Goal: Task Accomplishment & Management: Use online tool/utility

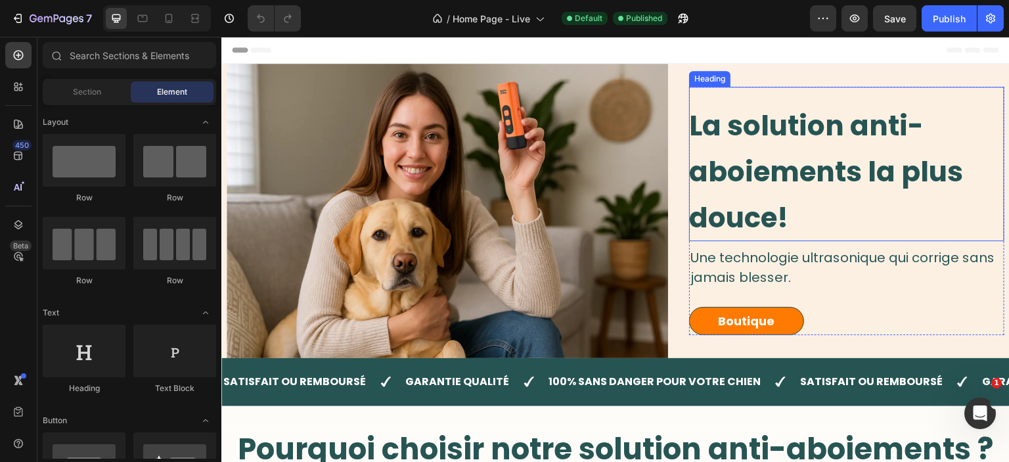
click at [777, 189] on span "La solution anti-aboiements la plus douce!" at bounding box center [826, 171] width 274 height 131
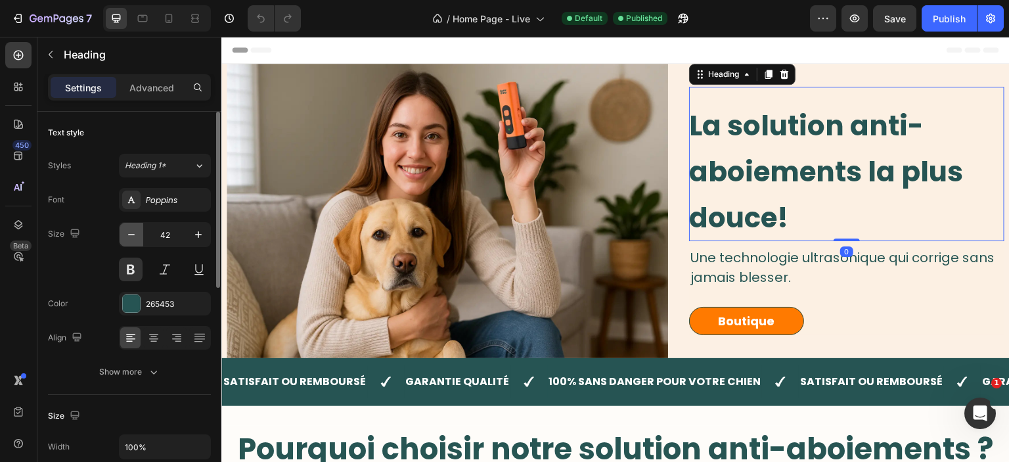
click at [133, 231] on icon "button" at bounding box center [131, 234] width 13 height 13
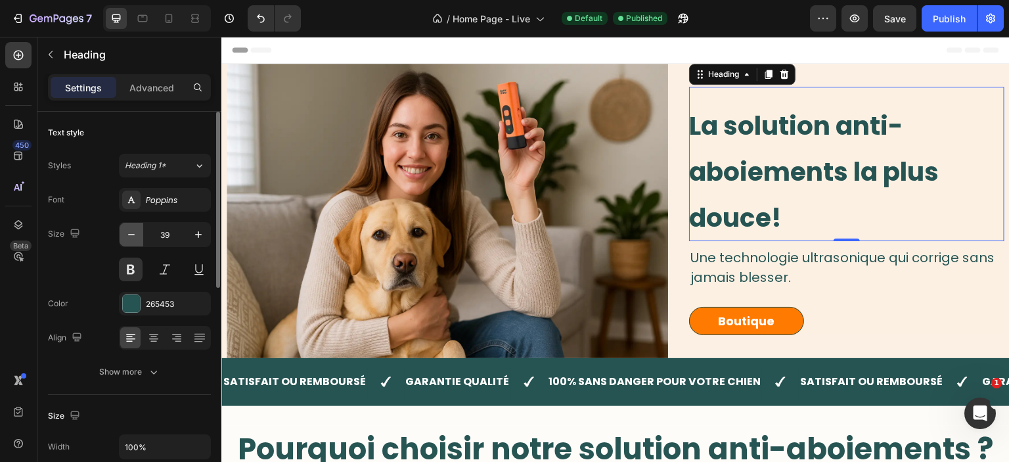
click at [133, 231] on icon "button" at bounding box center [131, 234] width 13 height 13
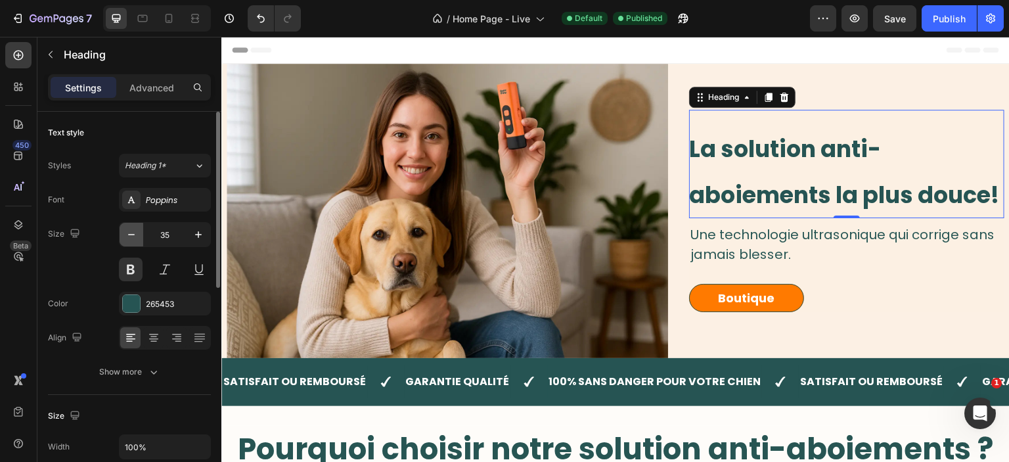
click at [133, 231] on icon "button" at bounding box center [131, 234] width 13 height 13
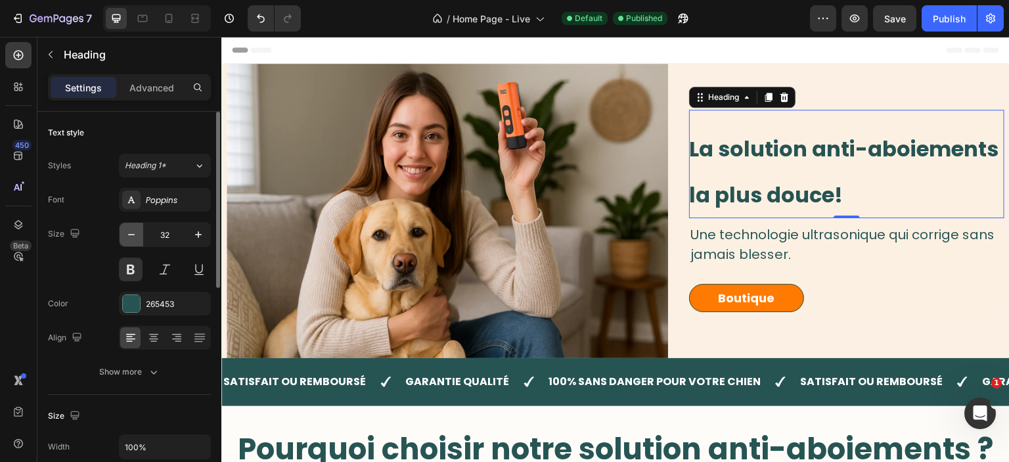
click at [133, 231] on icon "button" at bounding box center [131, 234] width 13 height 13
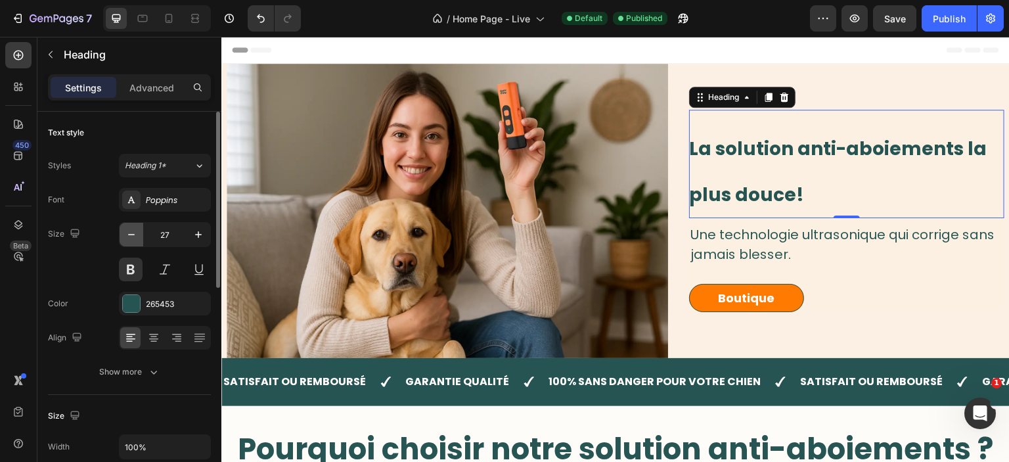
click at [133, 231] on icon "button" at bounding box center [131, 234] width 13 height 13
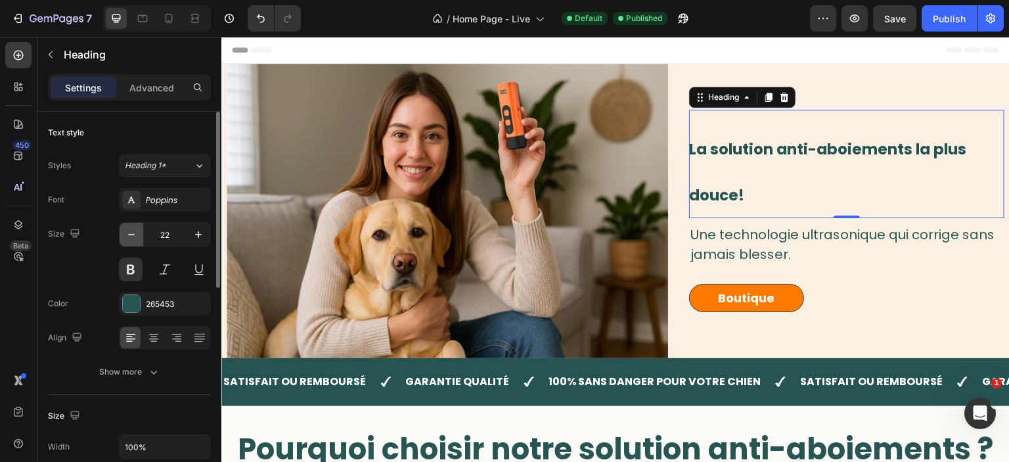
click at [133, 231] on icon "button" at bounding box center [131, 234] width 13 height 13
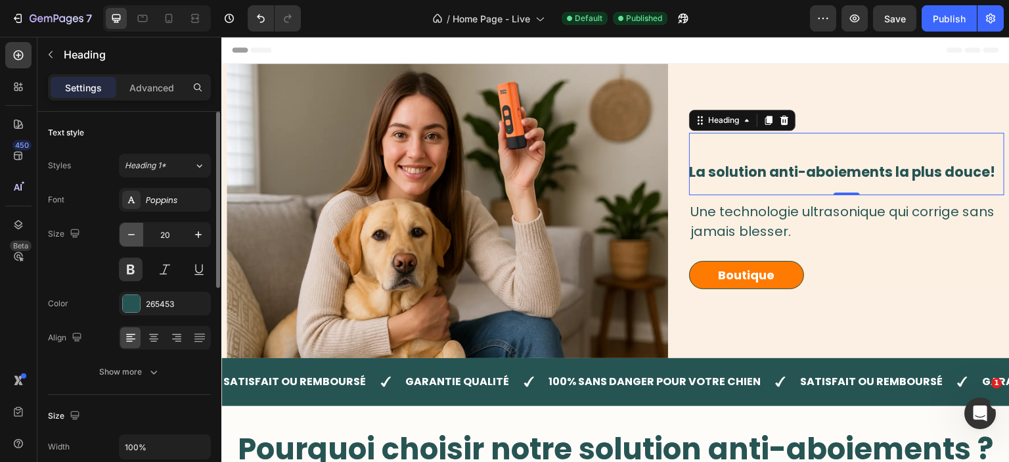
click at [133, 231] on icon "button" at bounding box center [131, 234] width 13 height 13
click at [191, 238] on button "button" at bounding box center [199, 235] width 24 height 24
click at [133, 232] on icon "button" at bounding box center [131, 234] width 13 height 13
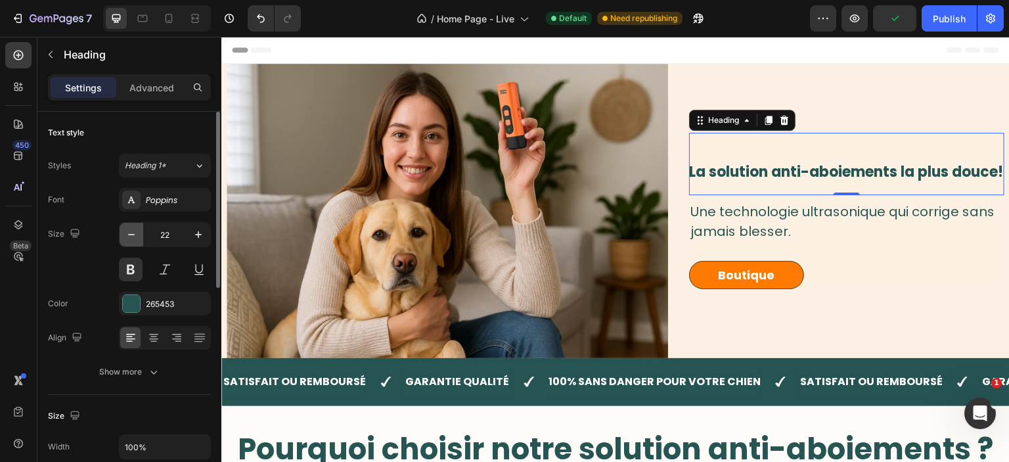
type input "21"
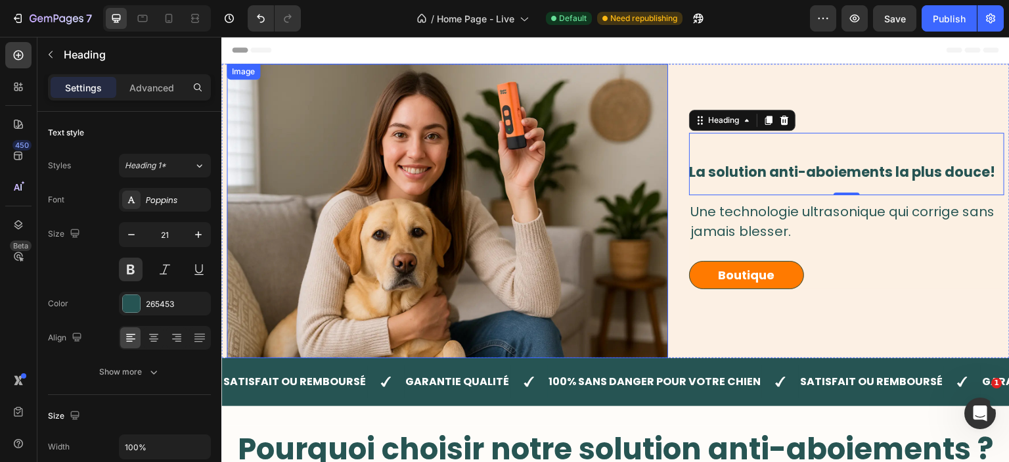
click at [449, 179] on img at bounding box center [448, 211] width 442 height 294
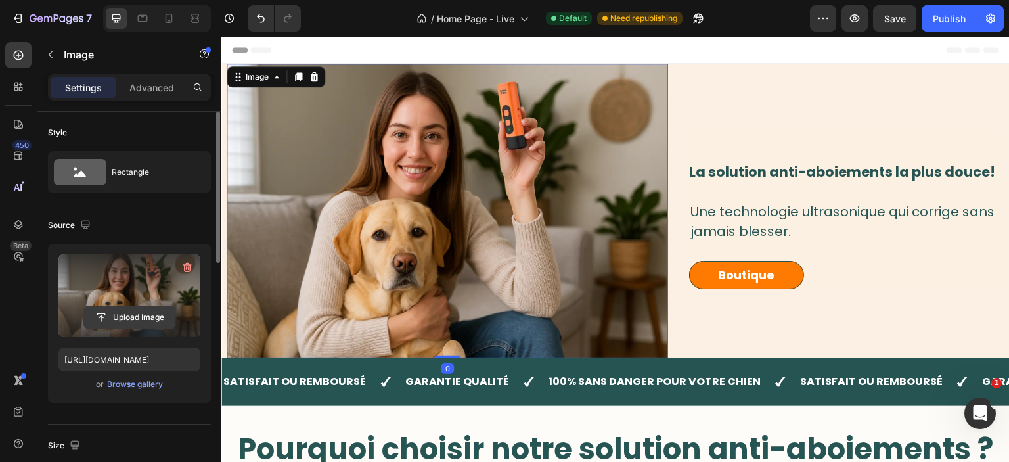
click at [128, 323] on input "file" at bounding box center [129, 317] width 91 height 22
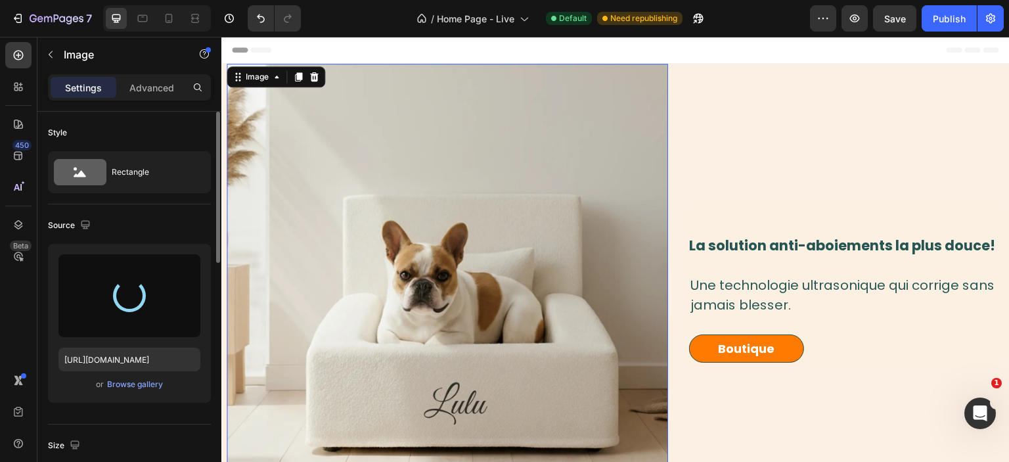
type input "[URL][DOMAIN_NAME]"
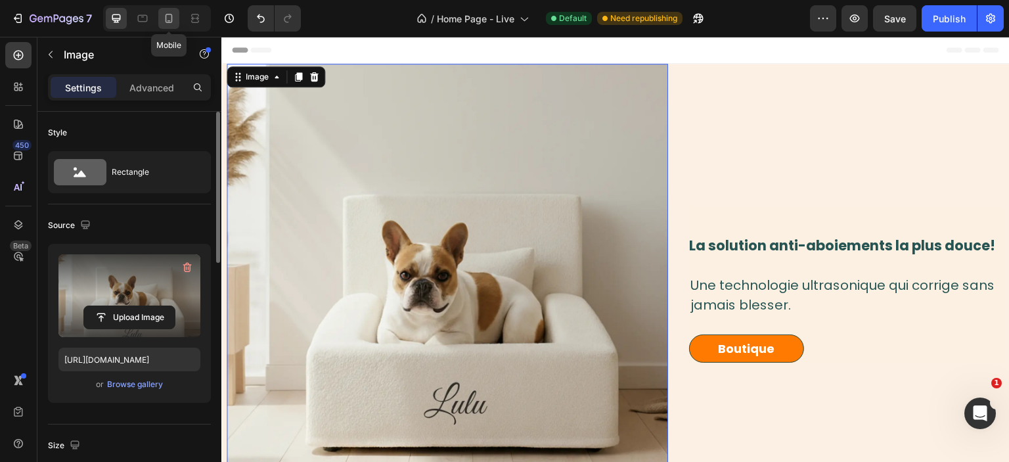
click at [165, 25] on icon at bounding box center [168, 18] width 13 height 13
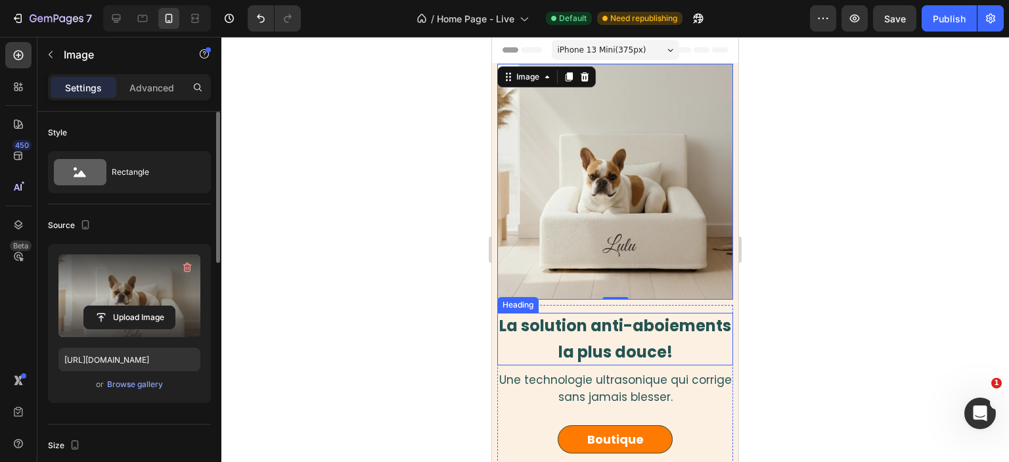
click at [639, 348] on span "La solution anti-aboiements la plus douce!" at bounding box center [615, 339] width 232 height 48
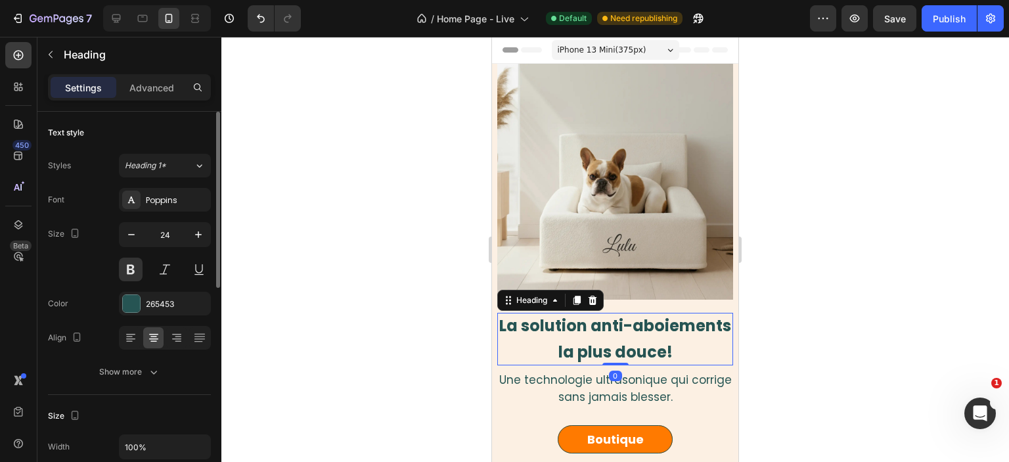
click at [639, 348] on span "La solution anti-aboiements la plus douce!" at bounding box center [615, 339] width 232 height 48
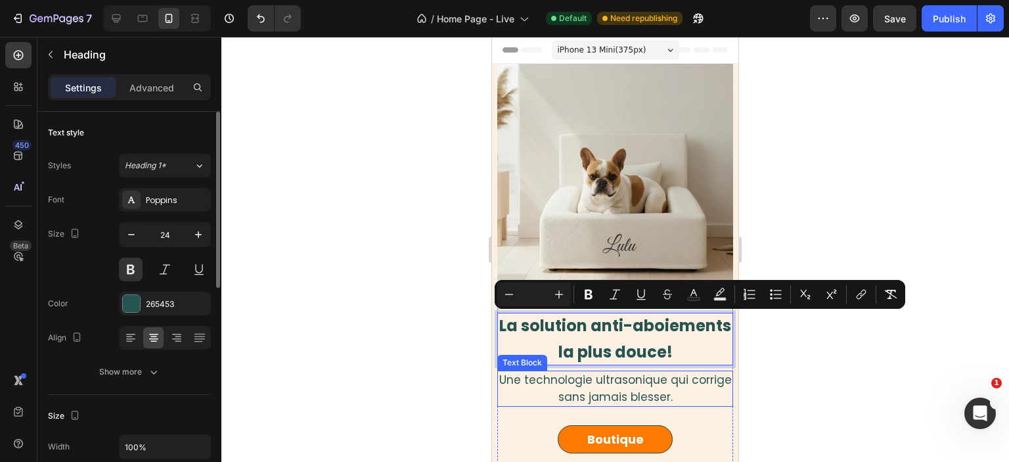
click at [595, 392] on span "Une technologie ultrasonique qui corrige sans jamais blesser." at bounding box center [615, 388] width 233 height 33
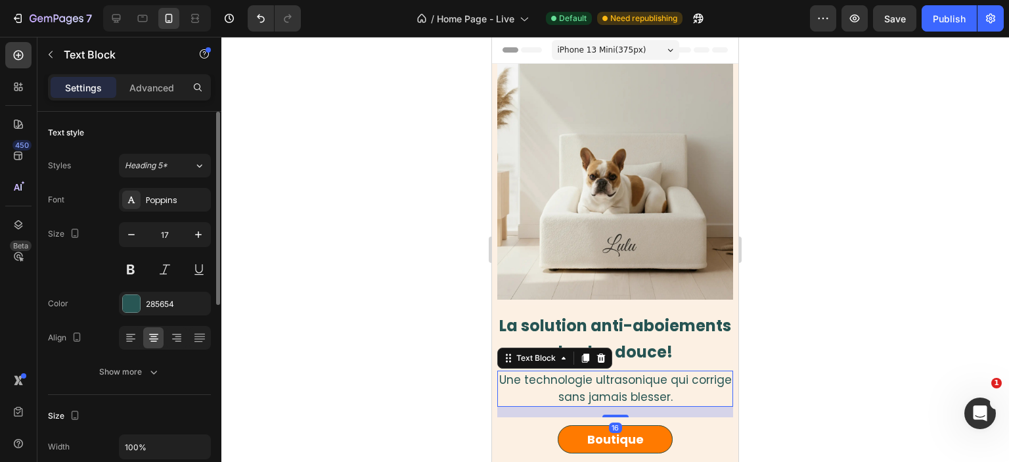
click at [595, 392] on span "Une technologie ultrasonique qui corrige sans jamais blesser." at bounding box center [615, 388] width 233 height 33
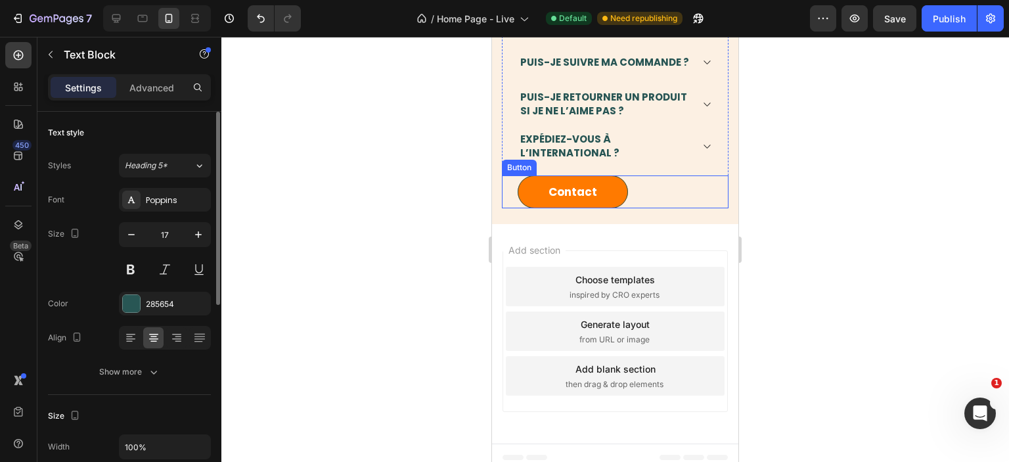
scroll to position [1457, 0]
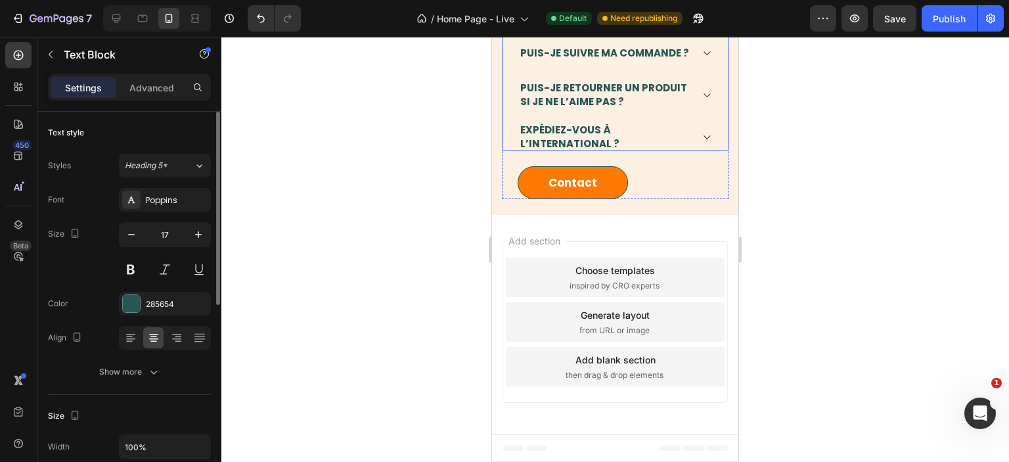
click at [703, 58] on icon at bounding box center [707, 53] width 10 height 11
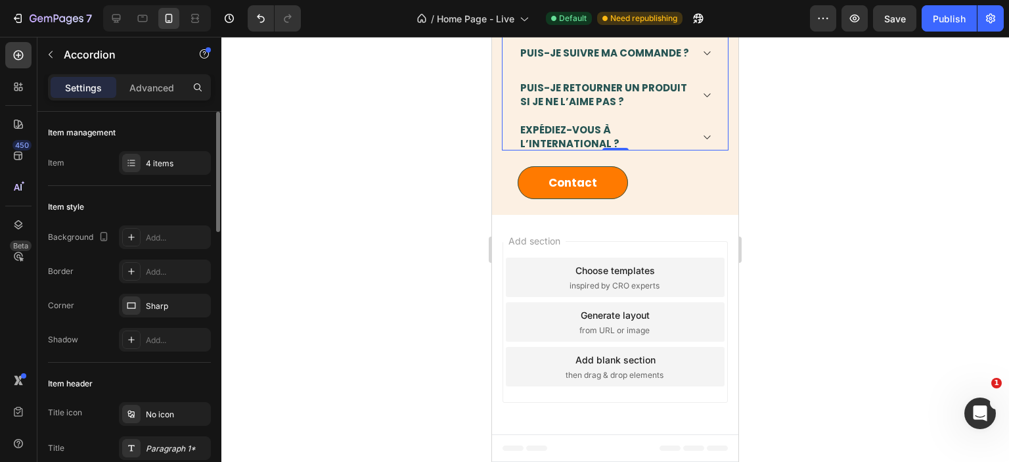
click at [613, 66] on div "Puis-je suivre ma commande ?" at bounding box center [615, 53] width 225 height 26
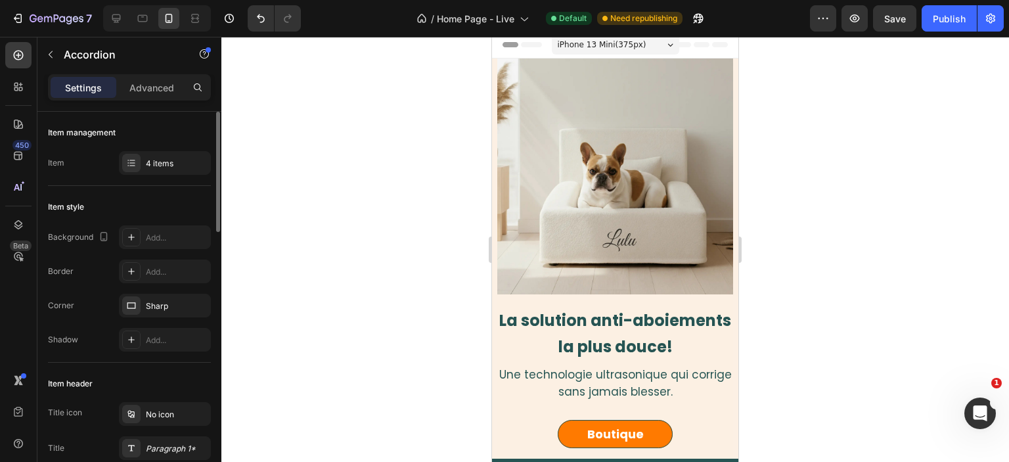
scroll to position [0, 0]
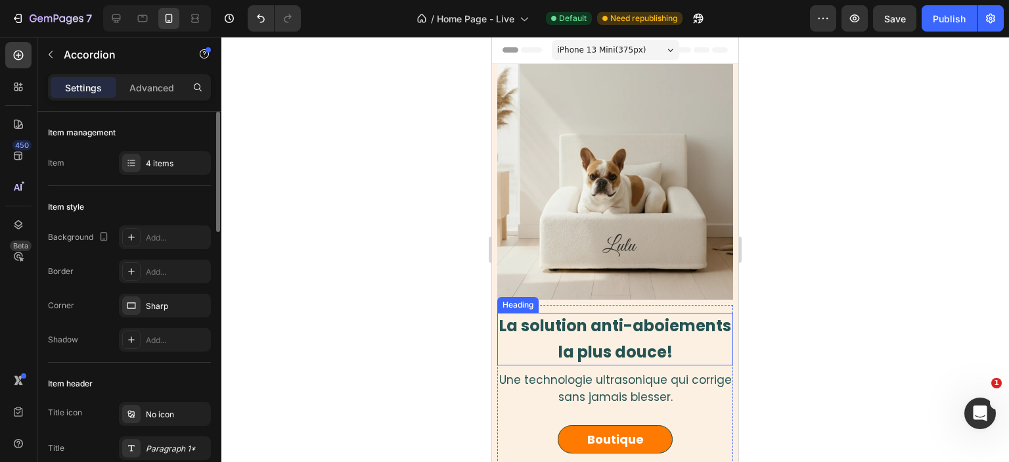
click at [584, 329] on span "La solution anti-aboiements la plus douce!" at bounding box center [615, 339] width 232 height 48
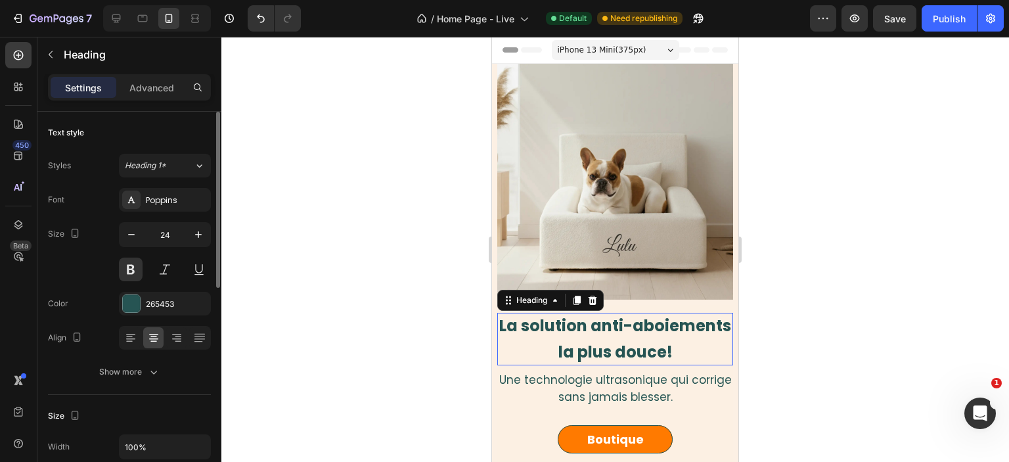
click at [584, 329] on span "La solution anti-aboiements la plus douce!" at bounding box center [615, 339] width 232 height 48
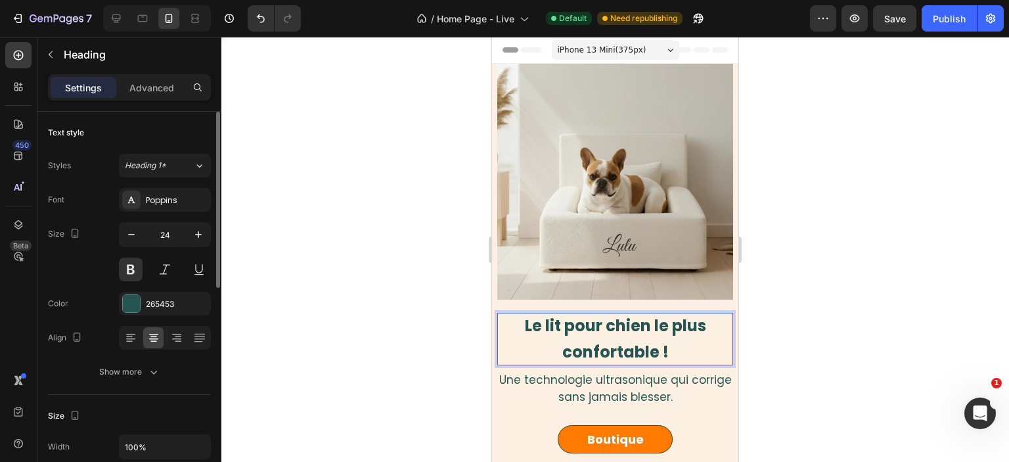
click at [782, 325] on div at bounding box center [615, 249] width 788 height 425
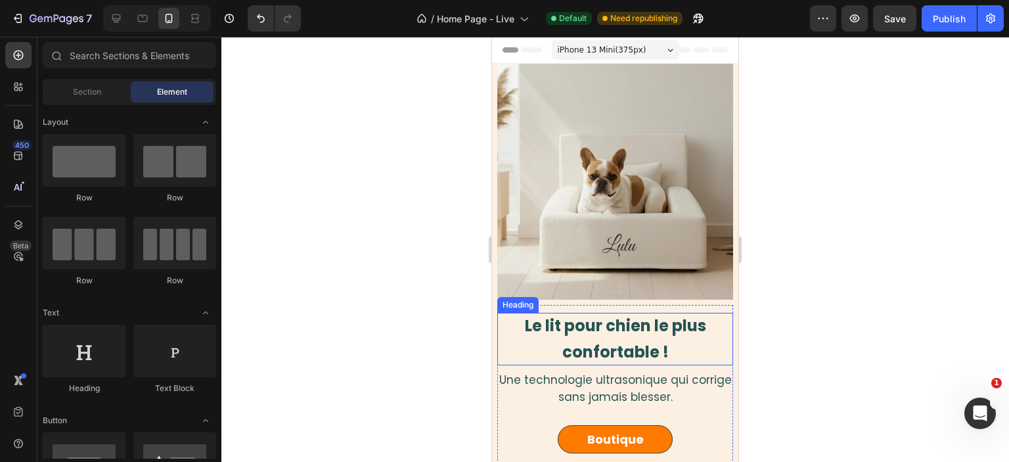
click at [648, 331] on strong "Le lit pour chien le plus confortable !" at bounding box center [615, 339] width 181 height 48
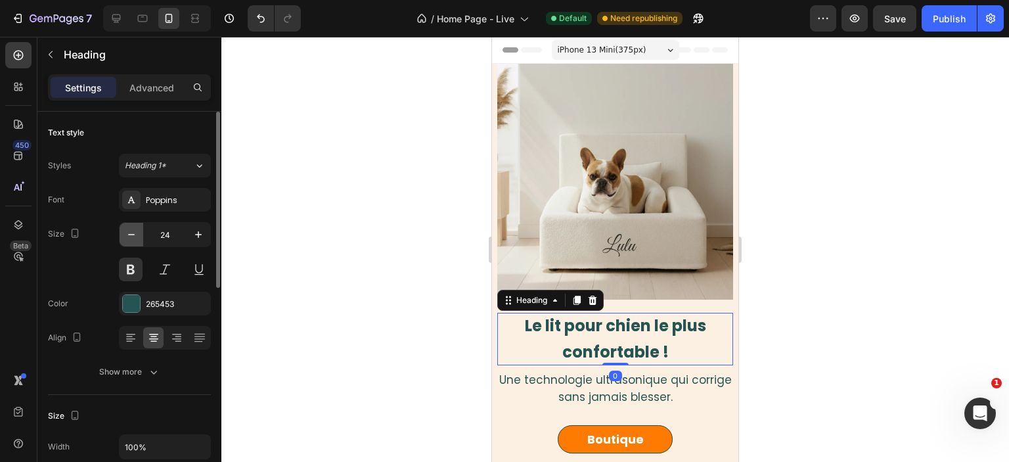
click at [129, 226] on button "button" at bounding box center [132, 235] width 24 height 24
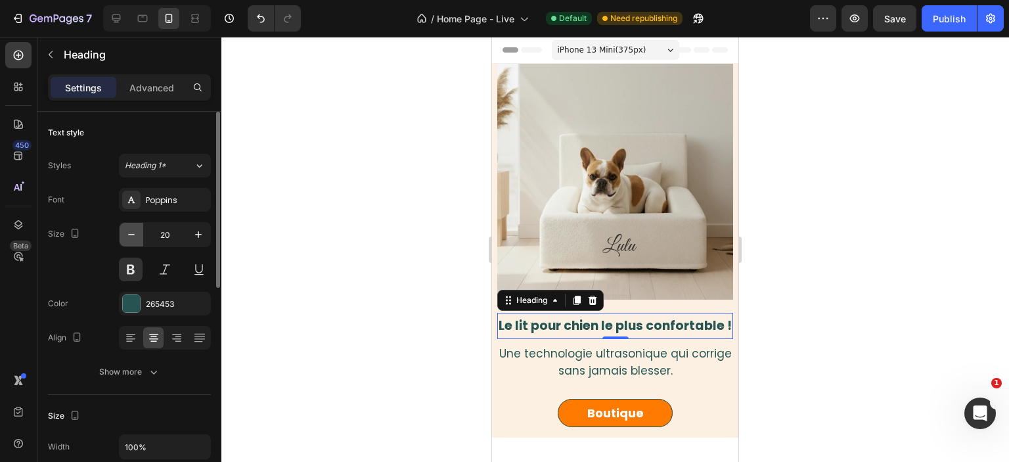
click at [129, 226] on button "button" at bounding box center [132, 235] width 24 height 24
type input "18"
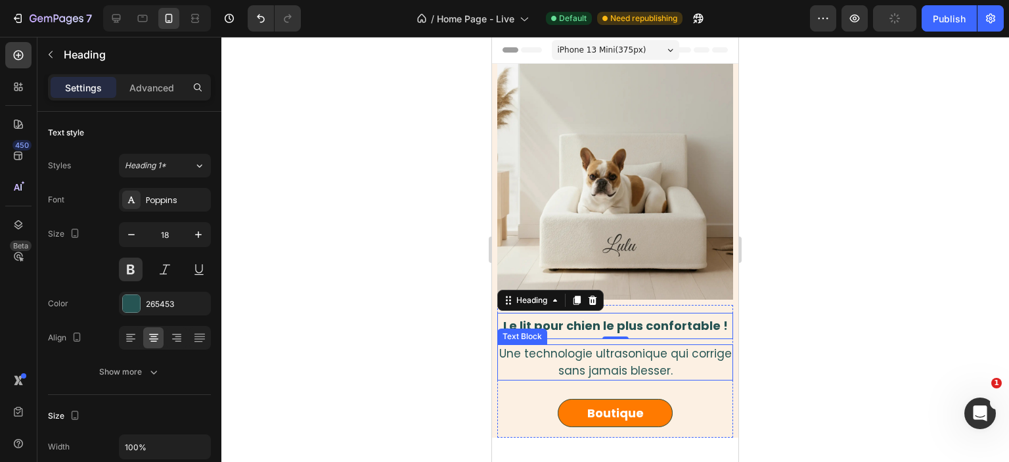
click at [670, 370] on span "Une technologie ultrasonique qui corrige sans jamais blesser." at bounding box center [615, 362] width 233 height 33
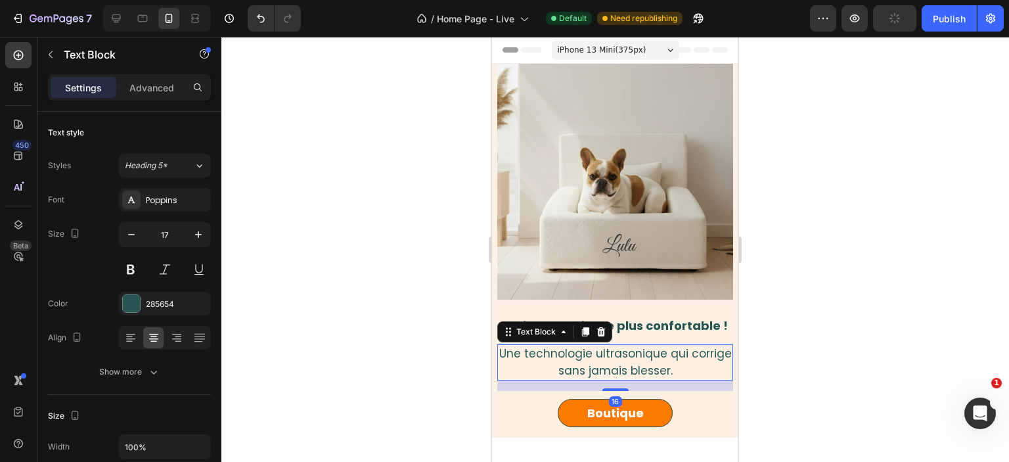
click at [670, 369] on span "Une technologie ultrasonique qui corrige sans jamais blesser." at bounding box center [615, 362] width 233 height 33
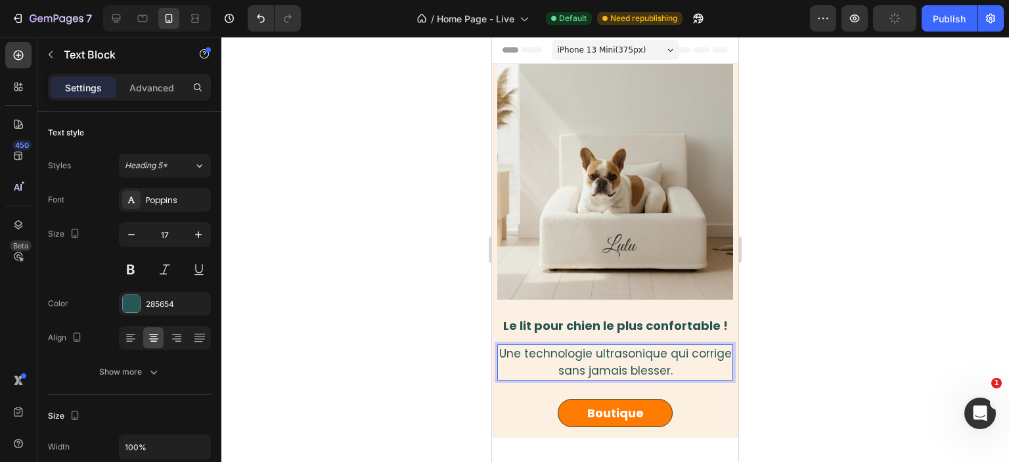
click at [670, 369] on span "Une technologie ultrasonique qui corrige sans jamais blesser." at bounding box center [615, 362] width 233 height 33
click at [805, 350] on div at bounding box center [615, 249] width 788 height 425
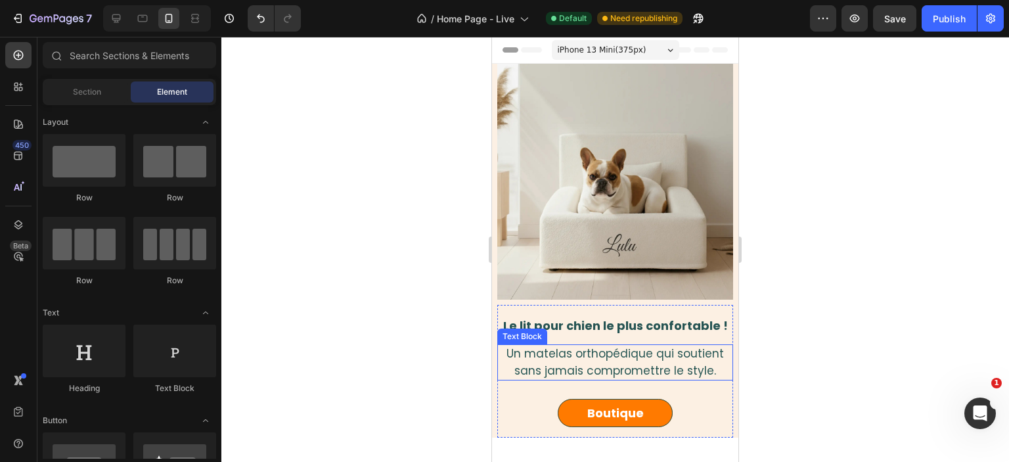
click at [624, 360] on span "Un matelas orthopédique qui soutient sans jamais compromettre le style." at bounding box center [616, 362] width 218 height 33
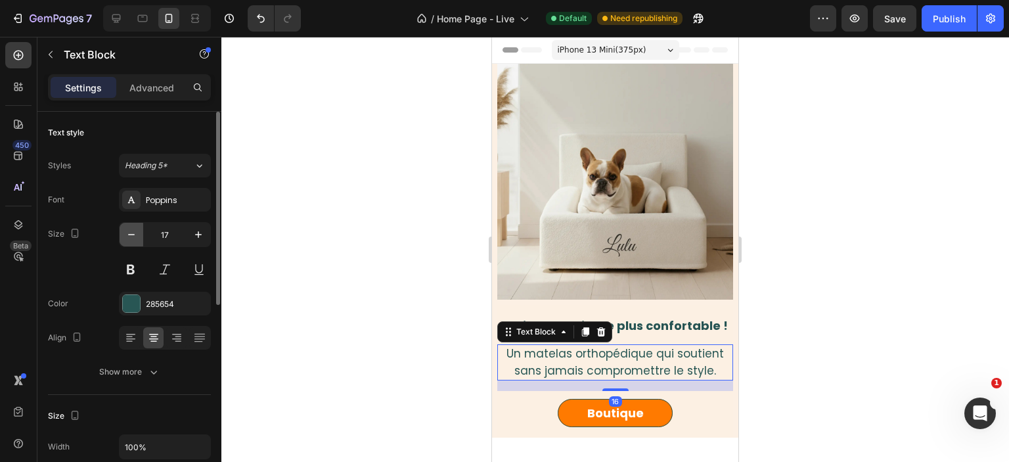
click at [139, 236] on button "button" at bounding box center [132, 235] width 24 height 24
type input "15"
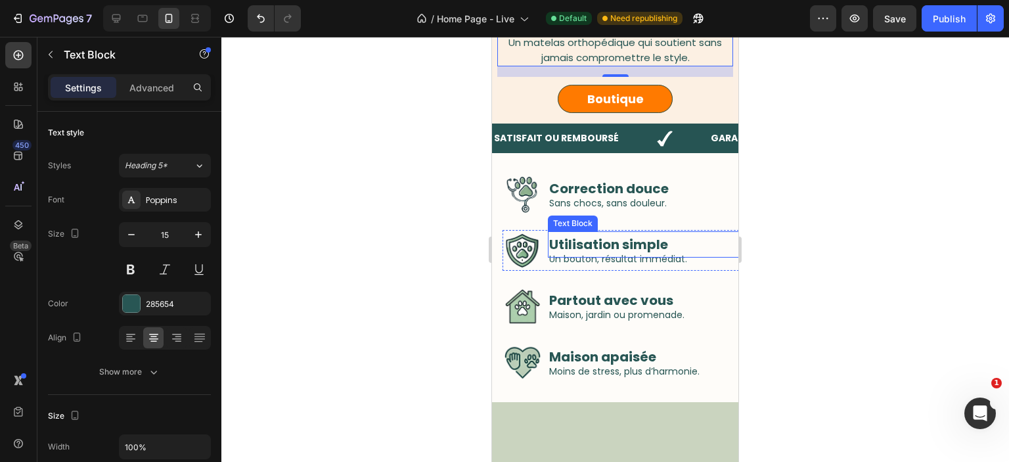
scroll to position [347, 0]
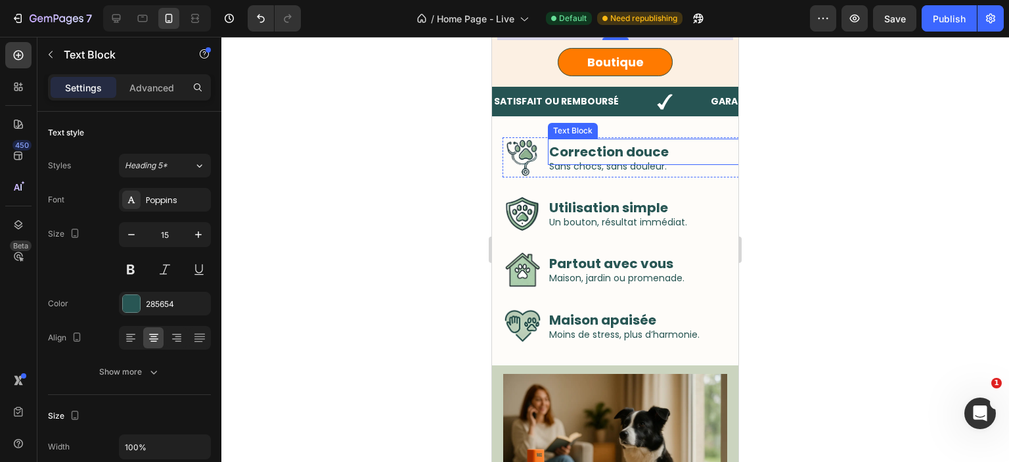
click at [630, 149] on strong "Correction douce" at bounding box center [609, 152] width 120 height 18
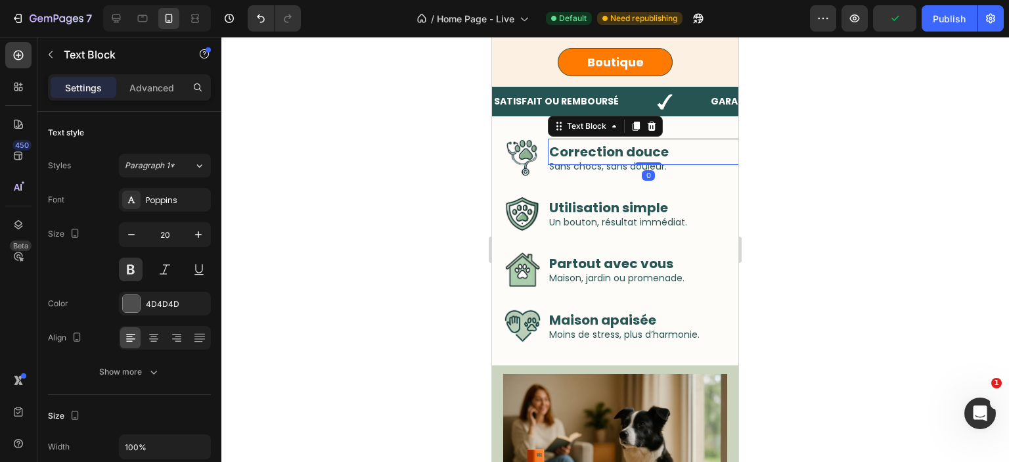
click at [630, 149] on strong "Correction douce" at bounding box center [609, 152] width 120 height 18
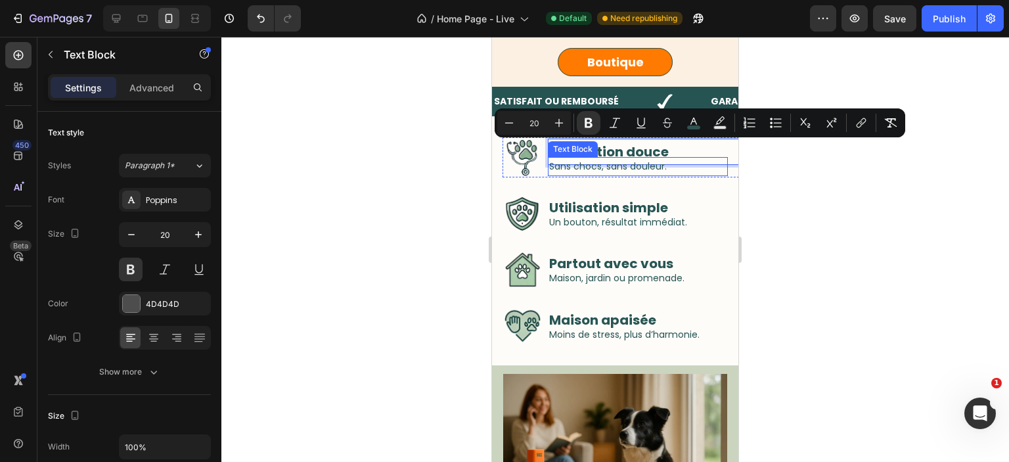
click at [608, 166] on p "Sans chocs, sans douleur." at bounding box center [637, 166] width 177 height 16
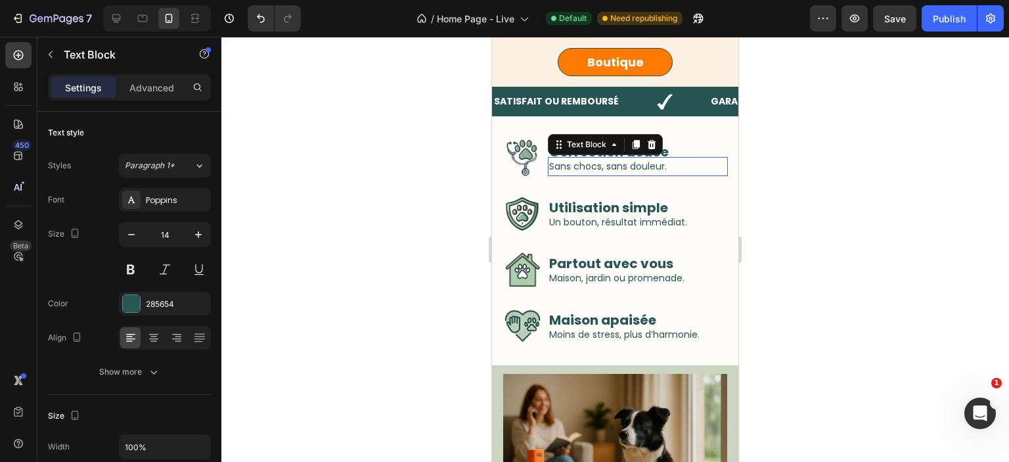
click at [608, 166] on p "Sans chocs, sans douleur." at bounding box center [637, 166] width 177 height 16
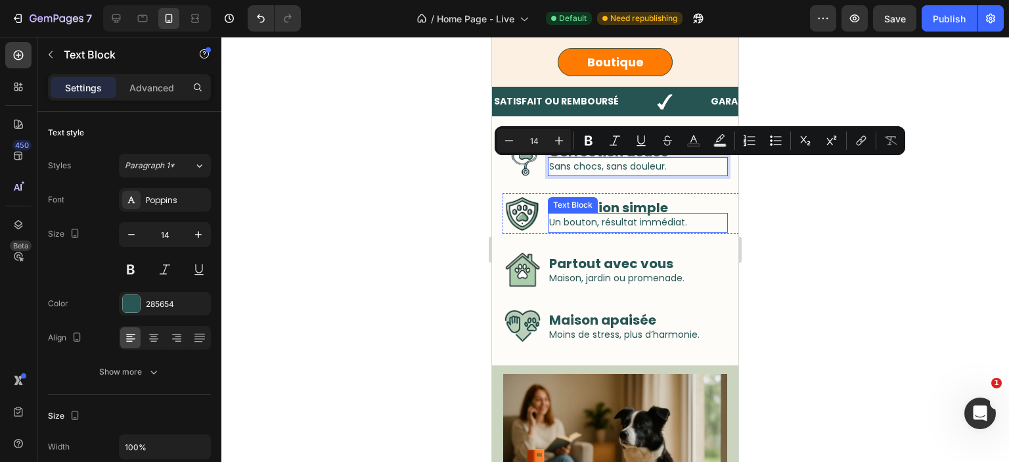
click at [605, 213] on strong "Utilisation simple" at bounding box center [608, 207] width 119 height 18
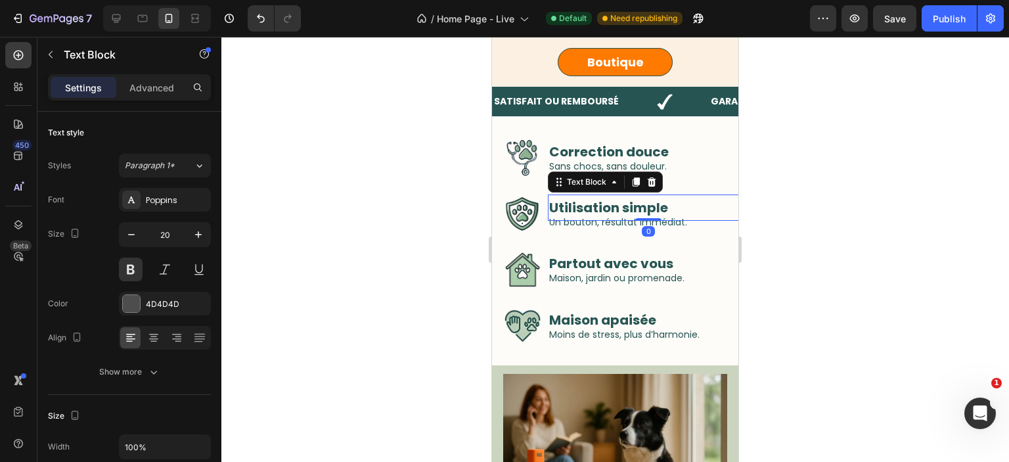
click at [605, 213] on strong "Utilisation simple" at bounding box center [608, 207] width 119 height 18
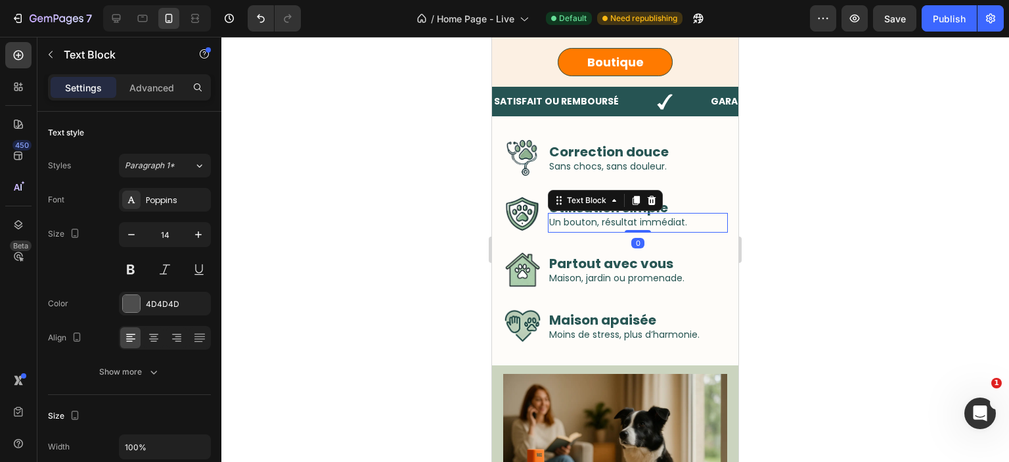
click at [602, 223] on span "Un bouton, résultat immédiat." at bounding box center [618, 222] width 138 height 13
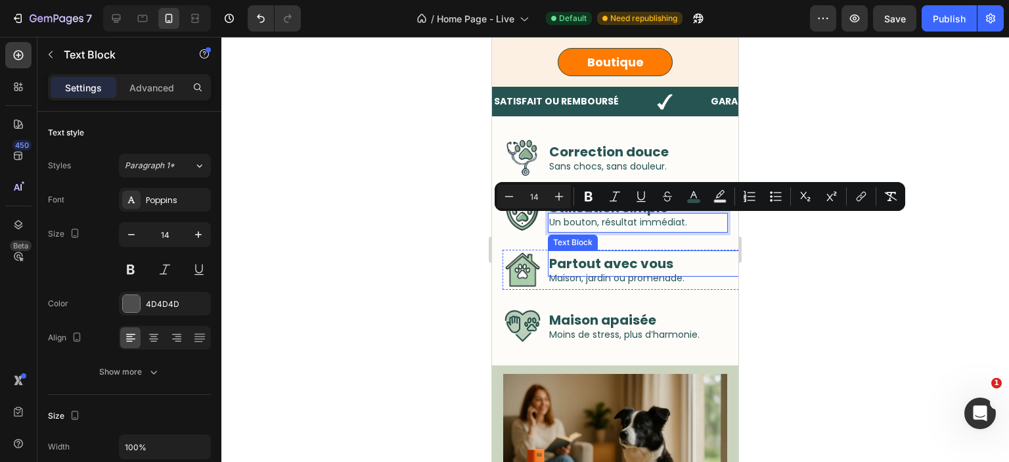
click at [595, 265] on strong "Partout avec vous" at bounding box center [611, 263] width 124 height 18
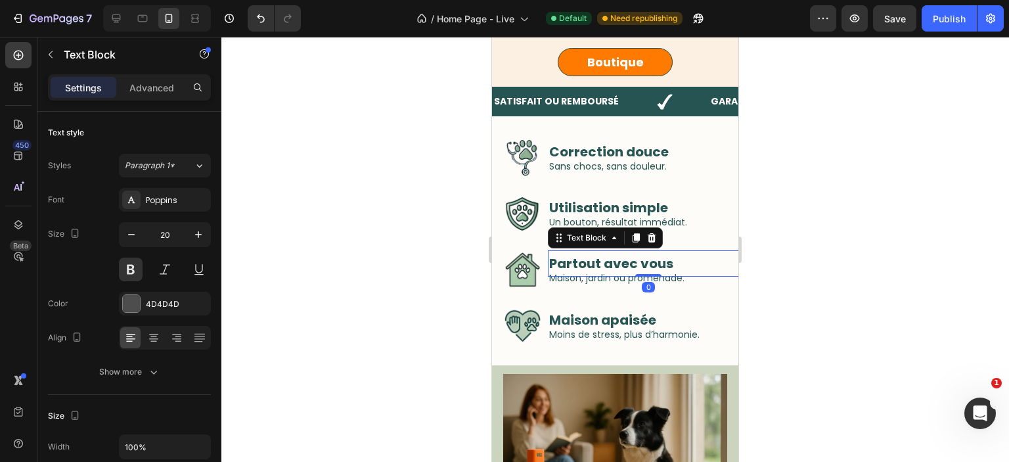
click at [595, 265] on div "Partout avec vous Text Block 0 Maison, jardin ou promenade. Text Block" at bounding box center [648, 270] width 201 height 40
click at [578, 265] on strong "Partout avec vous" at bounding box center [611, 263] width 124 height 18
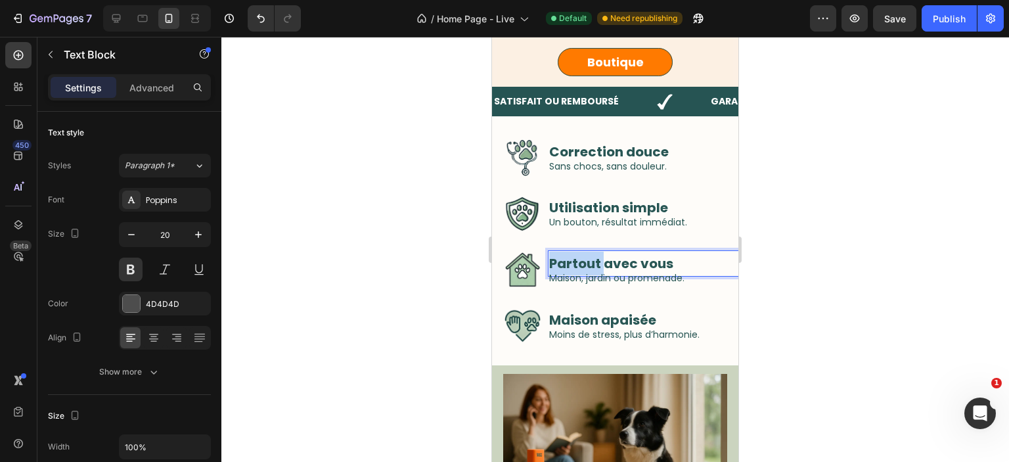
click at [578, 265] on strong "Partout avec vous" at bounding box center [611, 263] width 124 height 18
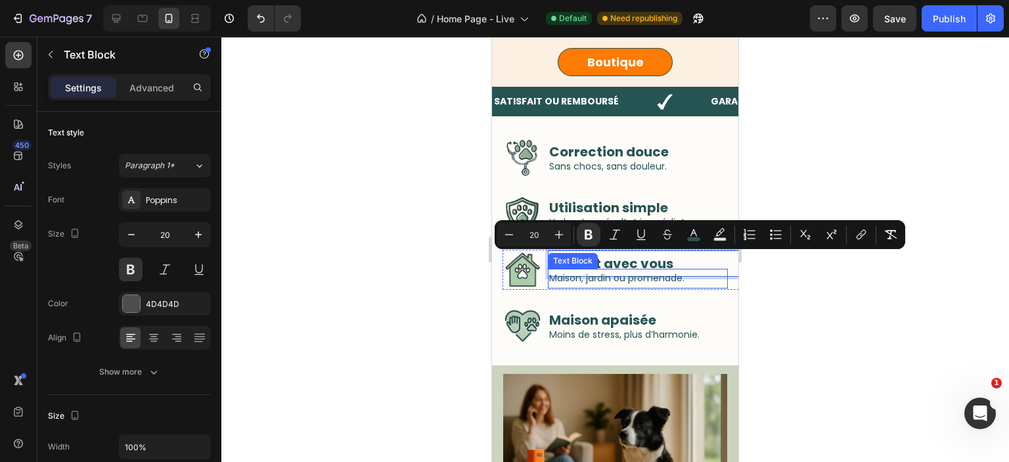
click at [607, 288] on div "Maison, jardin ou promenade." at bounding box center [638, 278] width 180 height 19
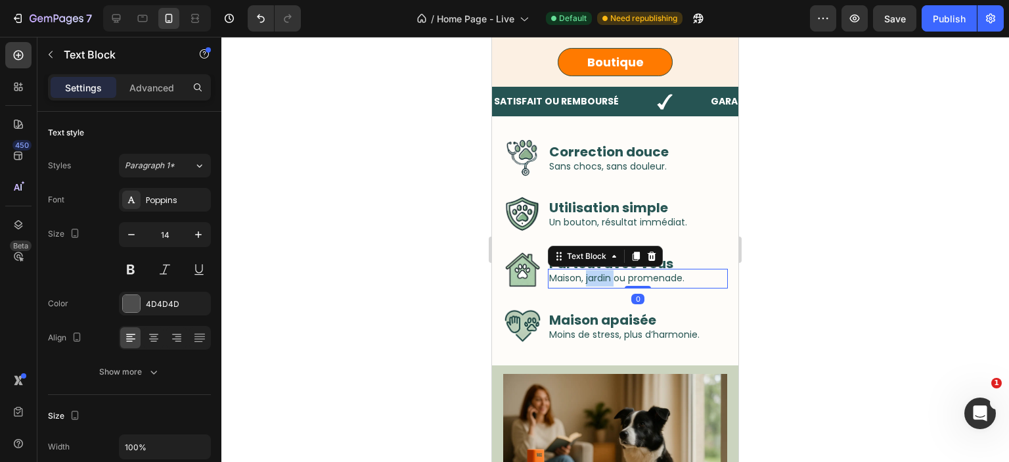
click at [607, 288] on div "Maison, jardin ou promenade." at bounding box center [638, 278] width 180 height 19
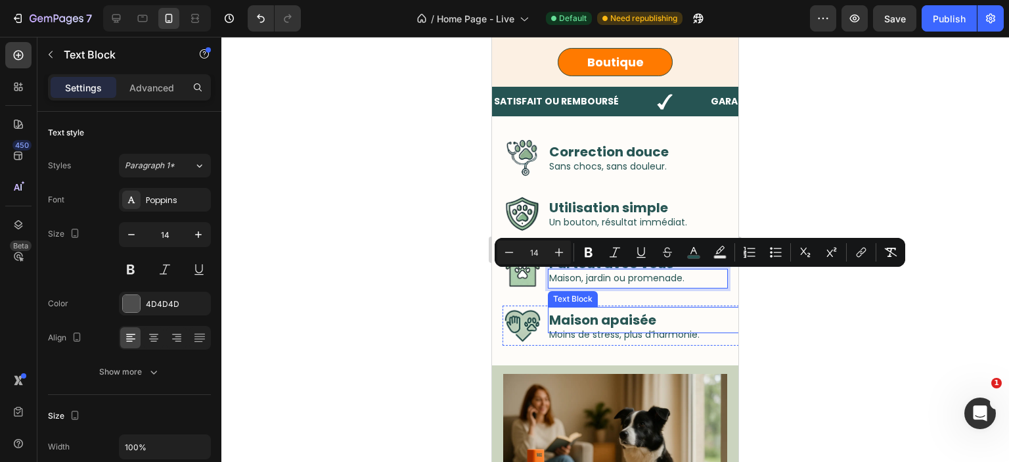
click at [582, 322] on strong "Maison apaisée" at bounding box center [602, 320] width 107 height 18
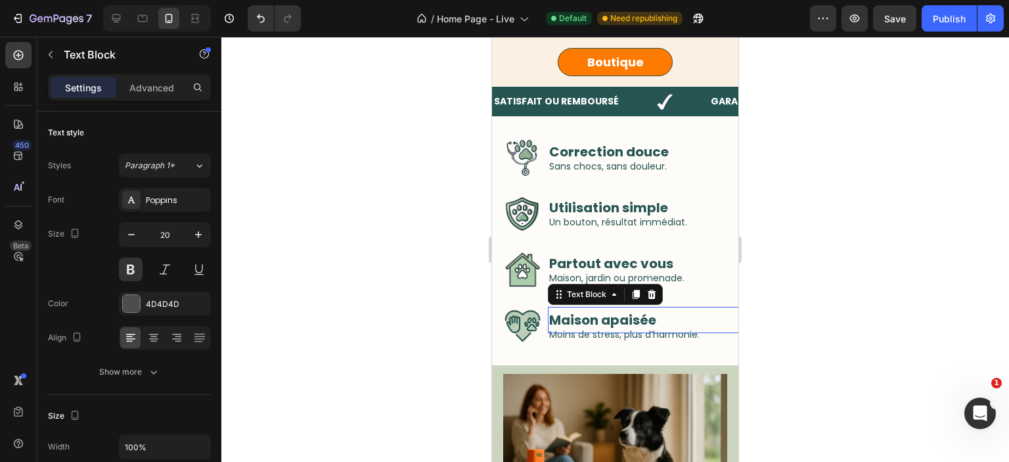
click at [582, 322] on strong "Maison apaisée" at bounding box center [602, 320] width 107 height 18
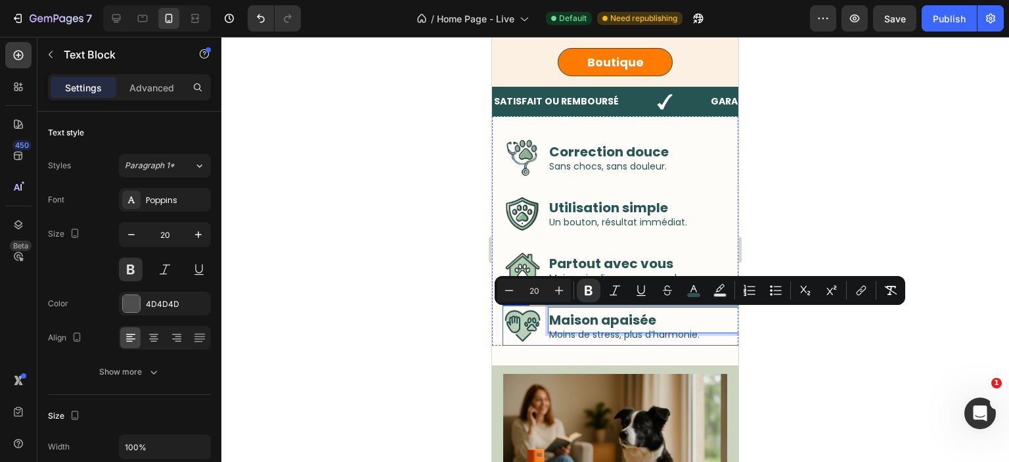
click at [617, 344] on div "Moins de stress, plus d’harmonie." at bounding box center [638, 334] width 180 height 19
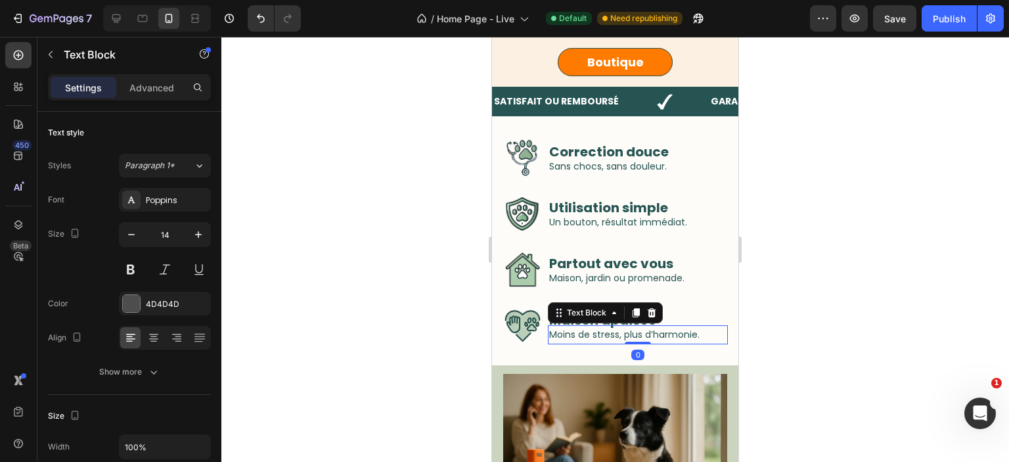
click at [617, 344] on div "Moins de stress, plus d’harmonie." at bounding box center [638, 334] width 180 height 19
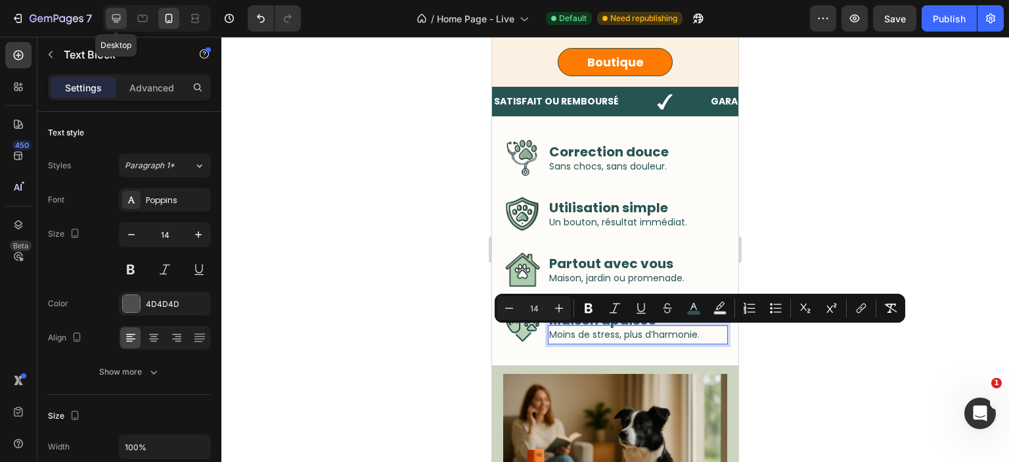
click at [117, 19] on icon at bounding box center [116, 18] width 9 height 9
type input "16"
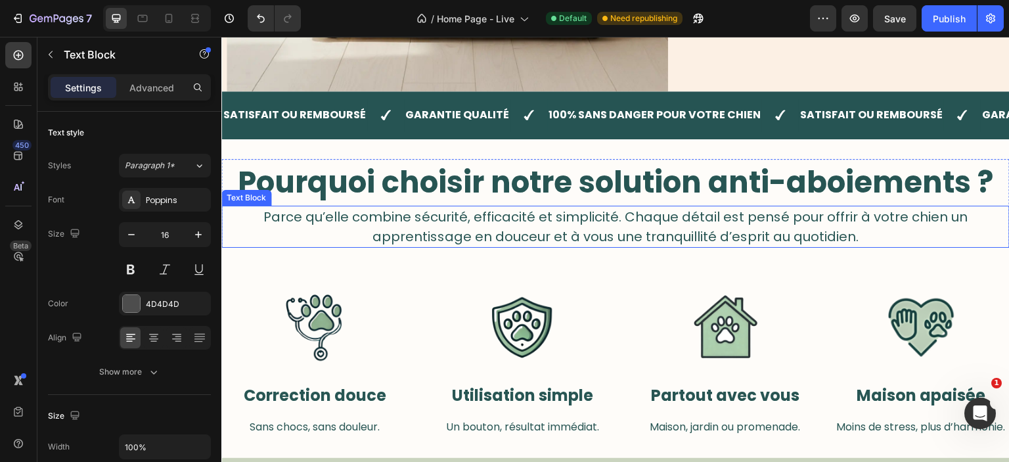
scroll to position [416, 0]
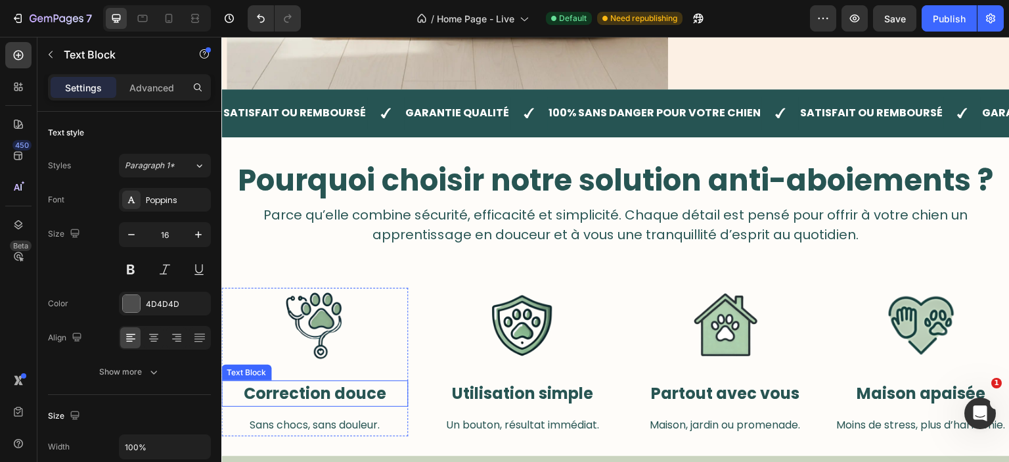
click at [329, 390] on strong "Correction douce" at bounding box center [315, 394] width 143 height 22
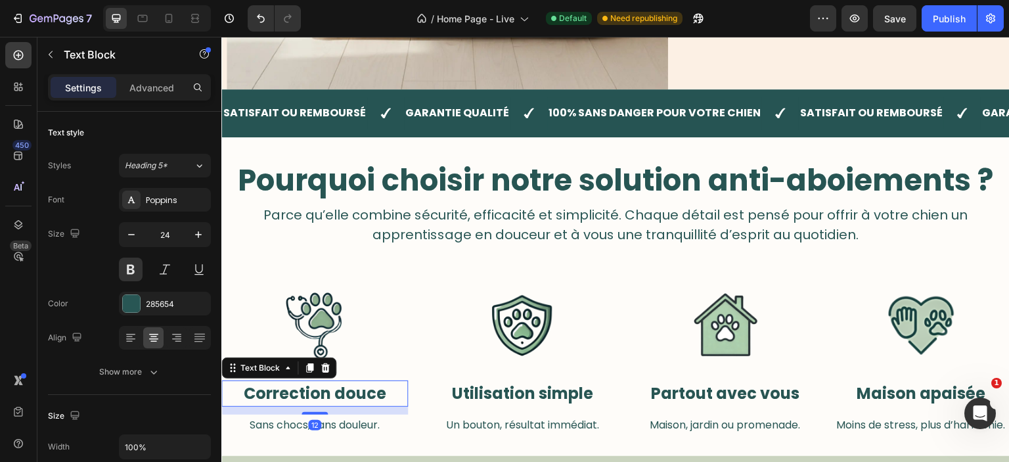
click at [329, 390] on strong "Correction douce" at bounding box center [315, 394] width 143 height 22
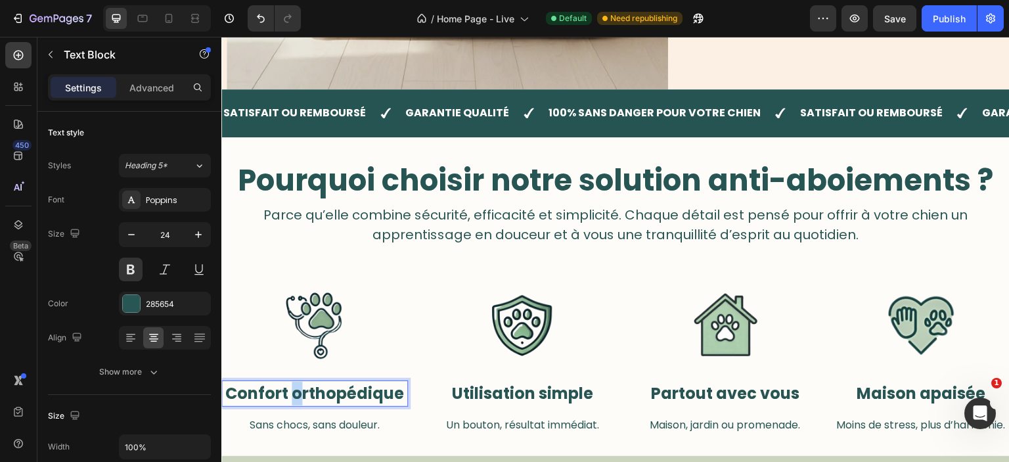
drag, startPoint x: 301, startPoint y: 390, endPoint x: 294, endPoint y: 394, distance: 7.7
click at [294, 394] on strong "Confort orthopédique" at bounding box center [314, 394] width 179 height 22
click at [322, 423] on p "Sans chocs, sans douleur." at bounding box center [315, 425] width 184 height 19
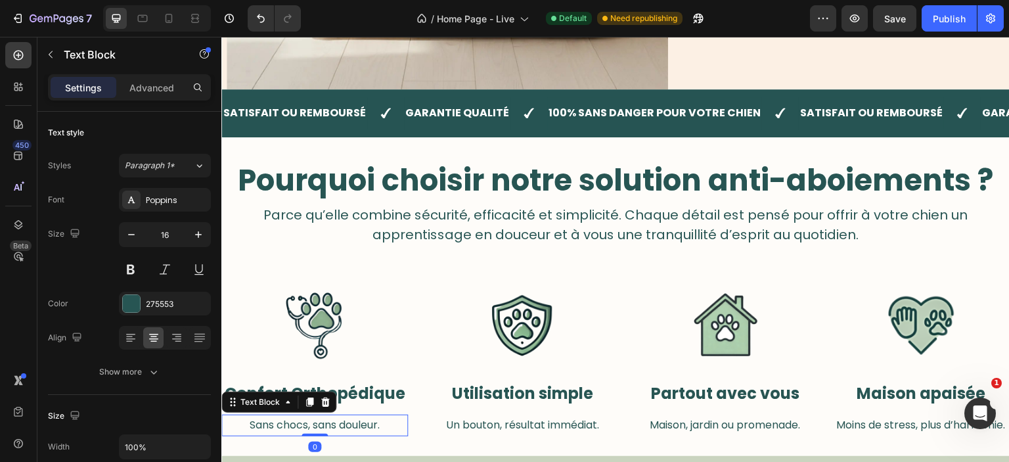
click at [322, 423] on p "Sans chocs, sans douleur." at bounding box center [315, 425] width 184 height 19
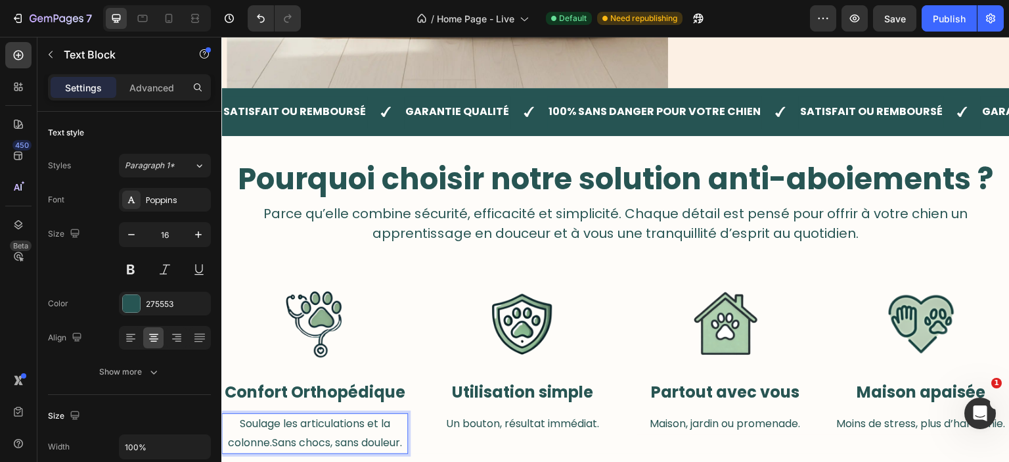
scroll to position [419, 0]
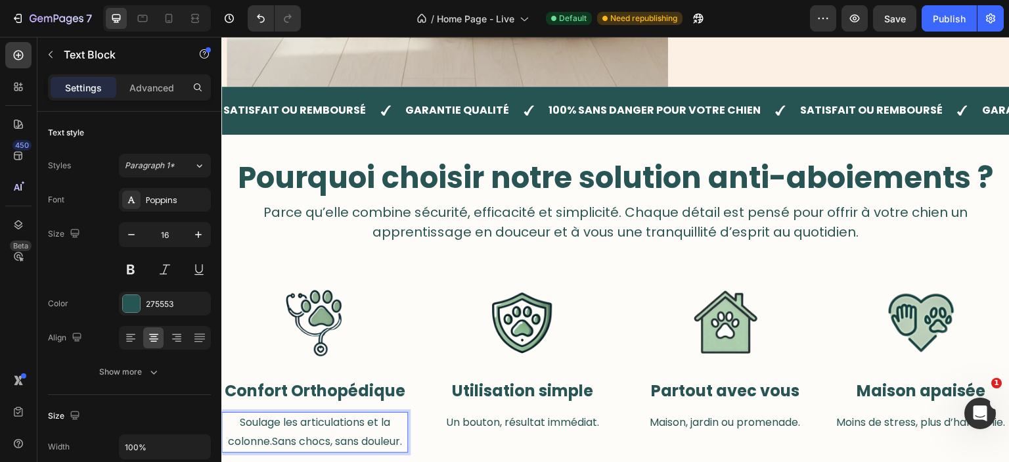
click at [322, 423] on p "Soulage les articulations et la colonne.Sans chocs, sans douleur." at bounding box center [315, 432] width 184 height 38
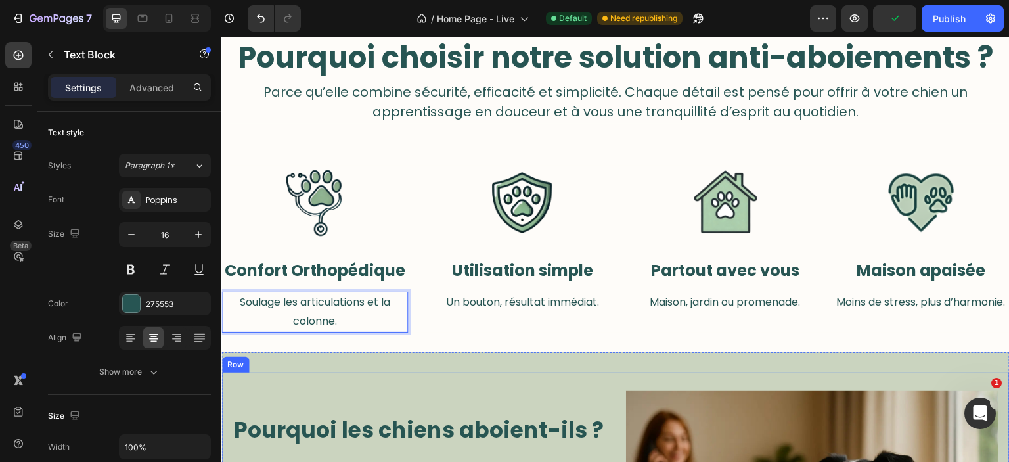
scroll to position [557, 0]
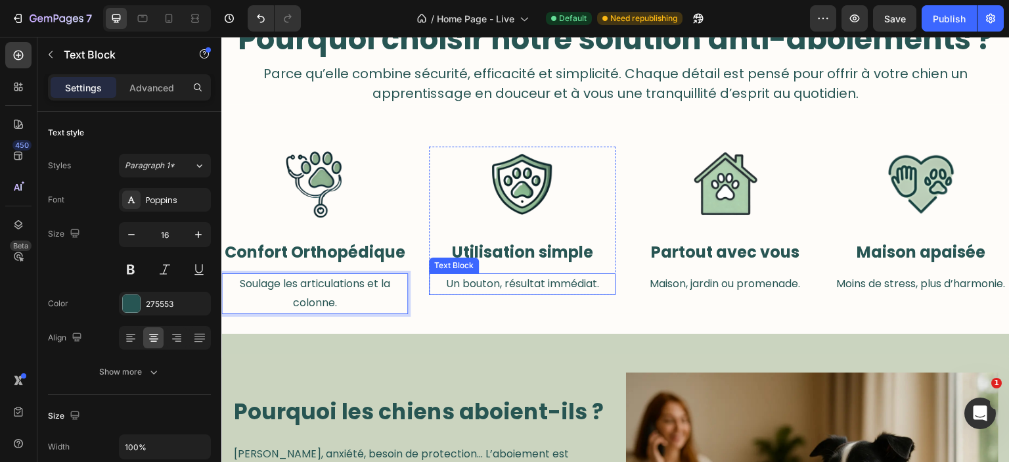
click at [502, 246] on strong "Utilisation simple" at bounding box center [522, 252] width 141 height 22
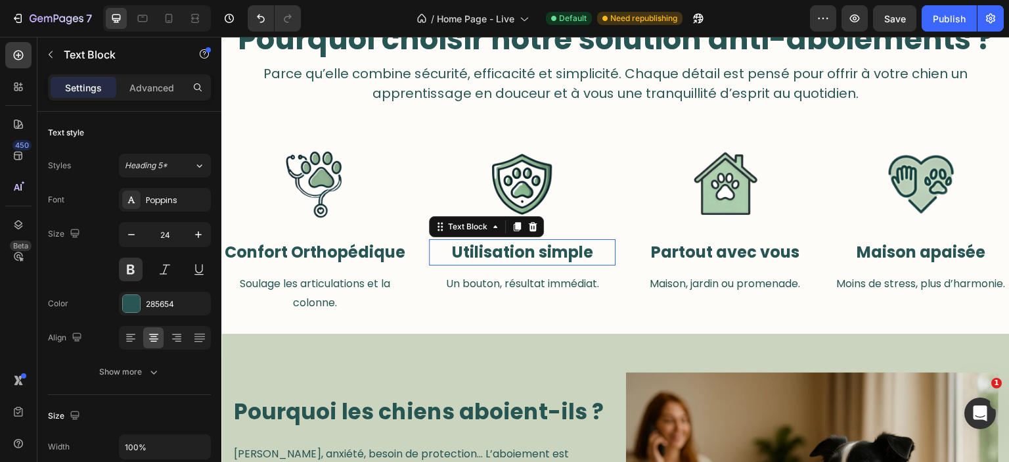
click at [502, 246] on strong "Utilisation simple" at bounding box center [522, 252] width 141 height 22
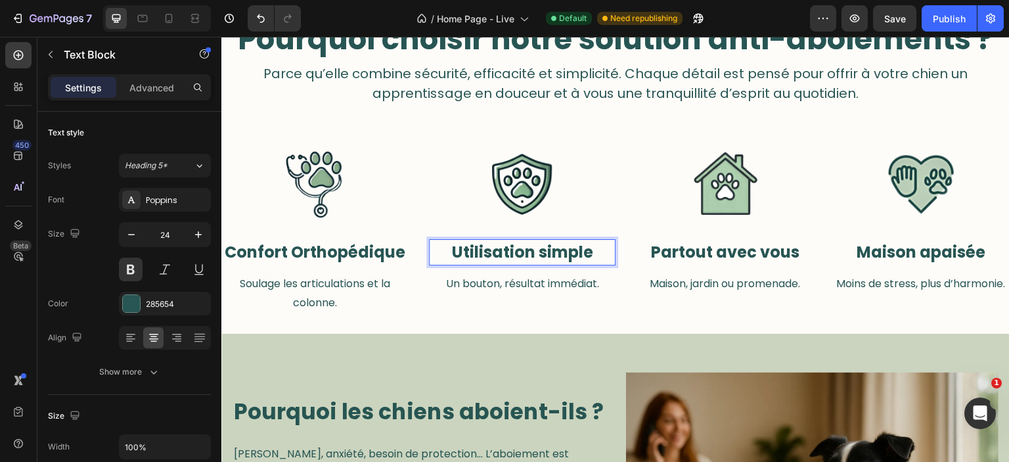
click at [502, 246] on strong "Utilisation simple" at bounding box center [522, 252] width 141 height 22
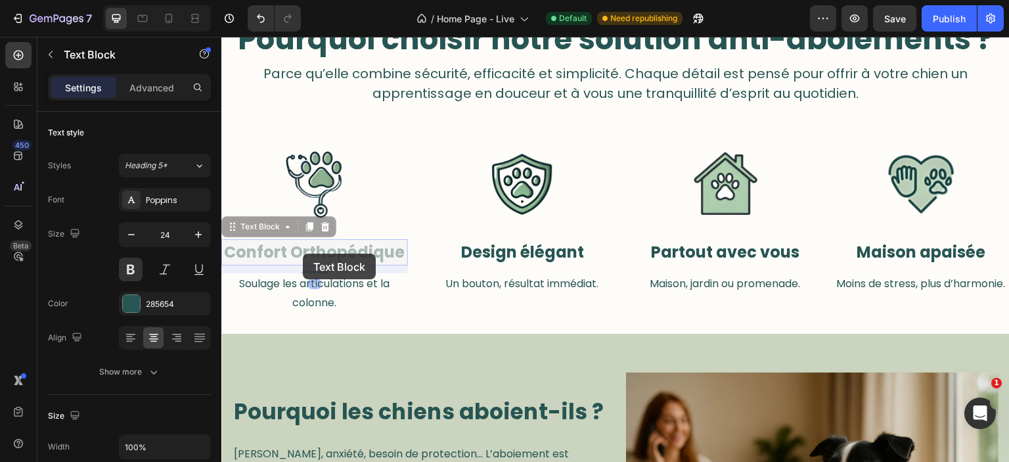
click at [298, 254] on div "Image Confort Orthopédique Text Block 12 Confort Orthopédique Text Block 12 Sou…" at bounding box center [314, 231] width 187 height 168
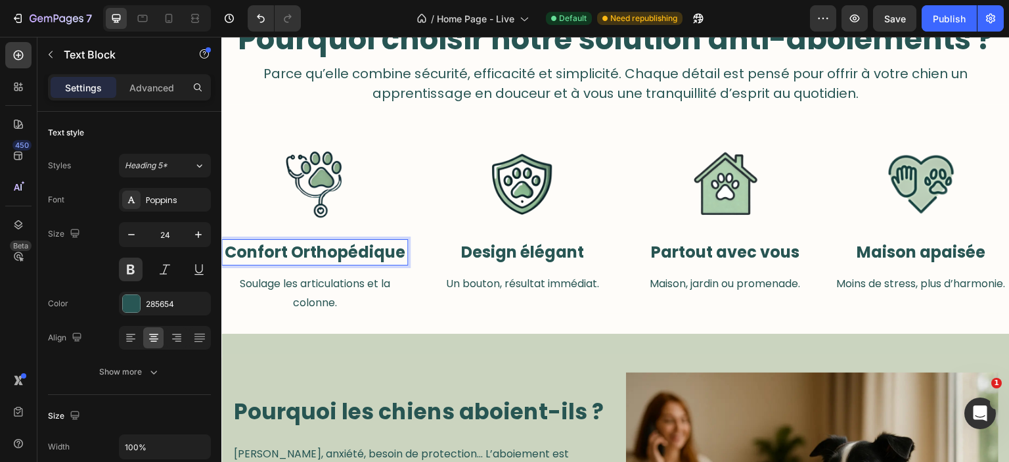
click at [298, 254] on strong "Confort Orthopédique" at bounding box center [315, 252] width 181 height 22
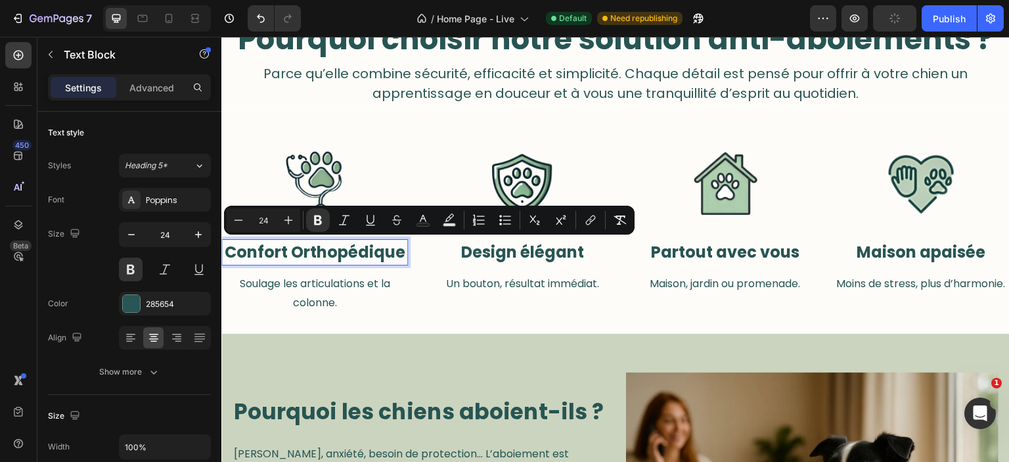
click at [298, 254] on strong "Confort Orthopédique" at bounding box center [315, 252] width 181 height 22
click at [300, 254] on strong "Confort Orthopédique" at bounding box center [315, 252] width 181 height 22
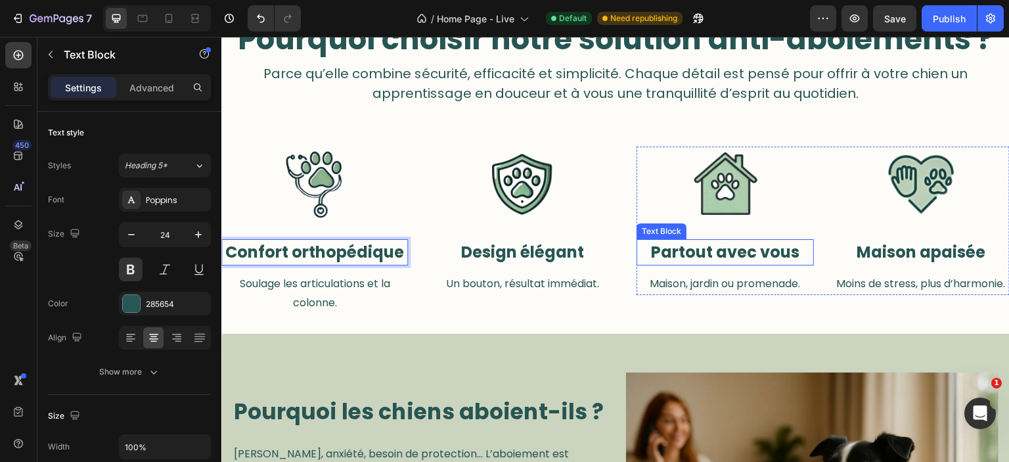
click at [712, 252] on strong "Partout avec vous" at bounding box center [725, 252] width 149 height 22
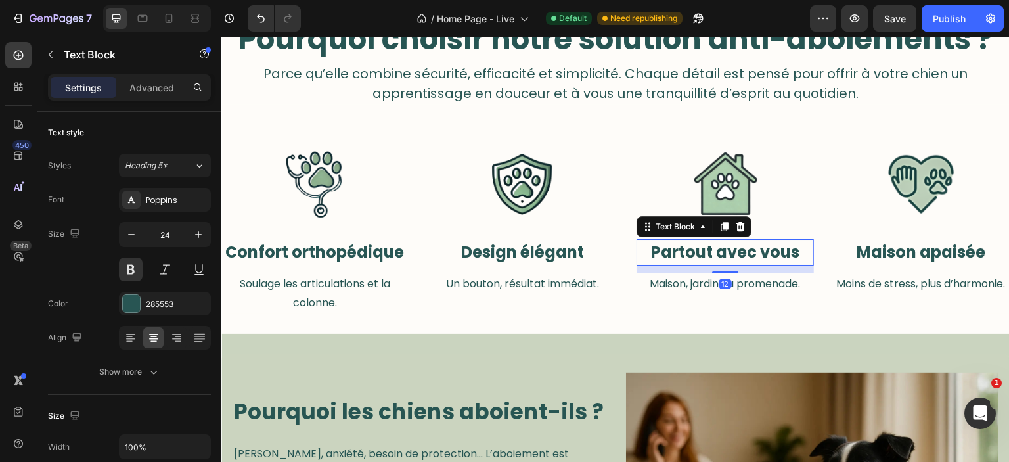
click at [712, 252] on strong "Partout avec vous" at bounding box center [725, 252] width 149 height 22
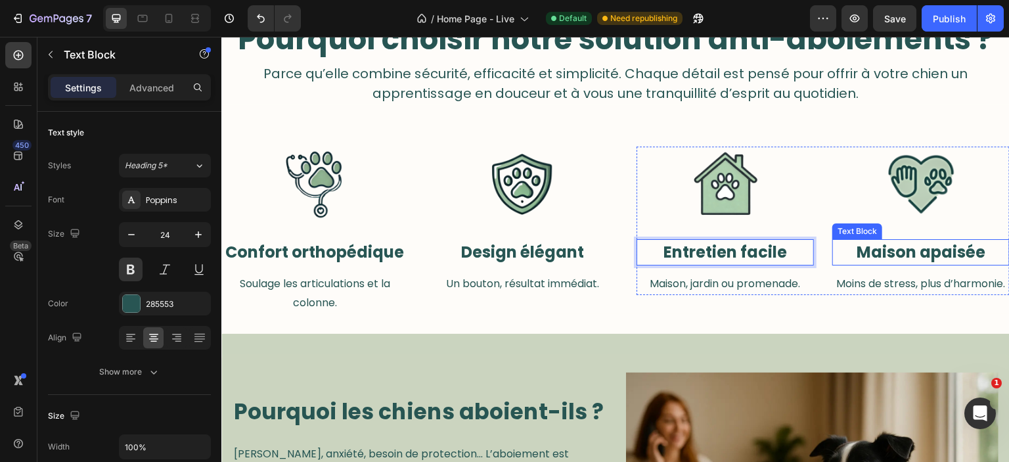
click at [881, 242] on strong "Maison apaisée" at bounding box center [921, 252] width 129 height 22
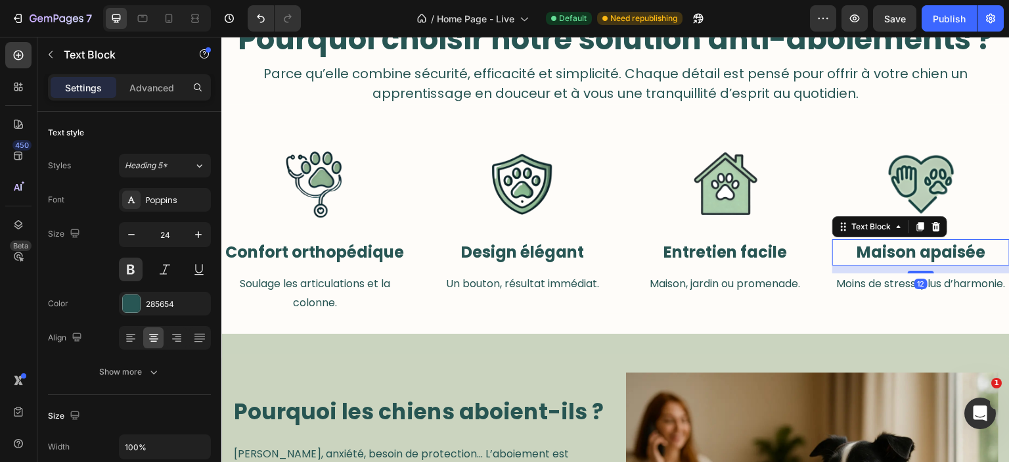
click at [881, 242] on strong "Maison apaisée" at bounding box center [921, 252] width 129 height 22
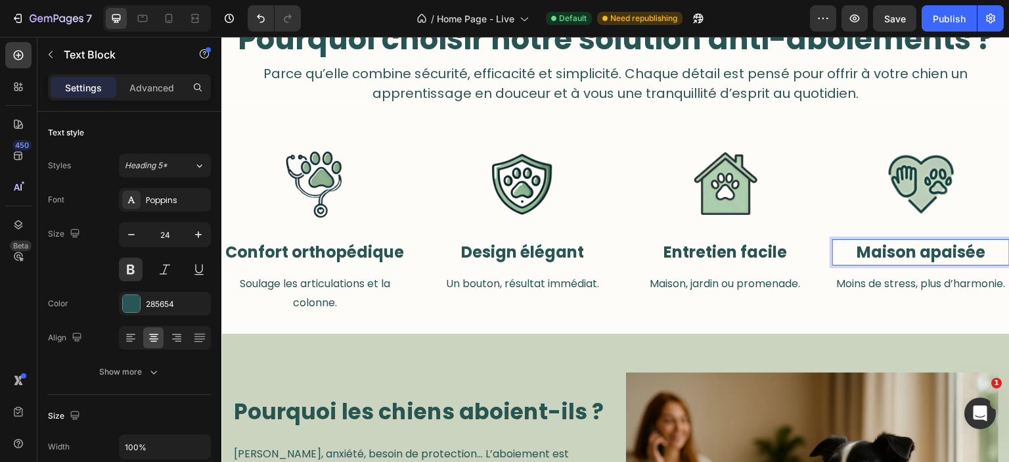
click at [881, 242] on strong "Maison apaisée" at bounding box center [921, 252] width 129 height 22
click at [516, 285] on p "Un bouton, résultat immédiat." at bounding box center [522, 284] width 184 height 19
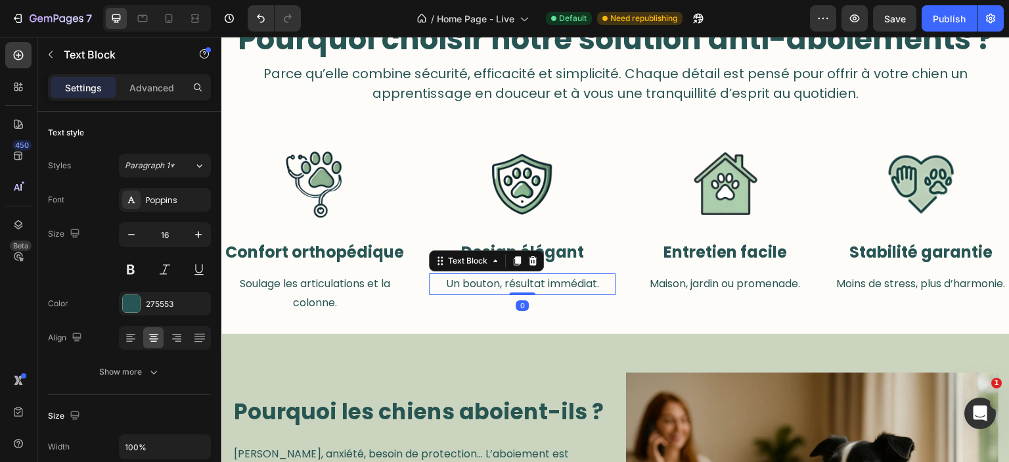
click at [516, 285] on p "Un bouton, résultat immédiat." at bounding box center [522, 284] width 184 height 19
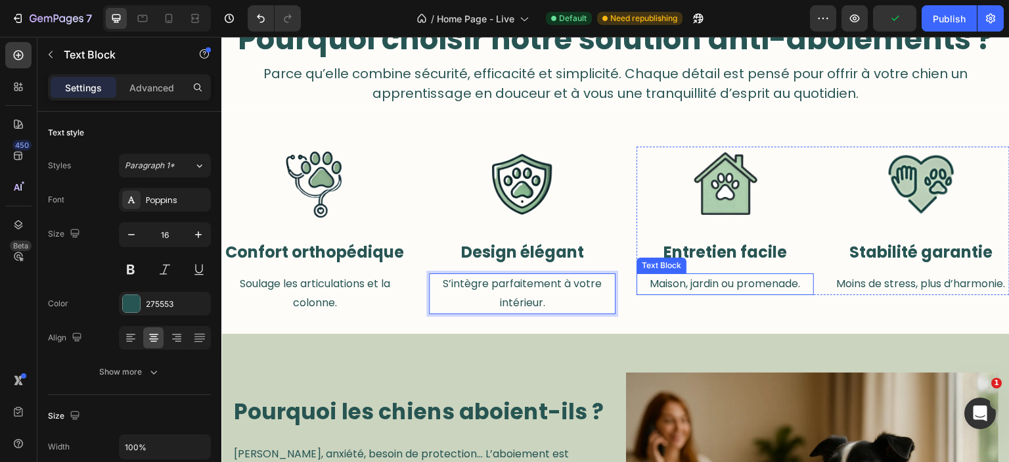
click at [692, 285] on p "Maison, jardin ou promenade." at bounding box center [725, 284] width 175 height 19
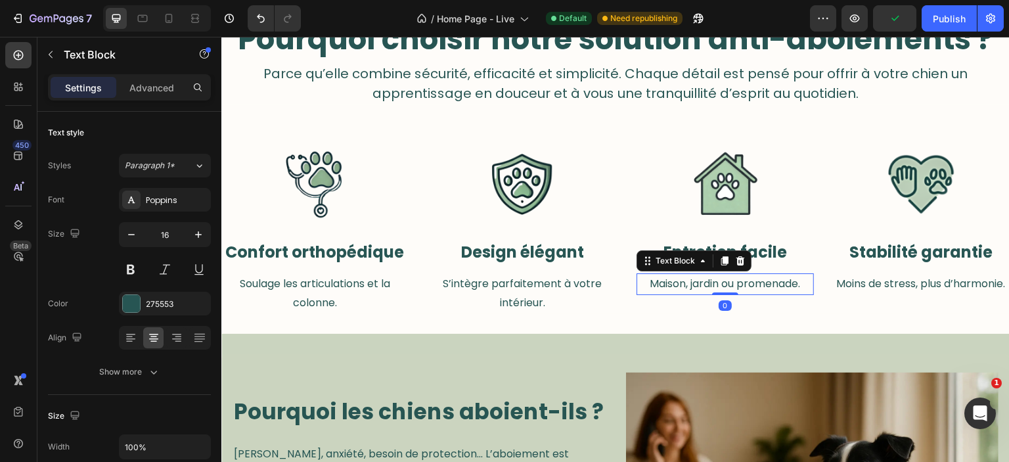
click at [692, 285] on p "Maison, jardin ou promenade." at bounding box center [725, 284] width 175 height 19
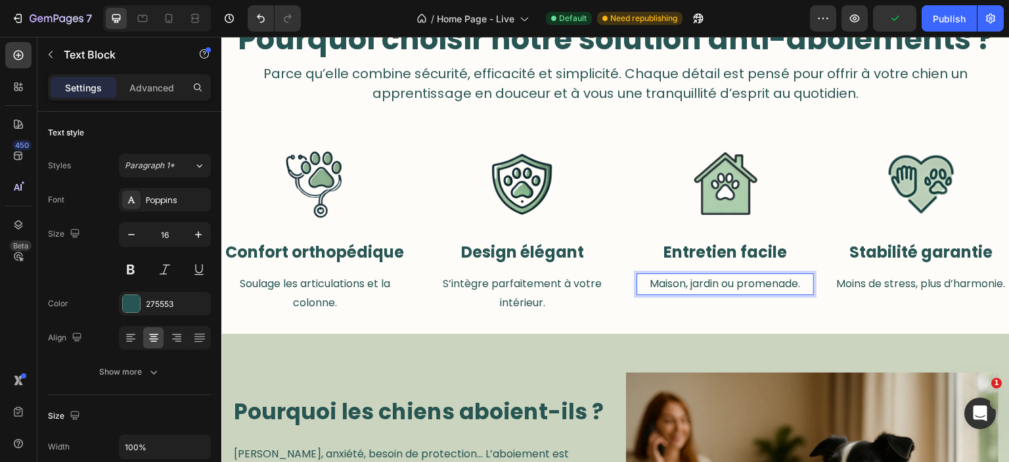
click at [692, 285] on p "Maison, jardin ou promenade." at bounding box center [725, 284] width 175 height 19
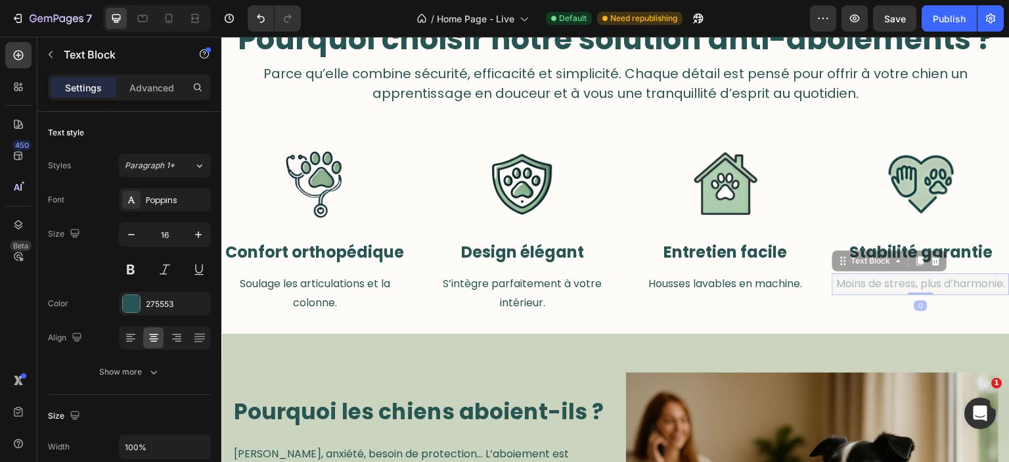
click at [848, 289] on div "Image Stabilité garantie Text Block Moins de stress, plus d’harmonie. Text Bloc…" at bounding box center [921, 221] width 177 height 149
click at [221, 37] on p "Moins de stress, plus d’harmonie." at bounding box center [221, 37] width 0 height 0
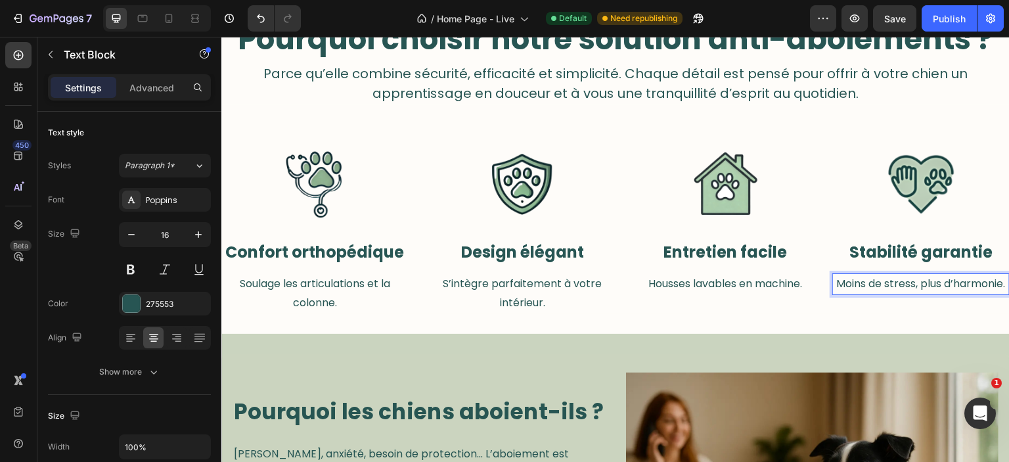
click at [848, 289] on p "Moins de stress, plus d’harmonie." at bounding box center [921, 284] width 175 height 19
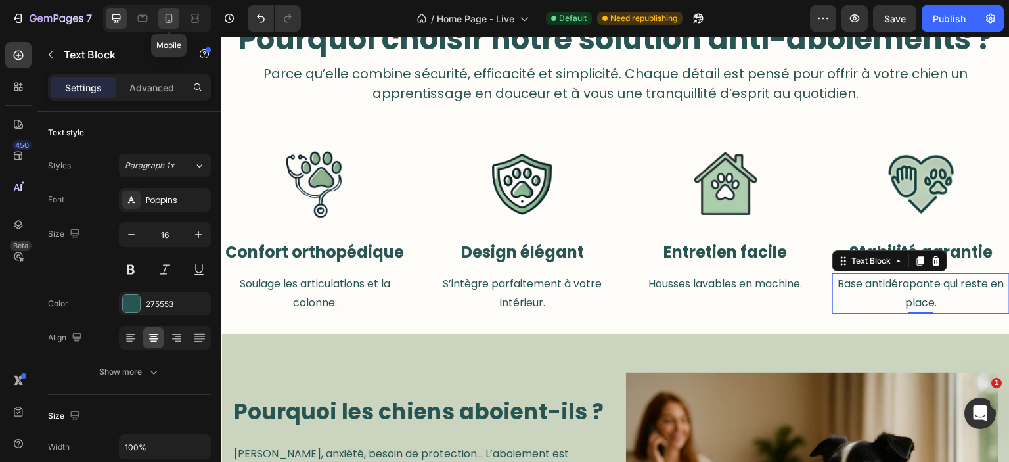
click at [172, 23] on icon at bounding box center [168, 18] width 13 height 13
type input "14"
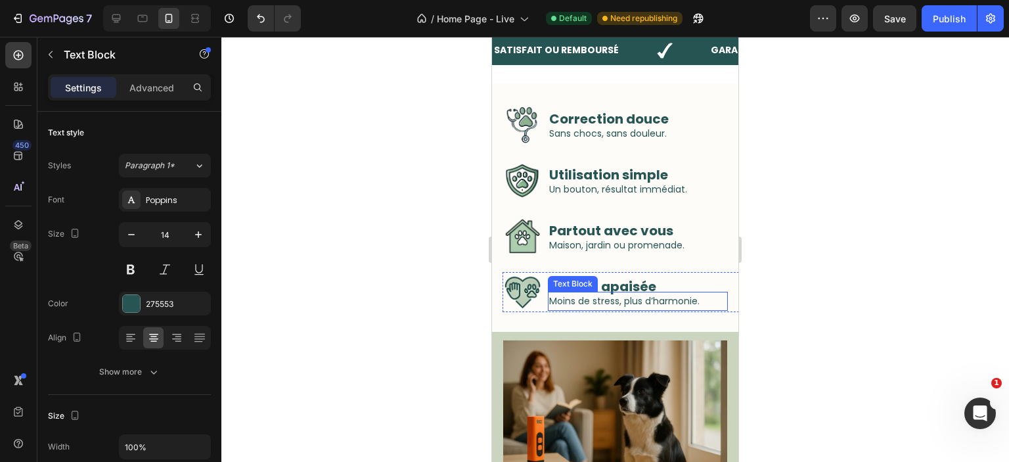
scroll to position [373, 0]
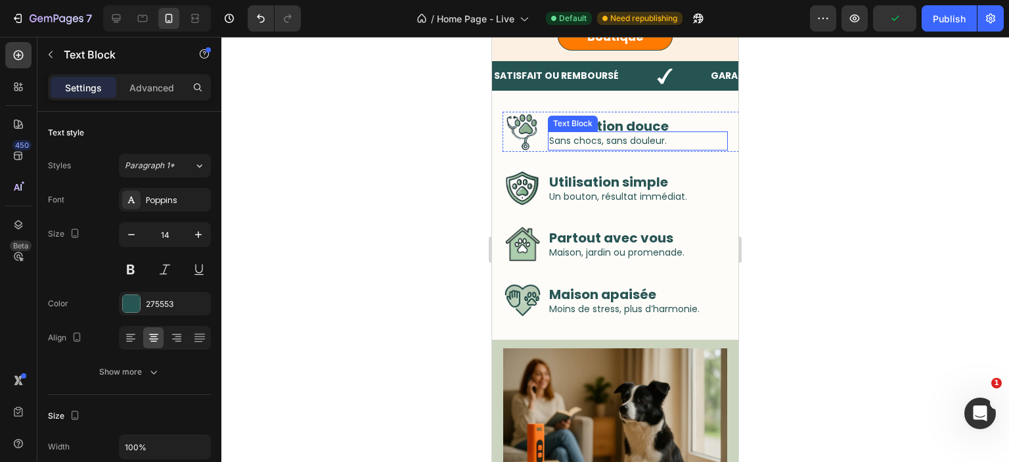
click at [582, 131] on div "Correction douce Text Block Sans chocs, sans douleur. Text Block" at bounding box center [648, 132] width 201 height 40
click at [643, 137] on p "Sans chocs, sans douleur." at bounding box center [637, 141] width 177 height 16
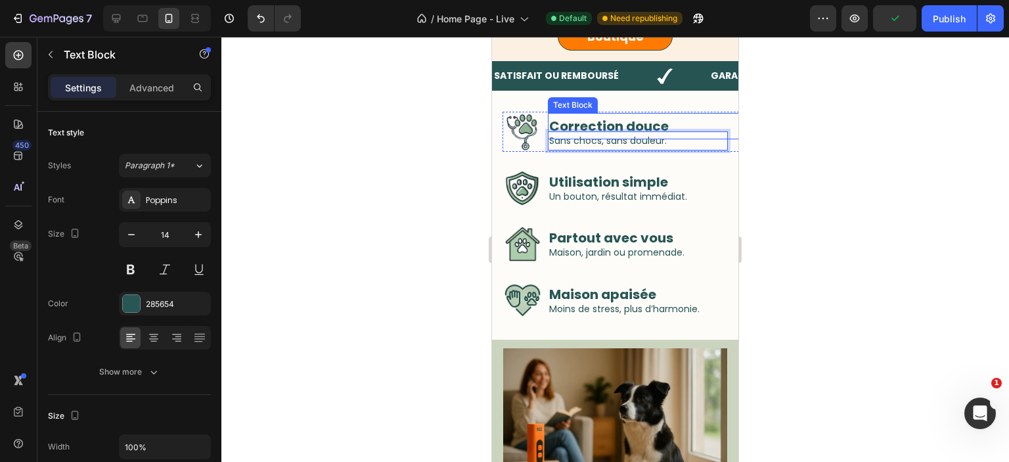
click at [655, 131] on strong "Correction douce" at bounding box center [609, 126] width 120 height 18
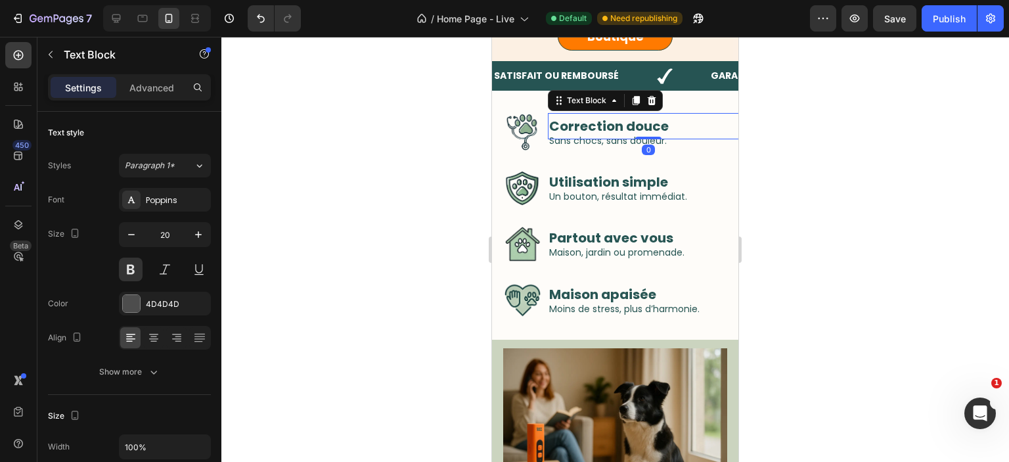
click at [656, 129] on strong "Correction douce" at bounding box center [609, 126] width 120 height 18
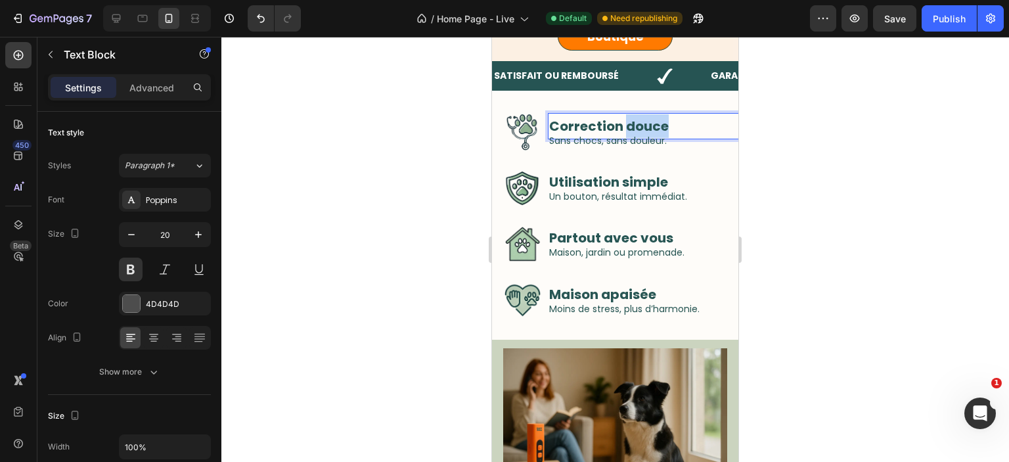
click at [656, 129] on strong "Correction douce" at bounding box center [609, 126] width 120 height 18
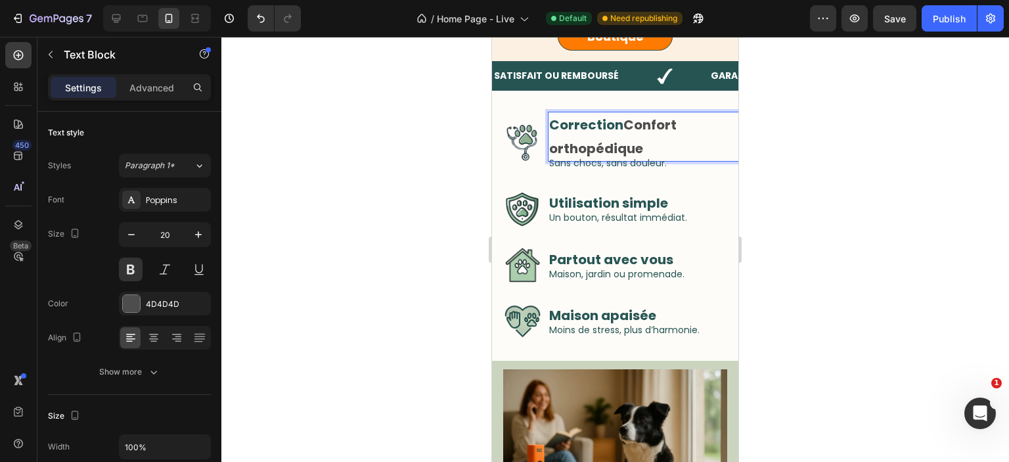
click at [656, 129] on strong "Confort orthopédique" at bounding box center [613, 137] width 128 height 42
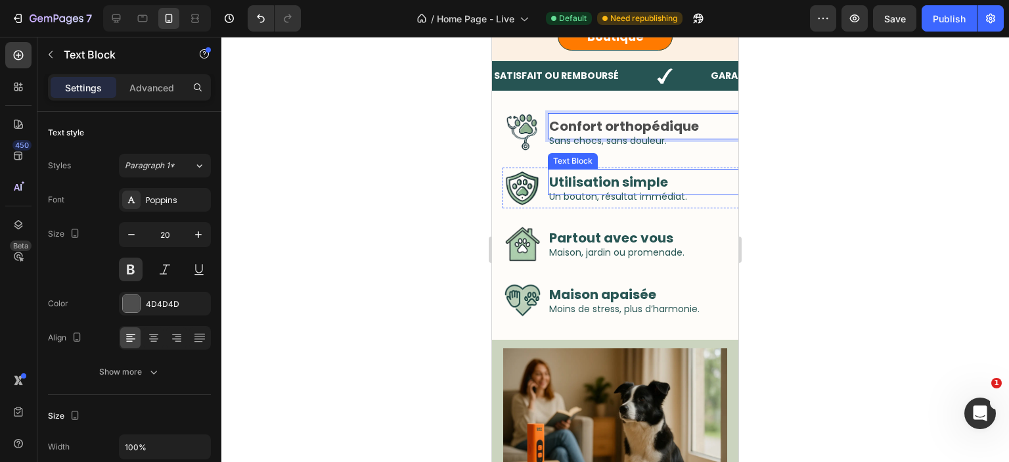
click at [598, 175] on strong "Utilisation simple" at bounding box center [608, 182] width 119 height 18
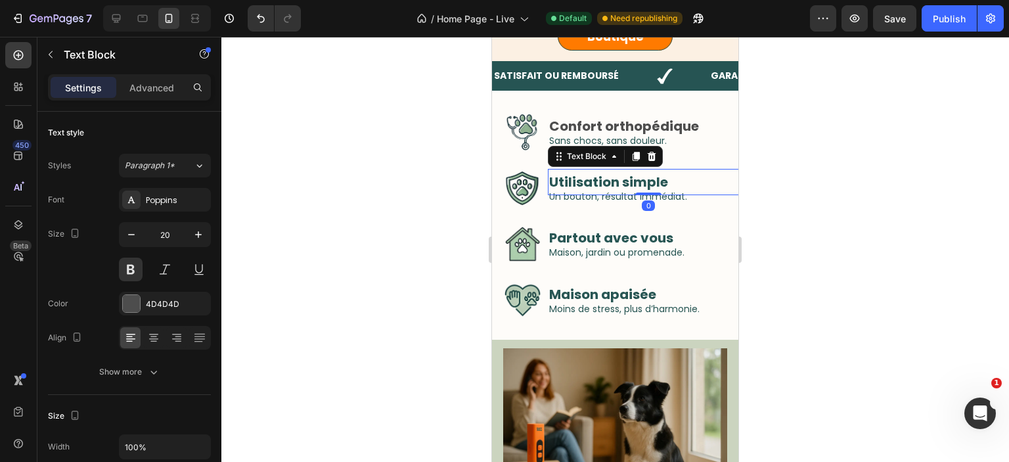
click at [598, 175] on strong "Utilisation simple" at bounding box center [608, 182] width 119 height 18
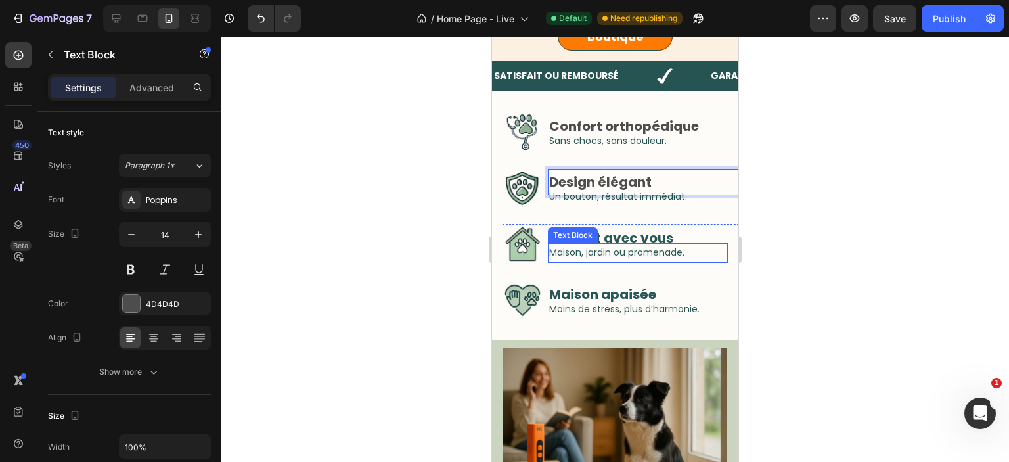
click at [614, 247] on span "Maison, jardin ou promenade." at bounding box center [616, 252] width 135 height 13
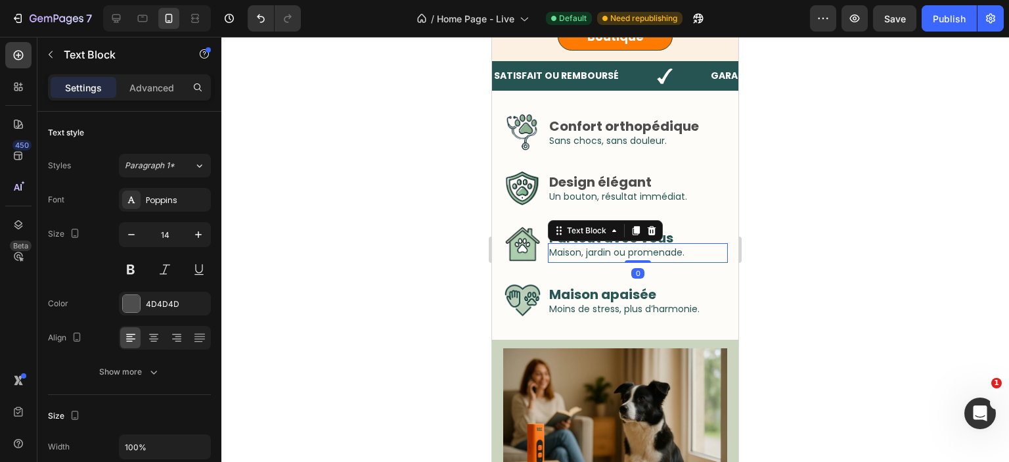
click at [614, 247] on span "Maison, jardin ou promenade." at bounding box center [616, 252] width 135 height 13
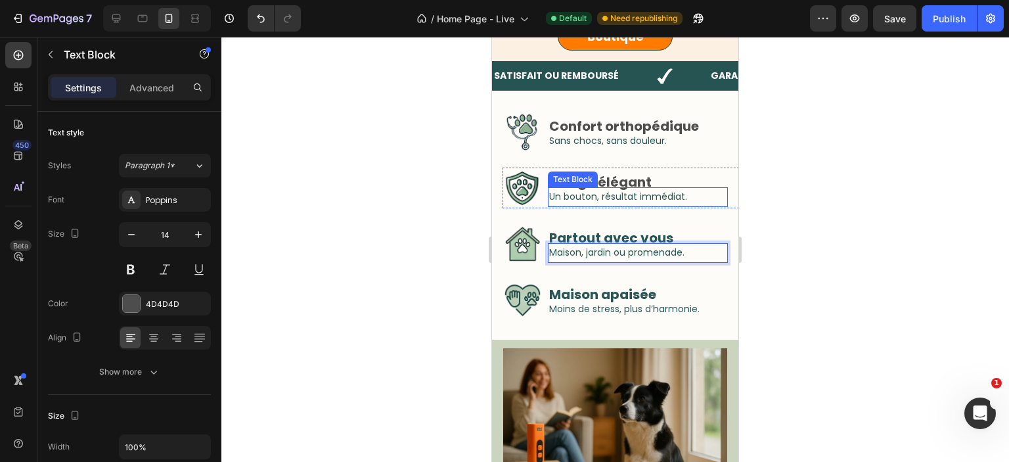
click at [599, 183] on strong "Design élégant" at bounding box center [600, 182] width 103 height 18
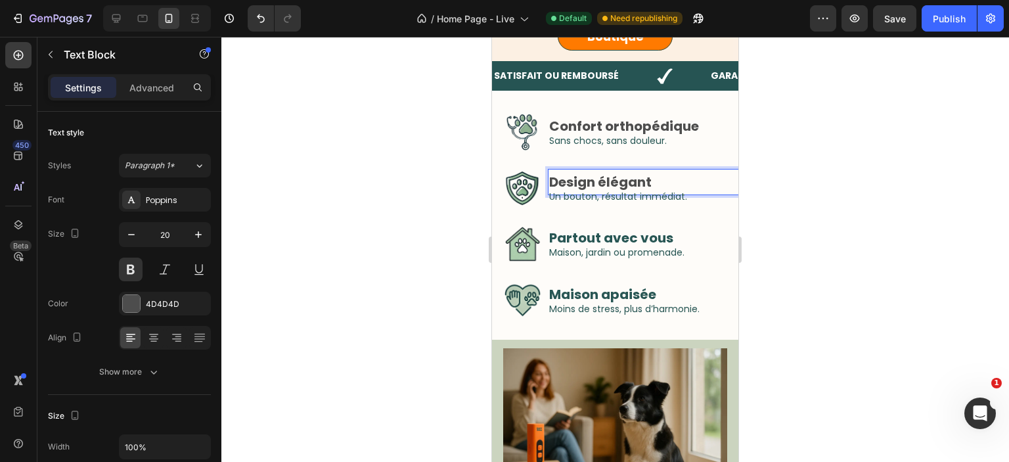
click at [599, 183] on strong "Design élégant" at bounding box center [600, 182] width 103 height 18
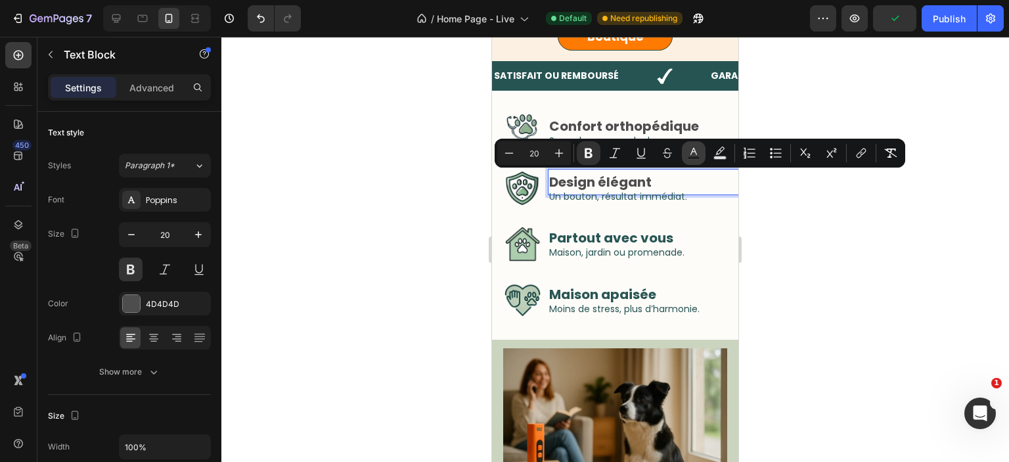
click at [690, 159] on rect "Editor contextual toolbar" at bounding box center [694, 157] width 12 height 3
type input "4D4D4D"
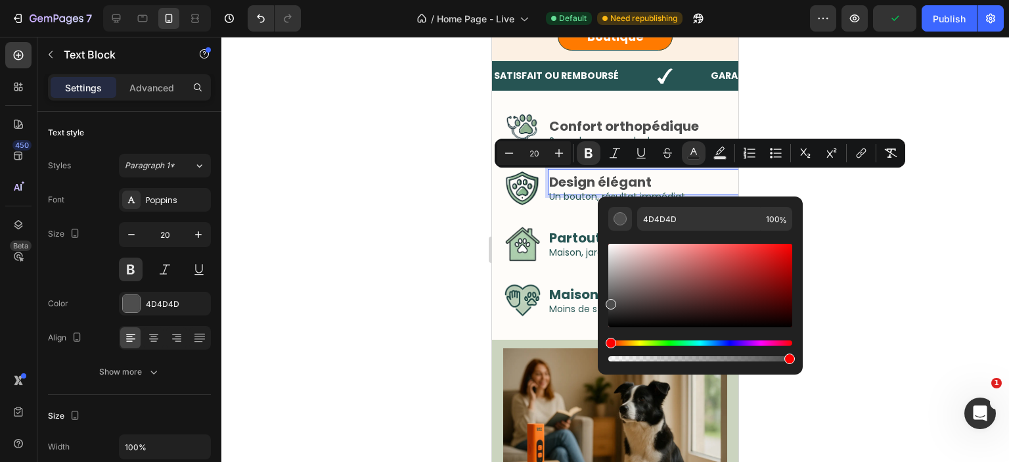
click at [290, 229] on div at bounding box center [615, 249] width 788 height 425
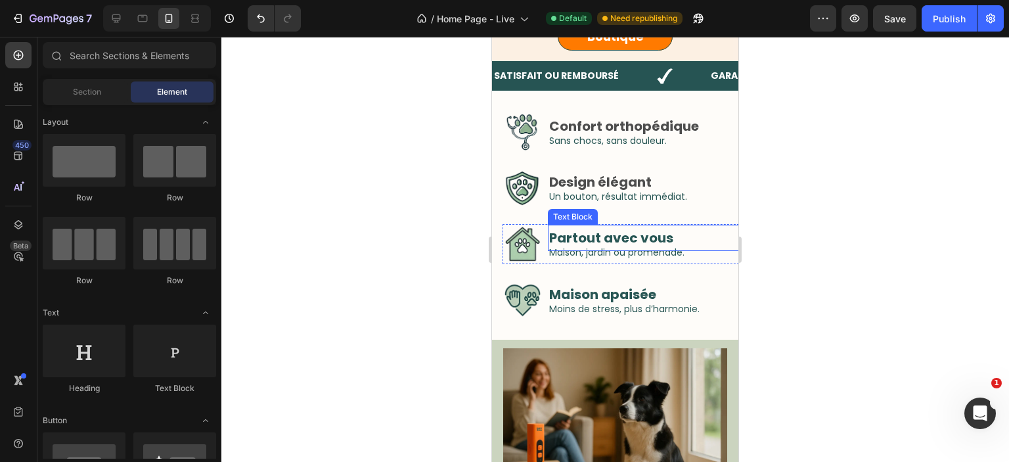
click at [571, 239] on strong "Partout avec vous" at bounding box center [611, 238] width 124 height 18
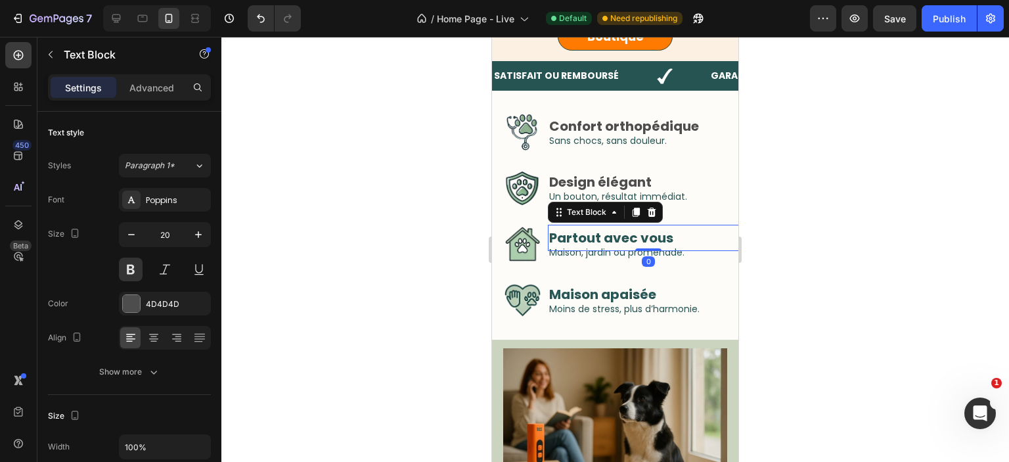
click at [571, 239] on strong "Partout avec vous" at bounding box center [611, 238] width 124 height 18
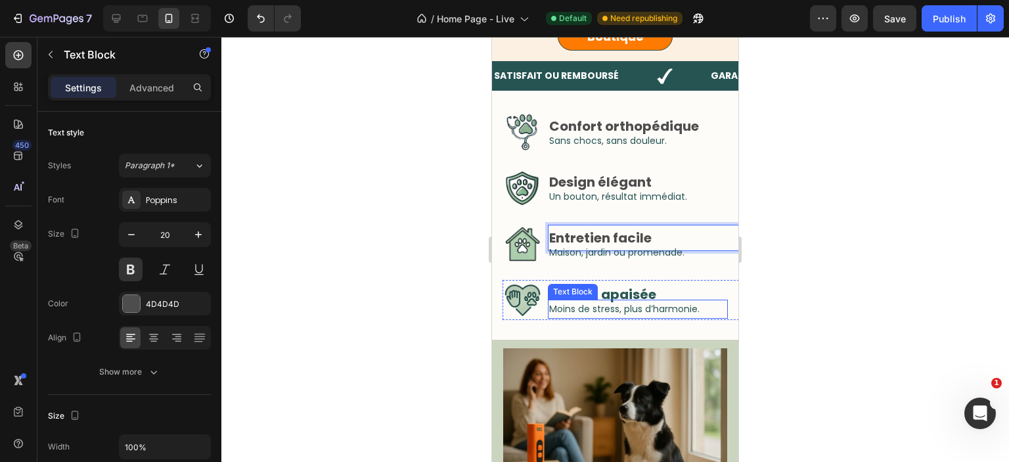
click at [588, 296] on div "Text Block" at bounding box center [573, 292] width 50 height 16
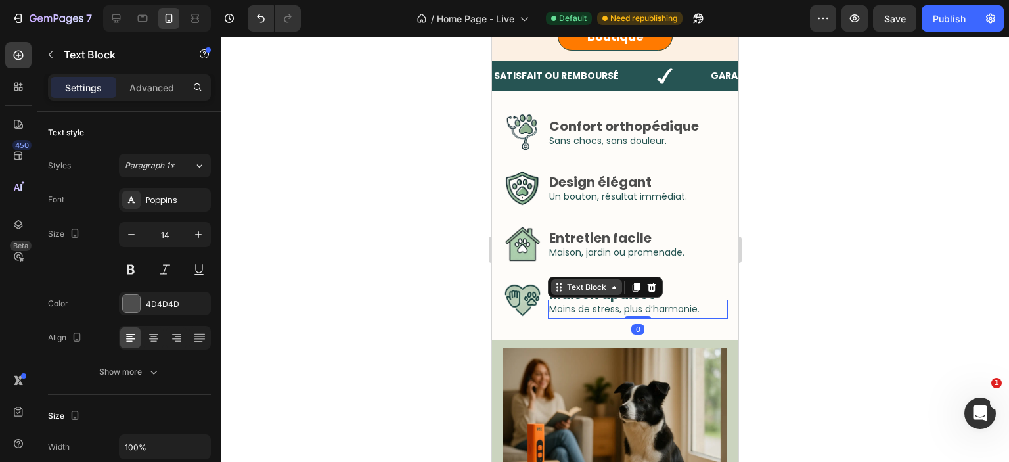
click at [588, 296] on div "Text Block" at bounding box center [605, 287] width 115 height 21
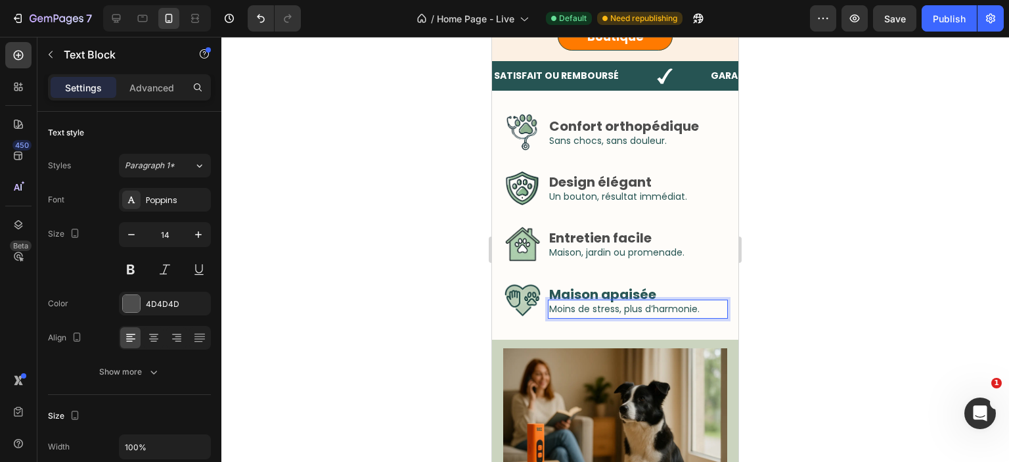
click at [691, 301] on div "Moins de stress, plus d’harmonie." at bounding box center [638, 309] width 180 height 19
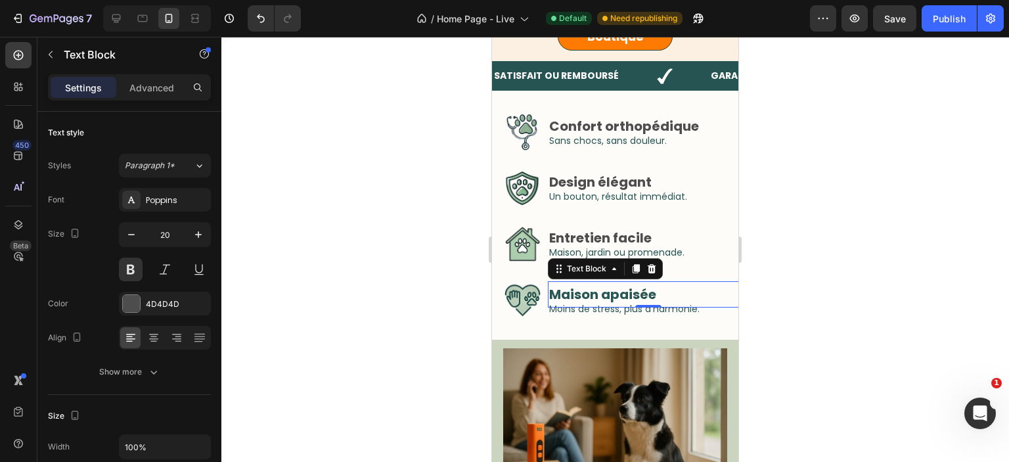
click at [683, 293] on p "Maison apaisée" at bounding box center [648, 295] width 198 height 24
click at [654, 294] on strong "Maison apaisée" at bounding box center [602, 294] width 107 height 18
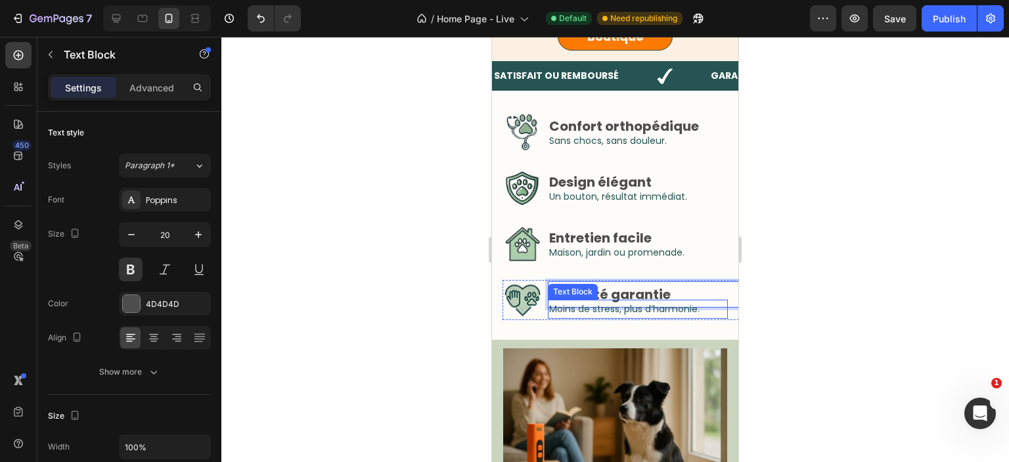
click at [664, 317] on div "Moins de stress, plus d’harmonie." at bounding box center [638, 309] width 180 height 19
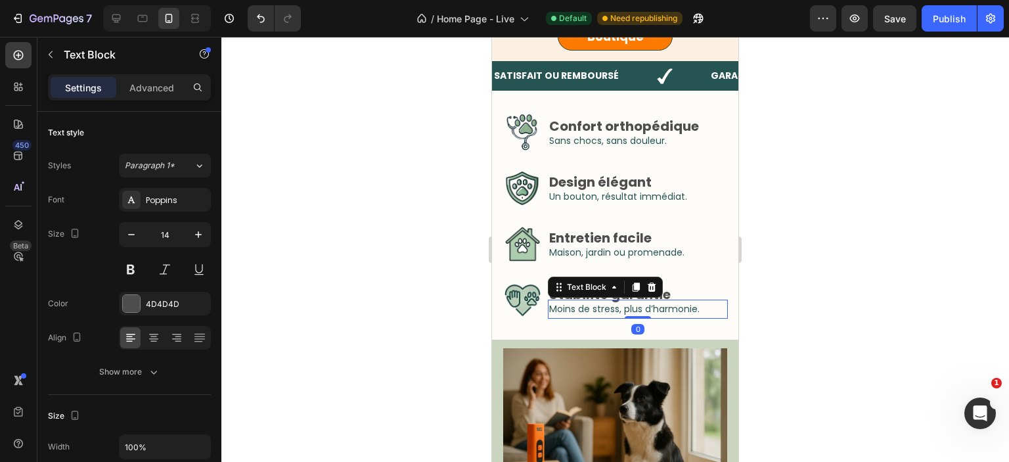
click at [664, 317] on div "Moins de stress, plus d’harmonie." at bounding box center [638, 309] width 180 height 19
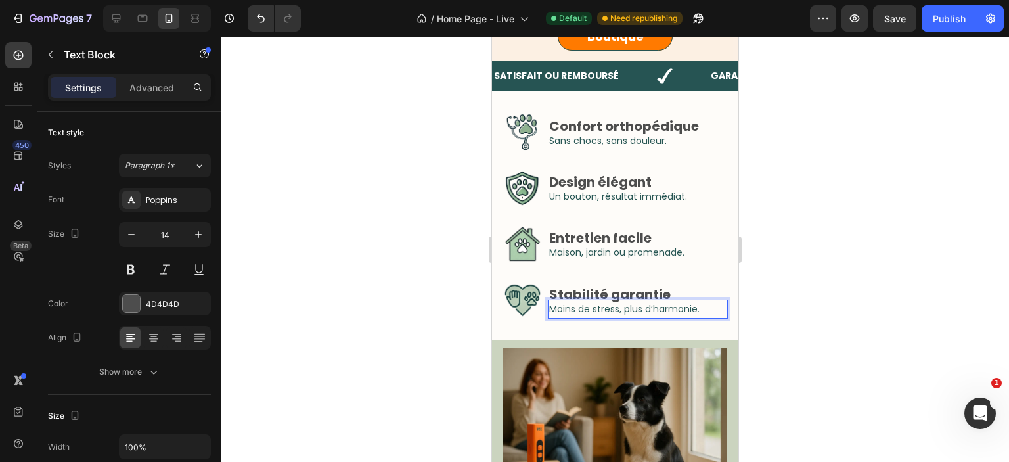
click at [664, 317] on div "Moins de stress, plus d’harmonie." at bounding box center [638, 309] width 180 height 19
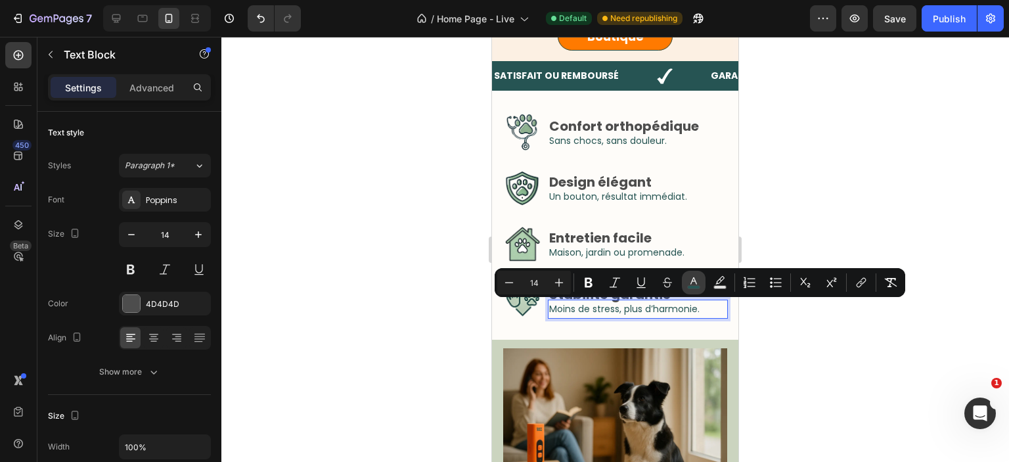
click at [689, 281] on icon "Editor contextual toolbar" at bounding box center [693, 282] width 13 height 13
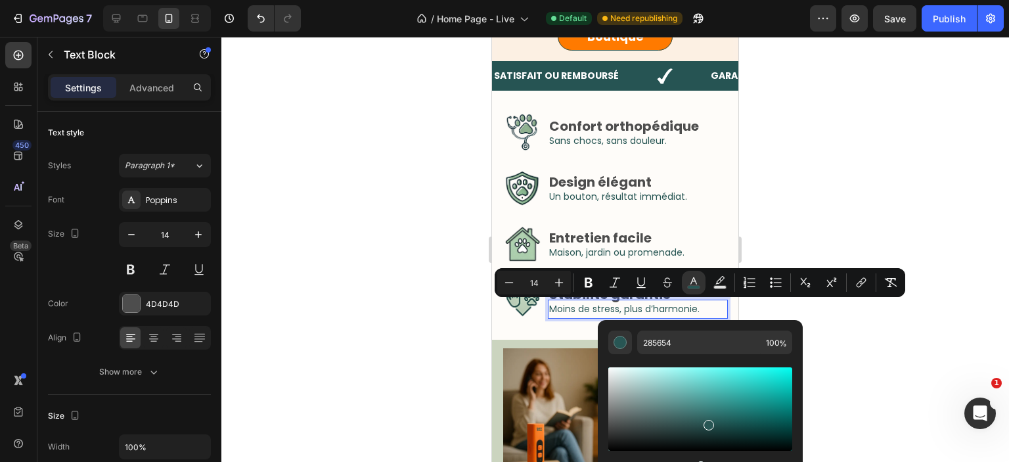
click at [707, 355] on div "Editor contextual toolbar" at bounding box center [701, 420] width 184 height 133
click at [701, 349] on input "285654" at bounding box center [700, 343] width 124 height 24
click at [795, 174] on div at bounding box center [615, 249] width 788 height 425
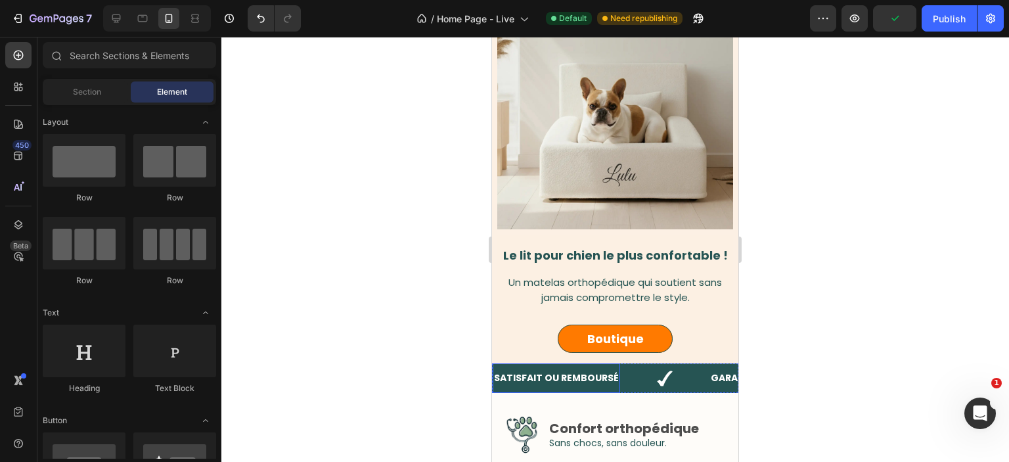
scroll to position [26, 0]
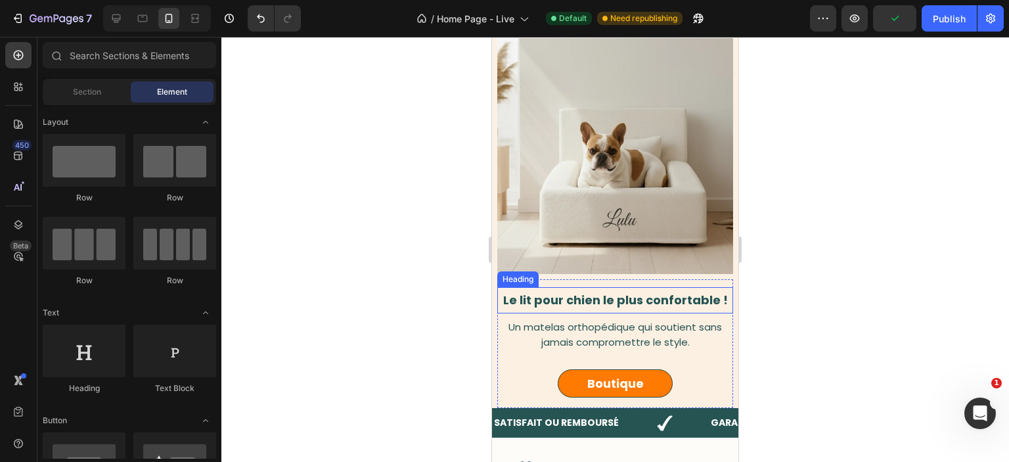
click at [582, 296] on strong "Le lit pour chien le plus confortable !" at bounding box center [615, 300] width 225 height 16
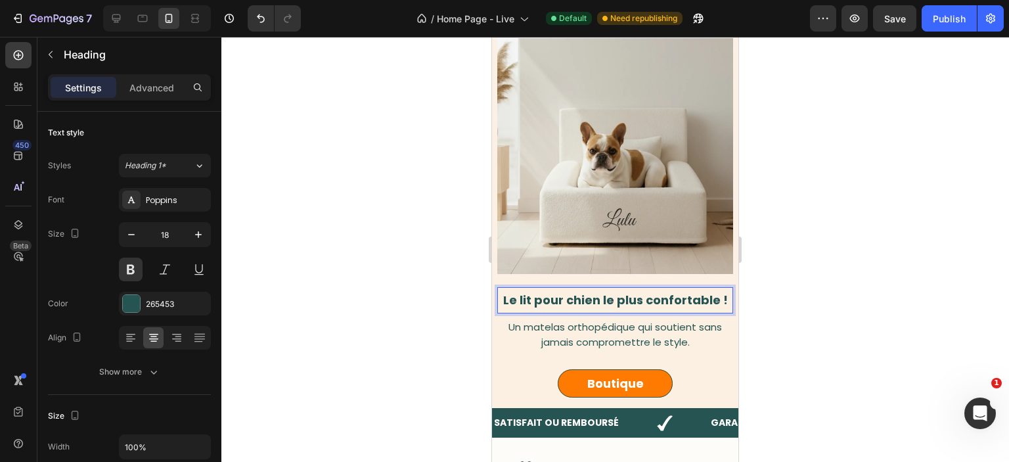
click at [582, 296] on strong "Le lit pour chien le plus confortable !" at bounding box center [615, 300] width 225 height 16
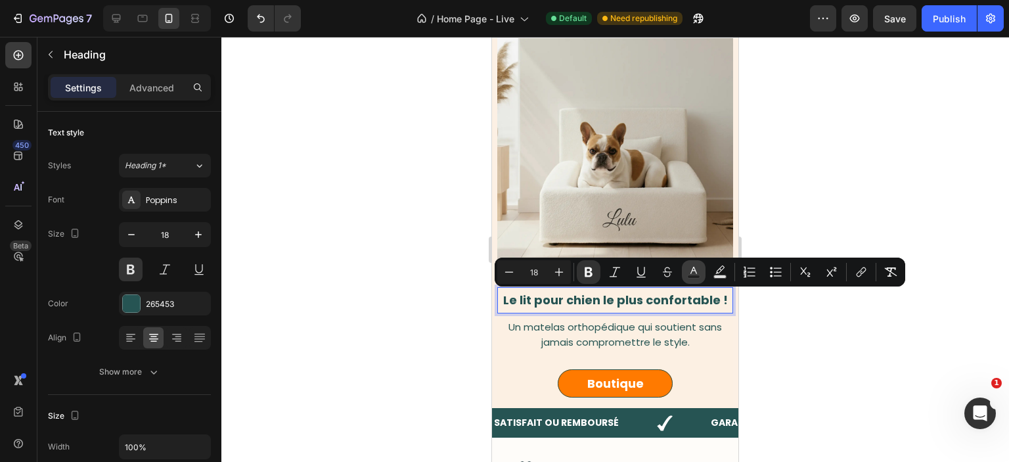
click at [699, 266] on button "Text Color" at bounding box center [694, 272] width 24 height 24
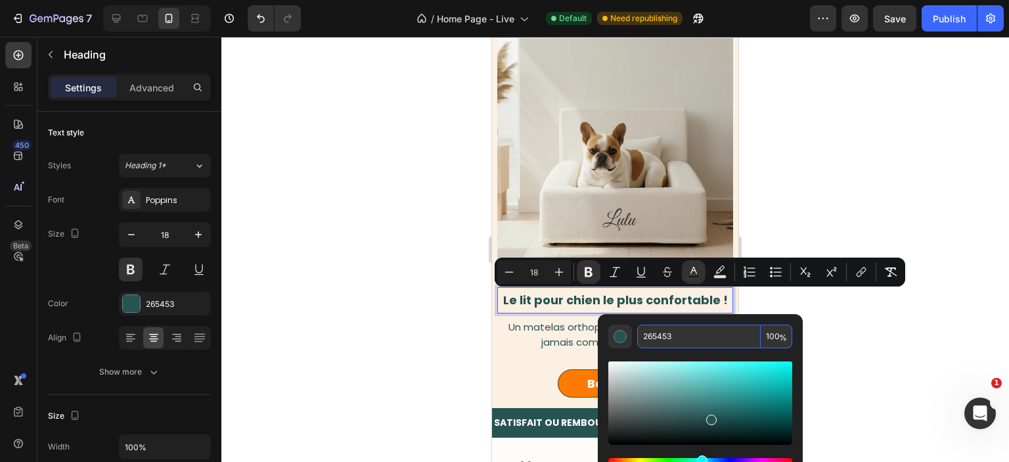
click at [682, 335] on input "265453" at bounding box center [700, 337] width 124 height 24
click at [779, 208] on div at bounding box center [615, 249] width 788 height 425
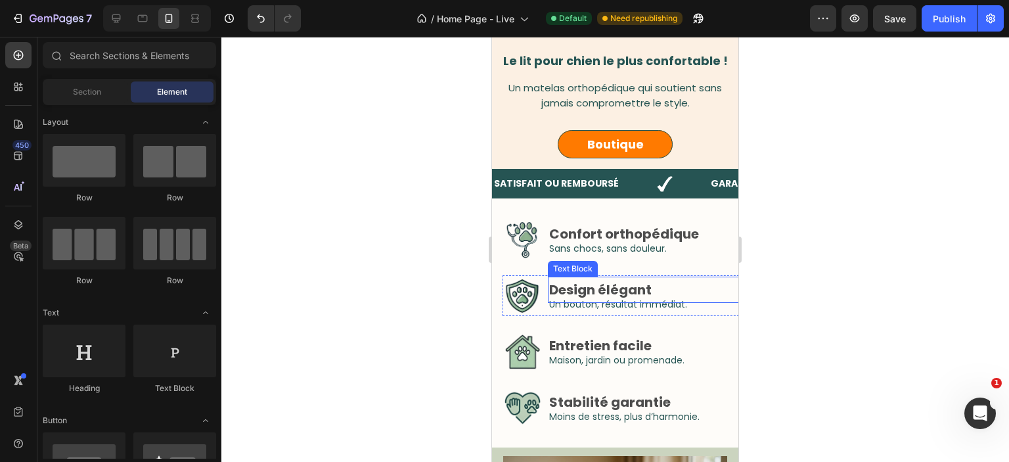
scroll to position [303, 0]
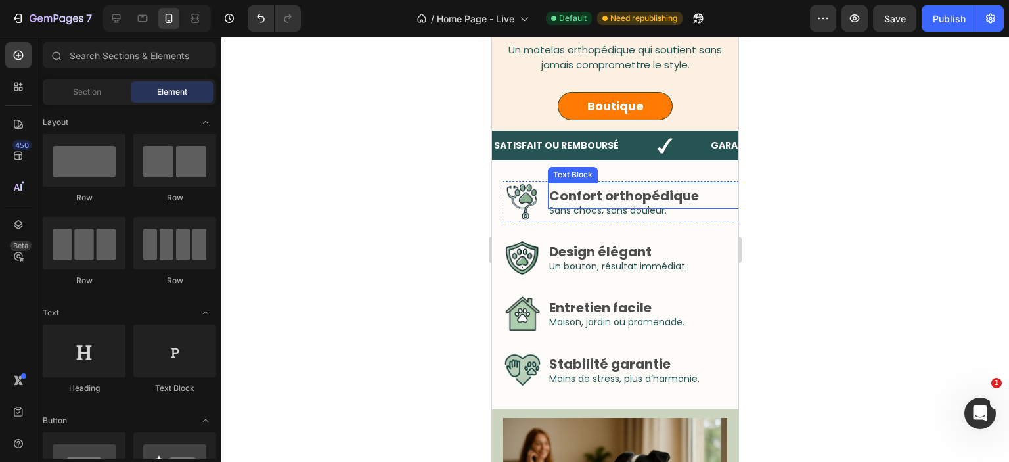
click at [638, 197] on strong "Confort orthopédique" at bounding box center [624, 196] width 150 height 18
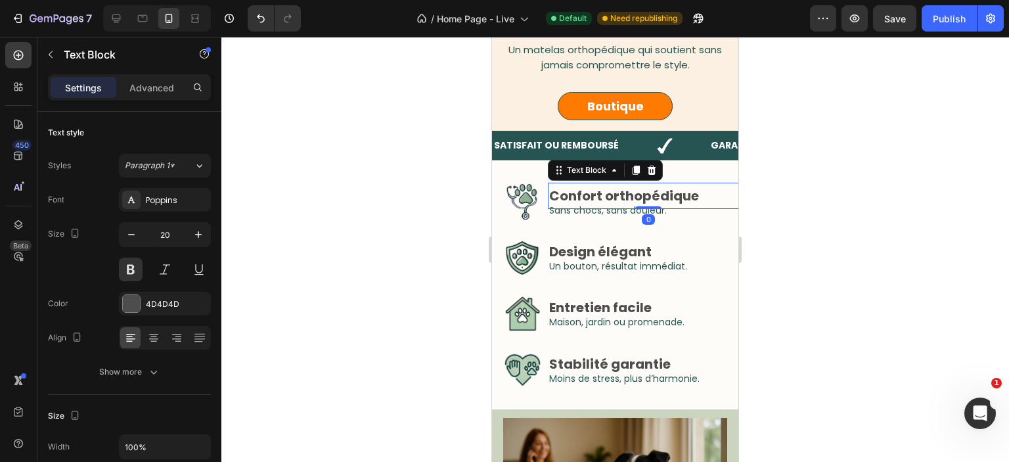
click at [638, 197] on strong "Confort orthopédique" at bounding box center [624, 196] width 150 height 18
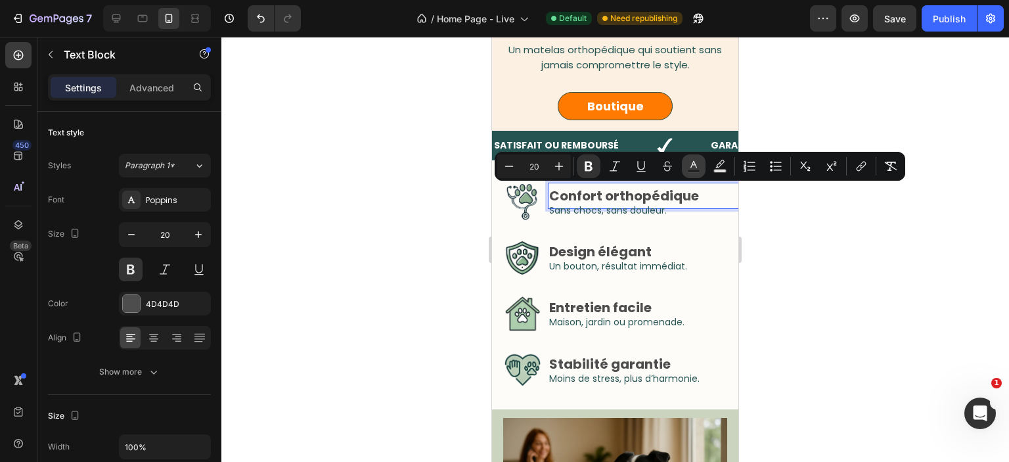
click at [691, 172] on rect "Editor contextual toolbar" at bounding box center [694, 171] width 12 height 3
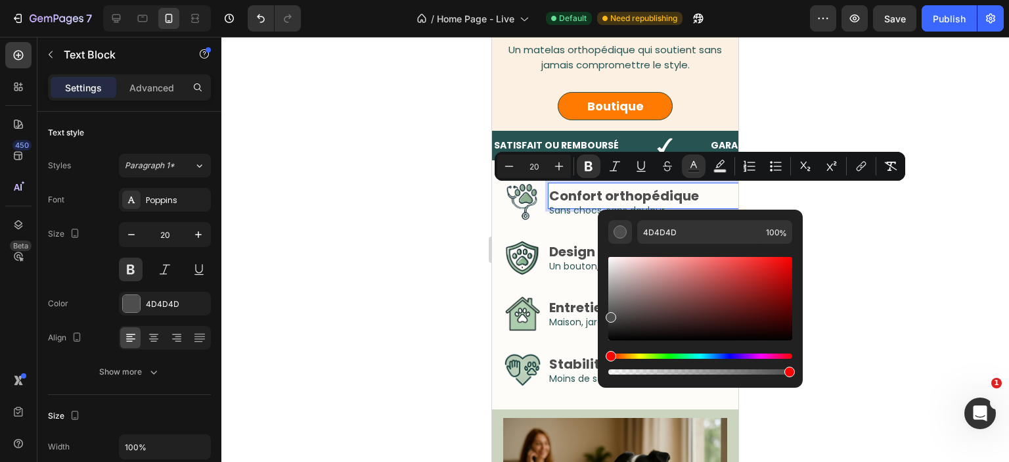
drag, startPoint x: 676, startPoint y: 220, endPoint x: 672, endPoint y: 229, distance: 10.0
click at [675, 224] on div "4D4D4D 100 %" at bounding box center [700, 294] width 205 height 168
click at [672, 229] on input "4D4D4D" at bounding box center [700, 232] width 124 height 24
paste input "265453"
type input "265453"
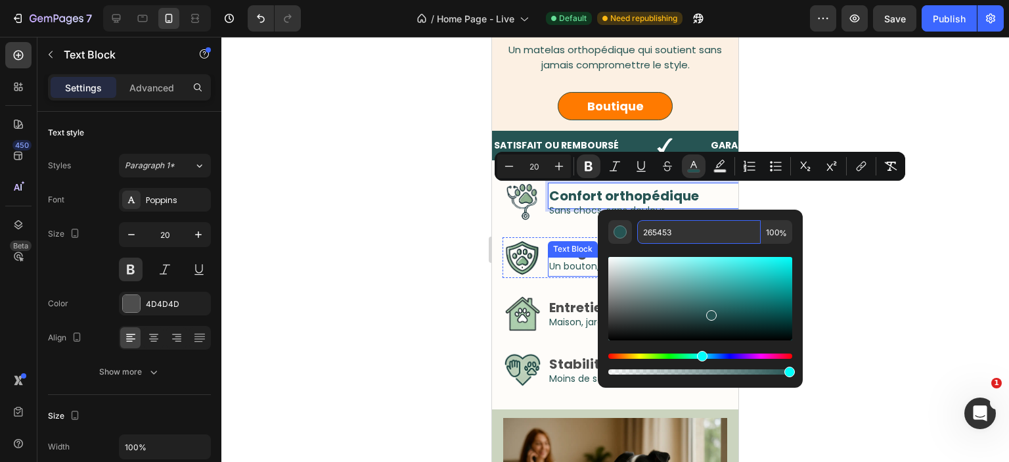
click at [567, 252] on div "Text Block" at bounding box center [573, 249] width 50 height 16
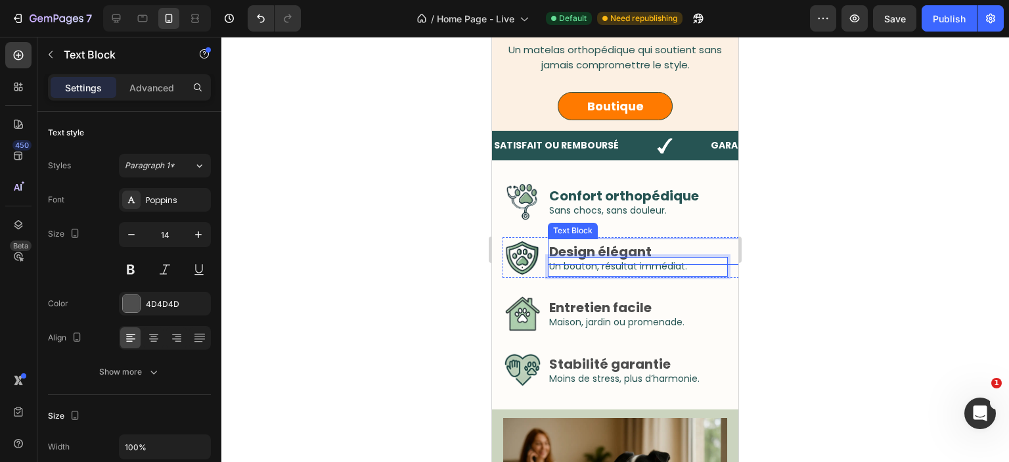
click at [630, 249] on strong "Design élégant" at bounding box center [600, 252] width 103 height 18
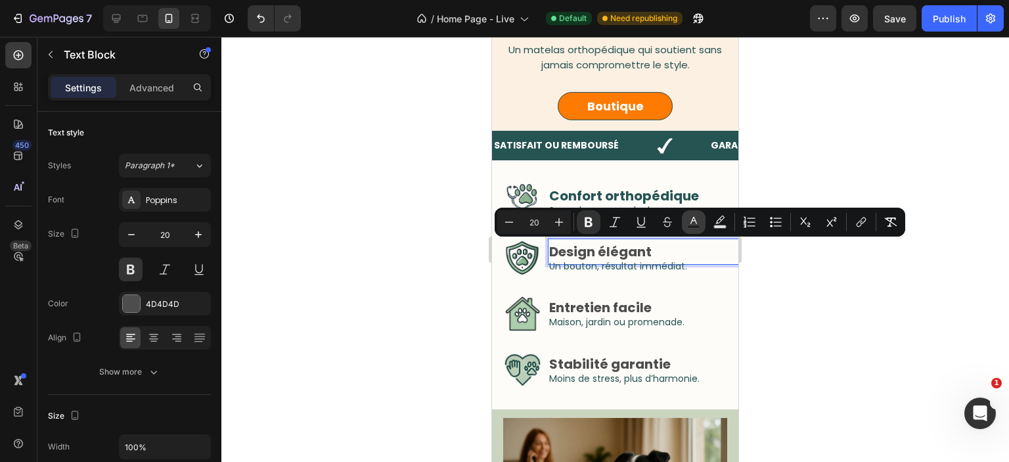
click at [699, 222] on icon "Editor contextual toolbar" at bounding box center [693, 222] width 13 height 13
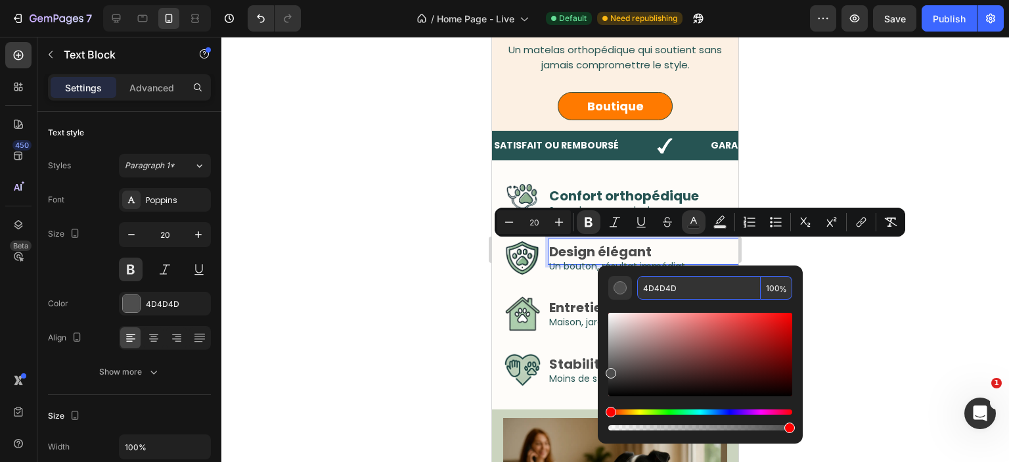
click at [682, 276] on input "4D4D4D" at bounding box center [700, 288] width 124 height 24
paste input "265453"
type input "265453"
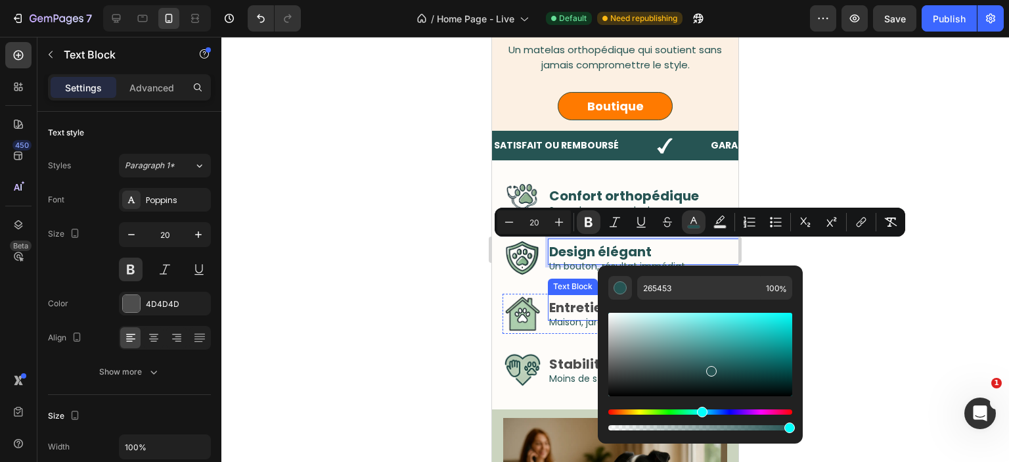
click at [586, 308] on strong "Entretien facile" at bounding box center [600, 307] width 103 height 18
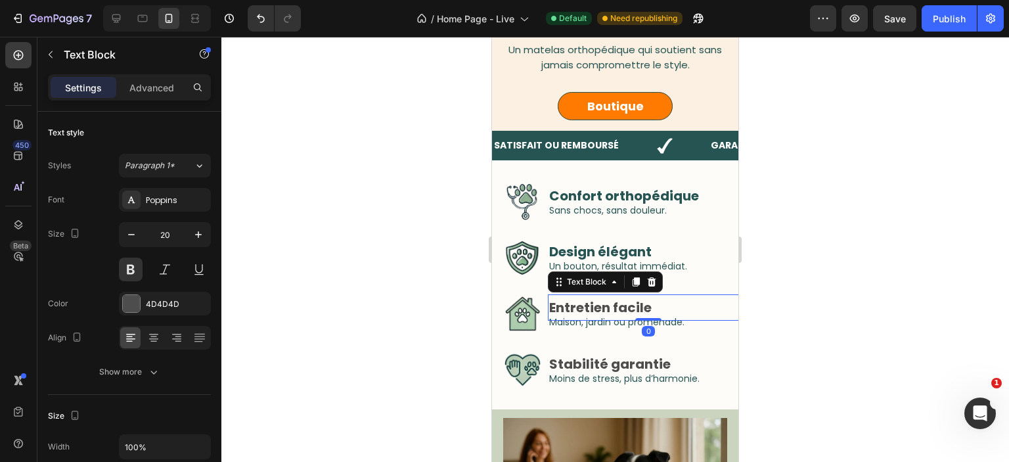
click at [586, 308] on strong "Entretien facile" at bounding box center [600, 307] width 103 height 18
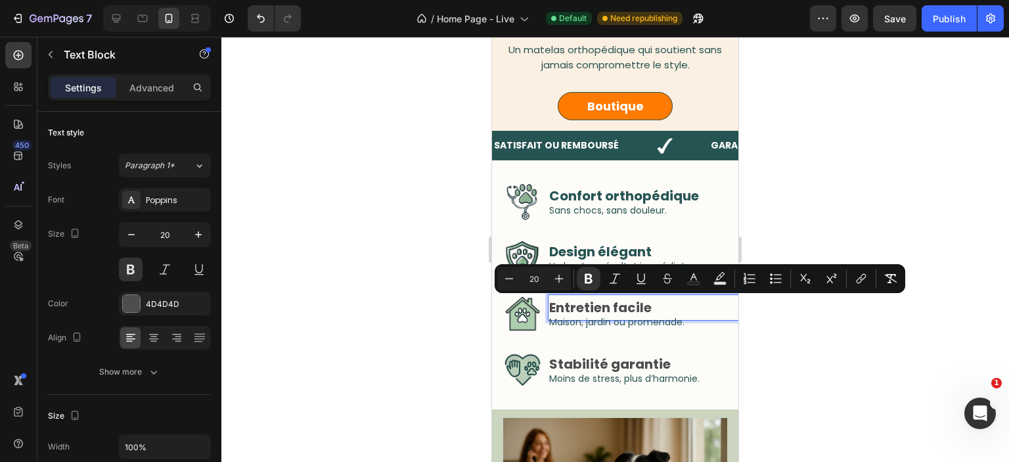
click at [706, 277] on div "Minus 20 Plus Bold Italic Underline Strikethrough Text Color Text Background Co…" at bounding box center [701, 279] width 406 height 24
click at [698, 279] on icon "Editor contextual toolbar" at bounding box center [693, 278] width 13 height 13
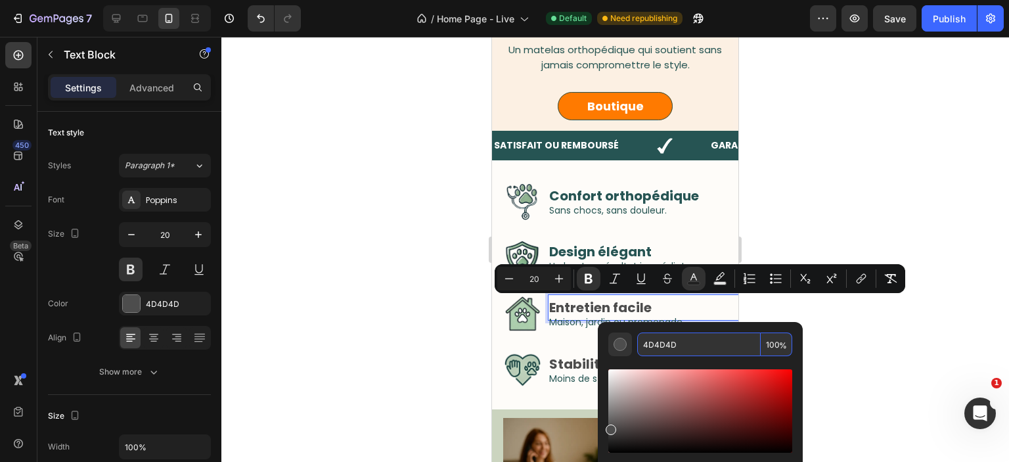
click at [686, 344] on input "4D4D4D" at bounding box center [700, 345] width 124 height 24
paste input "265453"
type input "265453"
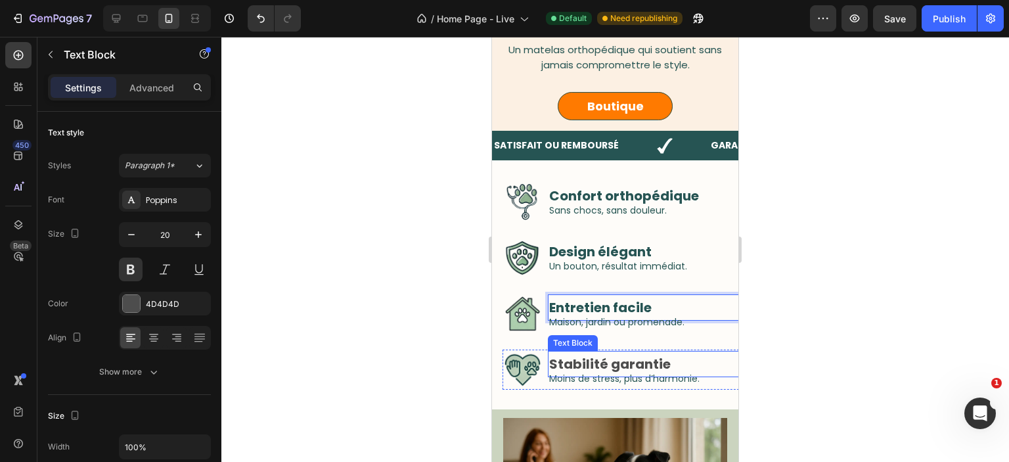
click at [575, 353] on p "Stabilité garantie" at bounding box center [648, 364] width 198 height 24
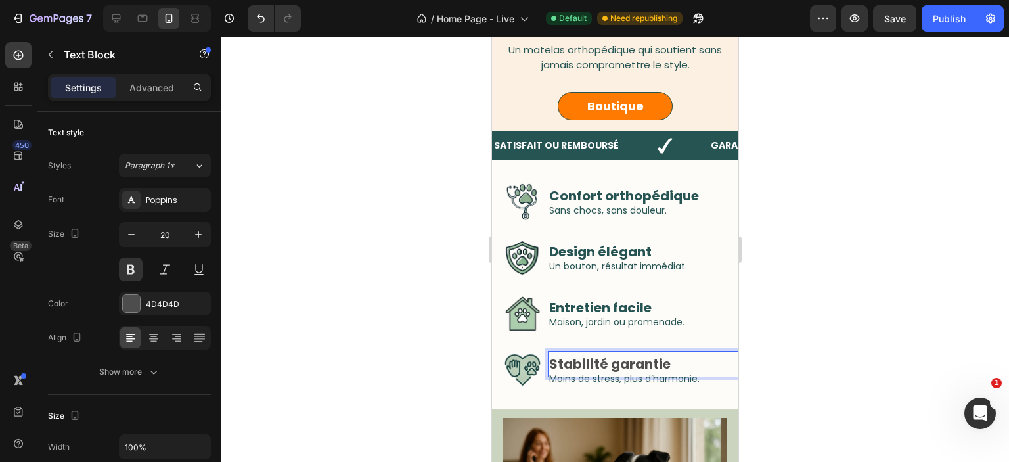
click at [582, 362] on strong "Stabilité garantie" at bounding box center [610, 364] width 122 height 18
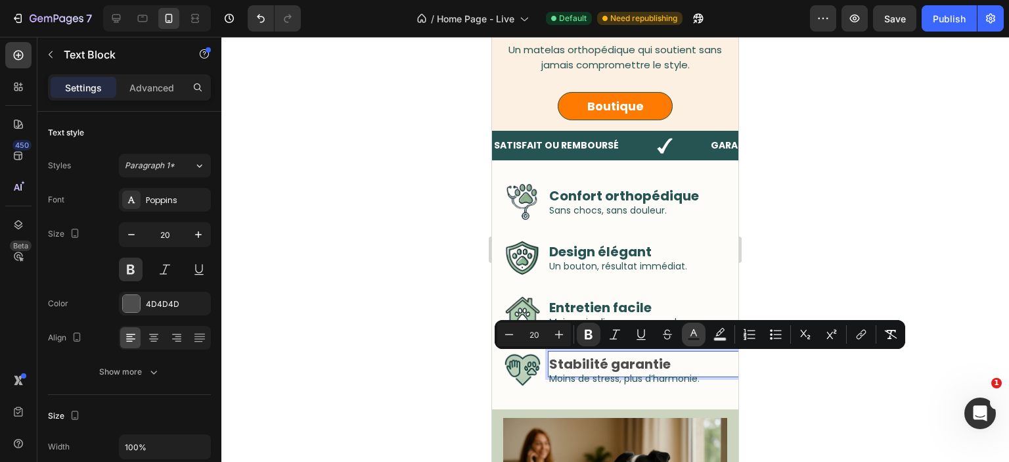
click at [695, 335] on icon "Editor contextual toolbar" at bounding box center [693, 334] width 13 height 13
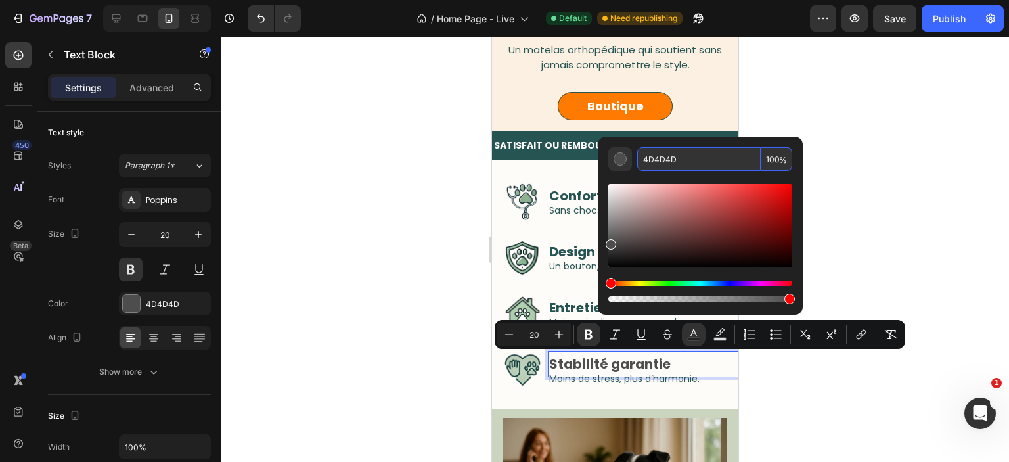
click at [668, 166] on input "4D4D4D" at bounding box center [700, 159] width 124 height 24
paste input "265453"
click at [707, 170] on input "265453D" at bounding box center [700, 159] width 124 height 24
click at [703, 166] on input "265453D" at bounding box center [700, 159] width 124 height 24
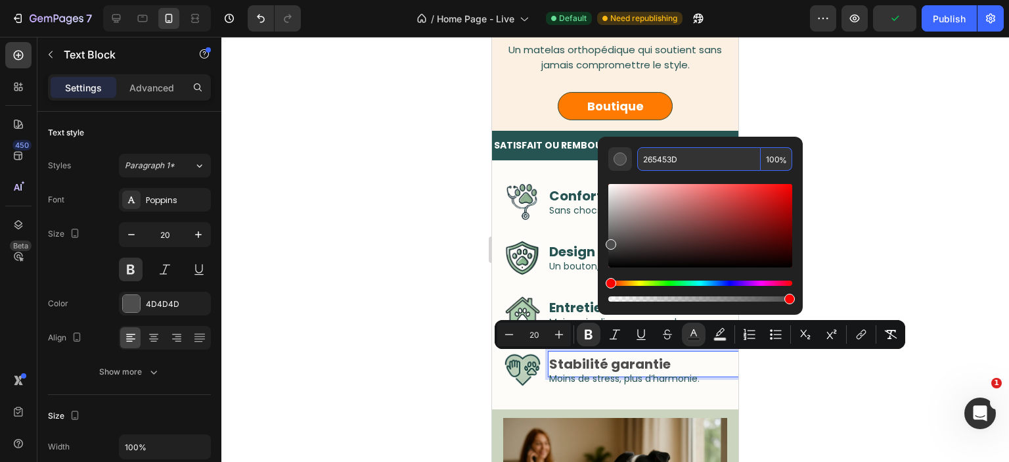
paste input "Editor contextual toolbar"
type input "4D4D4D"
click at [888, 231] on div at bounding box center [615, 249] width 788 height 425
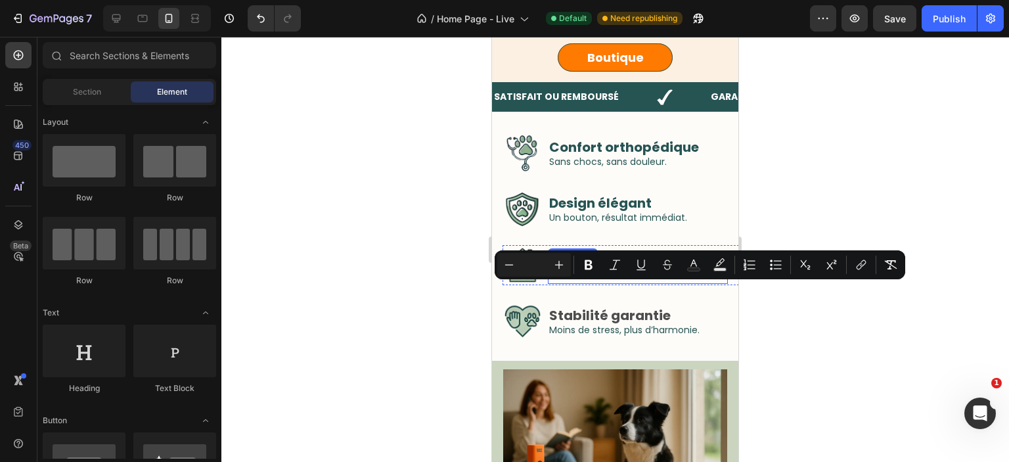
scroll to position [373, 0]
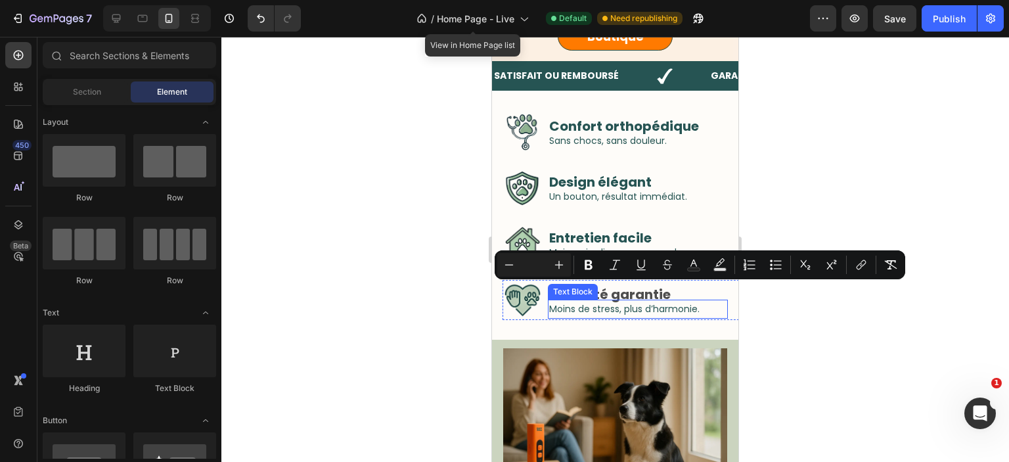
click at [589, 311] on span "Moins de stress, plus d’harmonie." at bounding box center [624, 308] width 151 height 13
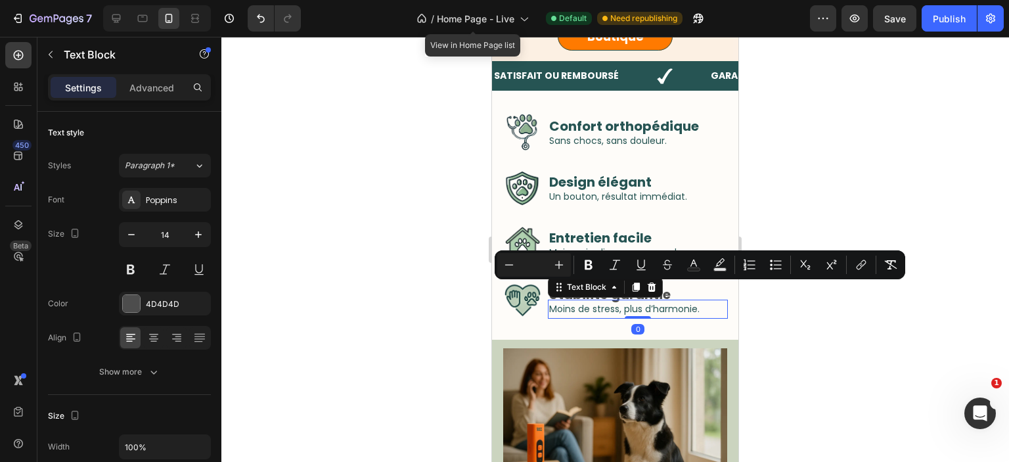
click at [589, 311] on span "Moins de stress, plus d’harmonie." at bounding box center [624, 308] width 151 height 13
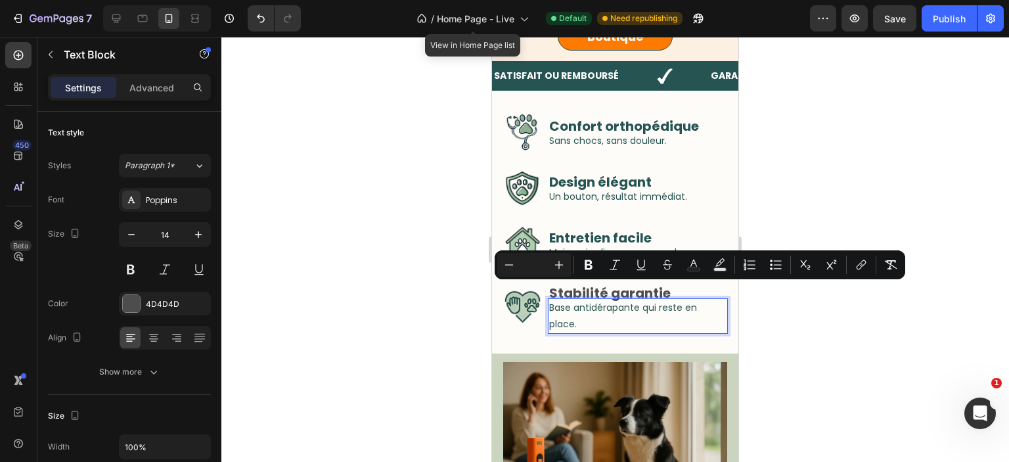
click at [701, 316] on p "Base antidérapante qui reste en place." at bounding box center [637, 316] width 177 height 33
click at [653, 188] on div "Un bouton, résultat immédiat." at bounding box center [638, 196] width 180 height 19
click at [709, 304] on p "Base antidérapante qui reste en place." at bounding box center [637, 316] width 177 height 33
drag, startPoint x: 795, startPoint y: 325, endPoint x: 818, endPoint y: 389, distance: 68.4
click at [795, 325] on div at bounding box center [615, 249] width 788 height 425
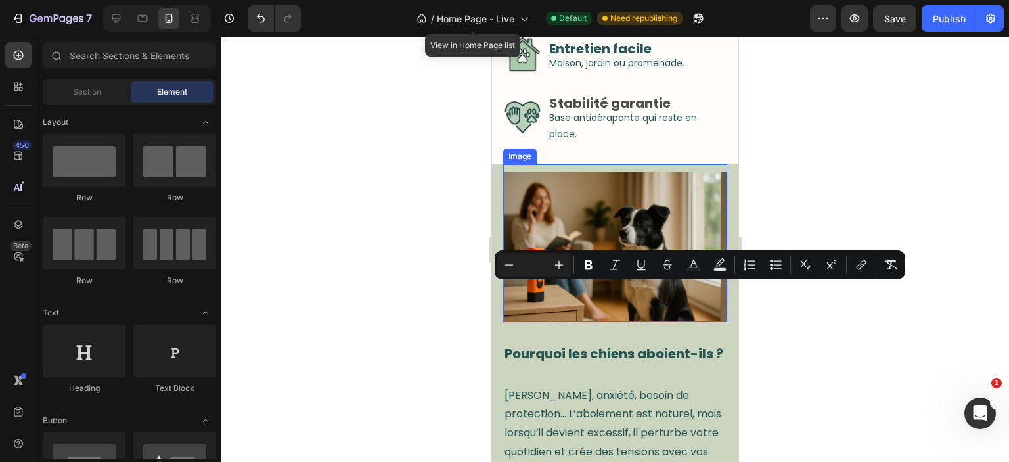
scroll to position [511, 0]
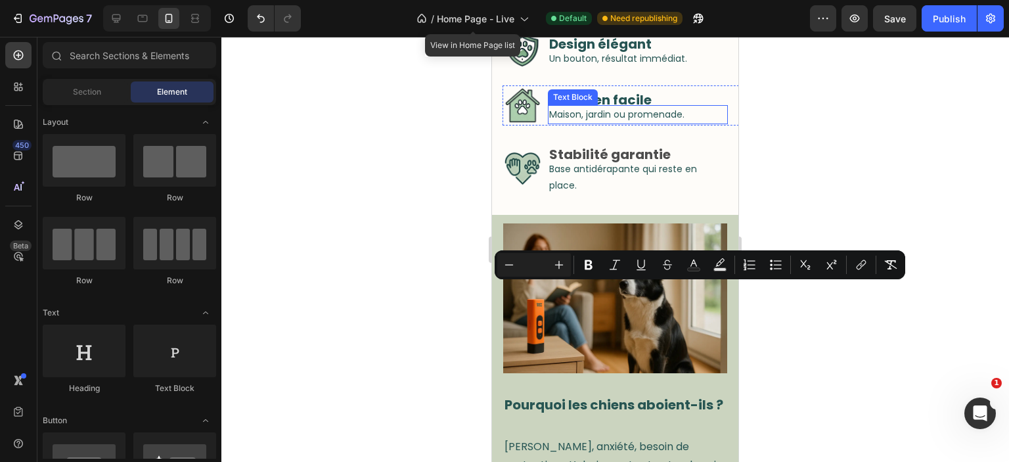
click at [642, 116] on span "Maison, jardin ou promenade." at bounding box center [616, 114] width 135 height 13
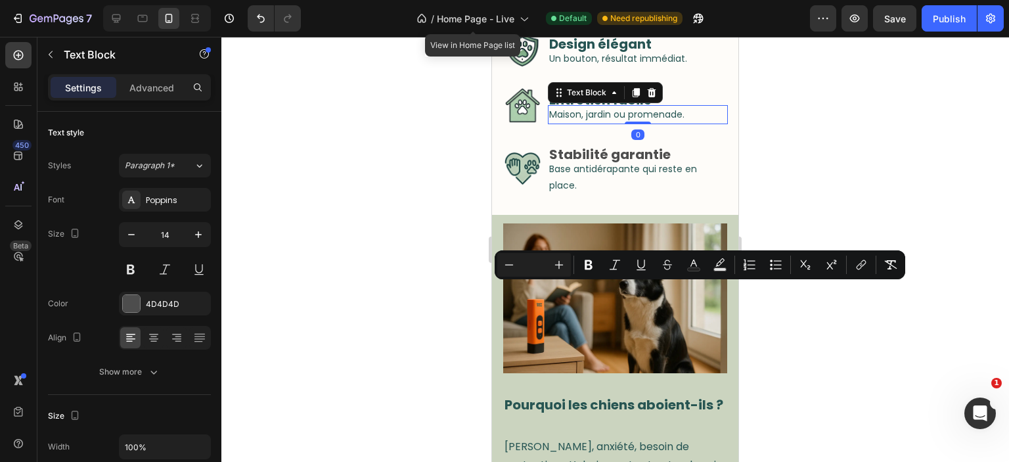
click at [642, 115] on span "Maison, jardin ou promenade." at bounding box center [616, 114] width 135 height 13
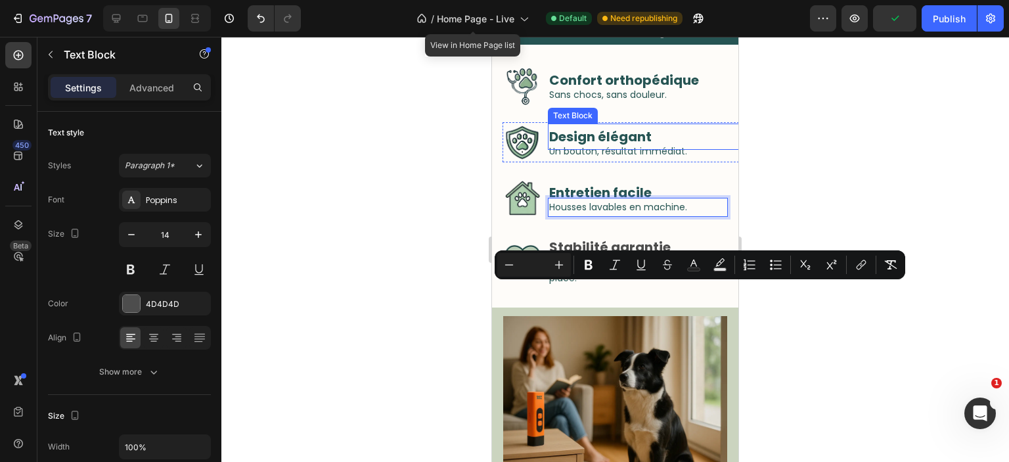
scroll to position [373, 0]
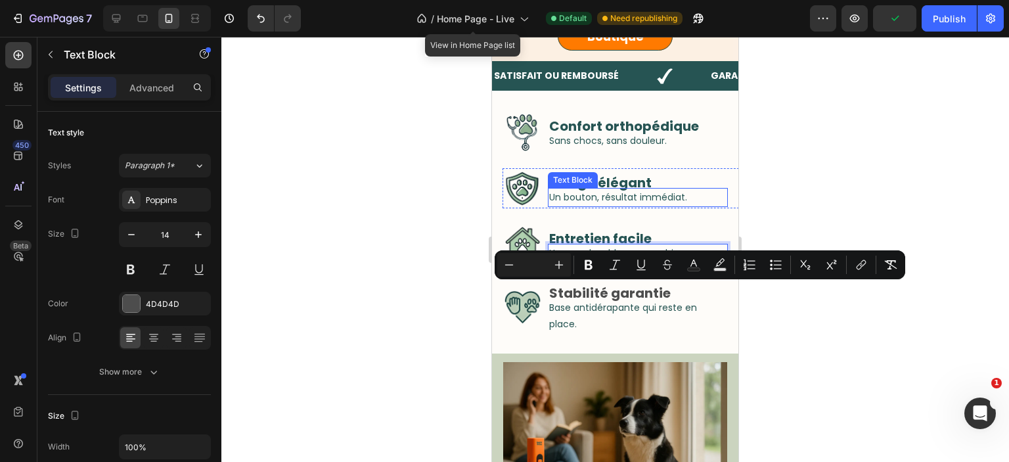
click at [582, 202] on span "Un bouton, résultat immédiat." at bounding box center [618, 197] width 138 height 13
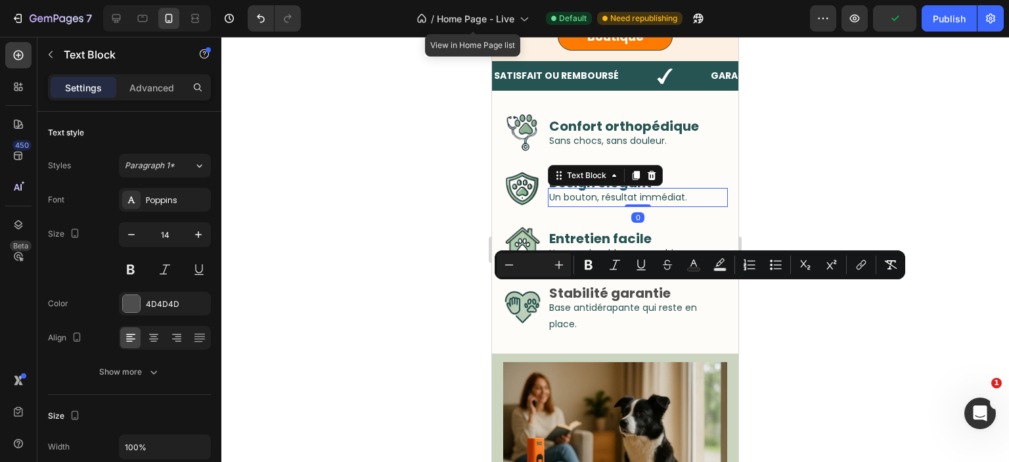
click at [582, 202] on span "Un bouton, résultat immédiat." at bounding box center [618, 197] width 138 height 13
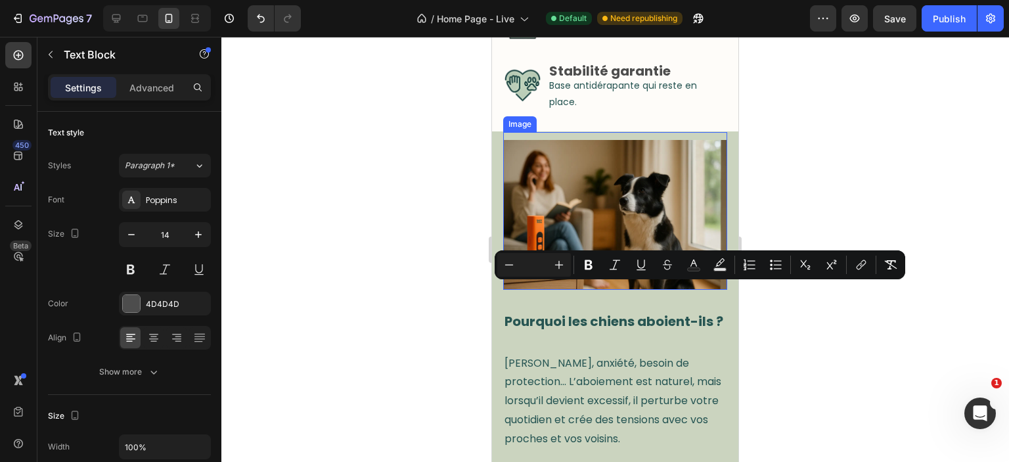
scroll to position [164, 0]
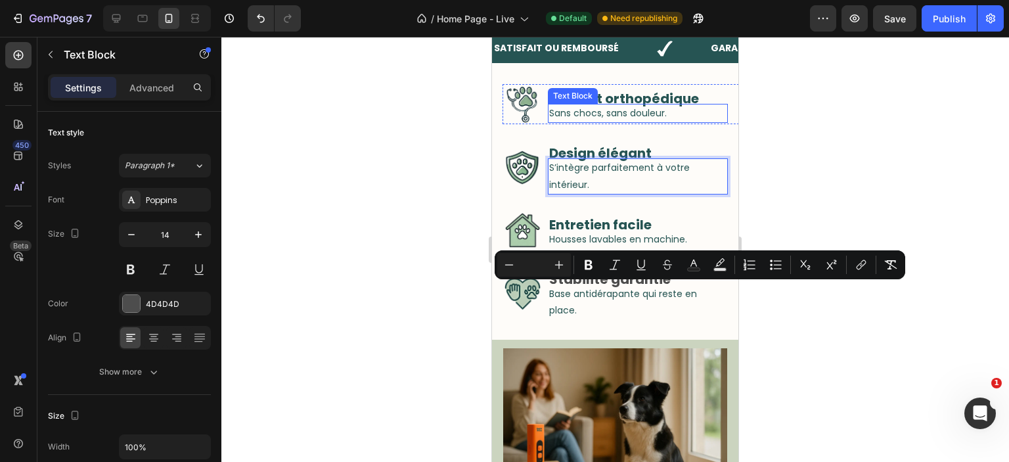
click at [587, 112] on p "Sans chocs, sans douleur." at bounding box center [637, 113] width 177 height 16
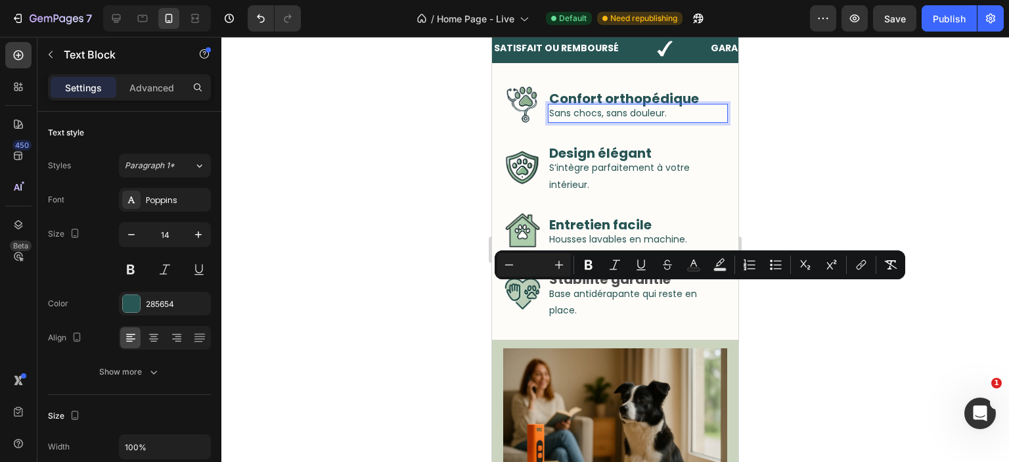
click at [587, 112] on p "Sans chocs, sans douleur." at bounding box center [637, 113] width 177 height 16
click at [660, 292] on span "Base antidérapante qui reste en place." at bounding box center [623, 302] width 148 height 30
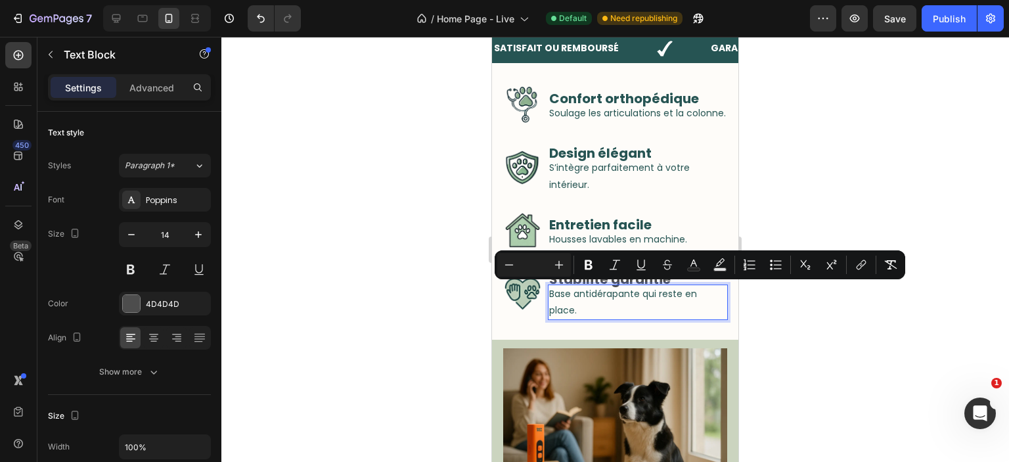
click at [660, 292] on span "Base antidérapante qui reste en place." at bounding box center [623, 302] width 148 height 30
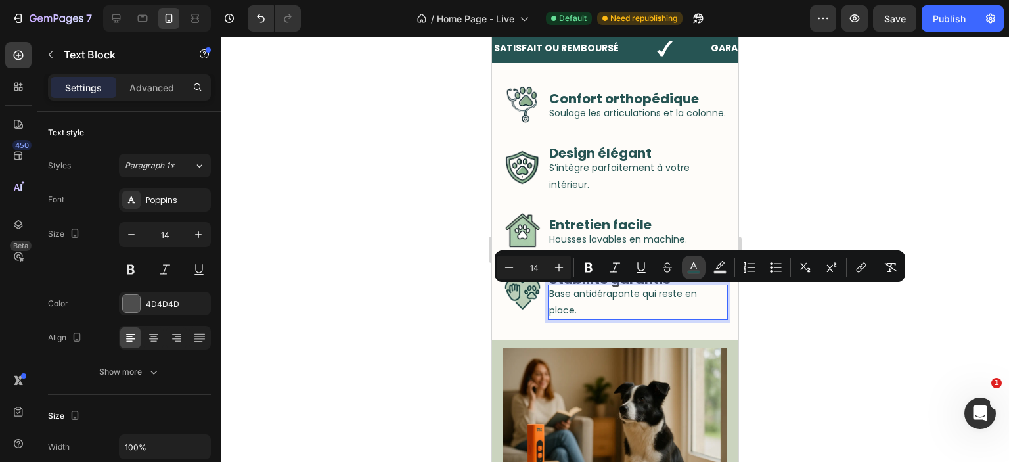
click at [697, 267] on icon "Editor contextual toolbar" at bounding box center [694, 265] width 7 height 7
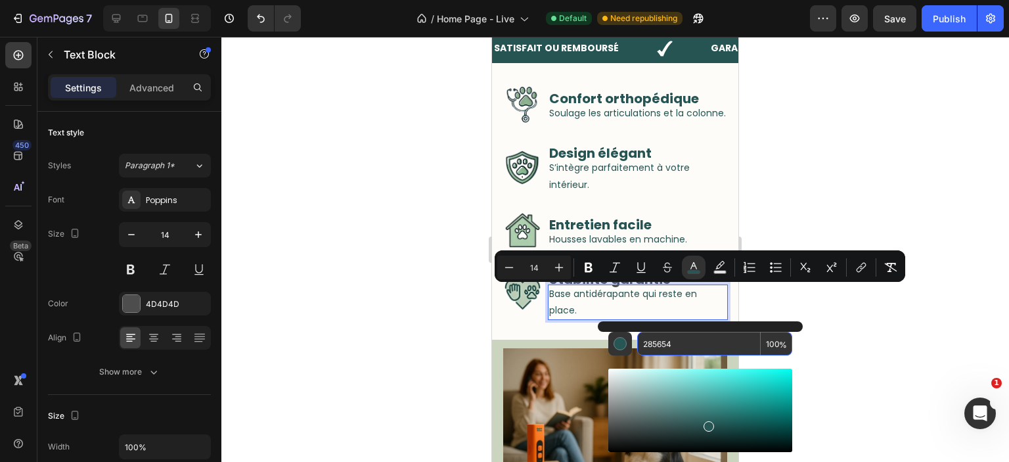
click at [695, 338] on input "285654" at bounding box center [700, 344] width 124 height 24
click at [619, 103] on strong "Confort orthopédique" at bounding box center [624, 98] width 150 height 18
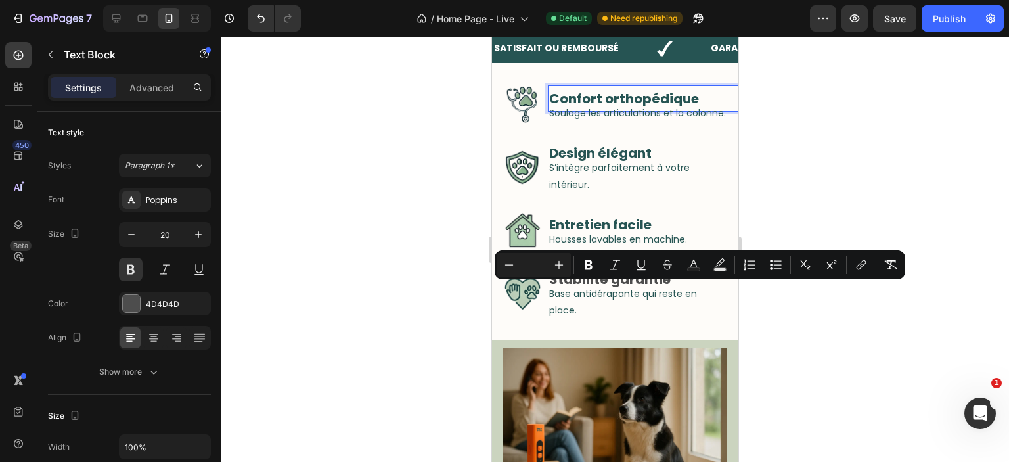
click at [619, 97] on strong "Confort orthopédique" at bounding box center [624, 98] width 150 height 18
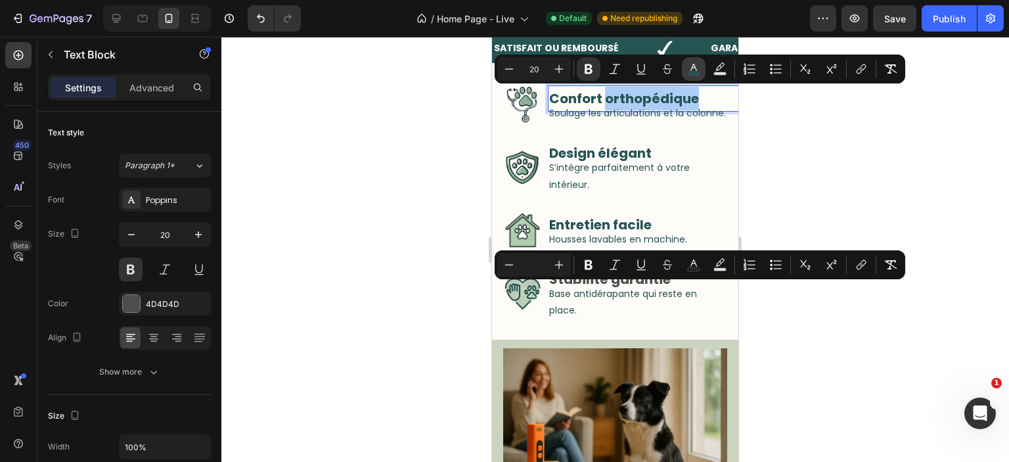
click at [692, 64] on icon "Editor contextual toolbar" at bounding box center [693, 68] width 13 height 13
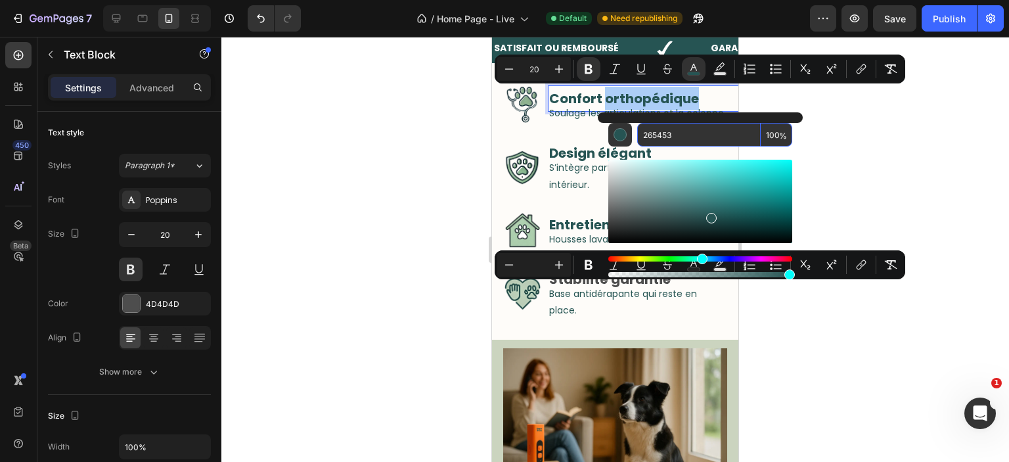
click at [695, 128] on input "265453" at bounding box center [700, 135] width 124 height 24
copy strong "orthopédique"
drag, startPoint x: 927, startPoint y: 164, endPoint x: 791, endPoint y: 216, distance: 145.2
click at [923, 164] on div at bounding box center [615, 249] width 788 height 425
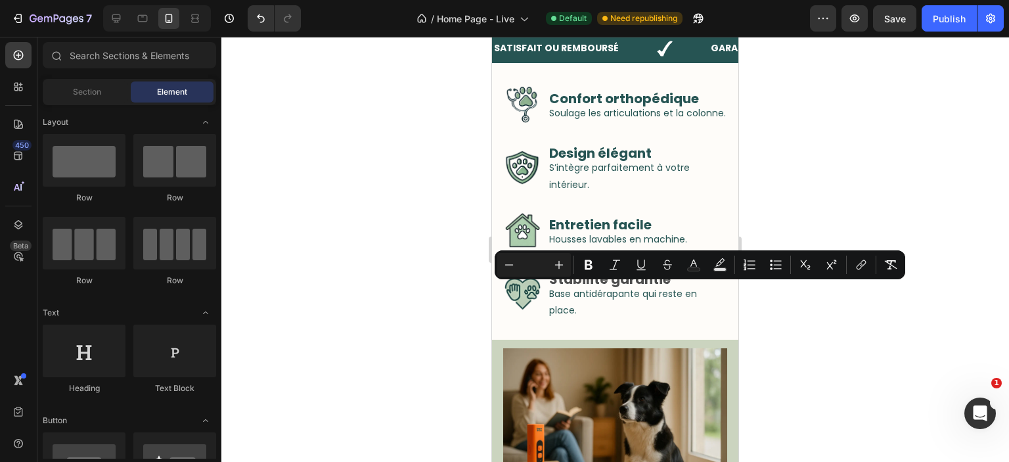
click at [652, 279] on div "Minus Plus Bold Italic Underline Strikethrough Text Color Text Background Color…" at bounding box center [700, 264] width 411 height 29
click at [649, 282] on strong "Stabilité garantie" at bounding box center [610, 279] width 122 height 18
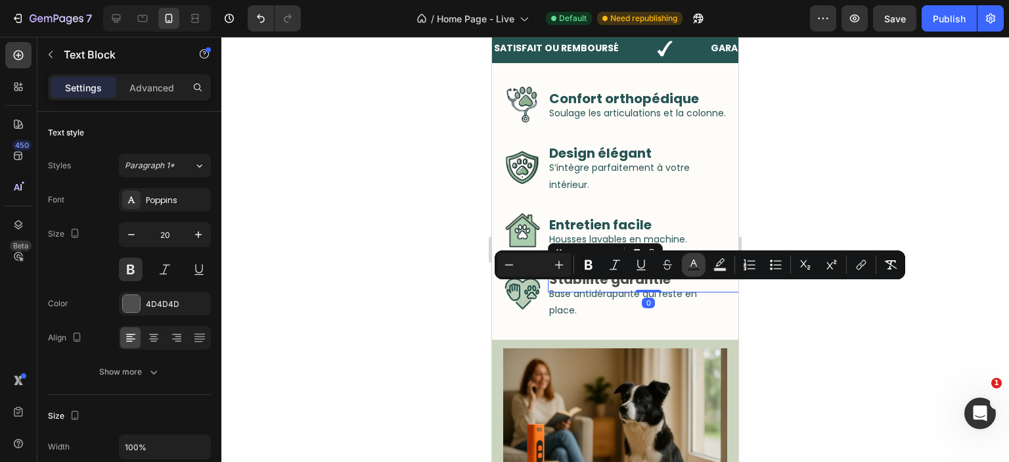
click at [687, 273] on button "Text Color" at bounding box center [694, 265] width 24 height 24
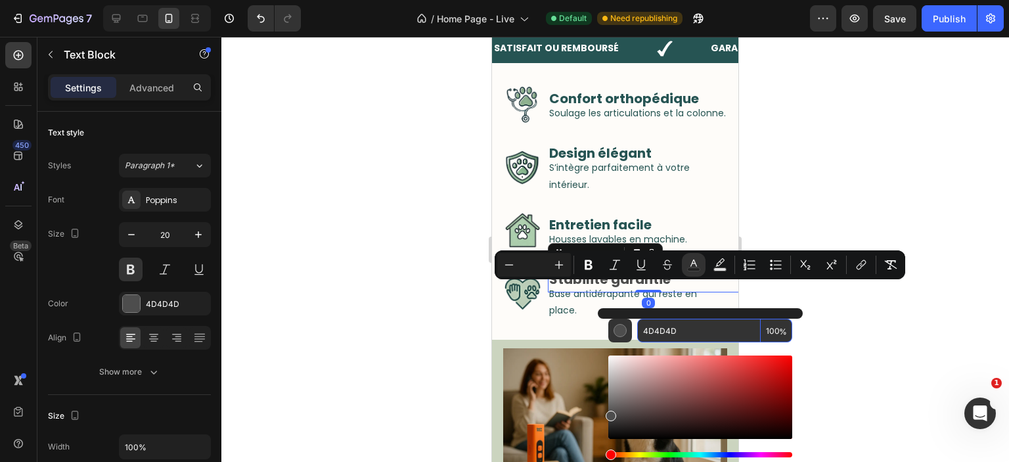
click at [678, 327] on input "4D4D4D" at bounding box center [700, 331] width 124 height 24
paste input "265453"
type input "4D4D4D"
click at [812, 212] on div at bounding box center [615, 249] width 788 height 425
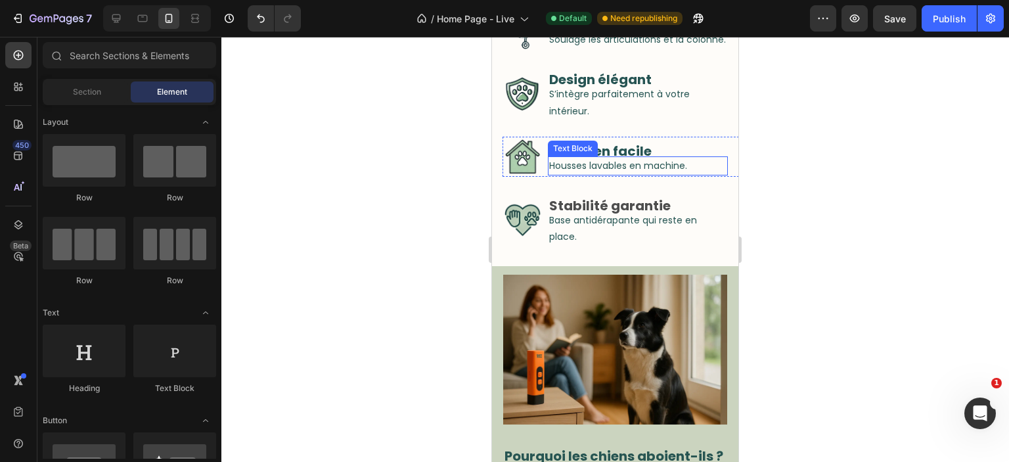
scroll to position [303, 0]
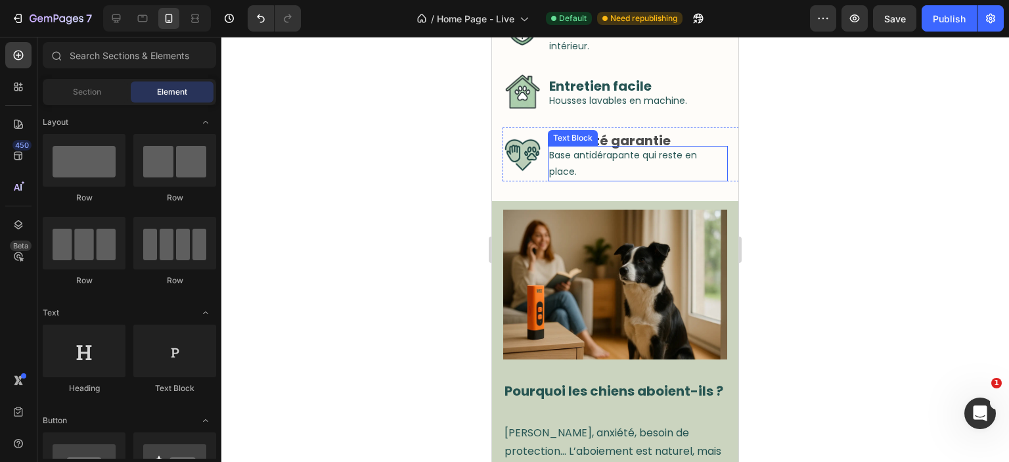
click at [615, 138] on strong "Stabilité garantie" at bounding box center [610, 140] width 122 height 18
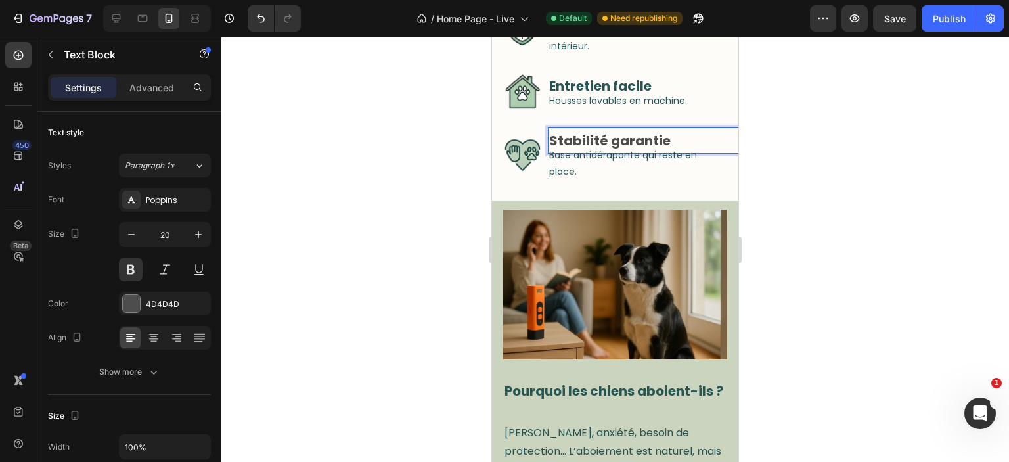
click at [615, 138] on strong "Stabilité garantie" at bounding box center [610, 140] width 122 height 18
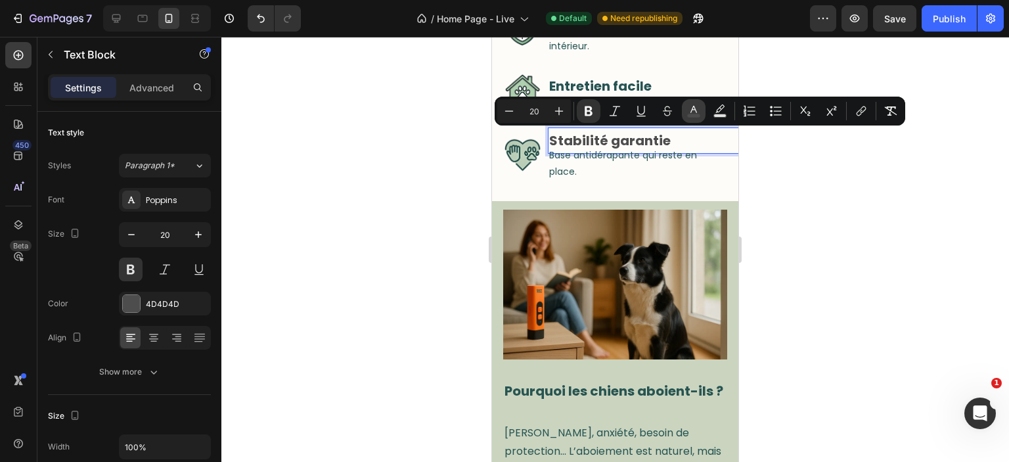
click at [695, 108] on icon "Editor contextual toolbar" at bounding box center [694, 109] width 7 height 7
click at [693, 110] on icon "Editor contextual toolbar" at bounding box center [694, 109] width 7 height 7
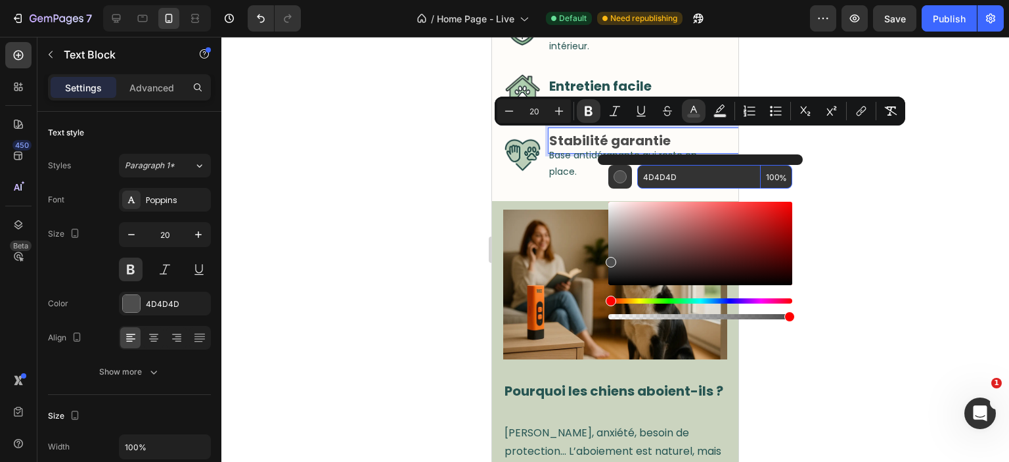
click at [668, 177] on input "4D4D4D" at bounding box center [700, 177] width 124 height 24
paste input "265453"
type input "265453"
click at [838, 175] on div at bounding box center [615, 249] width 788 height 425
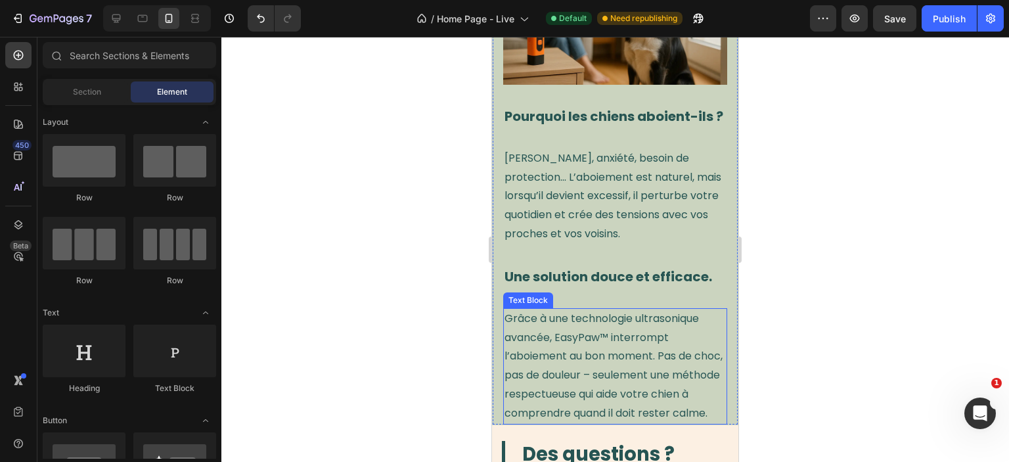
scroll to position [812, 0]
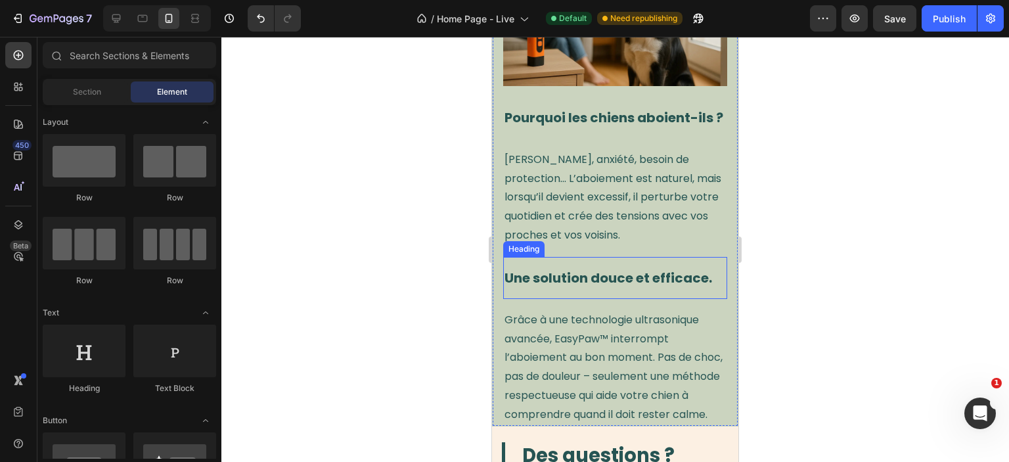
click at [618, 277] on strong "Une solution douce et efficace." at bounding box center [609, 278] width 208 height 18
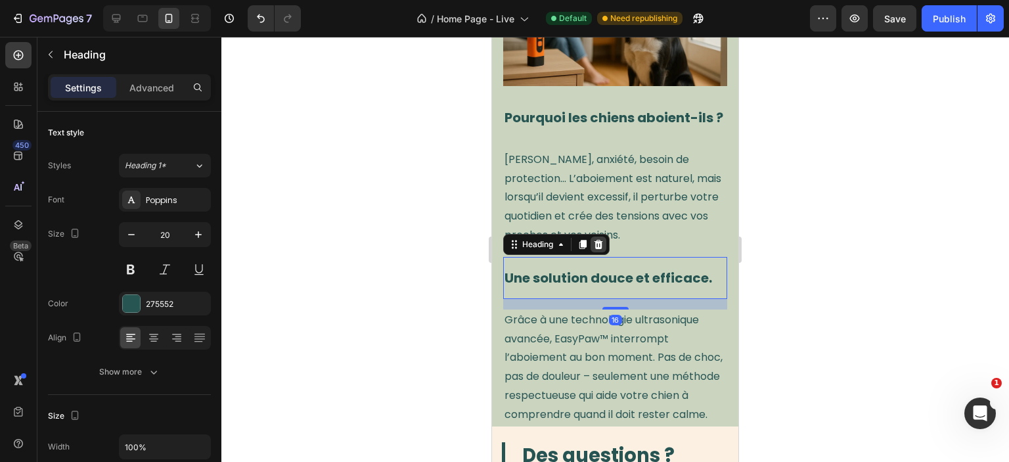
click at [594, 246] on icon at bounding box center [598, 244] width 11 height 11
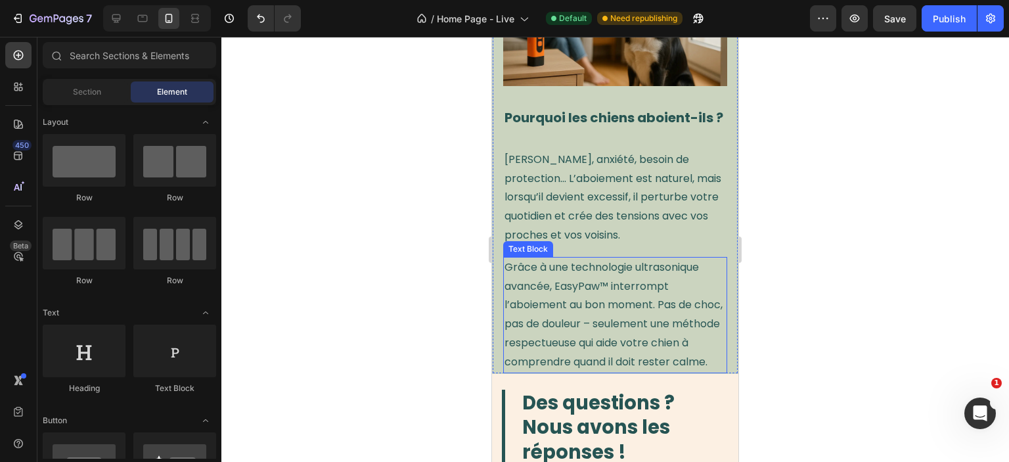
click at [617, 300] on p "Grâce à une technologie ultrasonique avancée, EasyPaw™ interrompt l’aboiement a…" at bounding box center [615, 315] width 221 height 114
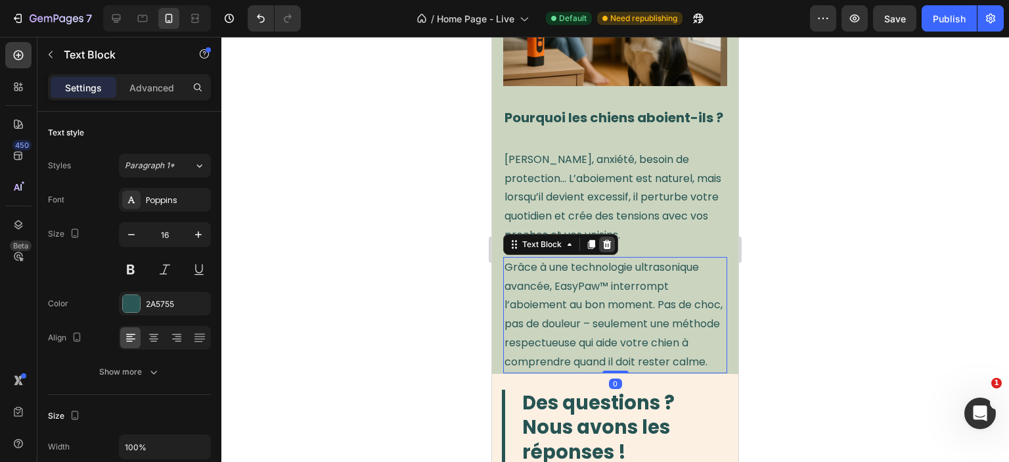
click at [601, 243] on div at bounding box center [607, 245] width 16 height 16
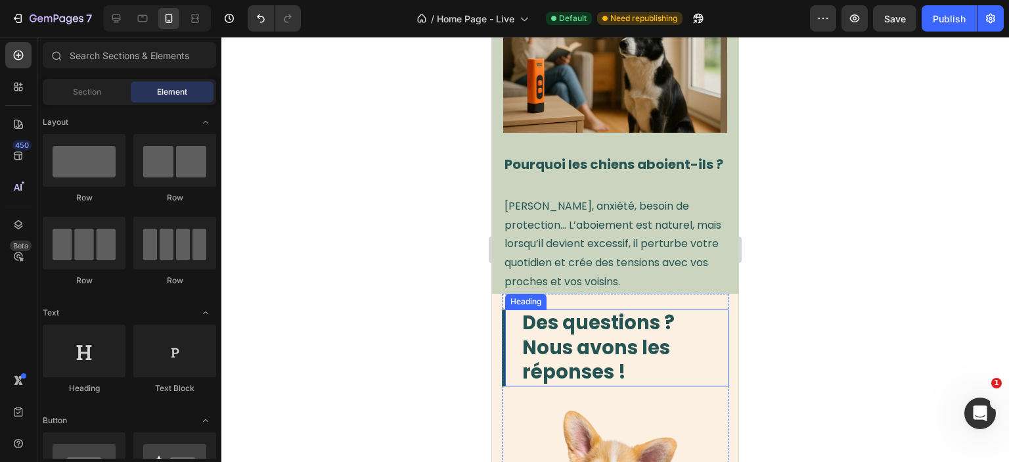
scroll to position [743, 0]
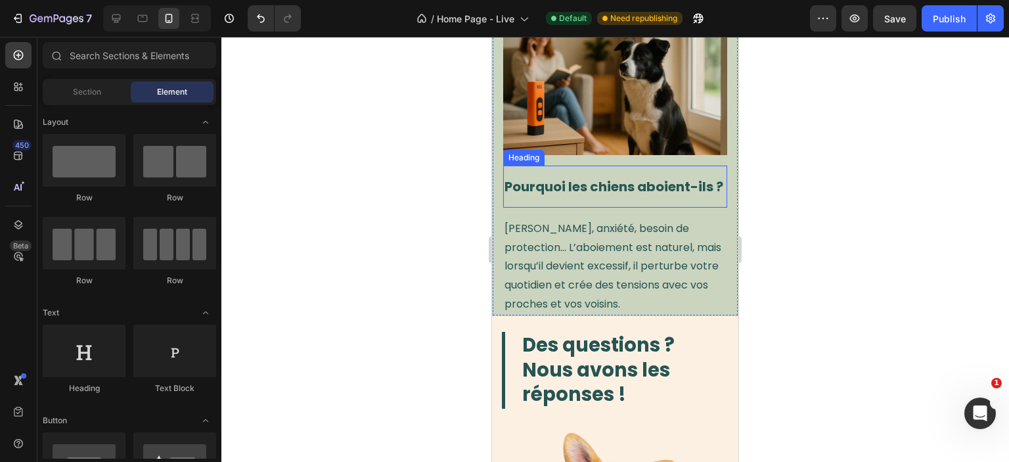
click at [622, 183] on strong "Pourquoi les chiens aboient-ils ?" at bounding box center [614, 186] width 219 height 18
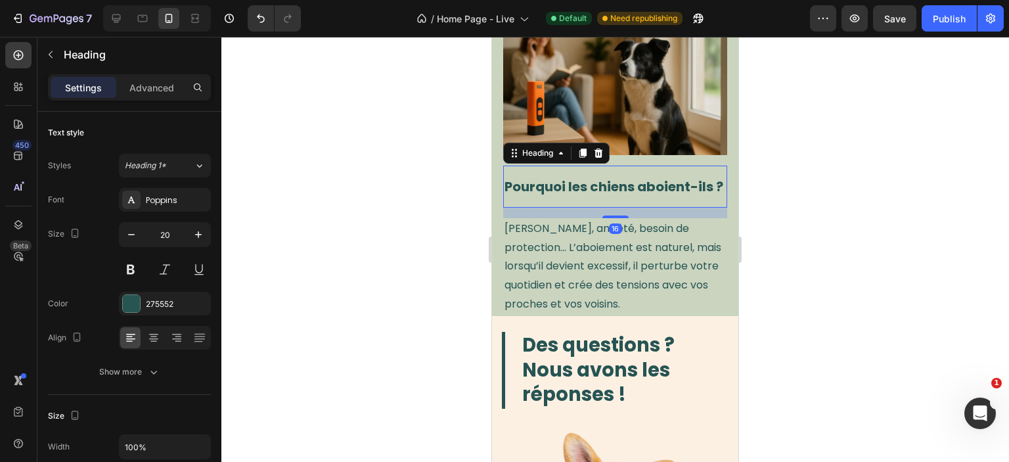
click at [622, 183] on strong "Pourquoi les chiens aboient-ils ?" at bounding box center [614, 186] width 219 height 18
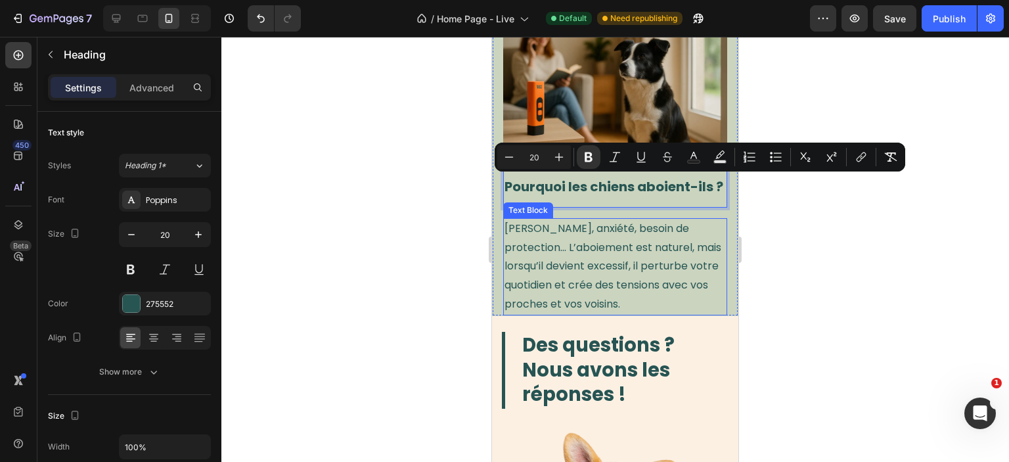
click at [594, 271] on p "[PERSON_NAME], anxiété, besoin de protection… L’aboiement est naturel, mais lor…" at bounding box center [615, 267] width 221 height 95
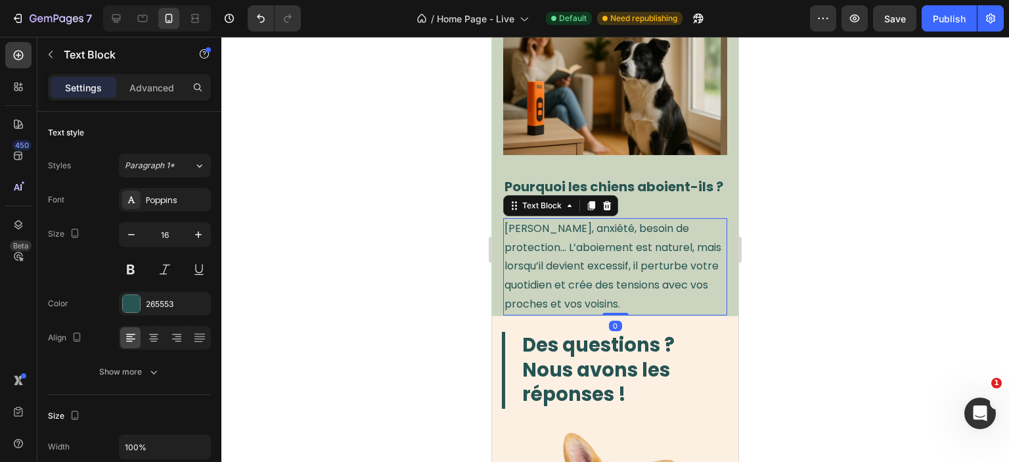
click at [594, 271] on p "[PERSON_NAME], anxiété, besoin de protection… L’aboiement est naturel, mais lor…" at bounding box center [615, 267] width 221 height 95
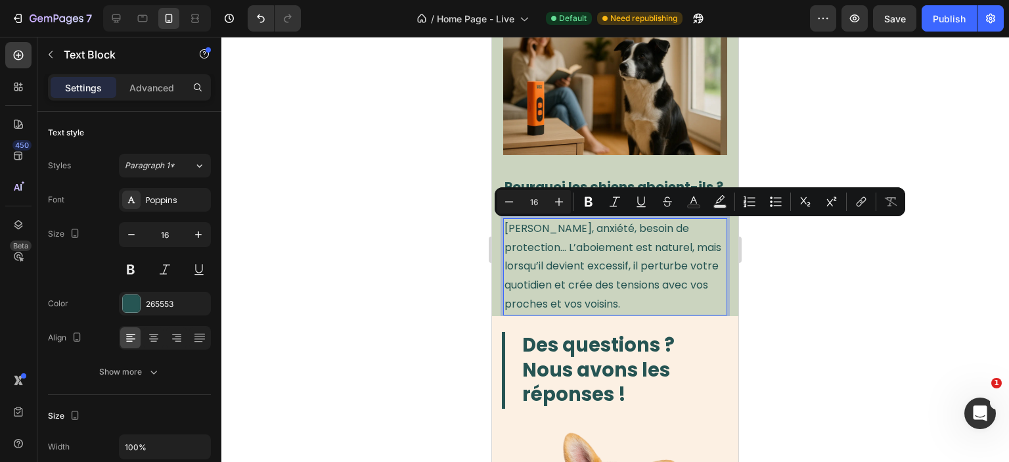
click at [539, 68] on img at bounding box center [615, 80] width 224 height 149
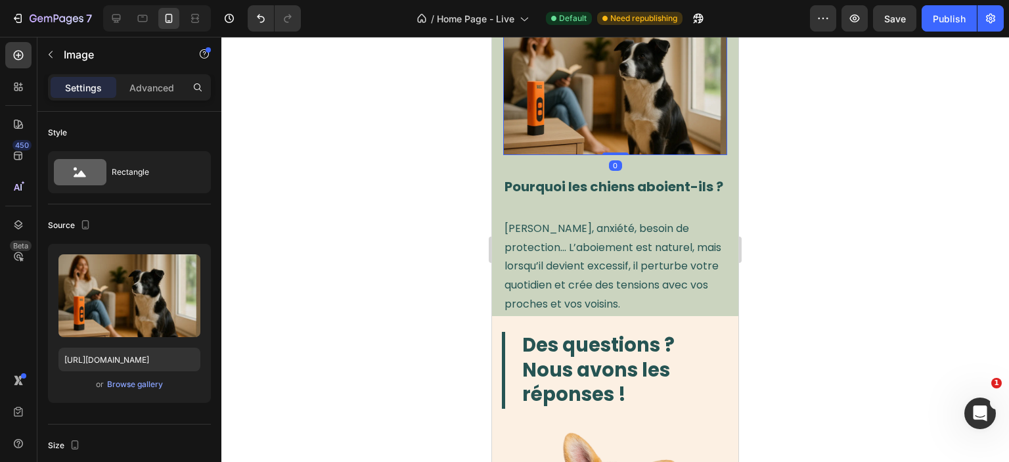
scroll to position [603, 0]
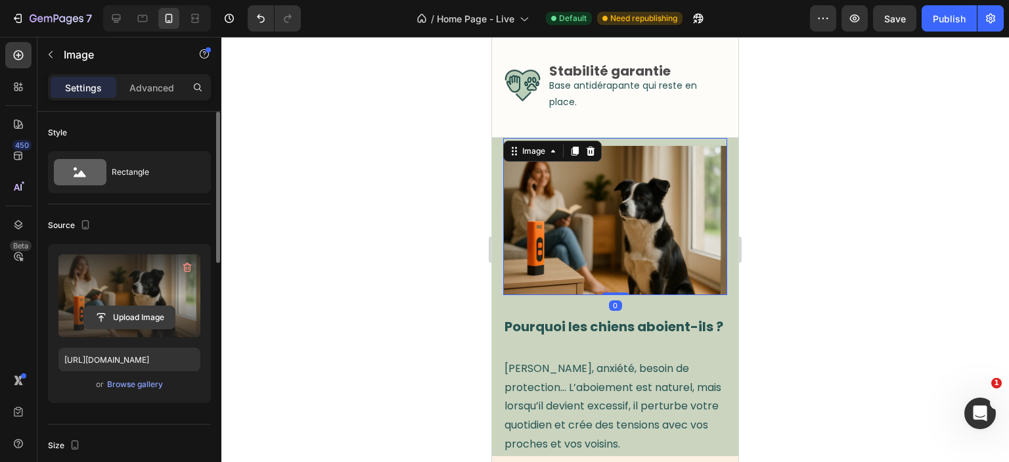
click at [129, 312] on input "file" at bounding box center [129, 317] width 91 height 22
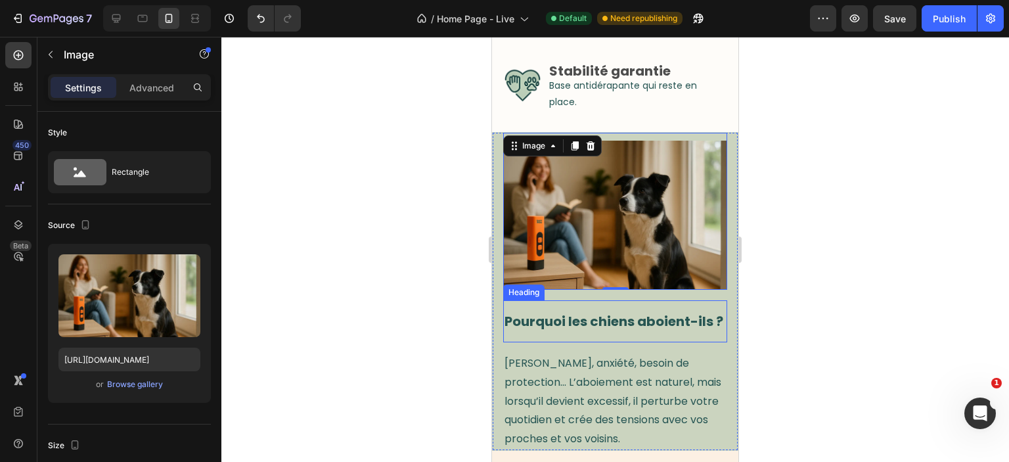
click at [599, 331] on strong "Pourquoi les chiens aboient-ils ?" at bounding box center [614, 321] width 219 height 18
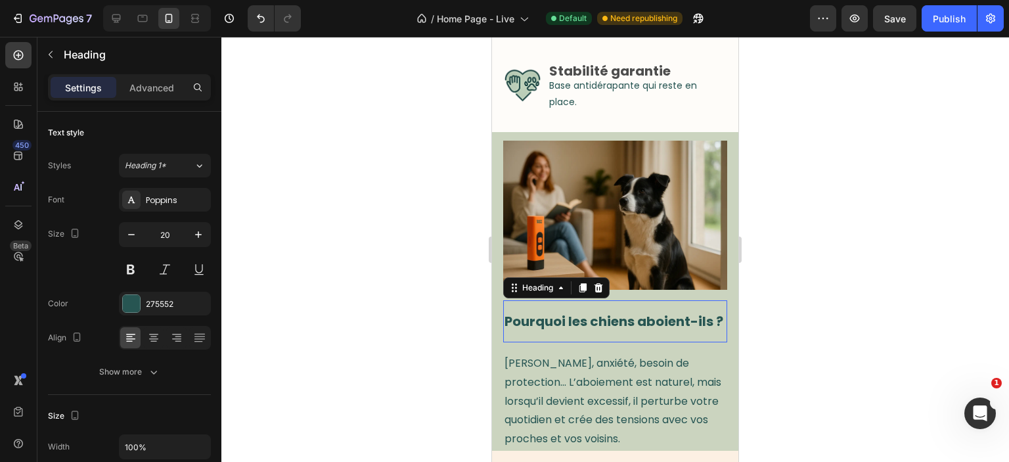
click at [599, 331] on strong "Pourquoi les chiens aboient-ils ?" at bounding box center [614, 321] width 219 height 18
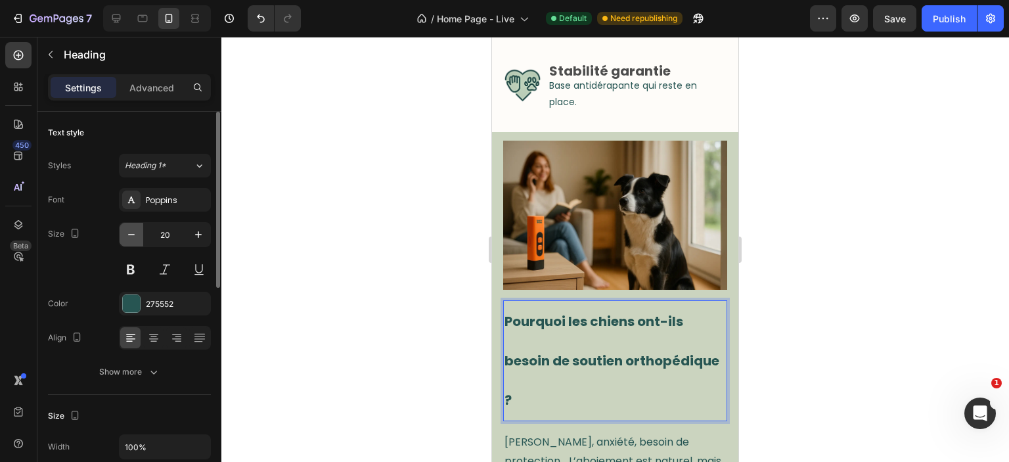
click at [139, 233] on button "button" at bounding box center [132, 235] width 24 height 24
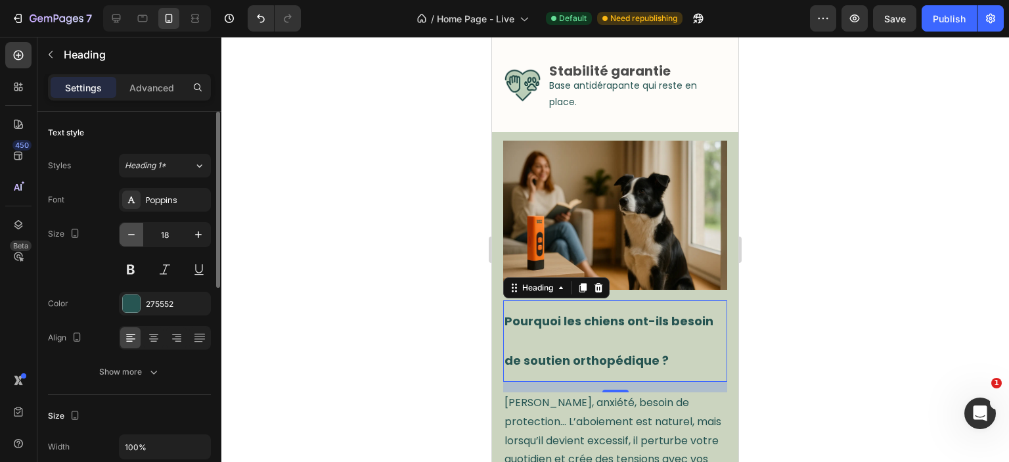
click at [139, 233] on button "button" at bounding box center [132, 235] width 24 height 24
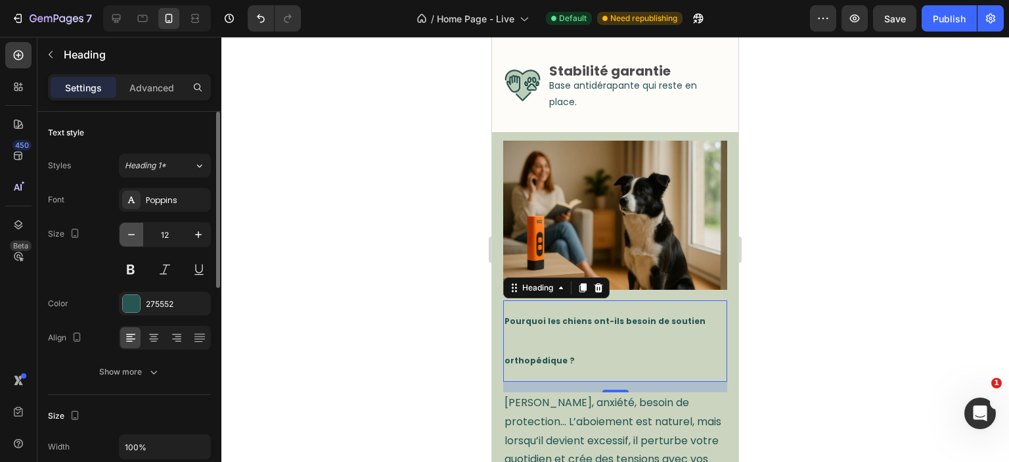
click at [139, 233] on button "button" at bounding box center [132, 235] width 24 height 24
type input "11"
type input "12"
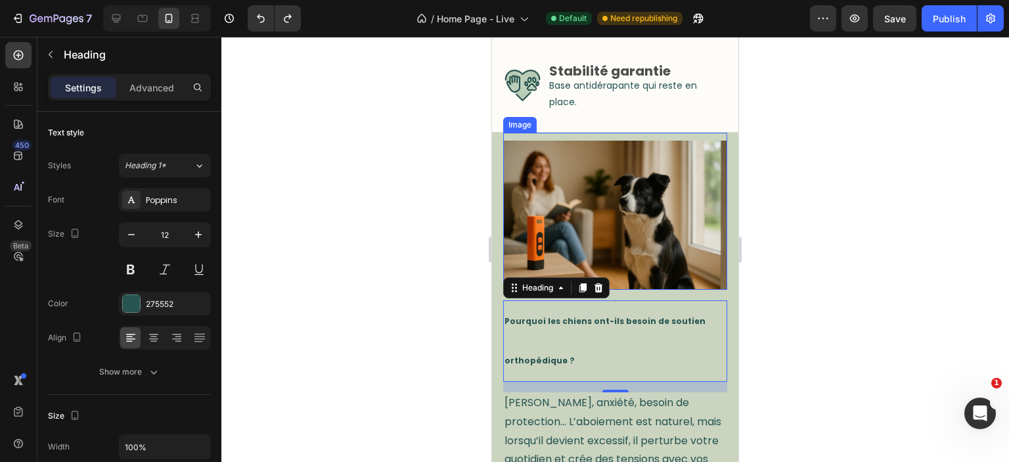
click at [610, 232] on img at bounding box center [615, 215] width 224 height 149
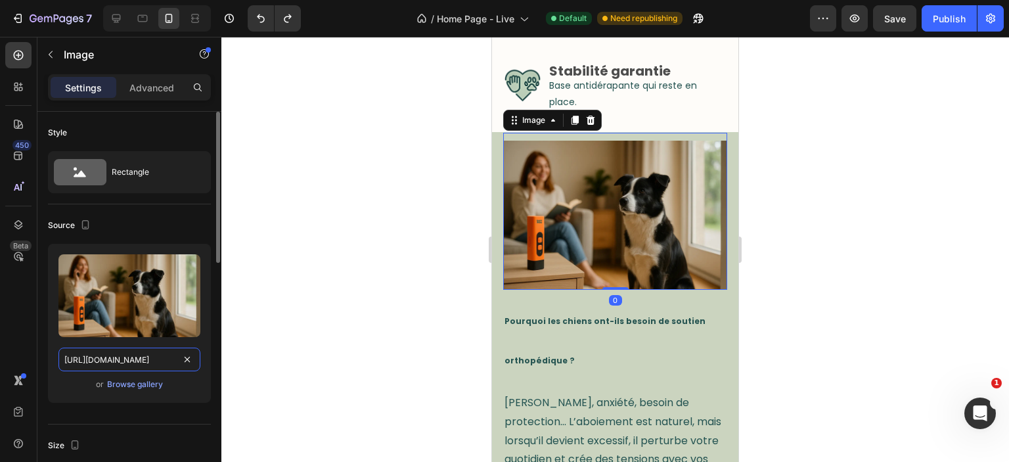
click at [124, 354] on input "https://cdn.shopify.com/s/files/1/0937/5363/9287/files/home_2.webp?v=1755780831" at bounding box center [129, 360] width 142 height 24
click at [124, 355] on input "https://cdn.shopify.com/s/files/1/0937/5363/9287/files/home_2.webp?v=1755780831" at bounding box center [129, 360] width 142 height 24
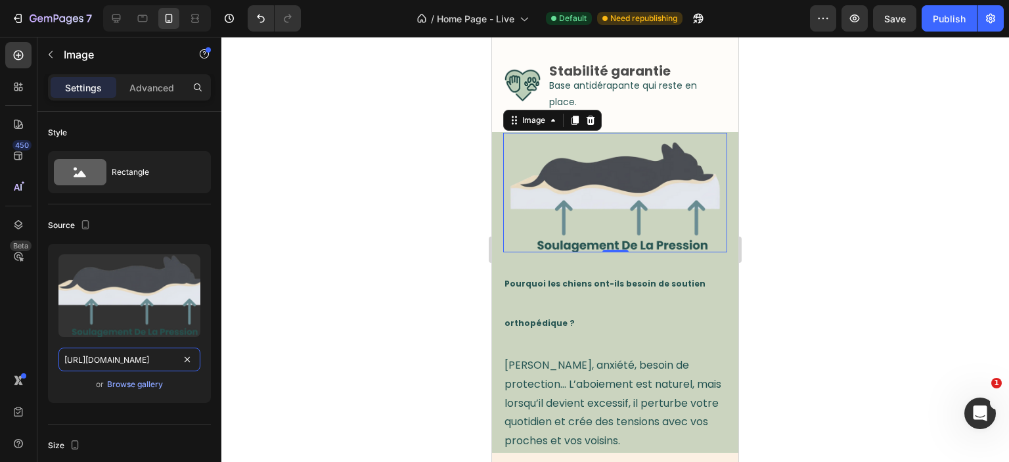
type input "https://cdn.shopify.com/s/files/1/0937/5363/9287/files/gempages_580754185121694…"
click at [267, 261] on div at bounding box center [615, 249] width 788 height 425
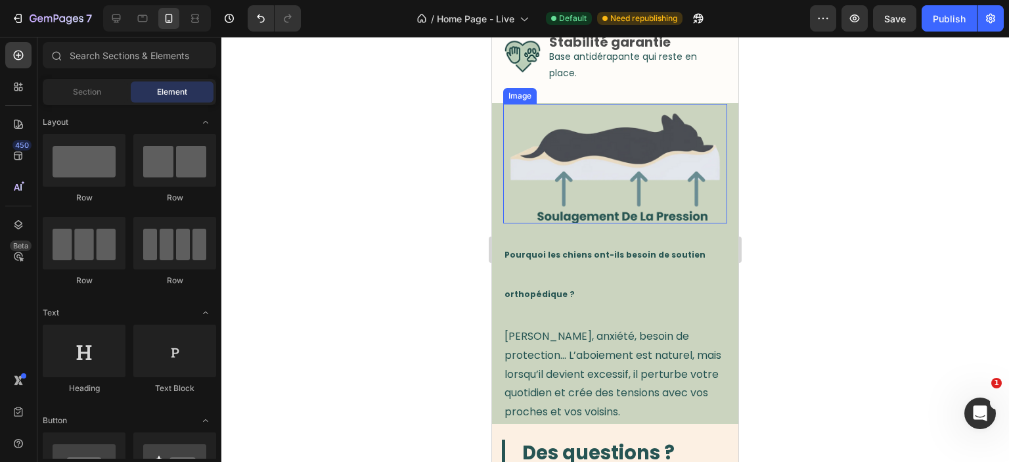
scroll to position [672, 0]
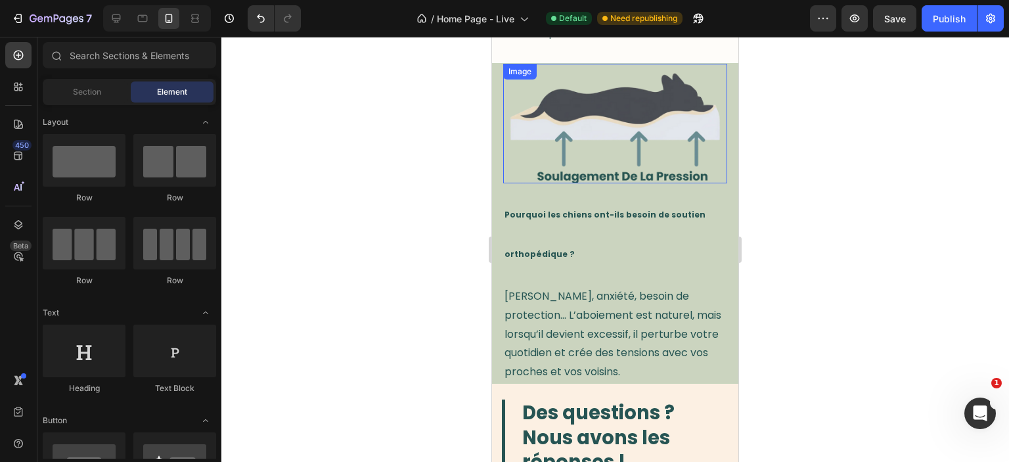
click at [631, 131] on img at bounding box center [615, 128] width 224 height 112
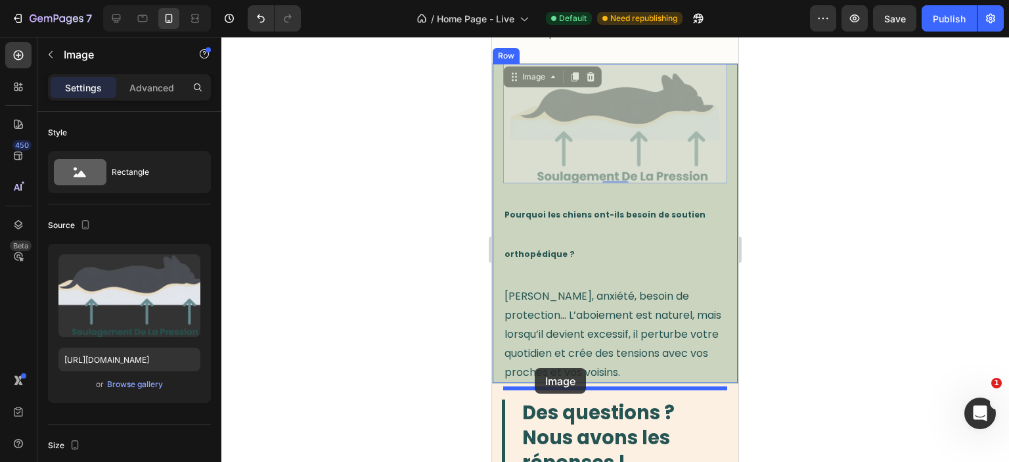
drag, startPoint x: 513, startPoint y: 76, endPoint x: 535, endPoint y: 368, distance: 293.3
click at [535, 368] on div "iPhone 13 Mini ( 375 px) iPhone 13 Mini iPhone 13 Pro iPhone 11 Pro Max iPhone …" at bounding box center [615, 286] width 246 height 1845
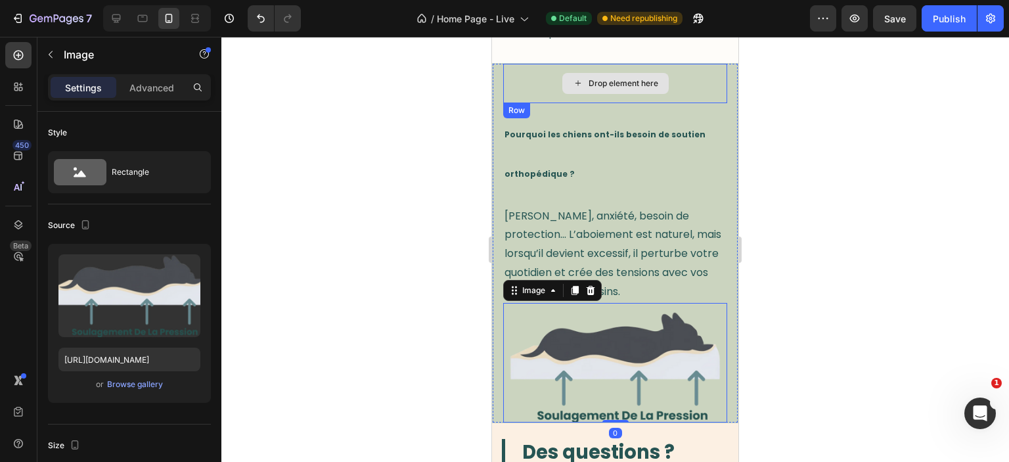
click at [684, 93] on div "Drop element here" at bounding box center [615, 83] width 224 height 39
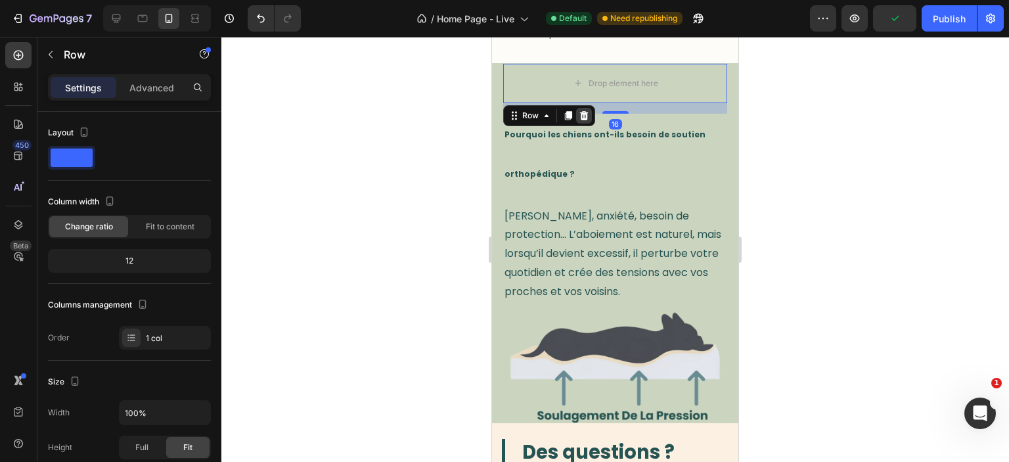
click at [582, 121] on icon at bounding box center [584, 115] width 11 height 11
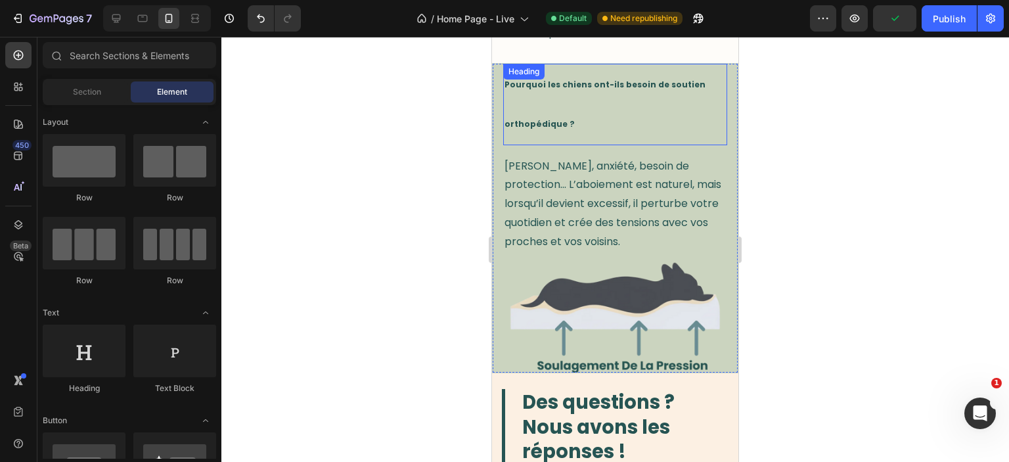
click at [564, 91] on strong "Pourquoi les chiens ont-ils besoin de soutien orthopédique ?" at bounding box center [605, 104] width 201 height 51
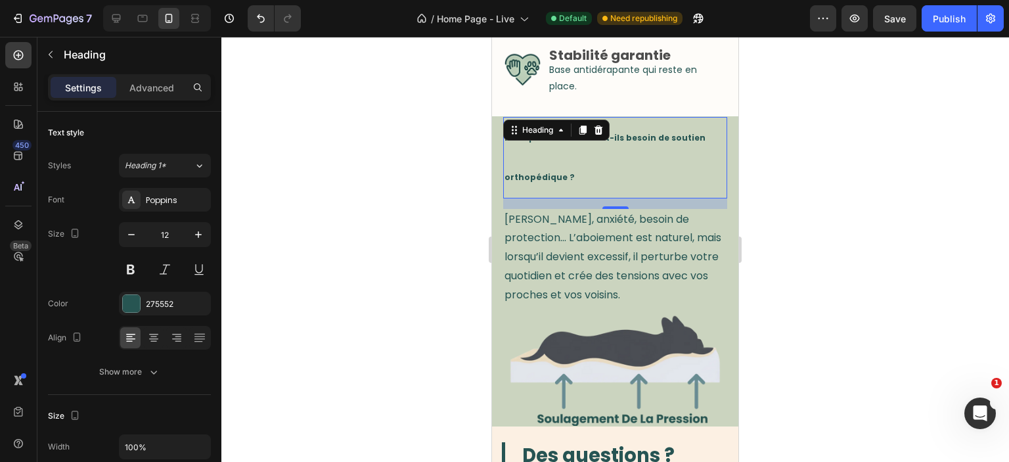
scroll to position [534, 0]
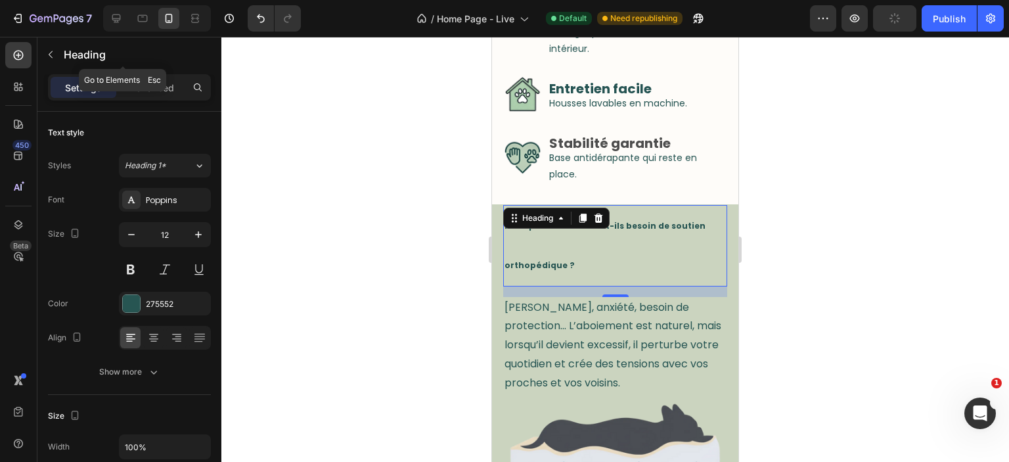
click at [151, 72] on div "Heading" at bounding box center [122, 55] width 171 height 37
click at [175, 88] on div "Advanced" at bounding box center [152, 87] width 66 height 21
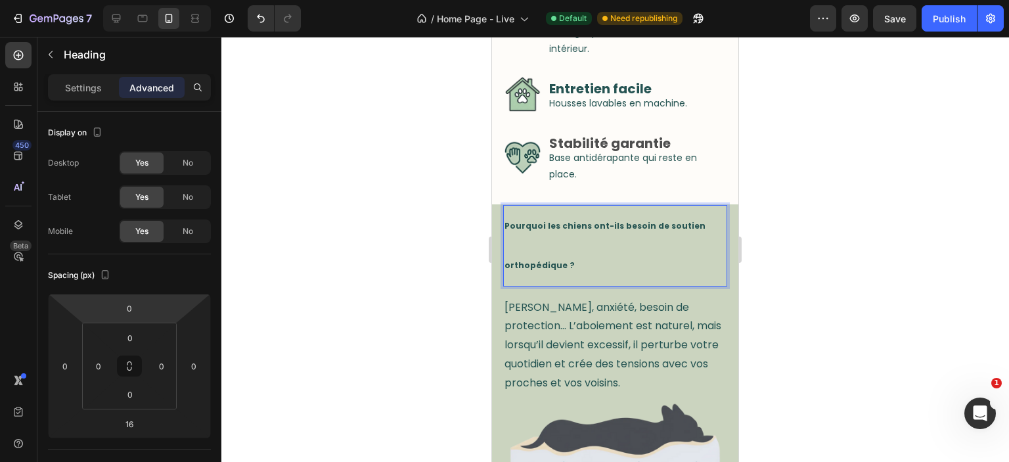
click at [645, 220] on p "Pourquoi les chiens ont-ils besoin de soutien orthopédique ?" at bounding box center [615, 245] width 221 height 79
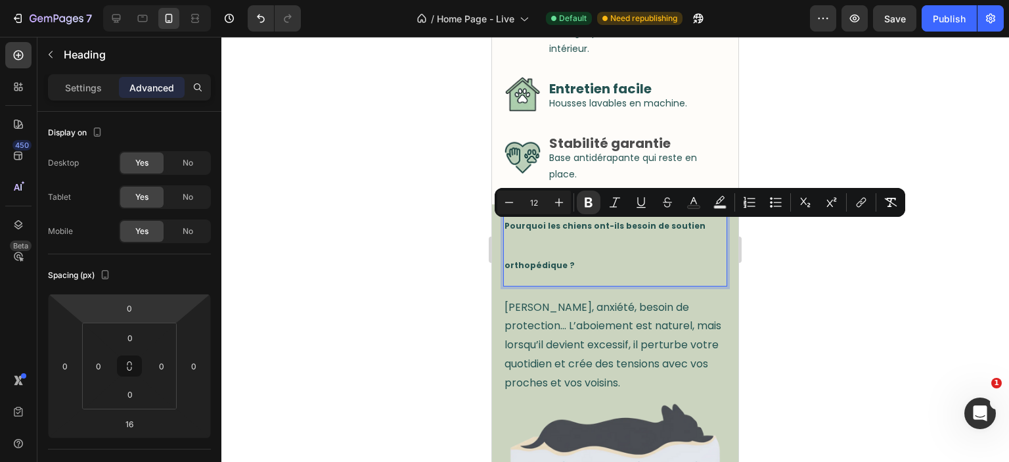
click at [639, 229] on strong "Pourquoi les chiens ont-ils besoin de soutien orthopédique ?" at bounding box center [605, 245] width 201 height 51
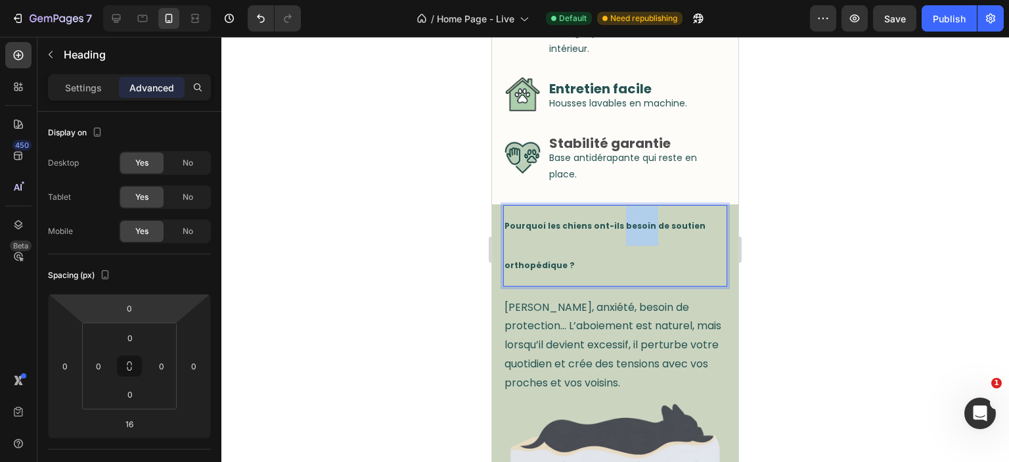
click at [639, 229] on strong "Pourquoi les chiens ont-ils besoin de soutien orthopédique ?" at bounding box center [605, 245] width 201 height 51
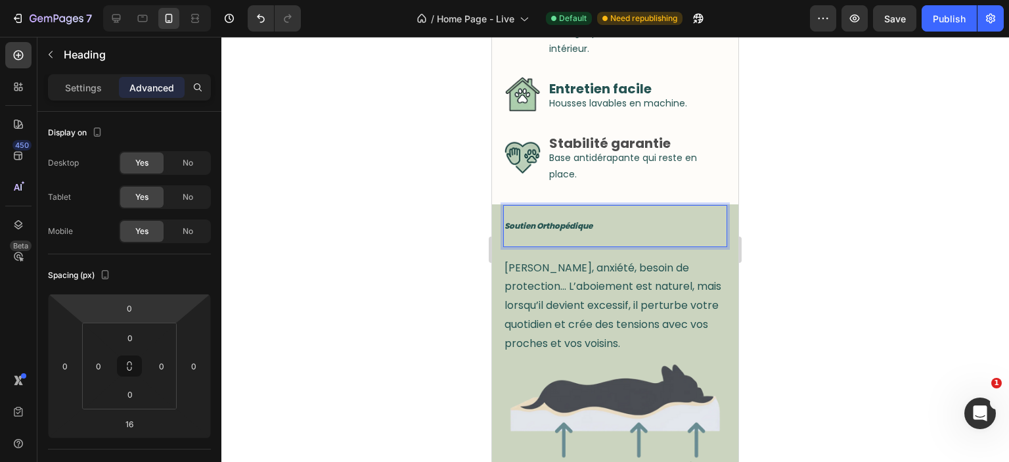
click at [568, 227] on icon "Soutien Orthopédique" at bounding box center [549, 225] width 88 height 11
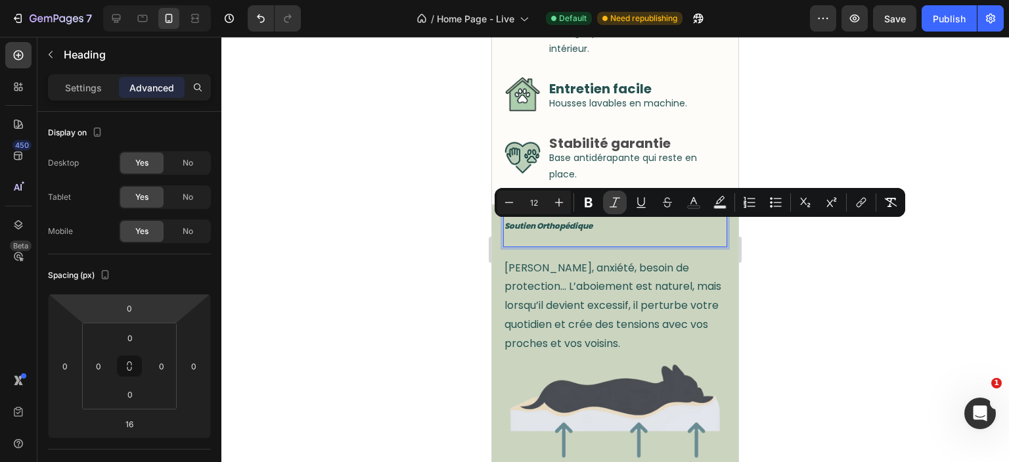
click at [622, 198] on icon "Editor contextual toolbar" at bounding box center [615, 202] width 13 height 13
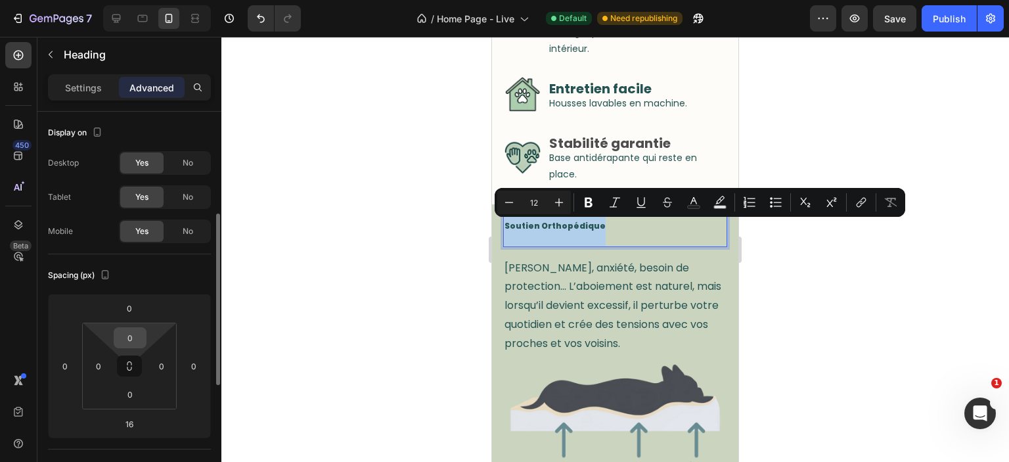
scroll to position [71, 0]
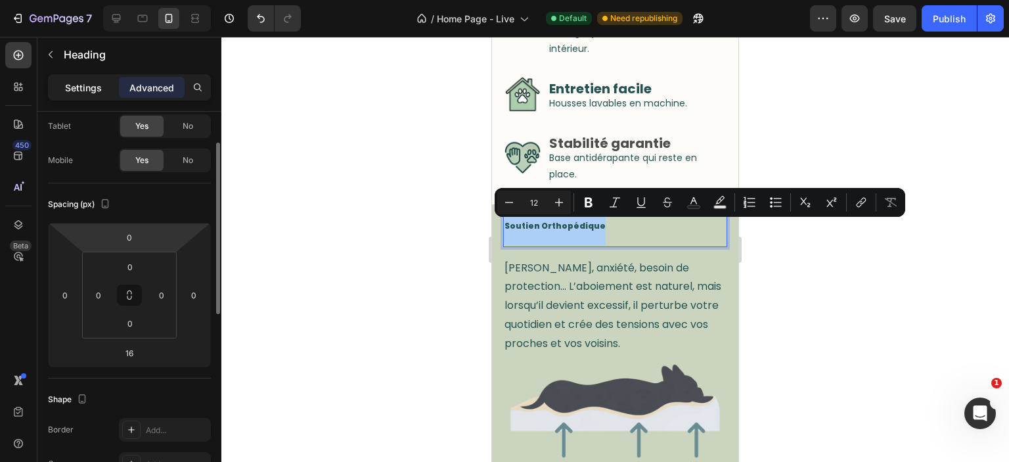
click at [76, 91] on p "Settings" at bounding box center [83, 88] width 37 height 14
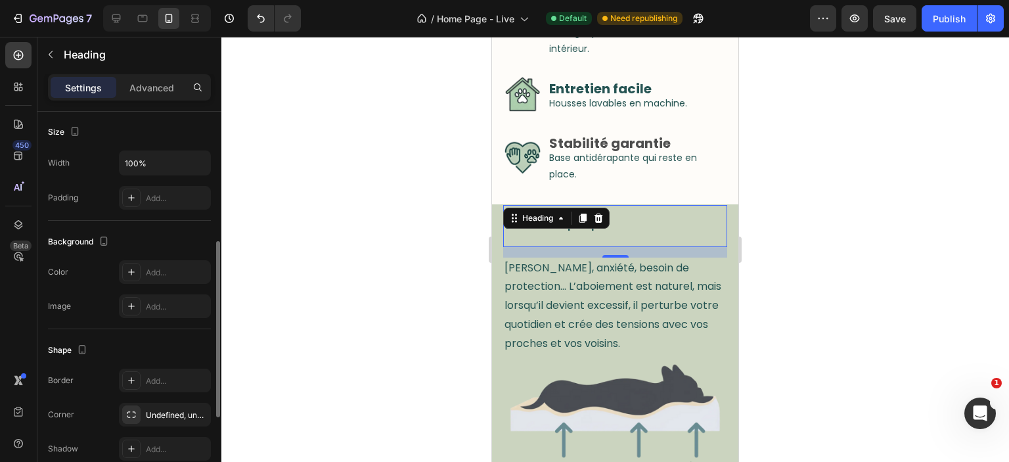
scroll to position [463, 0]
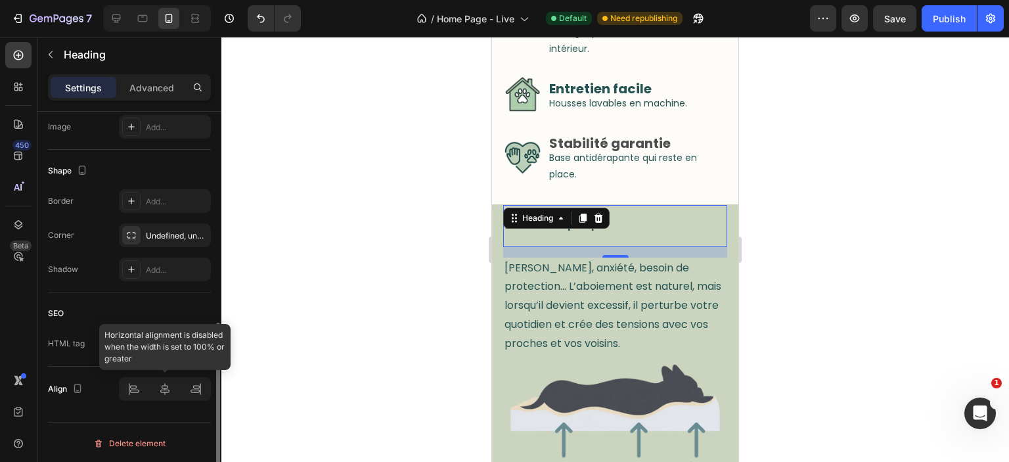
click at [164, 384] on div at bounding box center [165, 389] width 92 height 24
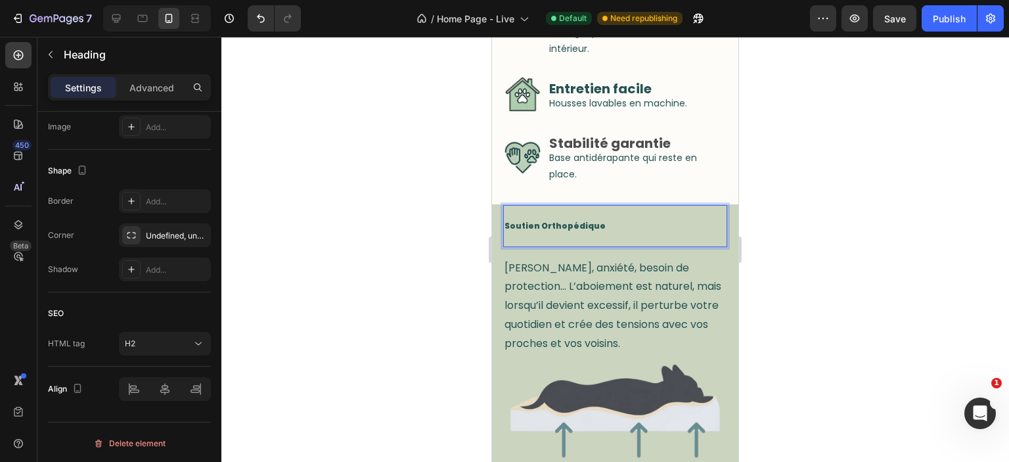
click at [596, 220] on p "Soutien Orthopédique" at bounding box center [615, 225] width 221 height 39
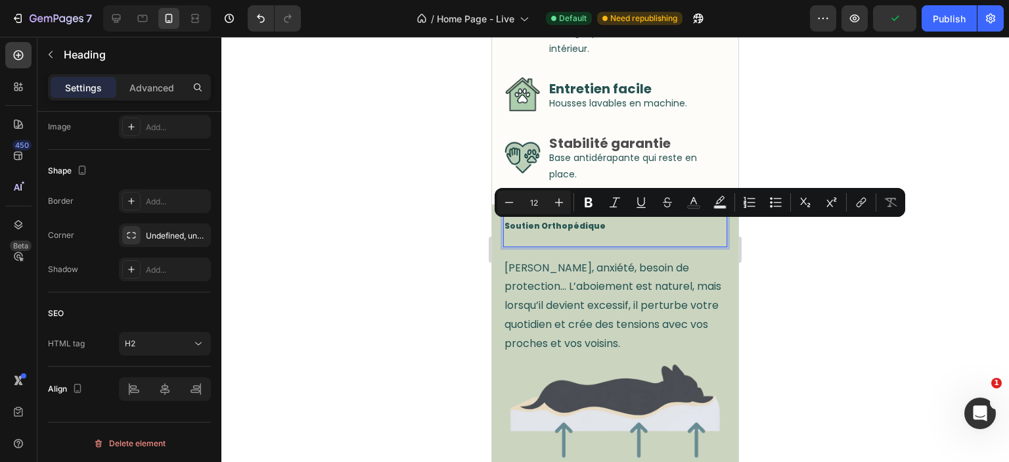
click at [596, 220] on p "Soutien Orthopédique" at bounding box center [615, 225] width 221 height 39
click at [561, 197] on icon "Editor contextual toolbar" at bounding box center [559, 202] width 13 height 13
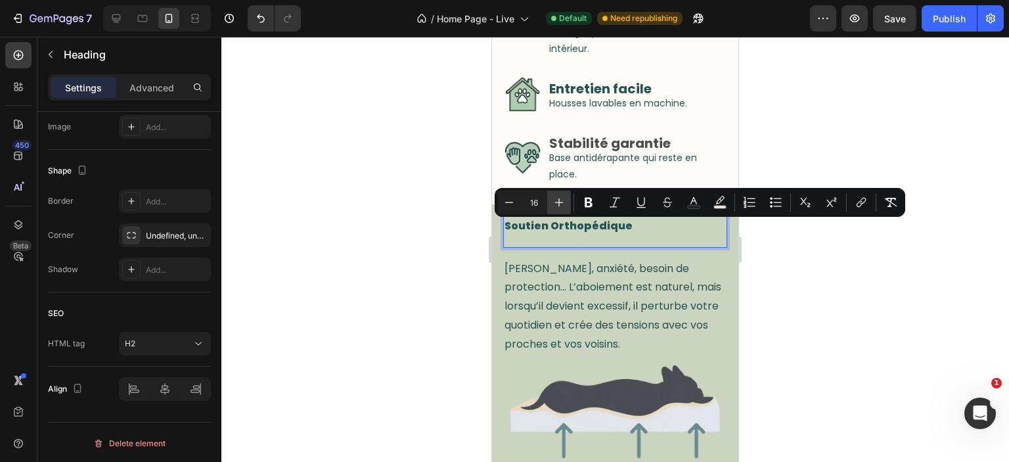
click at [561, 197] on icon "Editor contextual toolbar" at bounding box center [559, 202] width 13 height 13
type input "18"
click at [351, 277] on div at bounding box center [615, 249] width 788 height 425
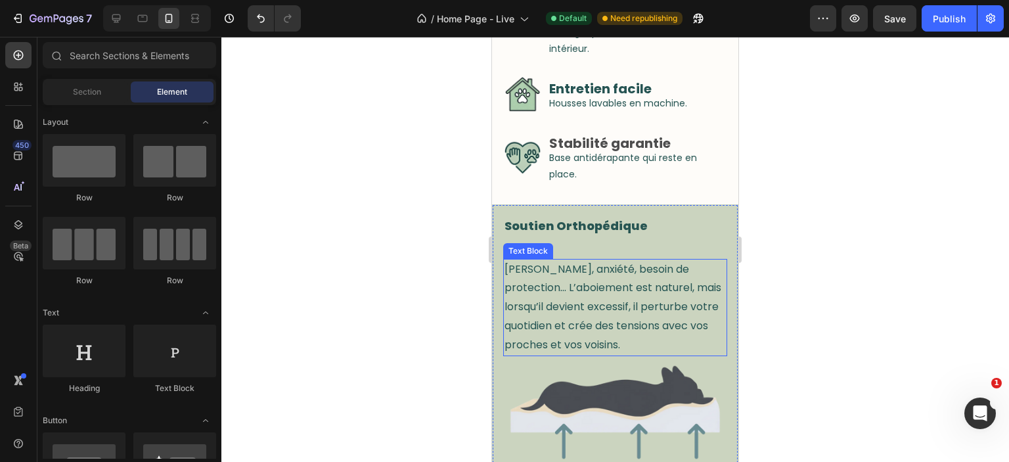
click at [615, 264] on p "[PERSON_NAME], anxiété, besoin de protection… L’aboiement est naturel, mais lor…" at bounding box center [615, 307] width 221 height 95
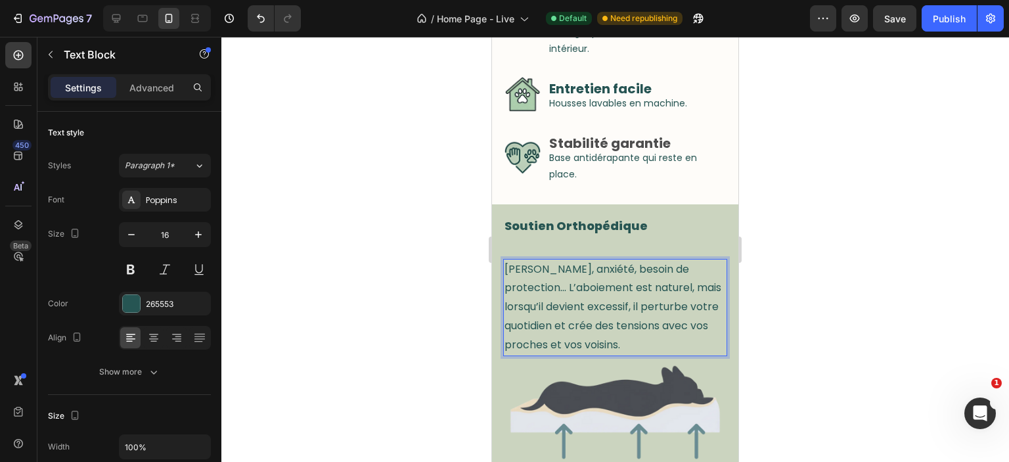
click at [607, 278] on p "[PERSON_NAME], anxiété, besoin de protection… L’aboiement est naturel, mais lor…" at bounding box center [615, 307] width 221 height 95
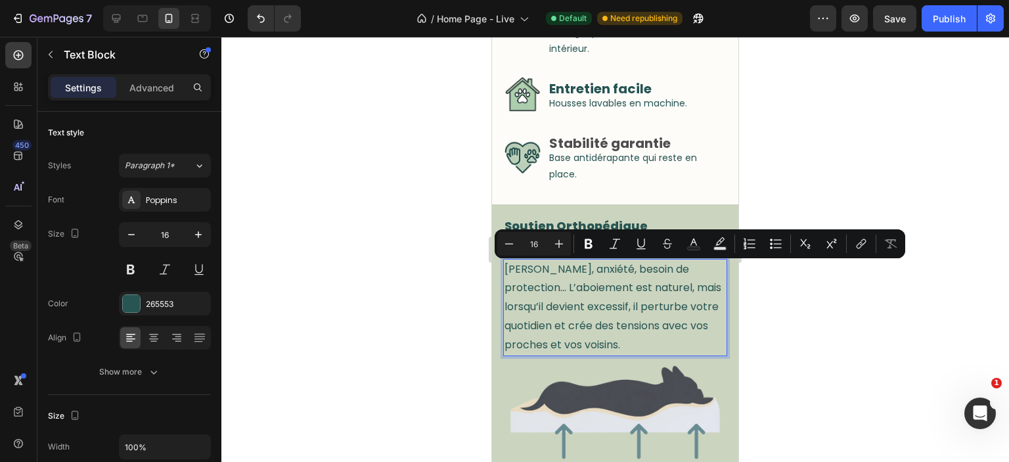
click at [657, 298] on p "[PERSON_NAME], anxiété, besoin de protection… L’aboiement est naturel, mais lor…" at bounding box center [615, 307] width 221 height 95
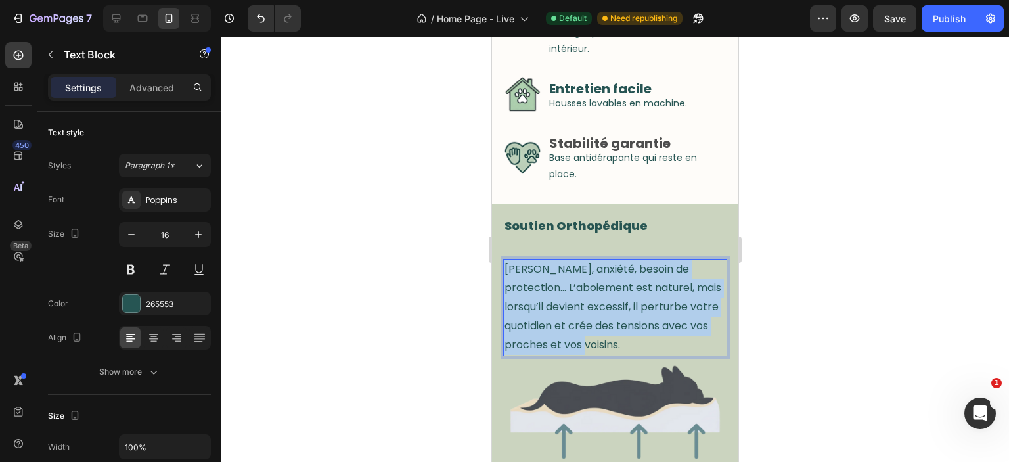
click at [657, 298] on p "[PERSON_NAME], anxiété, besoin de protection… L’aboiement est naturel, mais lor…" at bounding box center [615, 307] width 221 height 95
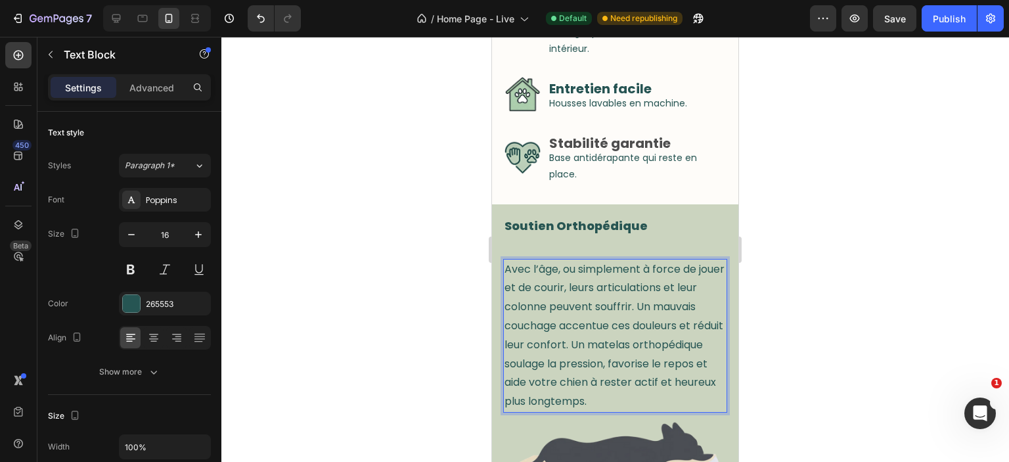
scroll to position [603, 0]
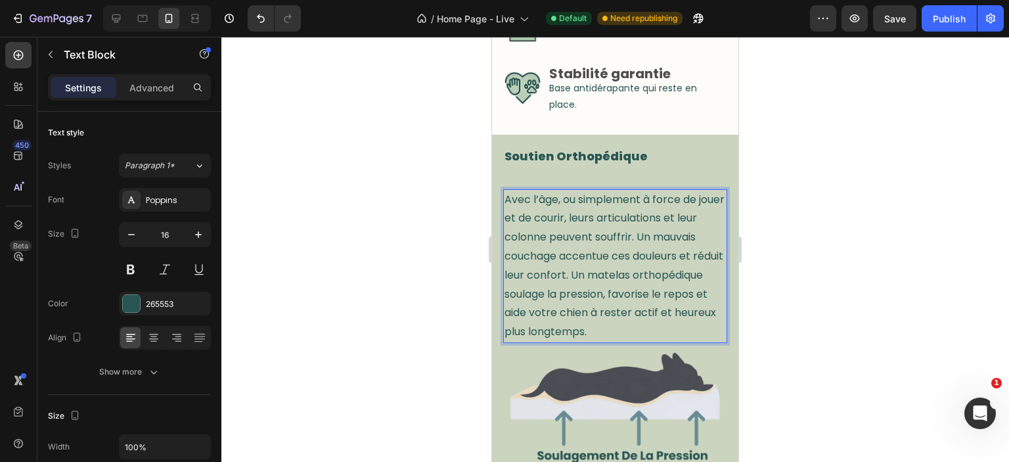
click at [603, 281] on p "Avec l’âge, ou simplement à force de jouer et de courir, leurs articulations et…" at bounding box center [615, 266] width 221 height 151
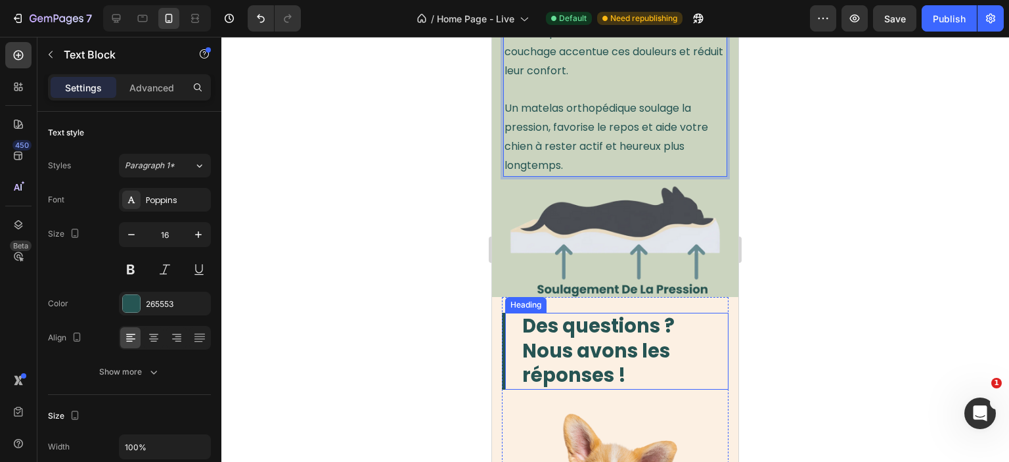
scroll to position [881, 0]
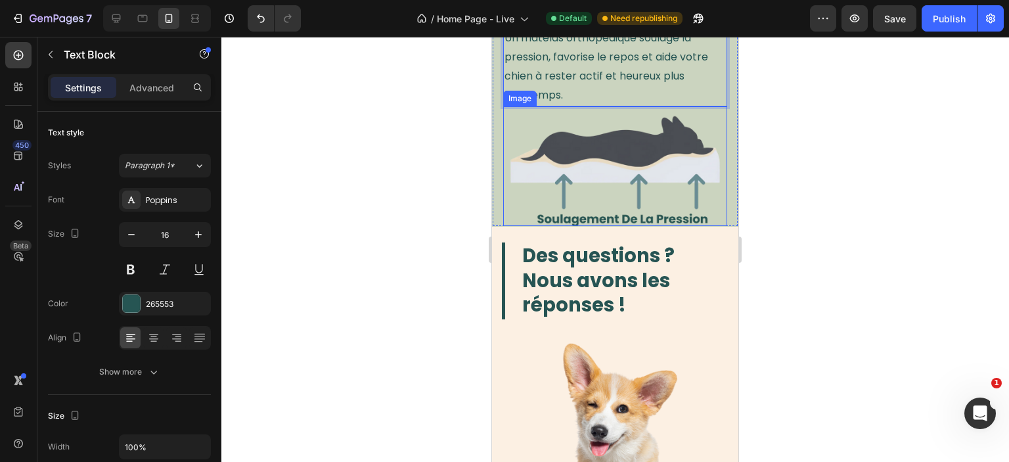
click at [715, 214] on img at bounding box center [615, 170] width 224 height 112
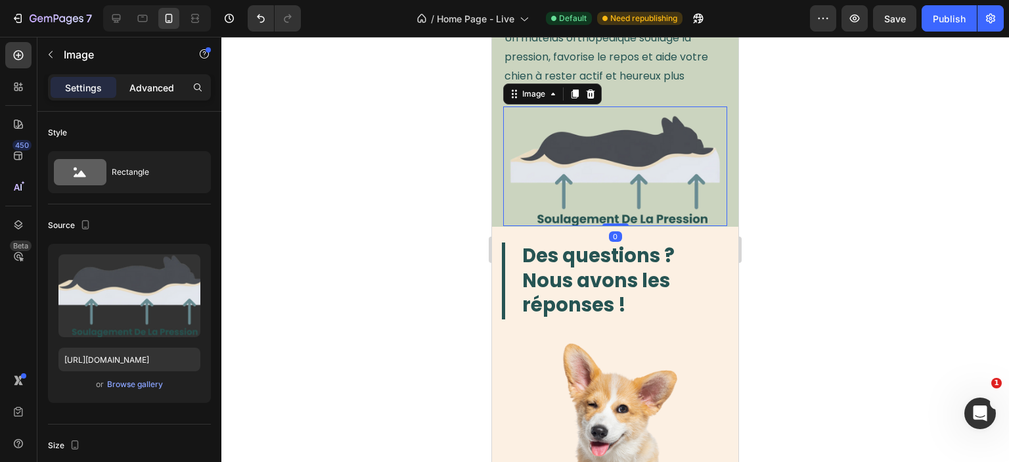
click at [147, 84] on p "Advanced" at bounding box center [151, 88] width 45 height 14
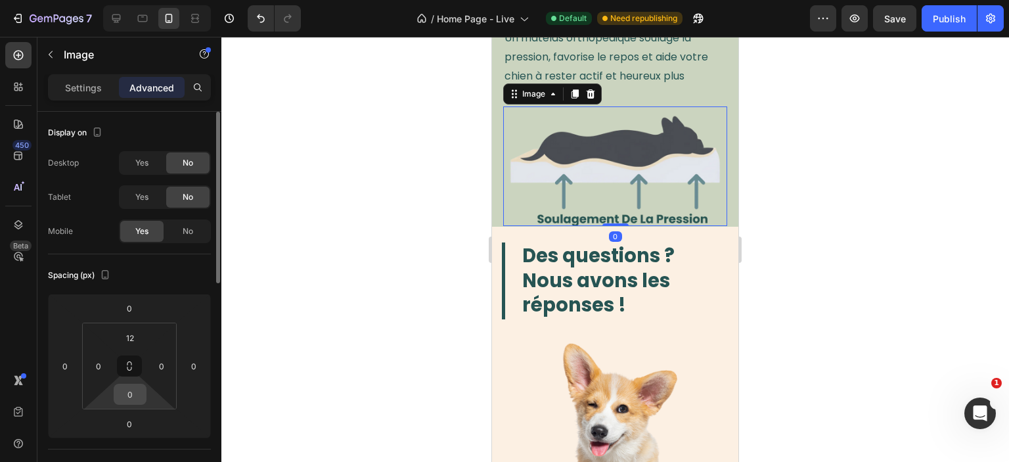
click at [141, 389] on input "0" at bounding box center [130, 394] width 26 height 20
type input "12"
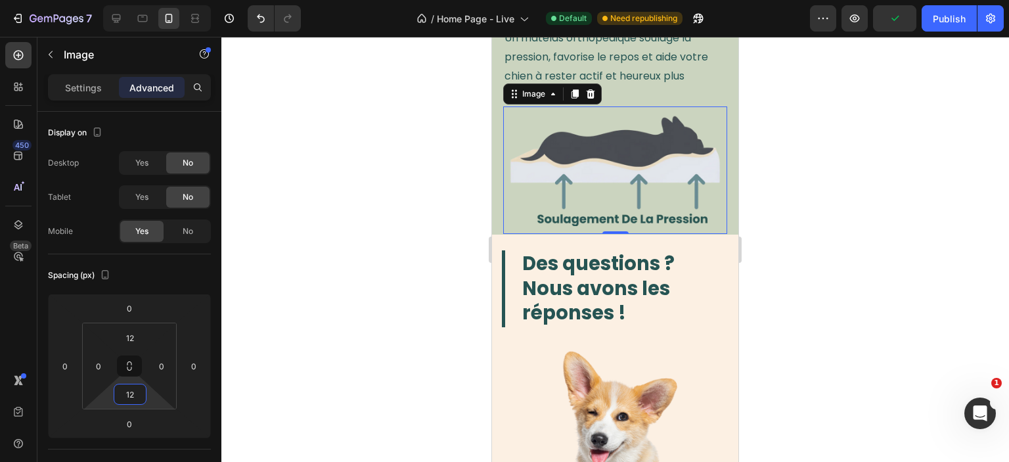
click at [310, 333] on div at bounding box center [615, 249] width 788 height 425
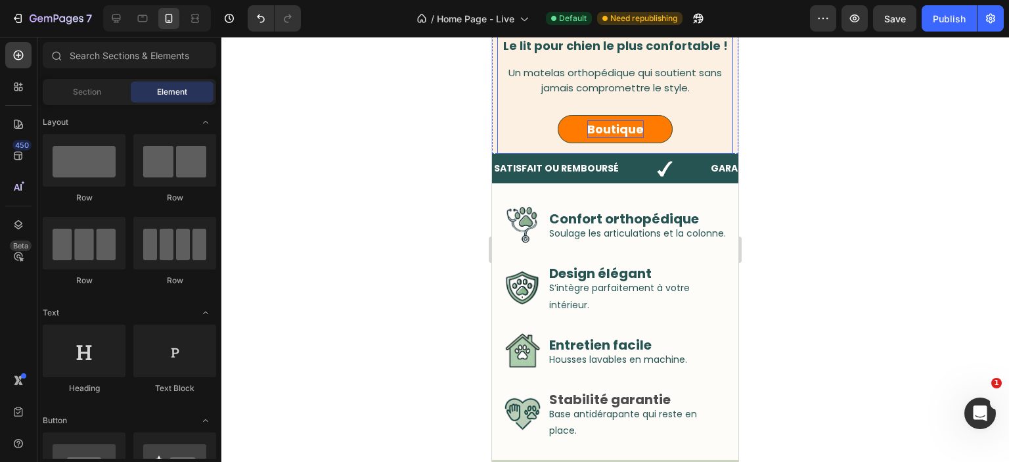
scroll to position [76, 0]
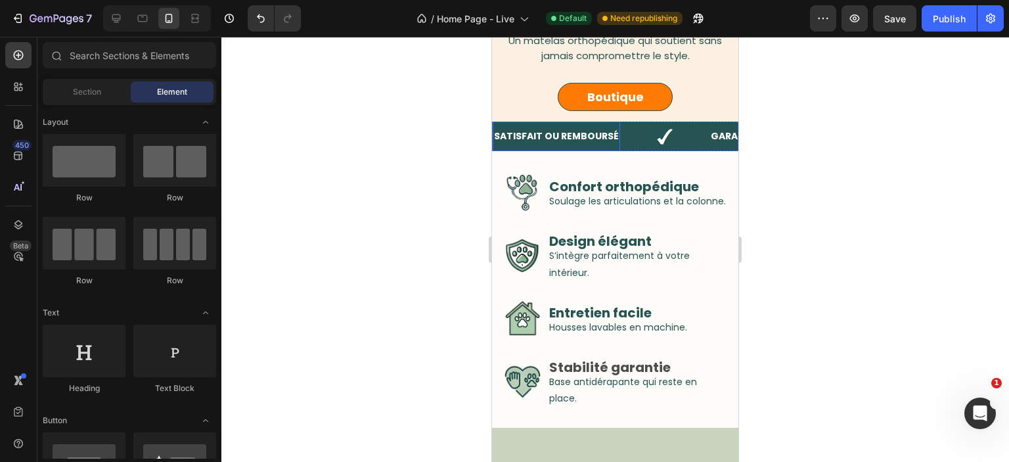
click at [577, 143] on strong "SATISFAIT OU REMBOURSÉ" at bounding box center [556, 135] width 125 height 13
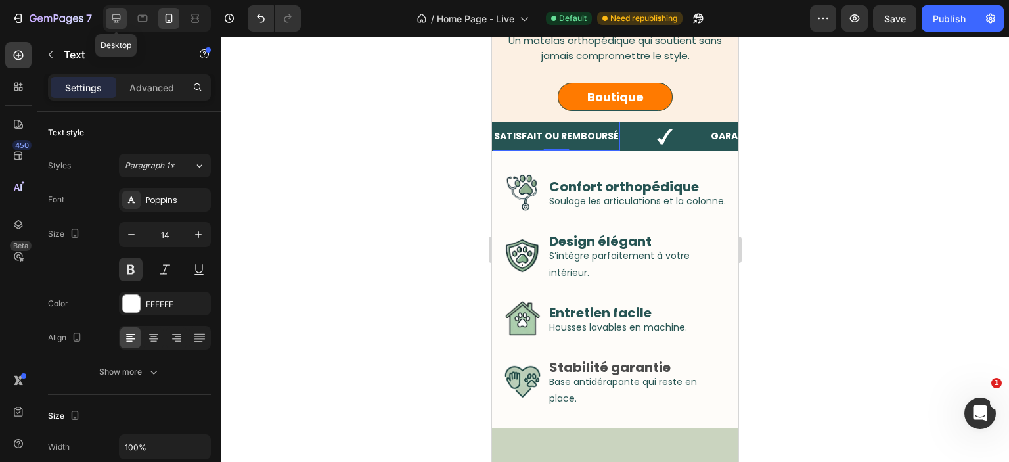
click at [117, 20] on icon at bounding box center [116, 18] width 13 height 13
type input "16"
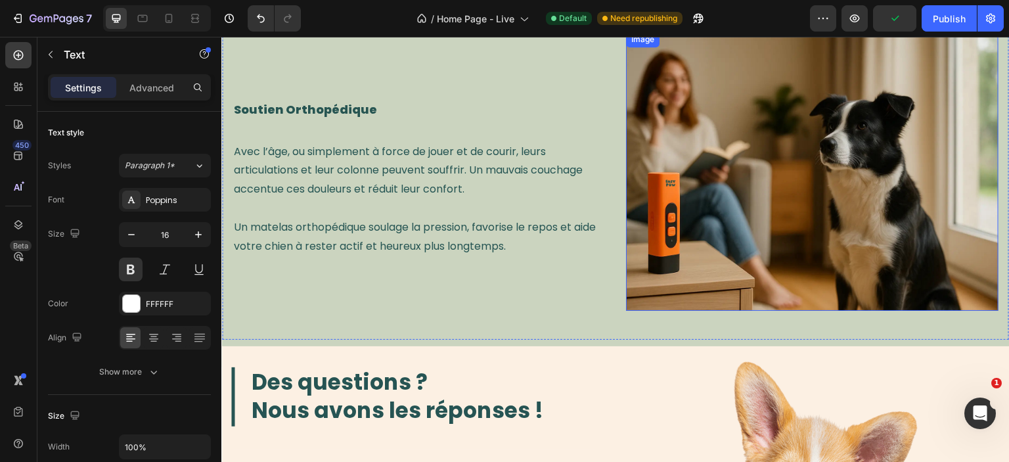
click at [725, 191] on img at bounding box center [812, 171] width 373 height 279
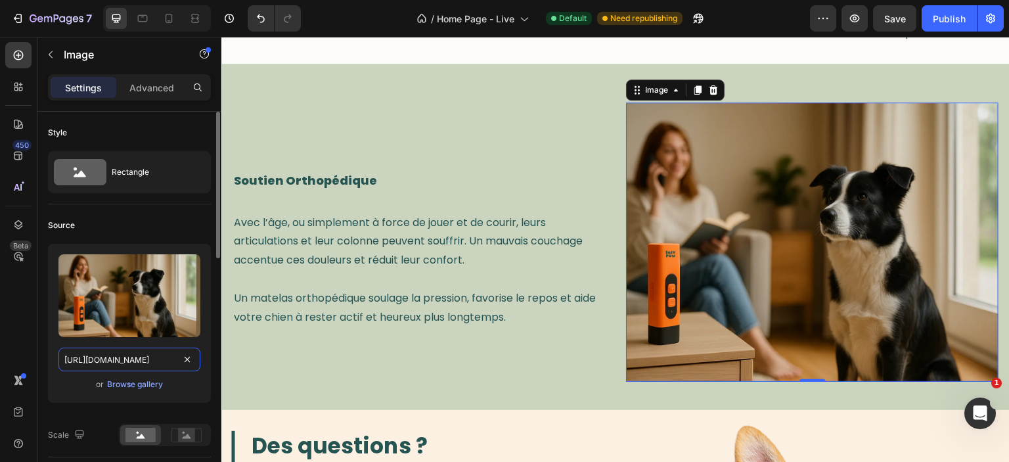
click at [146, 367] on input "https://cdn.shopify.com/s/files/1/0937/5363/9287/files/home_2.webp?v=1755780831" at bounding box center [129, 360] width 142 height 24
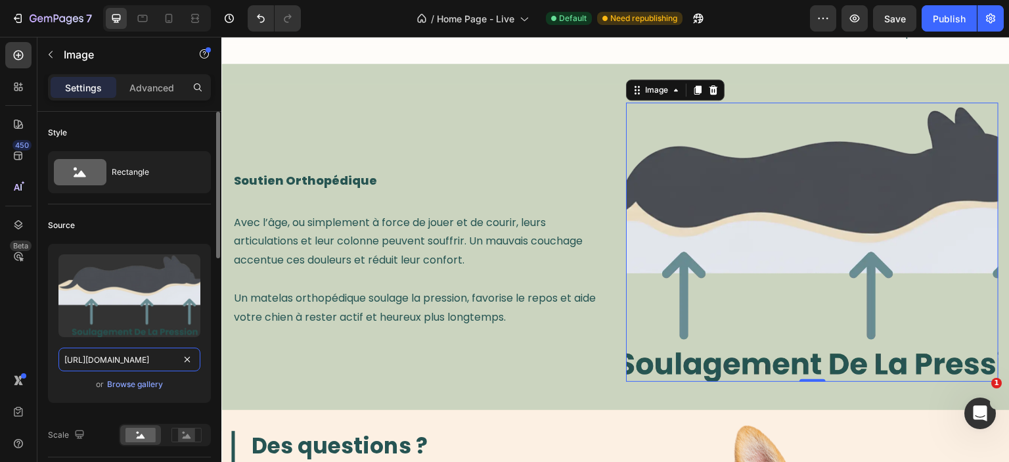
click at [139, 361] on input "https://cdn.shopify.com/s/files/1/0937/5363/9287/files/gempages_580754185121694…" at bounding box center [129, 360] width 142 height 24
paste input "f3a4423d-b837-4da9-a03e-4119e8dbf93d.webp?v=1758880750"
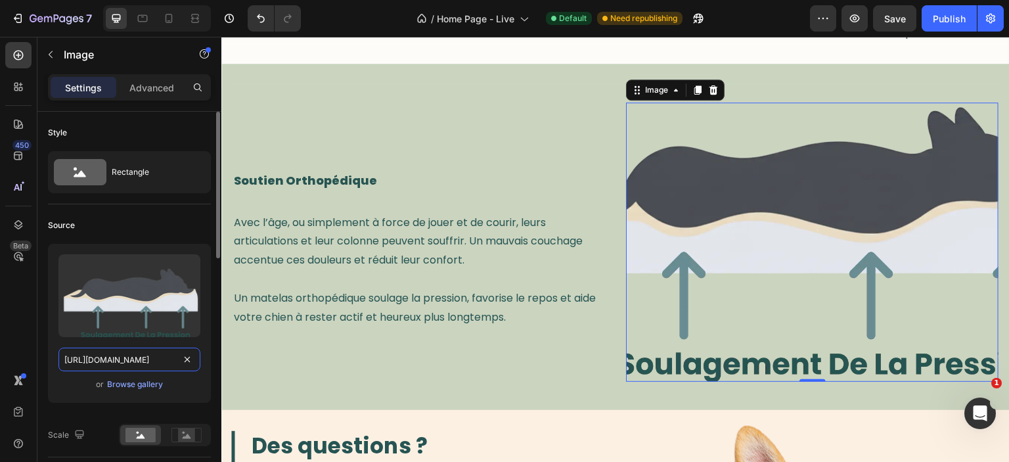
type input "https://cdn.shopify.com/s/files/1/0937/5363/9287/files/gempages_580754185121694…"
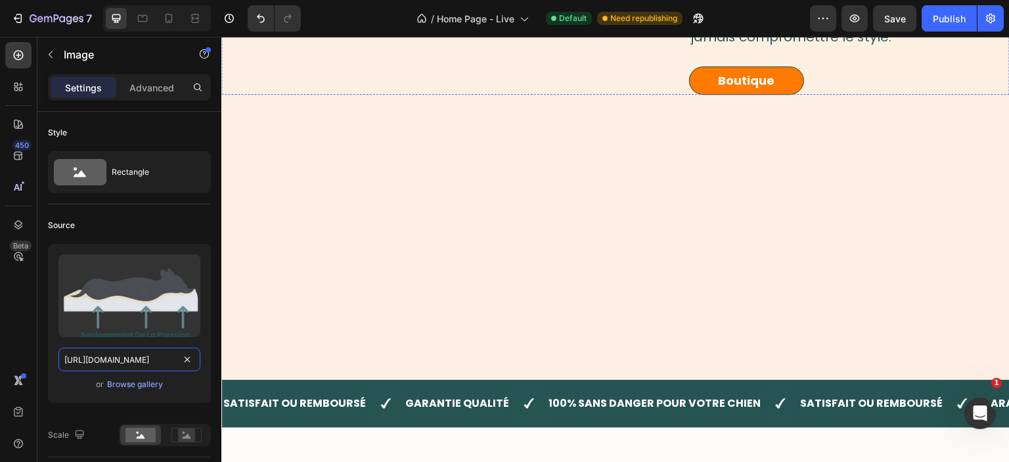
scroll to position [64, 0]
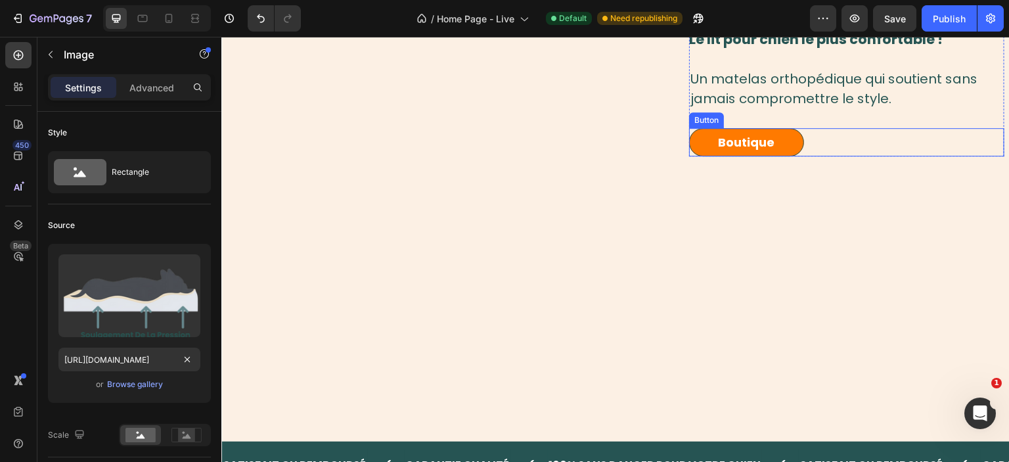
click at [711, 287] on link "Boutique" at bounding box center [746, 285] width 115 height 28
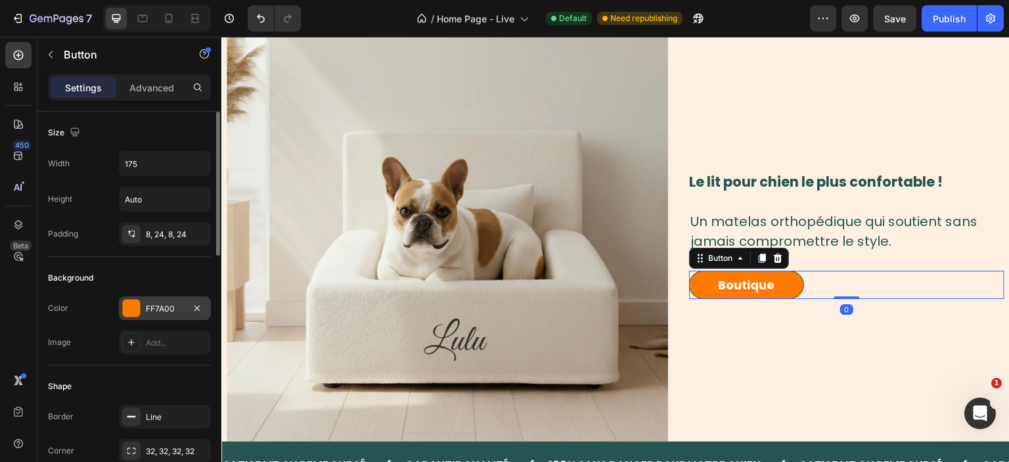
click at [164, 308] on div "FF7A00" at bounding box center [165, 309] width 38 height 12
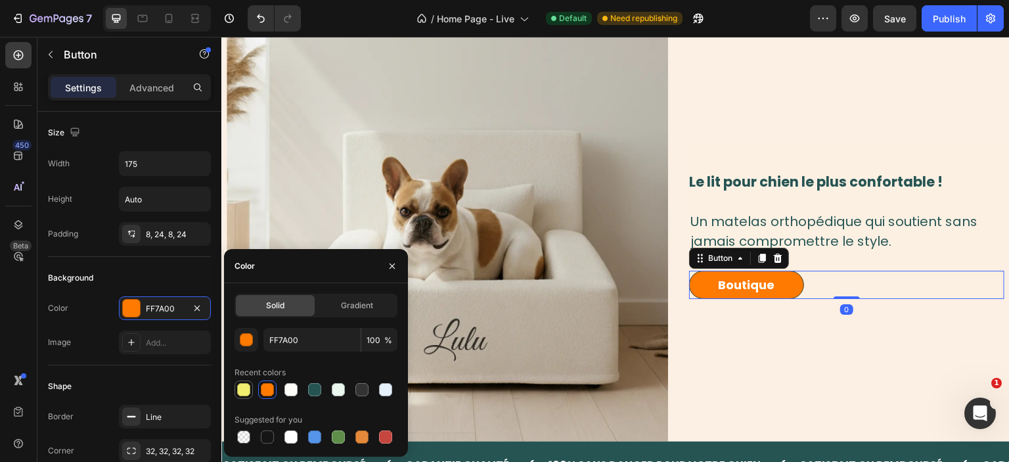
click at [245, 381] on div at bounding box center [244, 390] width 18 height 18
type input "F1ED6F"
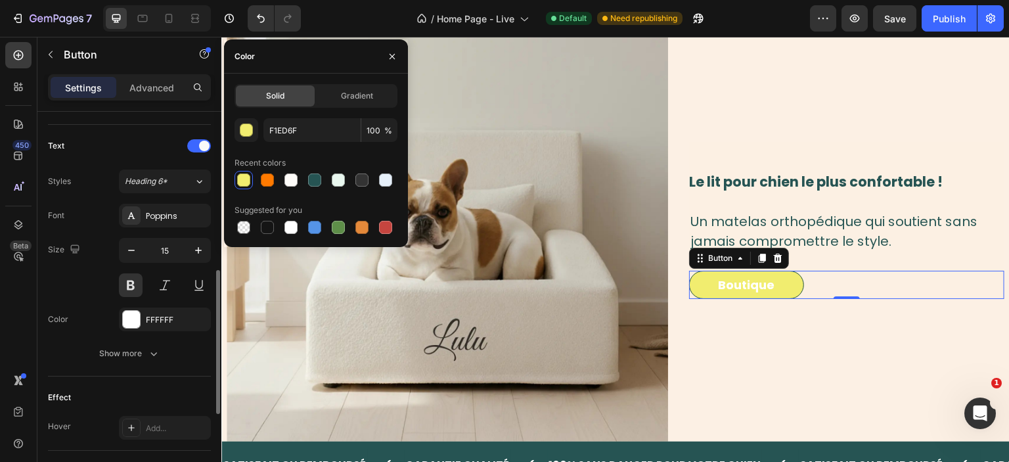
scroll to position [497, 0]
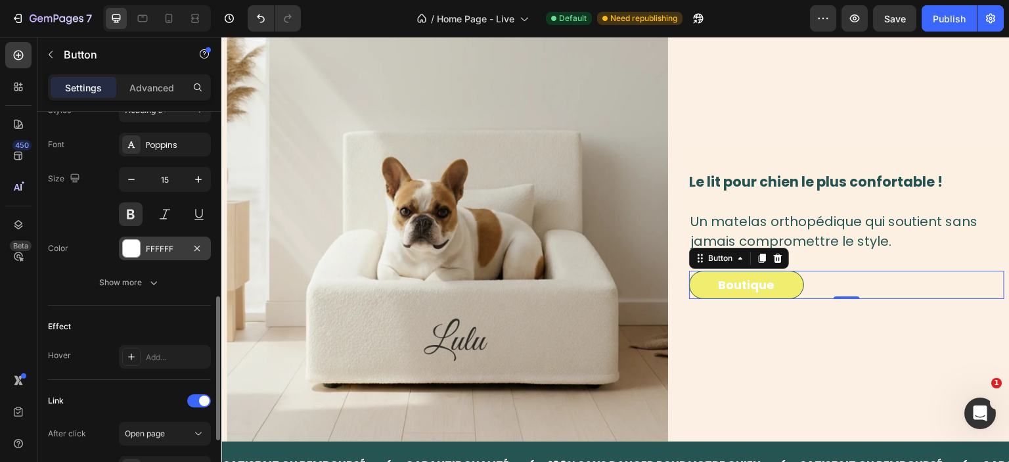
click at [151, 251] on div "FFFFFF" at bounding box center [165, 249] width 38 height 12
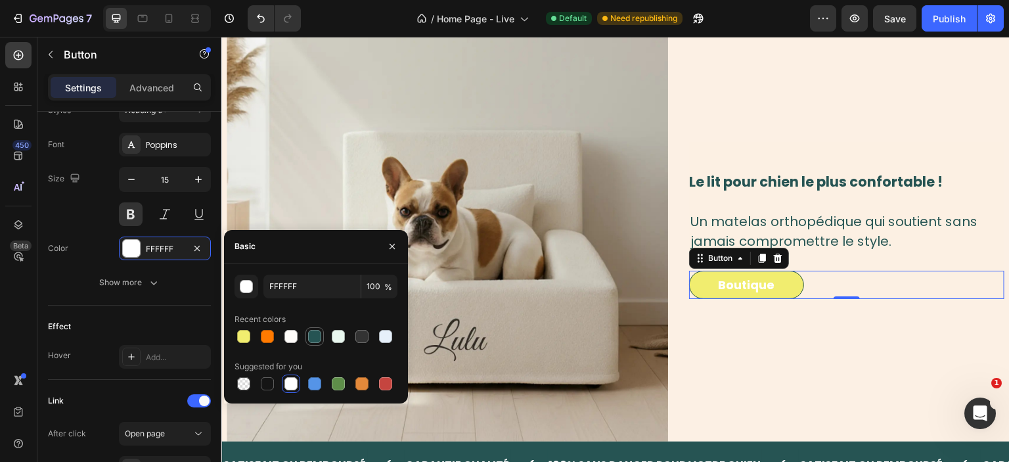
click at [312, 334] on div at bounding box center [314, 336] width 13 height 13
type input "265453"
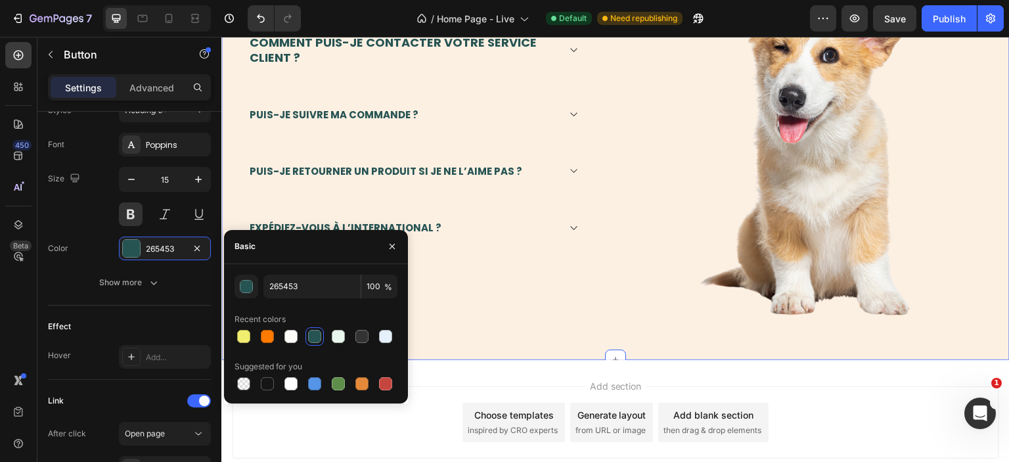
scroll to position [1374, 0]
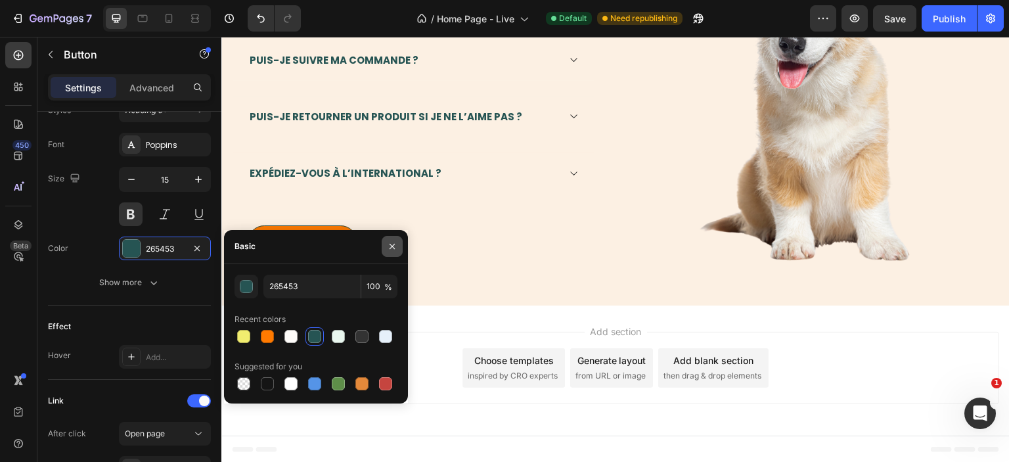
drag, startPoint x: 396, startPoint y: 246, endPoint x: 157, endPoint y: 218, distance: 240.2
click at [396, 246] on icon "button" at bounding box center [392, 246] width 11 height 11
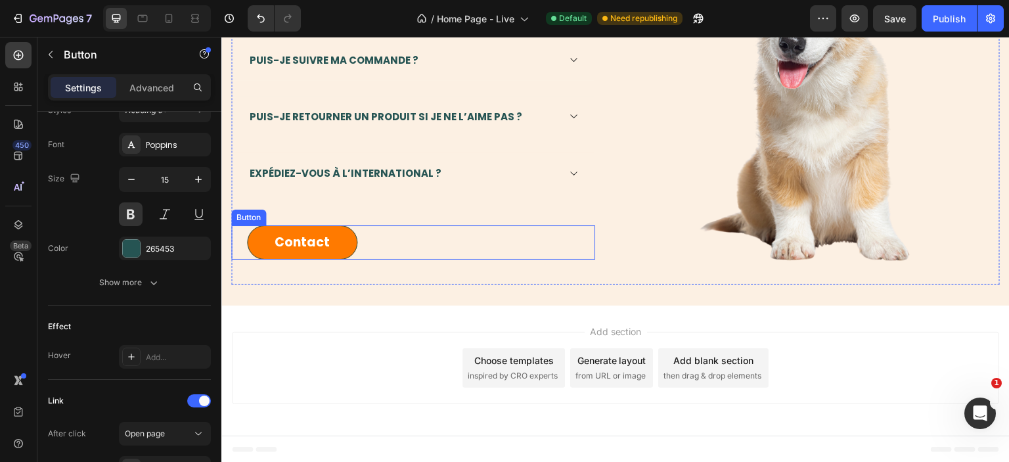
click at [345, 225] on link "Contact" at bounding box center [302, 242] width 110 height 35
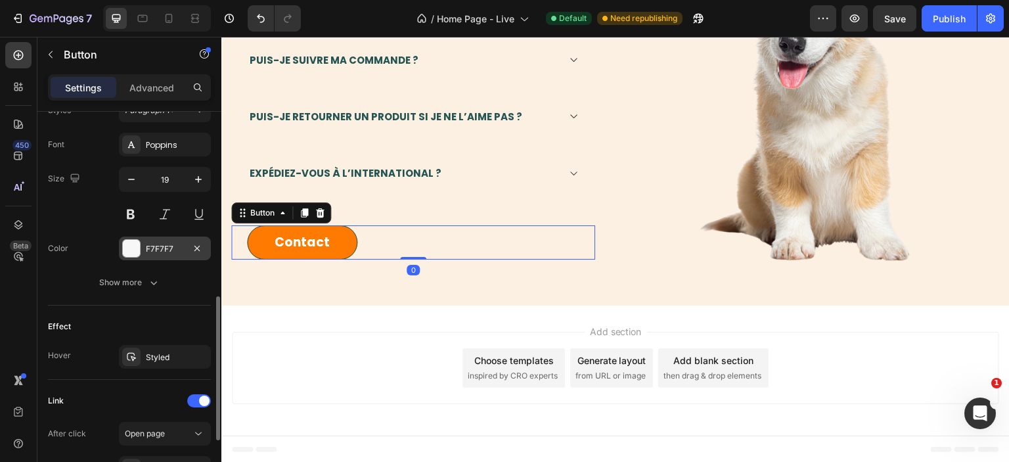
click at [161, 245] on div "F7F7F7" at bounding box center [165, 249] width 38 height 12
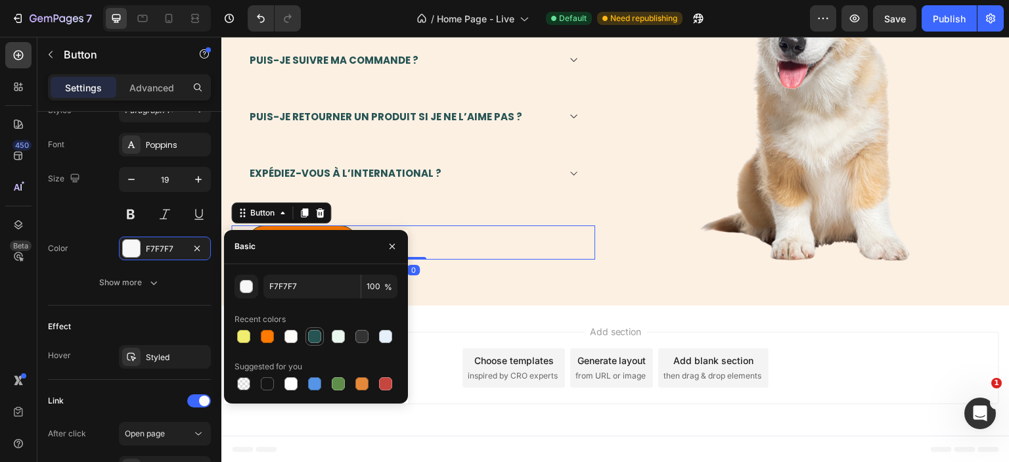
click at [312, 338] on div at bounding box center [314, 336] width 13 height 13
type input "265453"
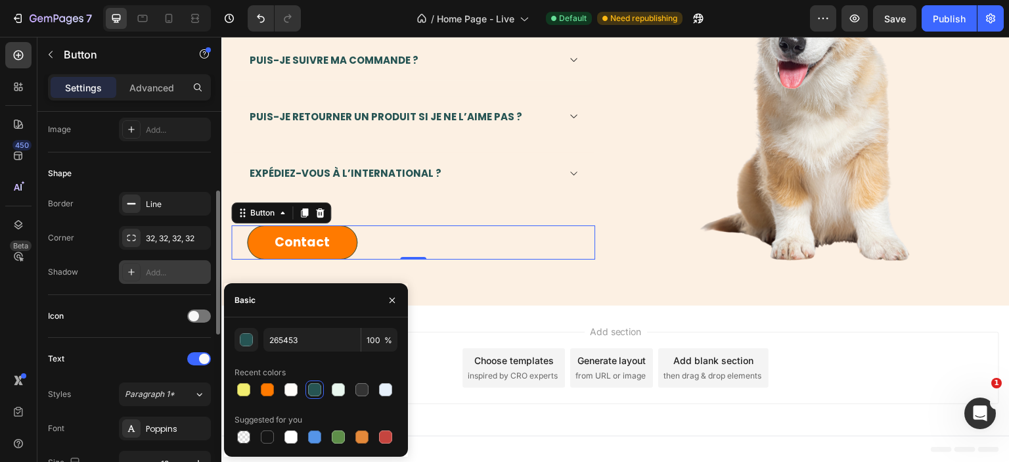
scroll to position [0, 0]
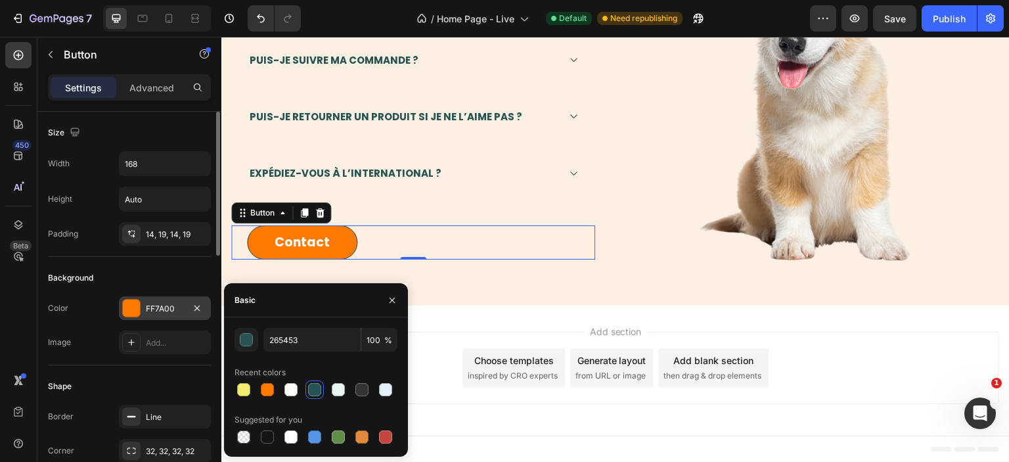
click at [154, 303] on div "FF7A00" at bounding box center [165, 309] width 38 height 12
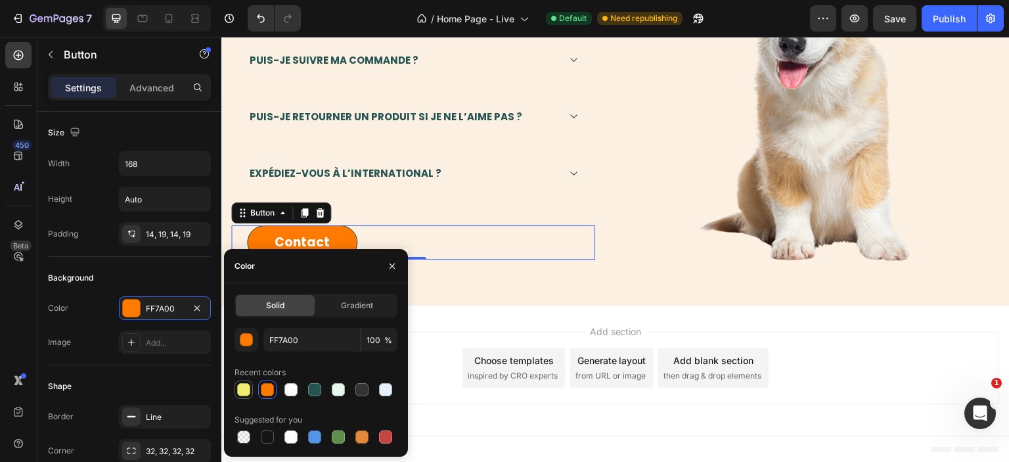
click at [240, 396] on div at bounding box center [243, 389] width 13 height 13
type input "F1ED6F"
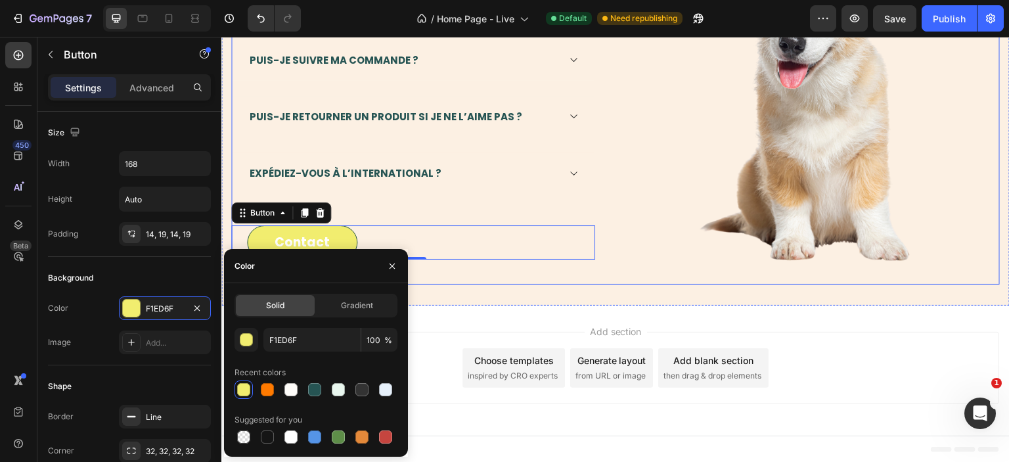
click at [457, 256] on div "Contact Button 0" at bounding box center [413, 242] width 364 height 35
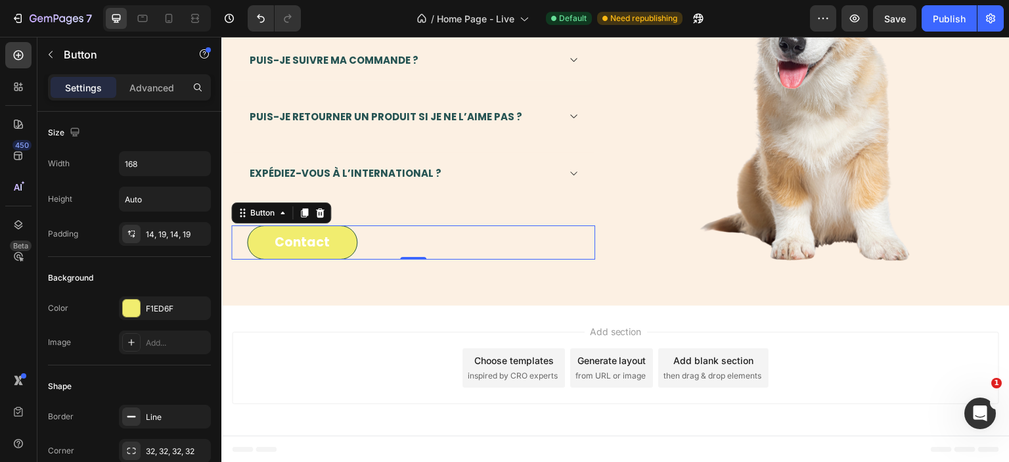
click at [267, 236] on link "Contact" at bounding box center [302, 242] width 110 height 35
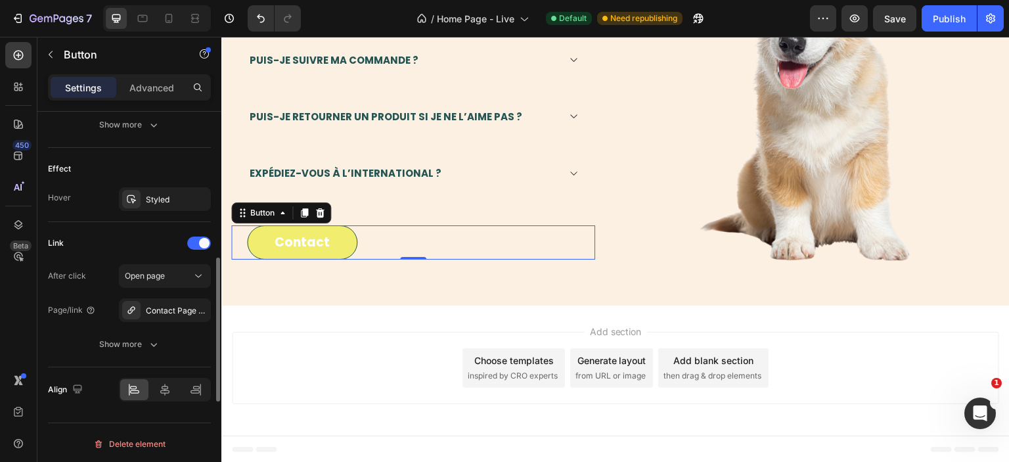
scroll to position [442, 0]
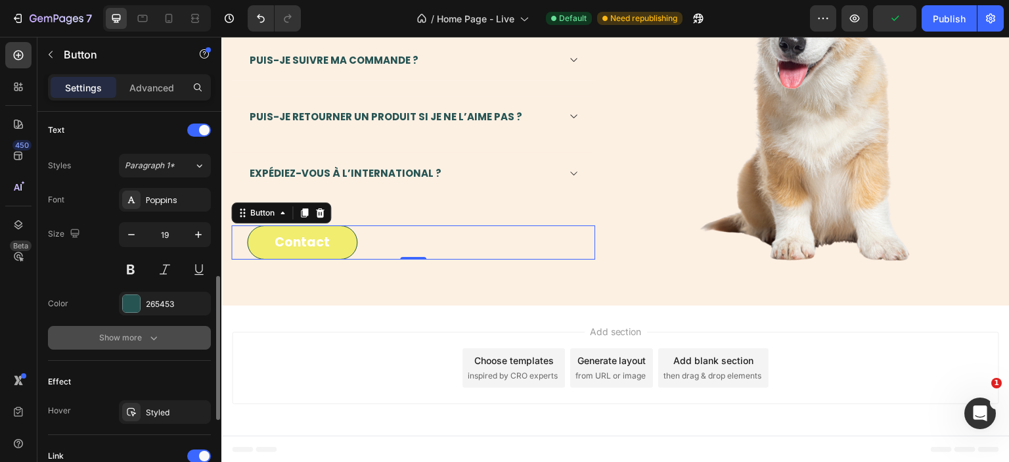
click at [143, 333] on div "Show more" at bounding box center [129, 337] width 61 height 13
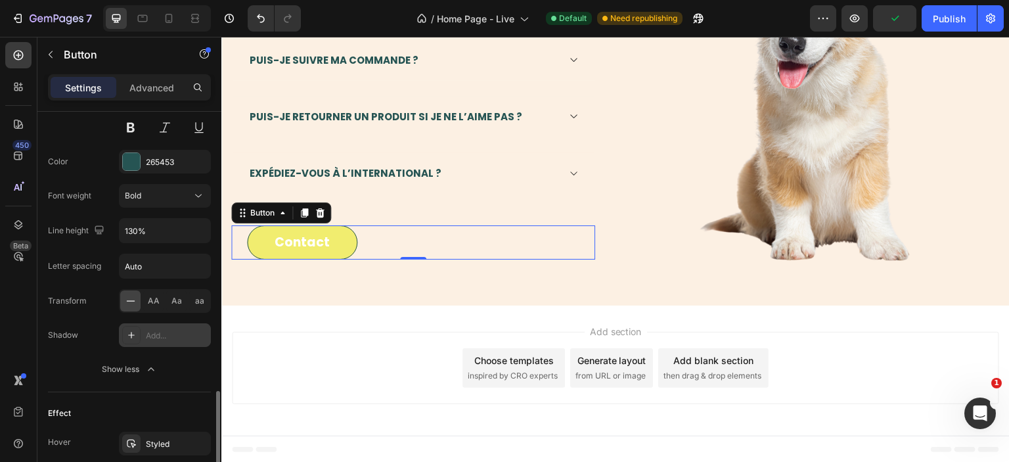
scroll to position [797, 0]
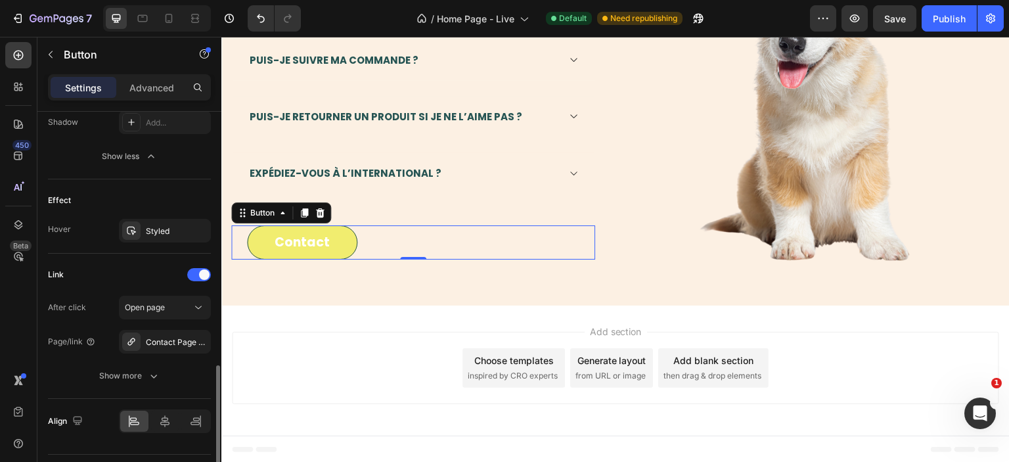
click at [299, 251] on link "Contact" at bounding box center [302, 242] width 110 height 35
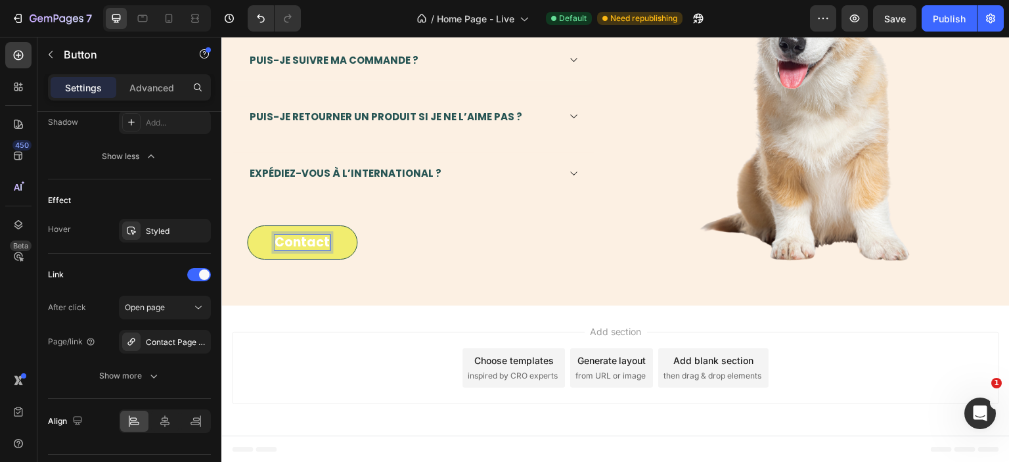
click at [304, 242] on span "Contact" at bounding box center [302, 242] width 55 height 18
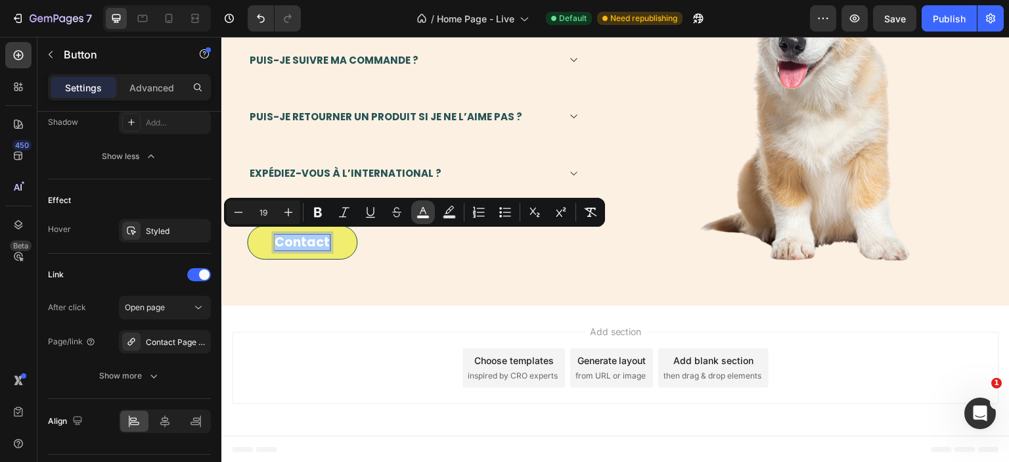
click at [423, 217] on rect "Editor contextual toolbar" at bounding box center [423, 217] width 12 height 3
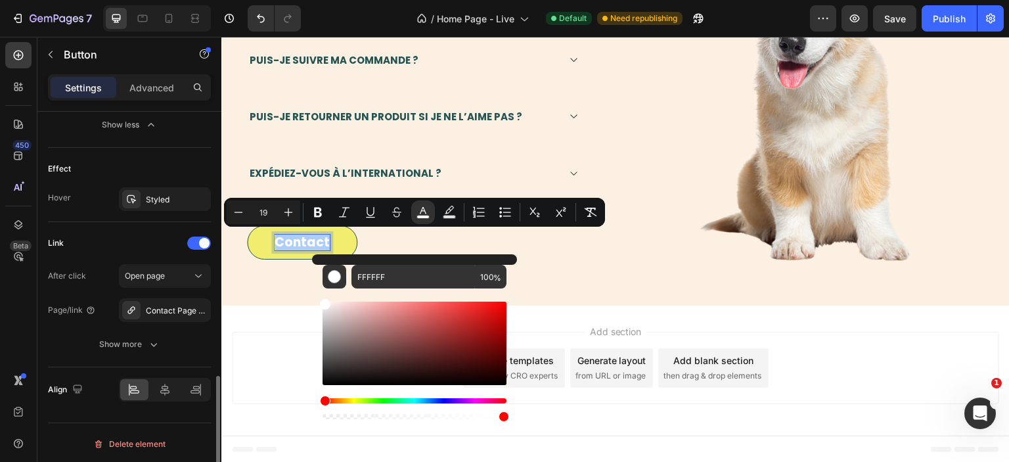
scroll to position [544, 0]
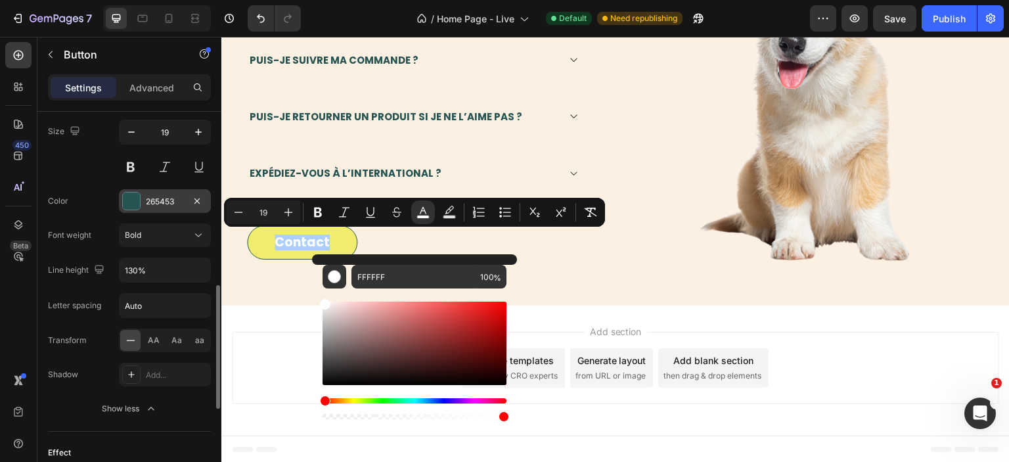
click at [151, 202] on div "265453" at bounding box center [165, 202] width 38 height 12
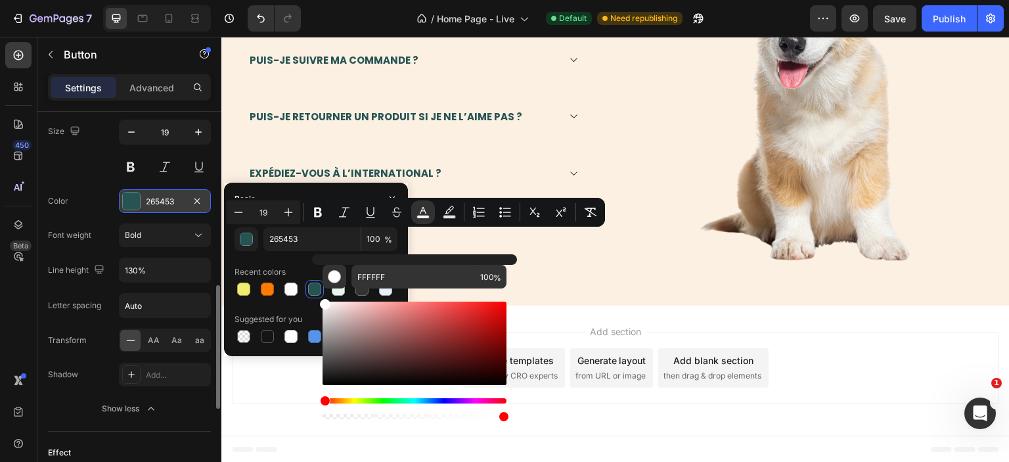
click at [152, 202] on div "265453" at bounding box center [165, 202] width 38 height 12
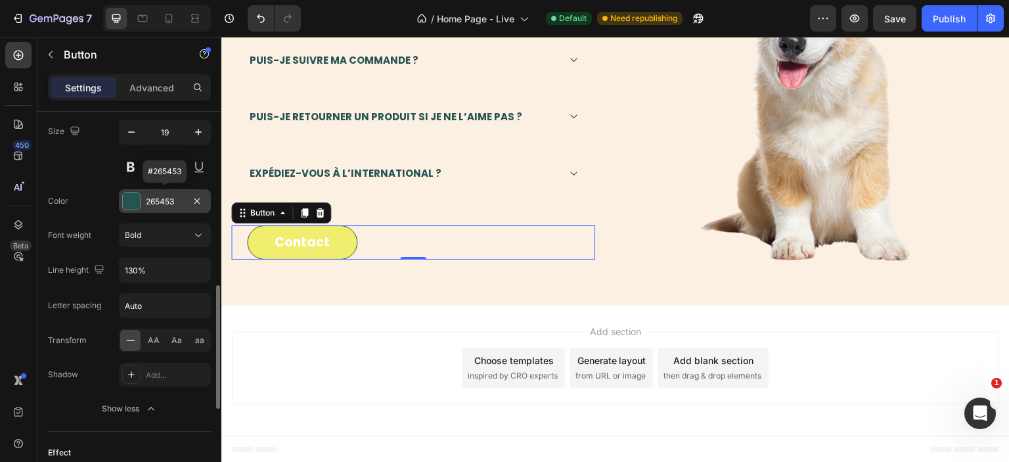
click at [152, 202] on div "265453" at bounding box center [165, 202] width 38 height 12
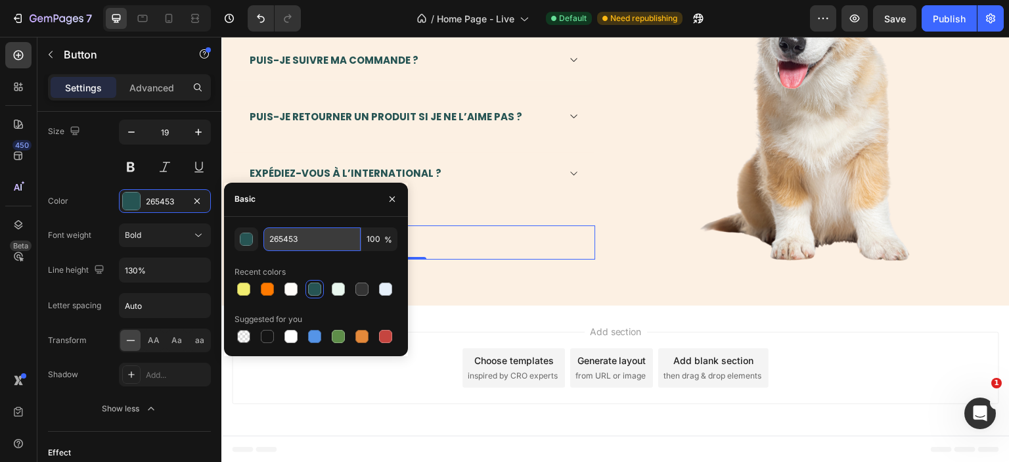
click at [269, 239] on input "265453" at bounding box center [312, 239] width 97 height 24
copy span "Contact"
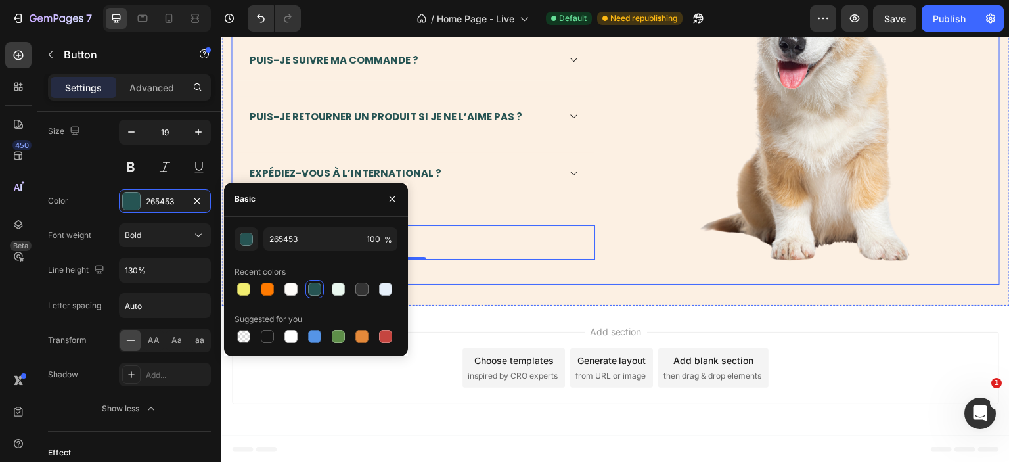
click at [452, 267] on div "Des questions ? Nous avons les réponses ! Heading Image Row Comment puis-je con…" at bounding box center [413, 74] width 364 height 421
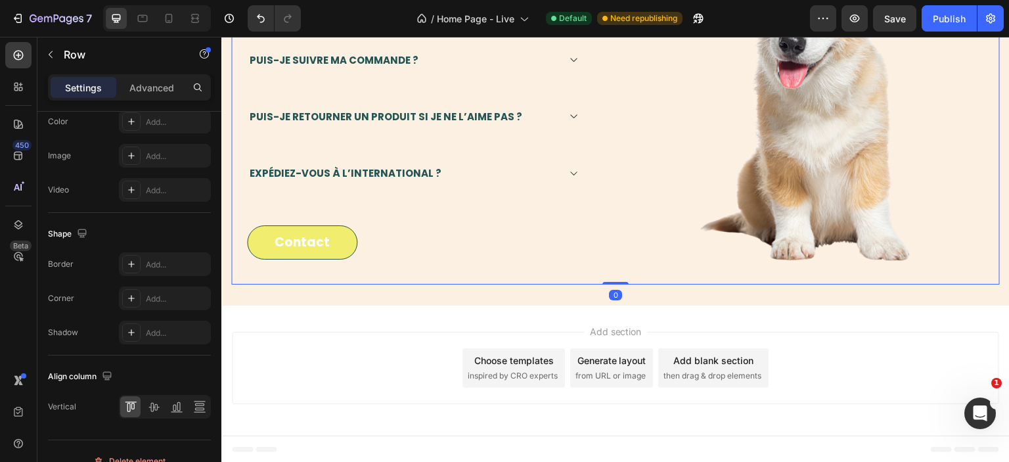
scroll to position [0, 0]
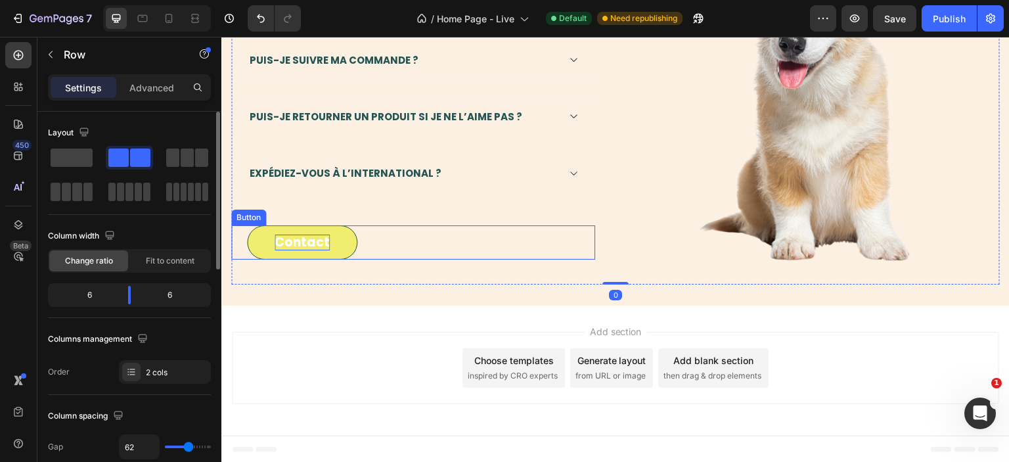
click at [331, 243] on link "Contact" at bounding box center [302, 242] width 110 height 35
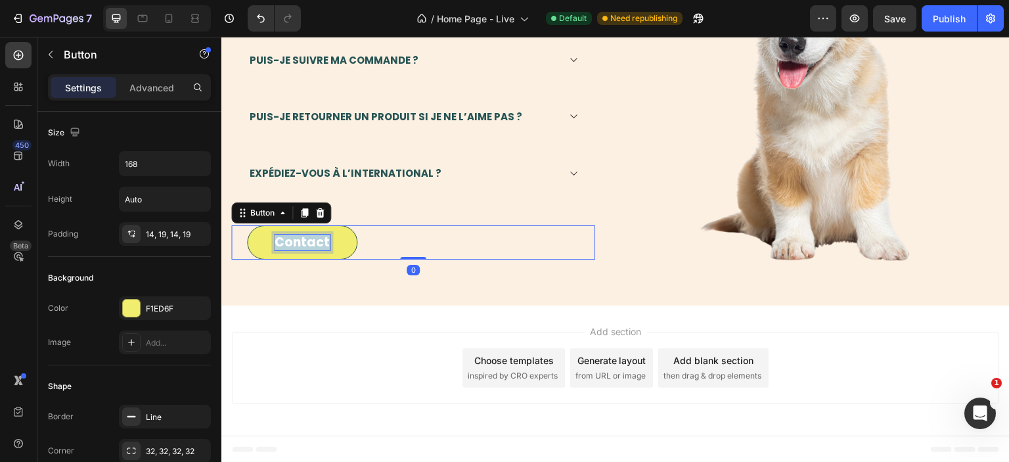
click at [304, 243] on span "Contact" at bounding box center [302, 242] width 55 height 18
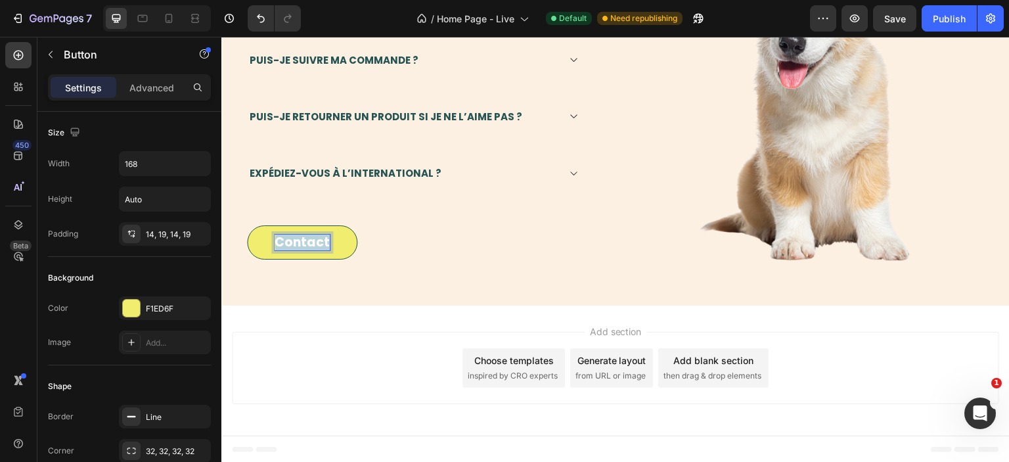
click at [304, 243] on span "Contact" at bounding box center [302, 242] width 55 height 18
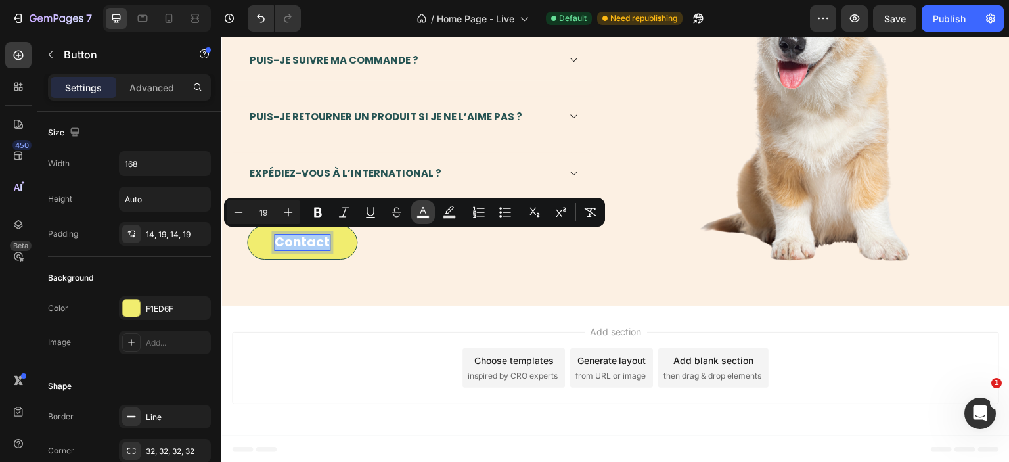
click at [424, 214] on icon "Editor contextual toolbar" at bounding box center [423, 212] width 13 height 13
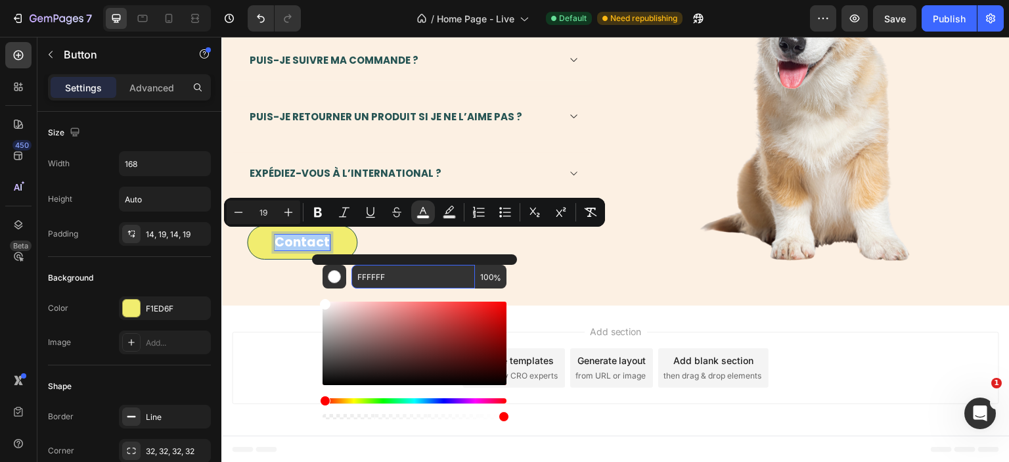
click at [449, 272] on input "FFFFFF" at bounding box center [414, 277] width 124 height 24
paste input "265453"
type input "265453"
click at [243, 360] on div "Add section Choose templates inspired by CRO experts Generate layout from URL o…" at bounding box center [616, 368] width 768 height 72
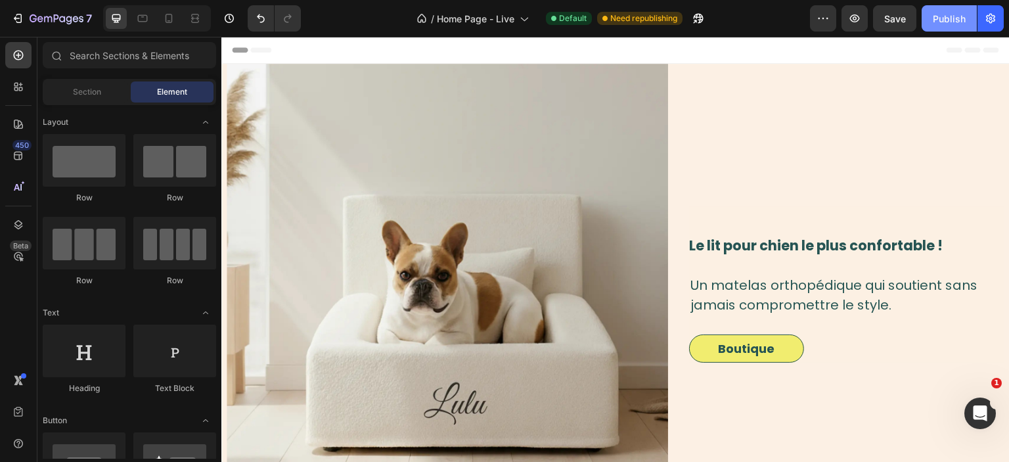
click at [939, 31] on button "Publish" at bounding box center [949, 18] width 55 height 26
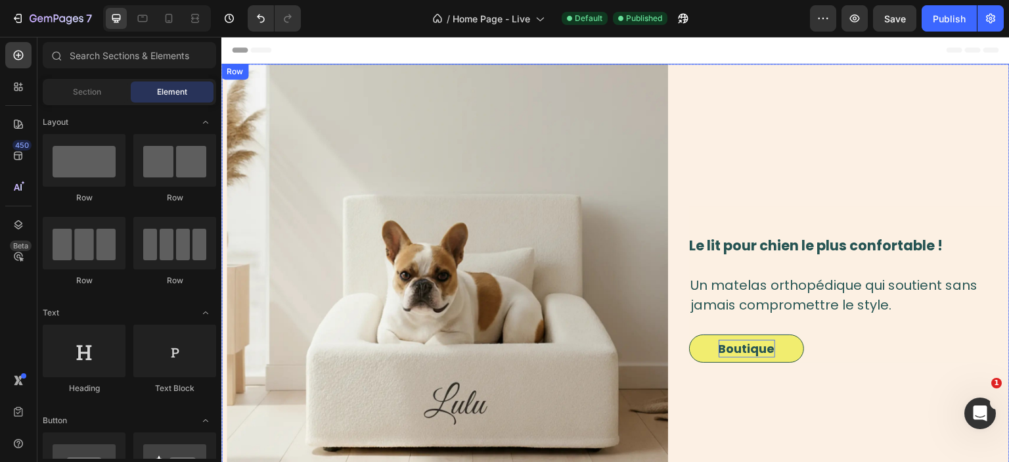
scroll to position [208, 0]
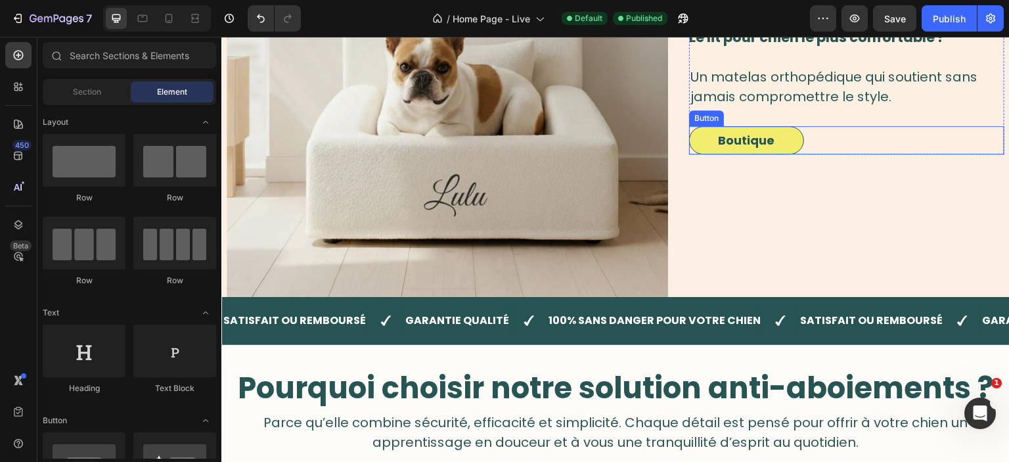
click at [777, 136] on link "Boutique" at bounding box center [746, 140] width 115 height 28
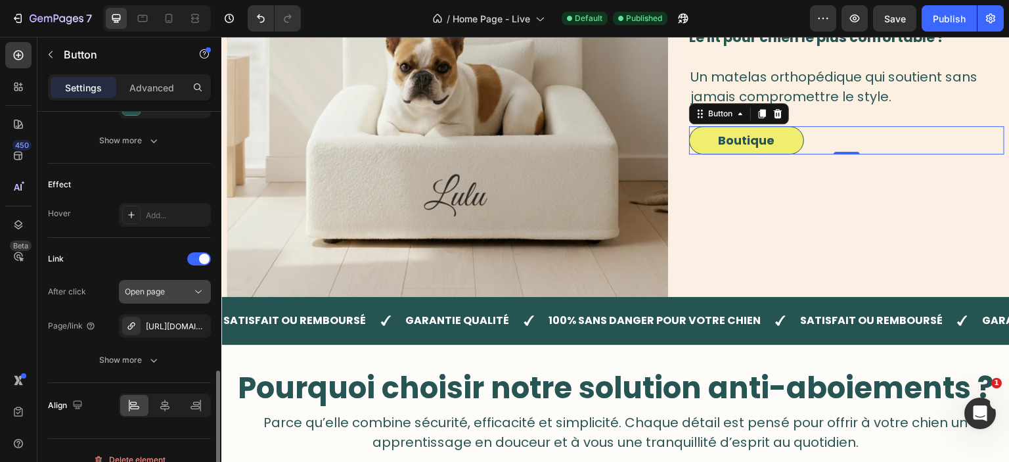
scroll to position [655, 0]
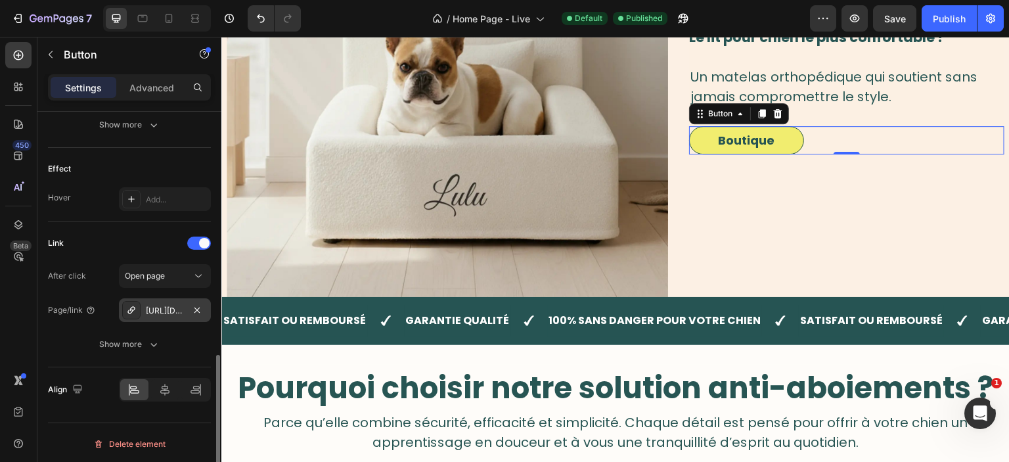
click at [162, 310] on div "https://easy-paw.fr/easypaw%E2%84%A2-stop-aboiements" at bounding box center [165, 311] width 38 height 12
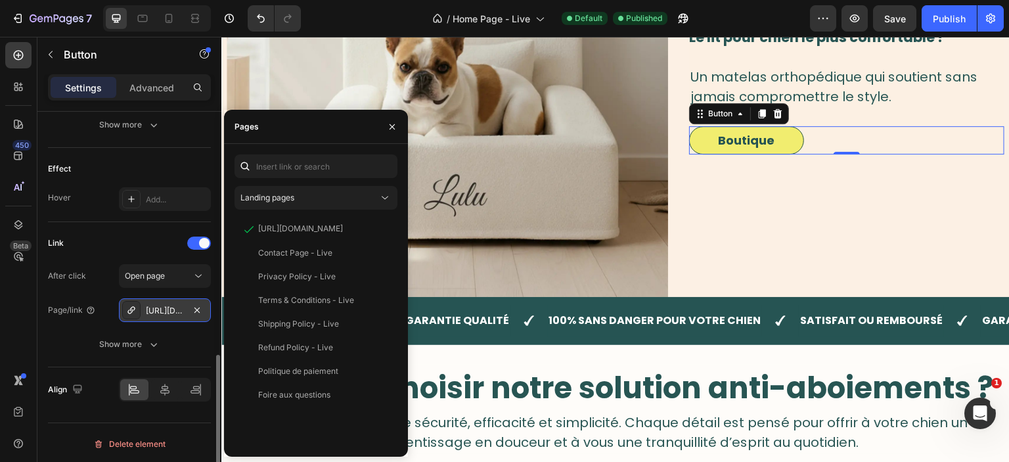
click at [162, 310] on div "https://easy-paw.fr/easypaw%E2%84%A2-stop-aboiements" at bounding box center [165, 311] width 38 height 12
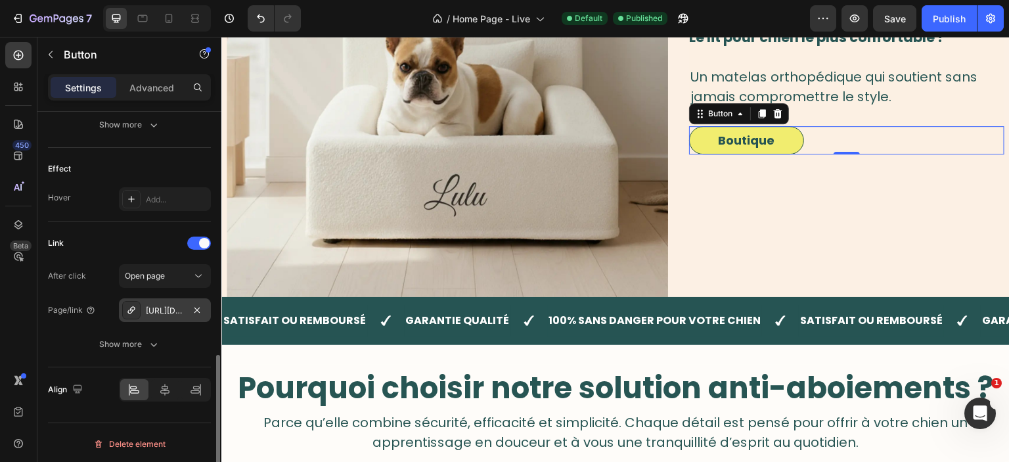
click at [155, 313] on div "https://easy-paw.fr/easypaw%E2%84%A2-stop-aboiements" at bounding box center [165, 311] width 38 height 12
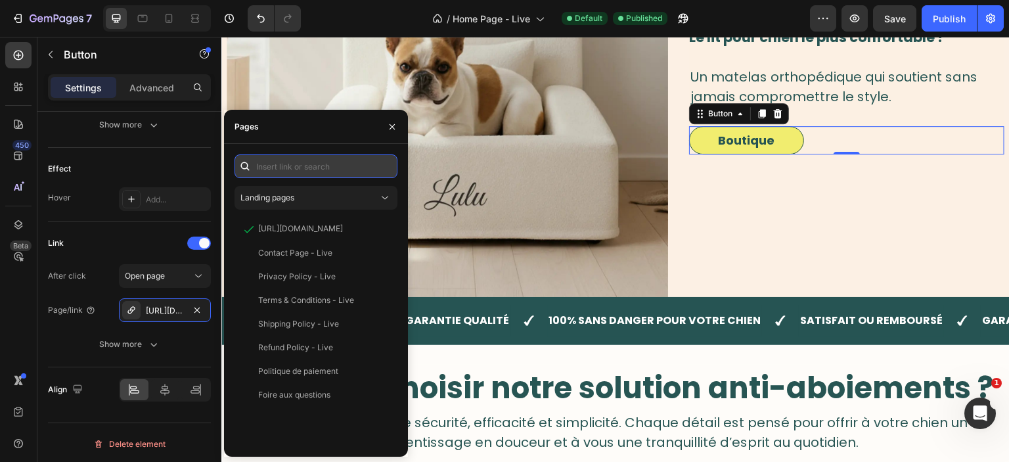
paste input "https://easy-paw.fr/products/easypaw-lit-orthopedique-teddy"
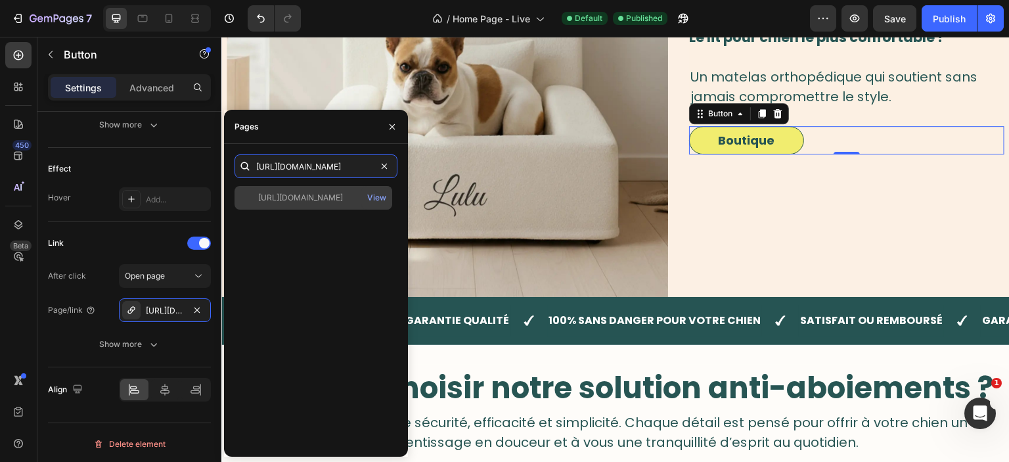
type input "https://easy-paw.fr/products/easypaw-lit-orthopedique-teddy"
click at [331, 201] on div "https://easy-paw.fr/products/easypaw-lit-orthopedique-teddy" at bounding box center [300, 198] width 85 height 12
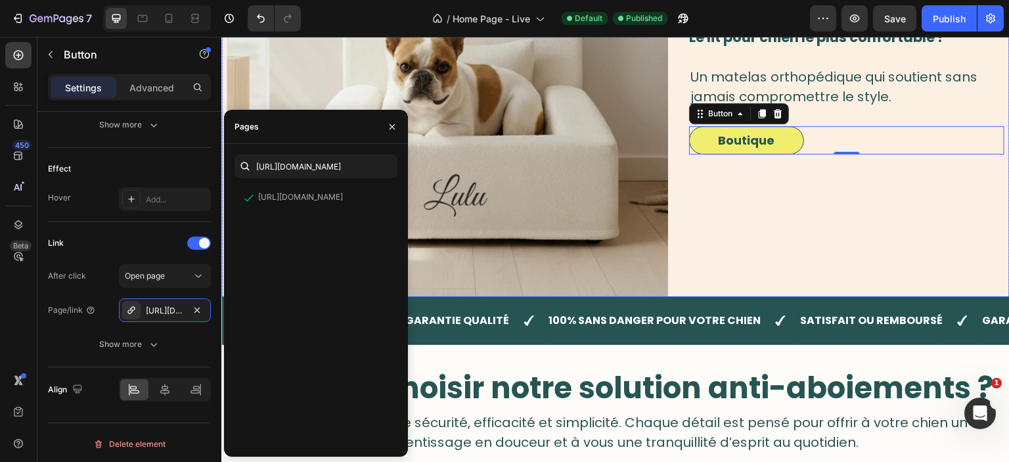
click at [718, 209] on div "Le lit pour chien le plus confortable ! Heading Un matelas orthopédique qui sou…" at bounding box center [846, 76] width 315 height 442
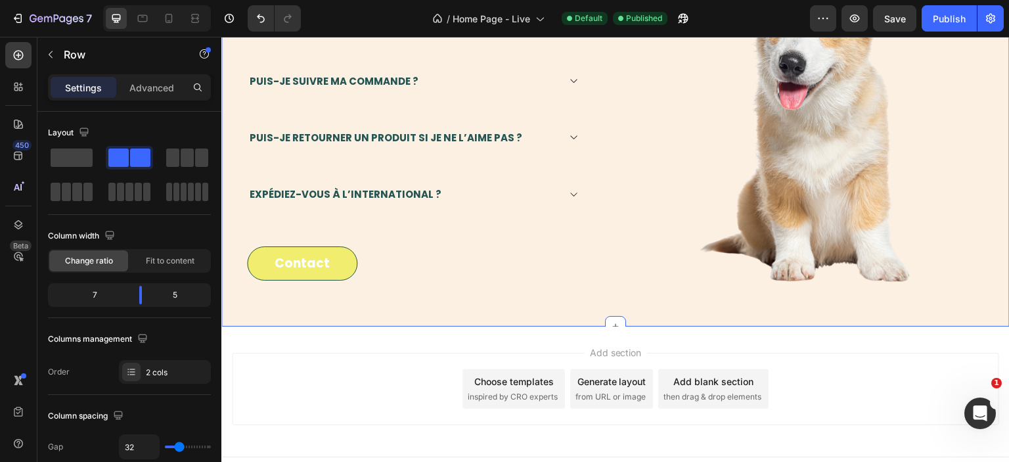
scroll to position [1374, 0]
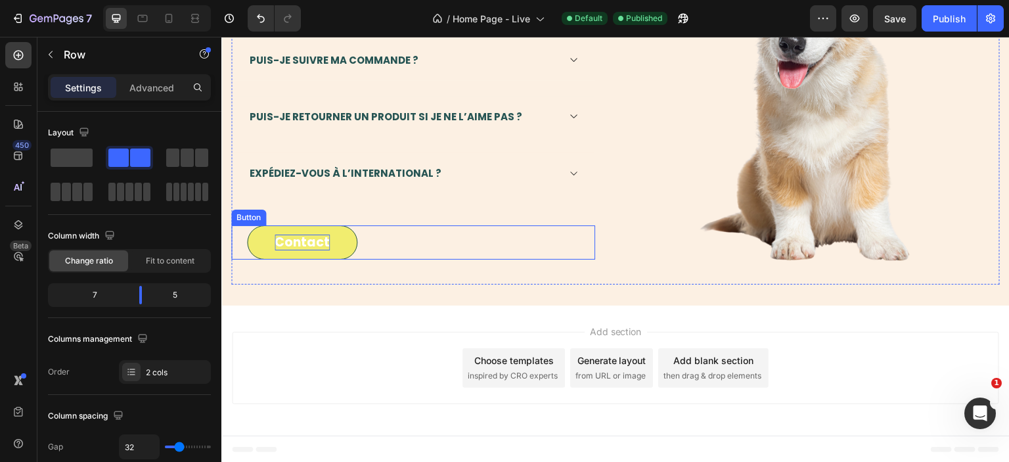
click at [282, 239] on span "Contact" at bounding box center [302, 242] width 55 height 18
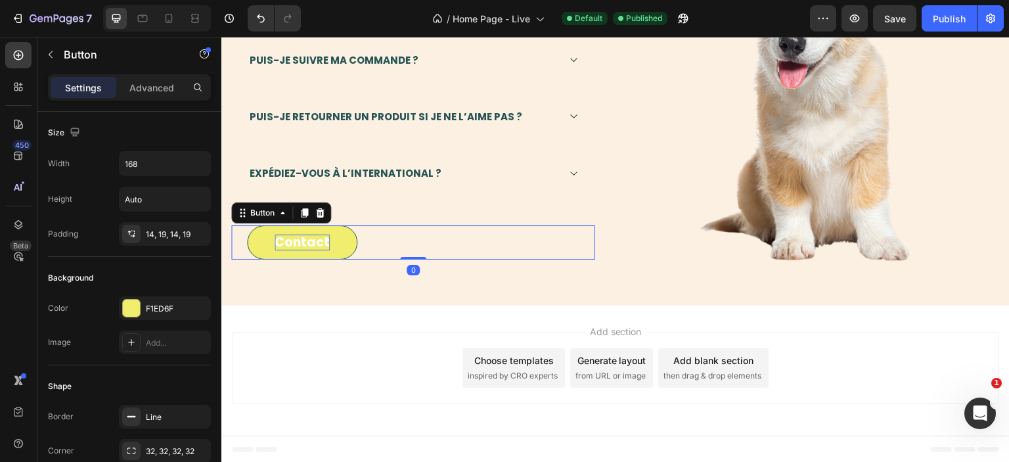
click at [289, 239] on span "Contact" at bounding box center [302, 242] width 55 height 18
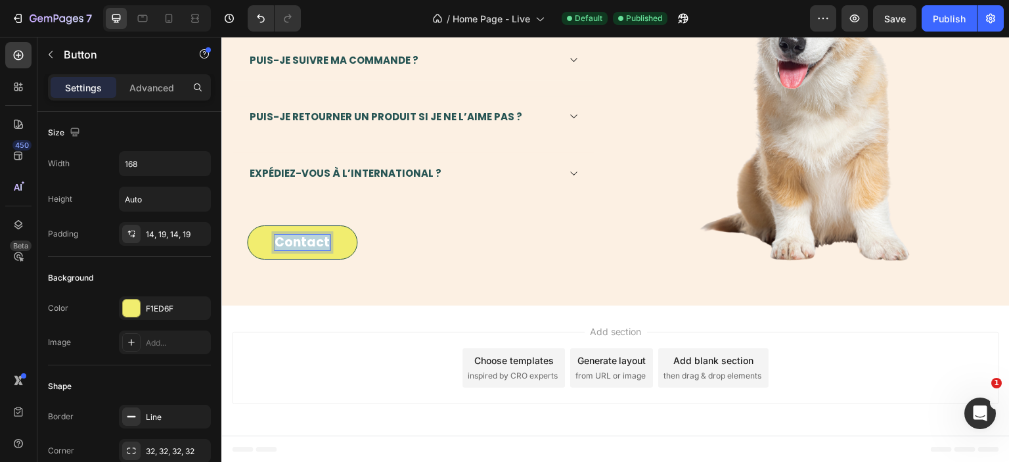
click at [289, 239] on span "Contact" at bounding box center [302, 242] width 55 height 18
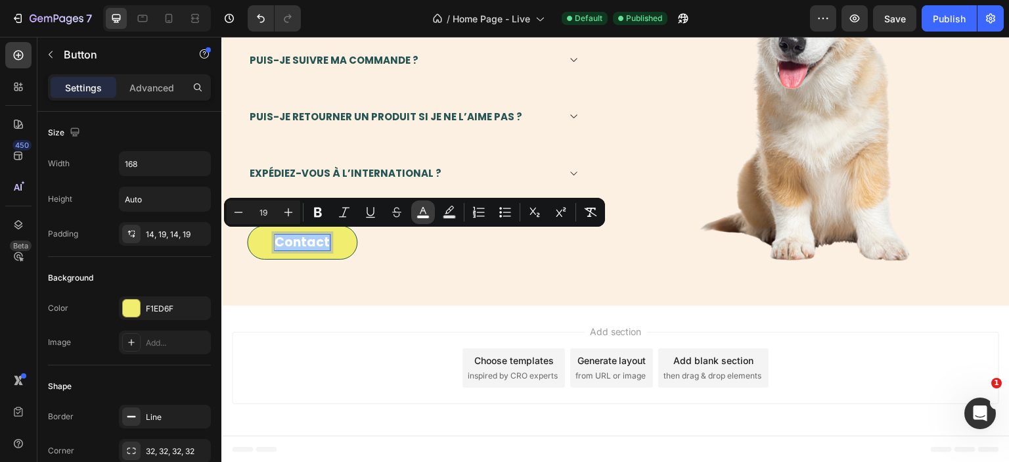
click at [425, 218] on rect "Editor contextual toolbar" at bounding box center [423, 217] width 12 height 3
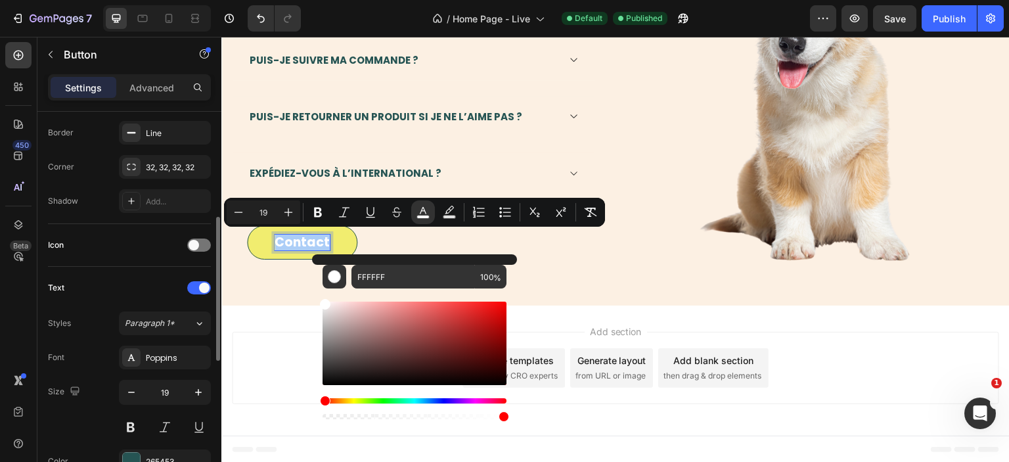
scroll to position [568, 0]
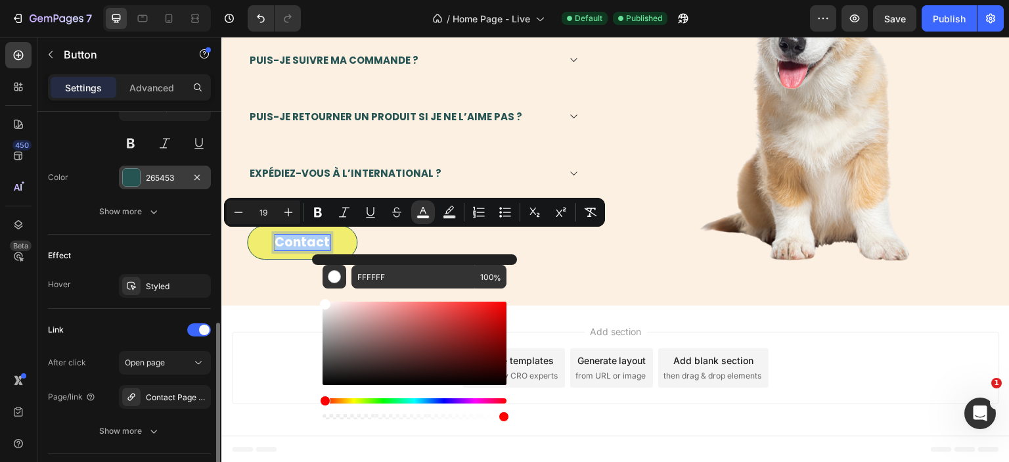
click at [169, 182] on div "265453" at bounding box center [165, 178] width 38 height 12
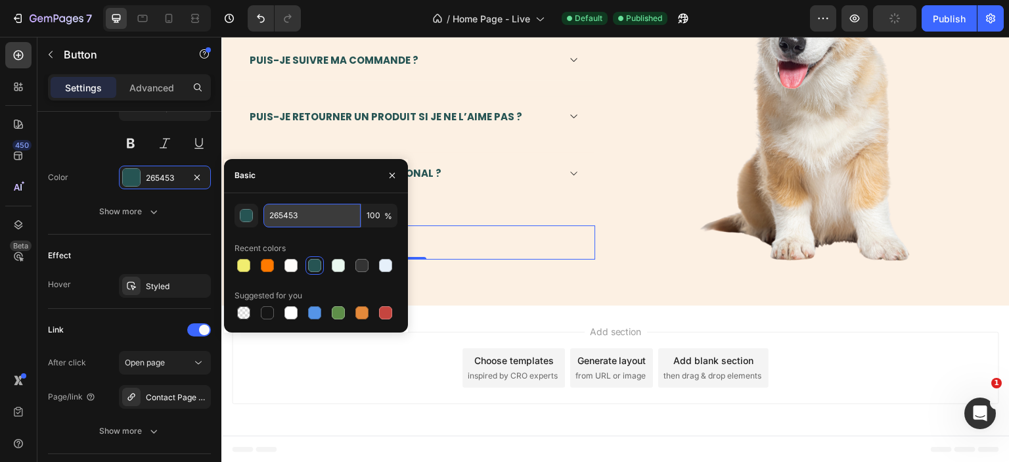
click at [288, 210] on input "265453" at bounding box center [312, 216] width 97 height 24
copy span "Contact"
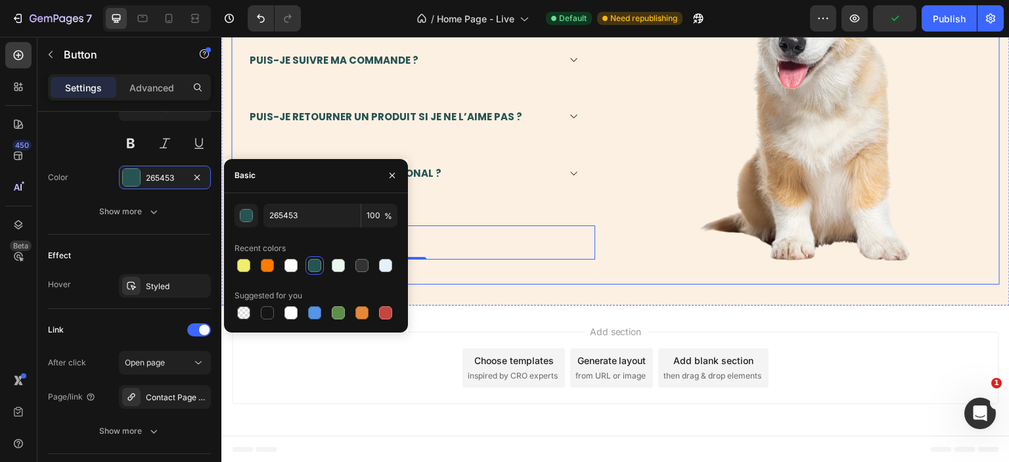
click at [469, 224] on div "Des questions ? Nous avons les réponses ! Heading Image Row Comment puis-je con…" at bounding box center [413, 74] width 364 height 421
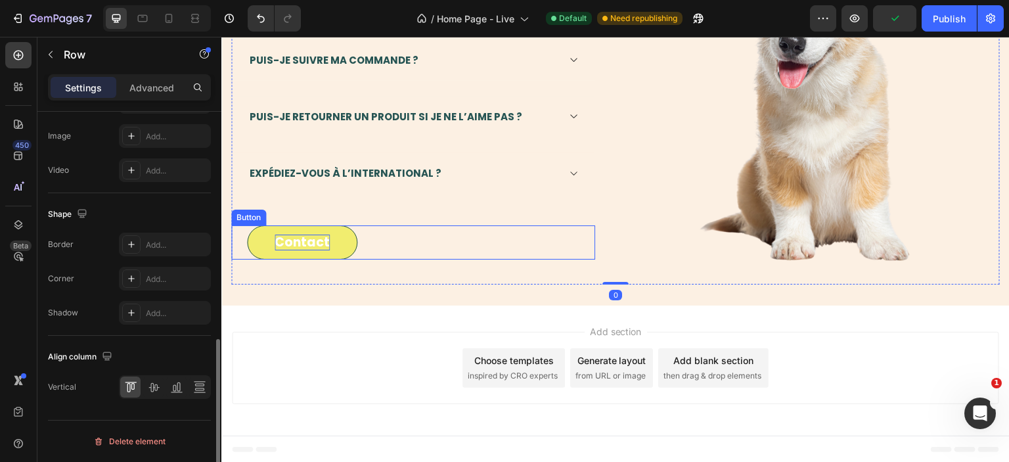
scroll to position [0, 0]
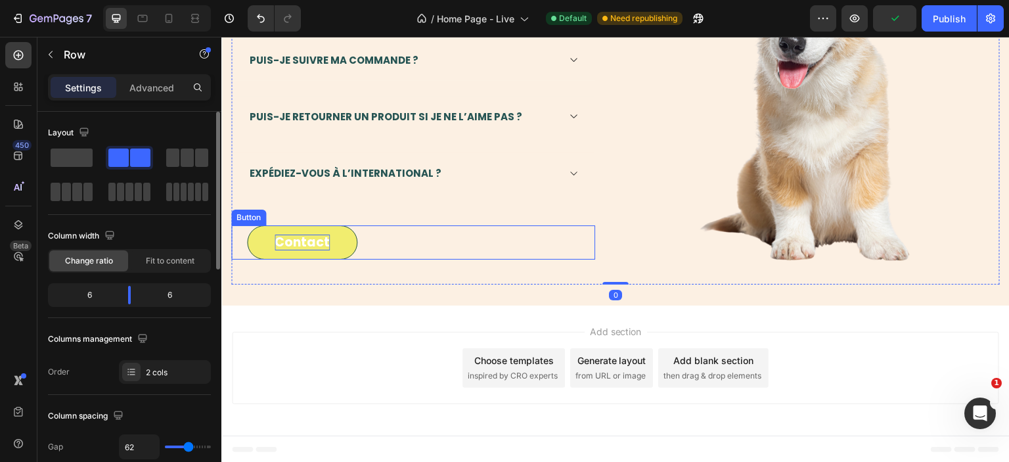
click at [298, 246] on span "Contact" at bounding box center [302, 242] width 55 height 18
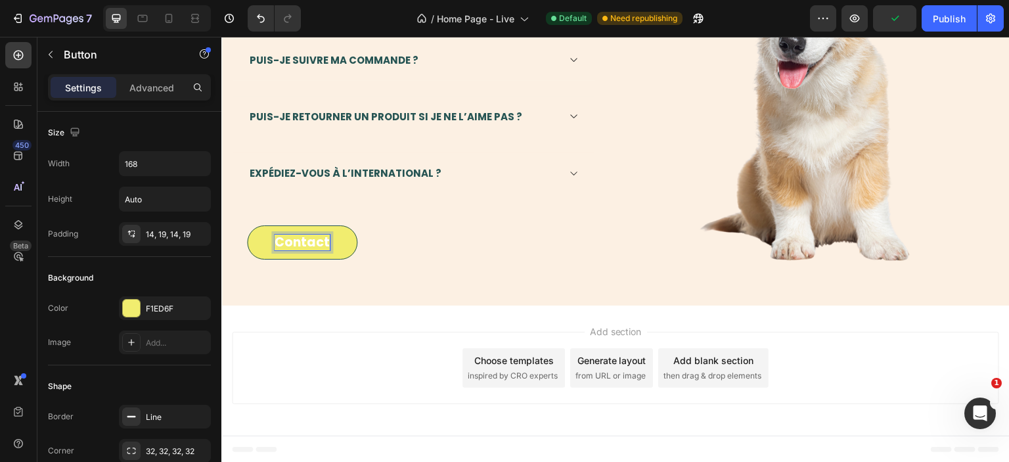
click at [298, 246] on span "Contact" at bounding box center [302, 242] width 55 height 18
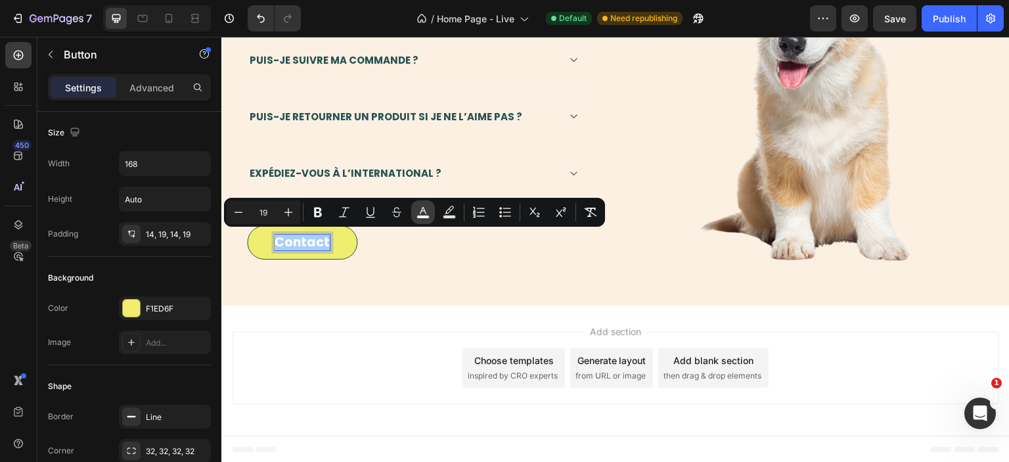
click at [425, 210] on icon "Editor contextual toolbar" at bounding box center [423, 212] width 13 height 13
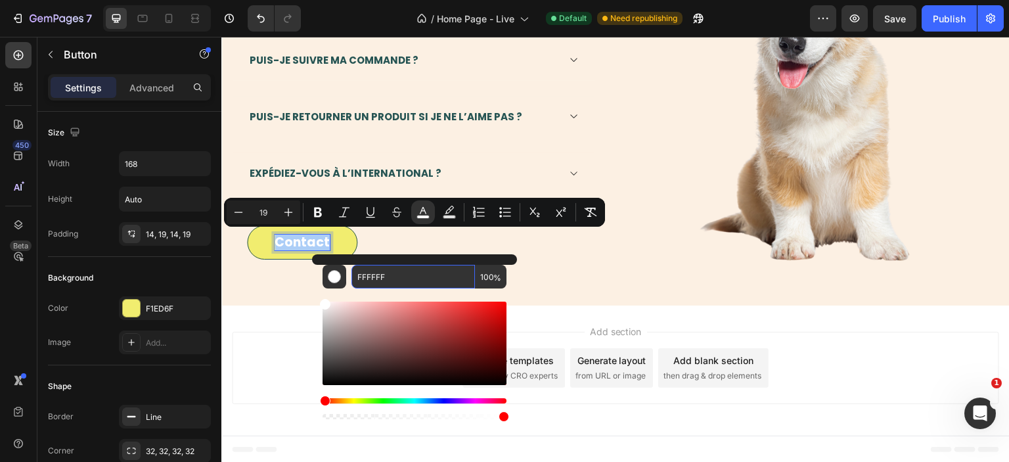
click at [417, 269] on input "FFFFFF" at bounding box center [414, 277] width 124 height 24
paste input "265453"
type input "265453"
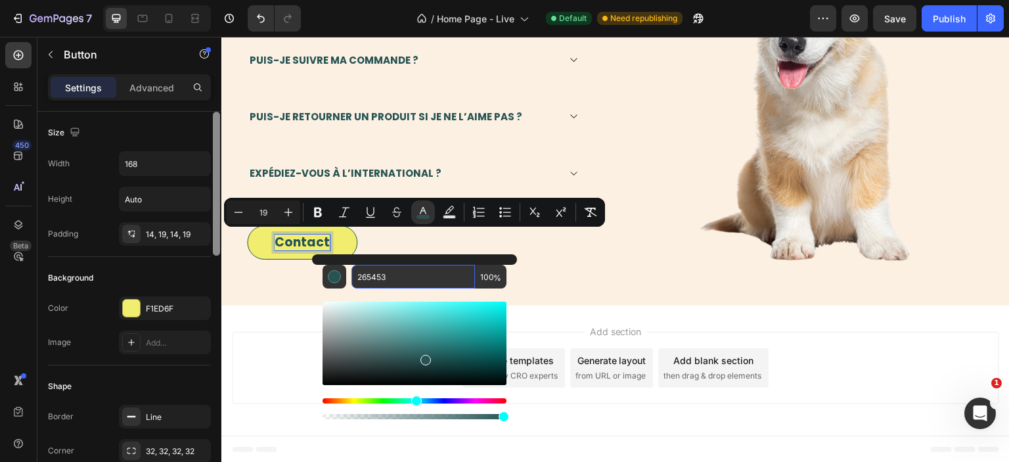
scroll to position [388, 0]
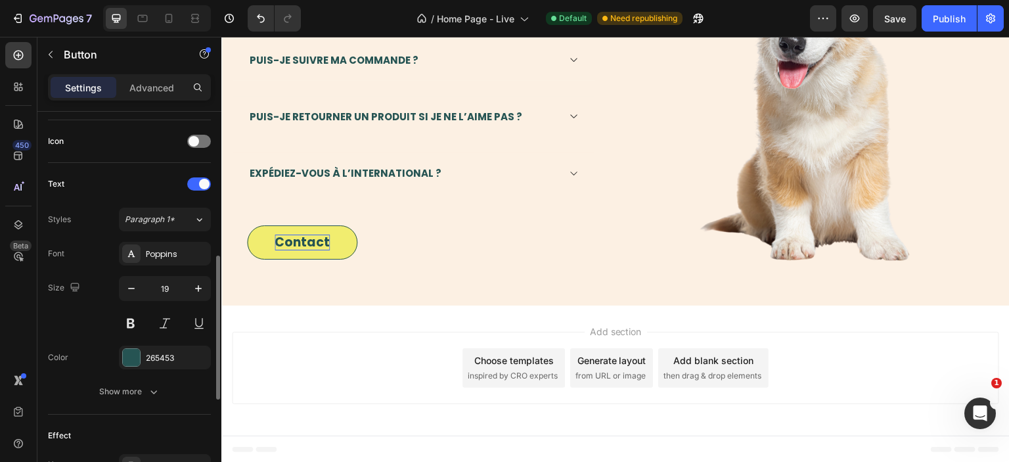
click at [268, 342] on div "Add section Choose templates inspired by CRO experts Generate layout from URL o…" at bounding box center [616, 368] width 768 height 72
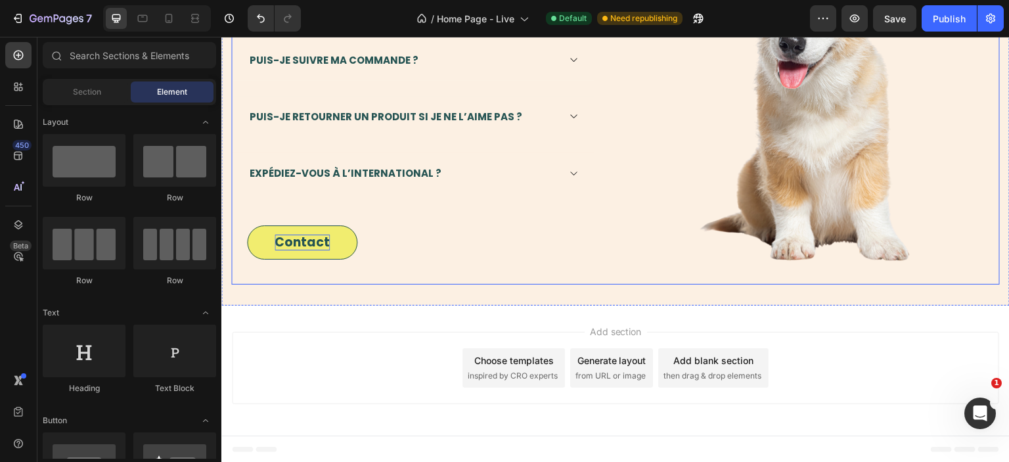
click at [396, 262] on div "Des questions ? Nous avons les réponses ! Heading Image Row Comment puis-je con…" at bounding box center [413, 74] width 364 height 421
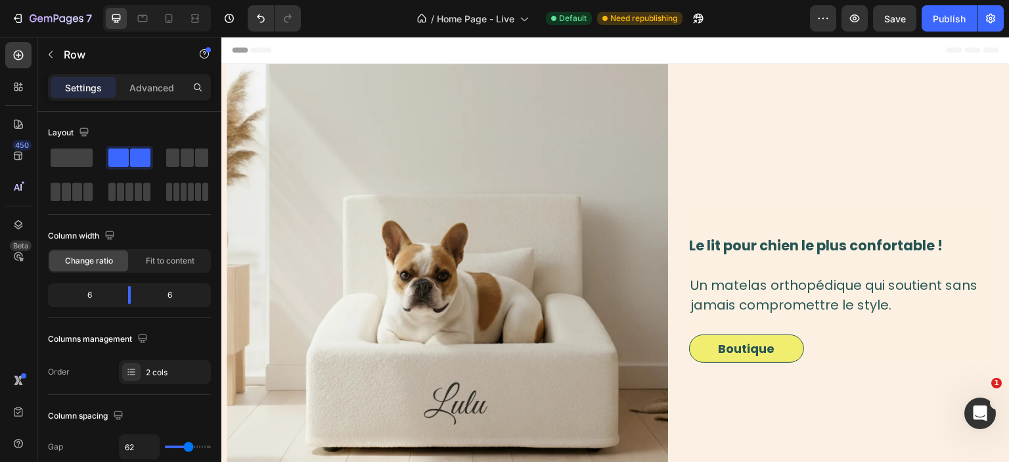
scroll to position [346, 0]
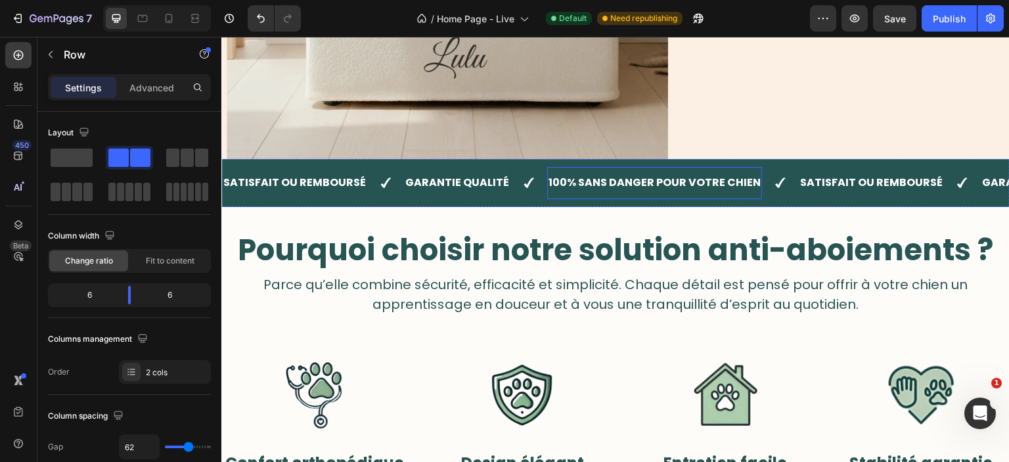
click at [588, 189] on span "100% SANS DANGER POUR VOTRE CHIEN" at bounding box center [655, 182] width 212 height 15
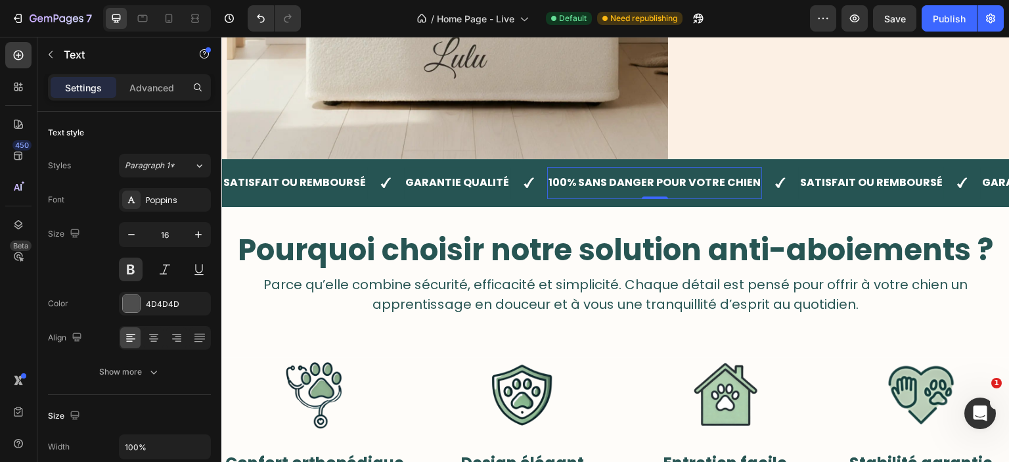
click at [605, 183] on span "100% SANS DANGER POUR VOTRE CHIEN" at bounding box center [655, 182] width 212 height 15
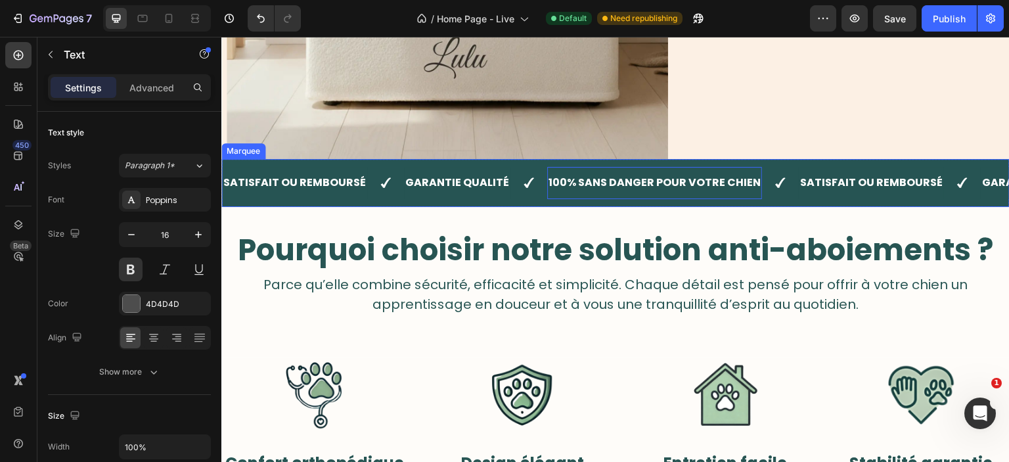
click at [258, 162] on div "SATISFAIT OU REMBOURSÉ Text GARANTIE QUALITÉ Text 100% SANS DANGER POUR VOTRE C…" at bounding box center [615, 183] width 789 height 48
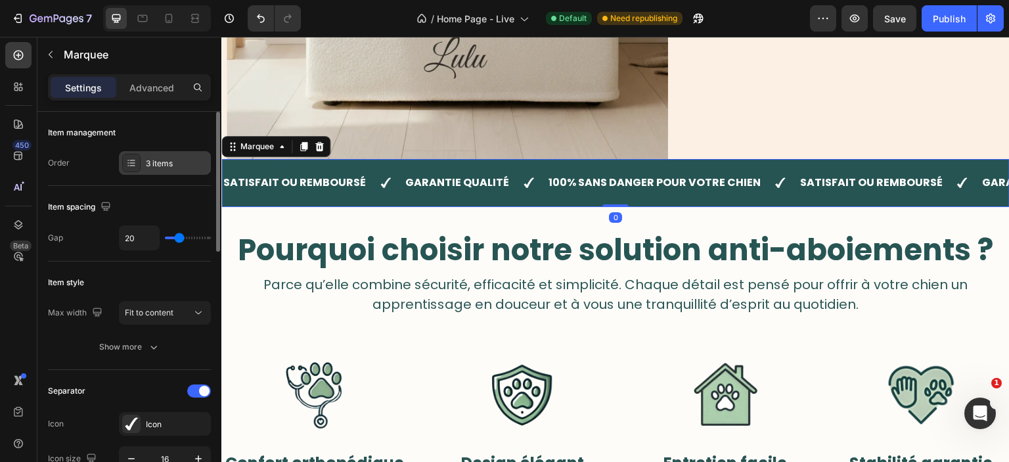
click at [162, 156] on div "3 items" at bounding box center [165, 163] width 92 height 24
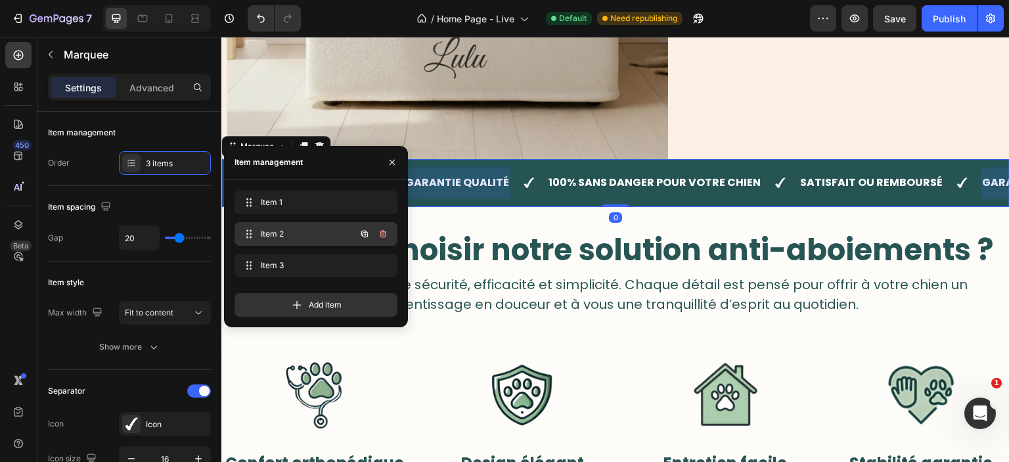
click at [288, 230] on span "Item 2" at bounding box center [298, 234] width 74 height 12
click at [266, 232] on span "Item 2" at bounding box center [298, 234] width 74 height 12
click at [266, 232] on span "Item 2" at bounding box center [306, 234] width 97 height 12
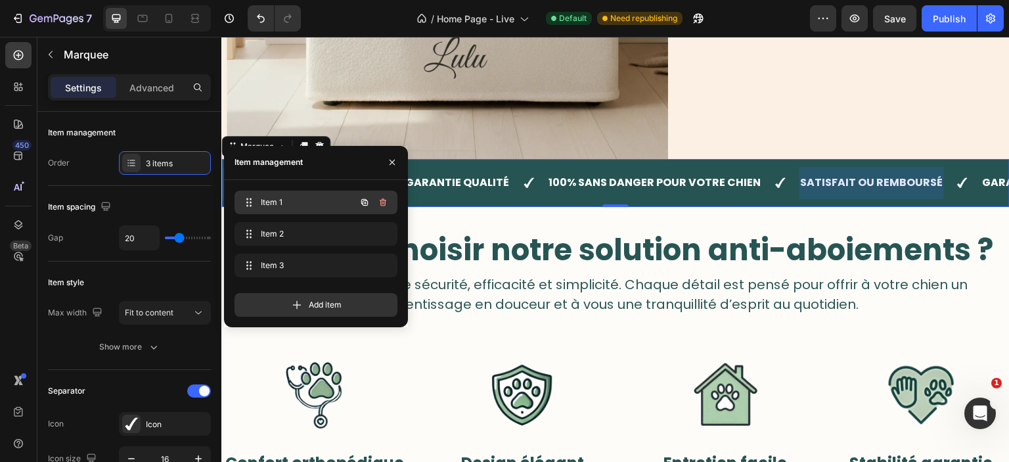
click at [283, 206] on span "Item 1" at bounding box center [298, 203] width 74 height 12
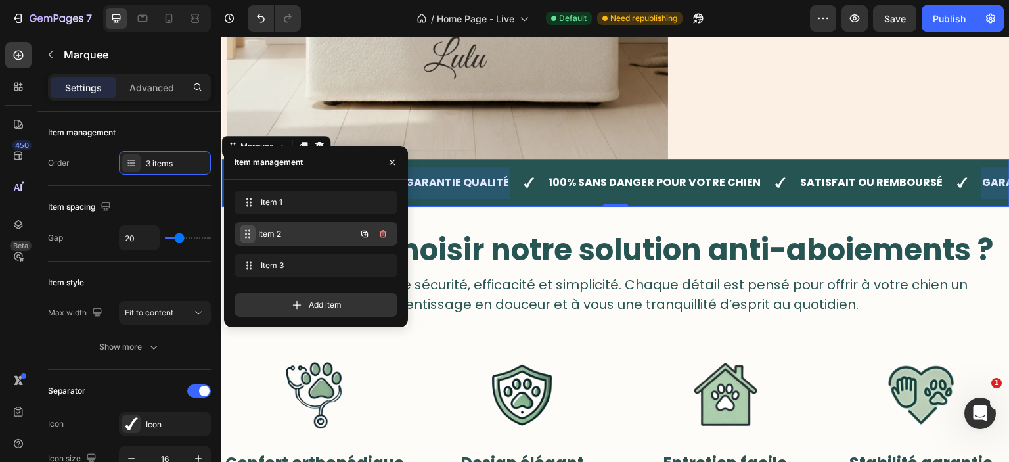
click at [251, 243] on span at bounding box center [248, 234] width 16 height 18
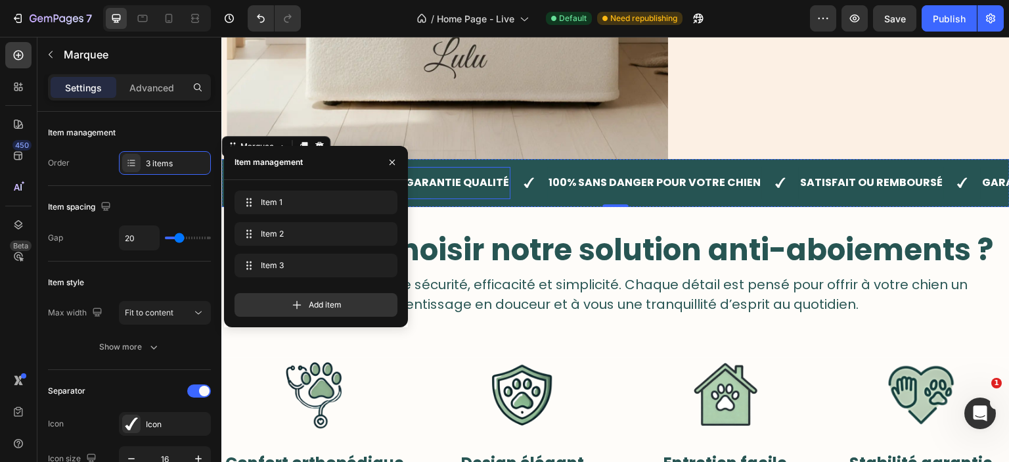
click at [445, 189] on span "GARANTIE QUALITÉ" at bounding box center [458, 182] width 104 height 15
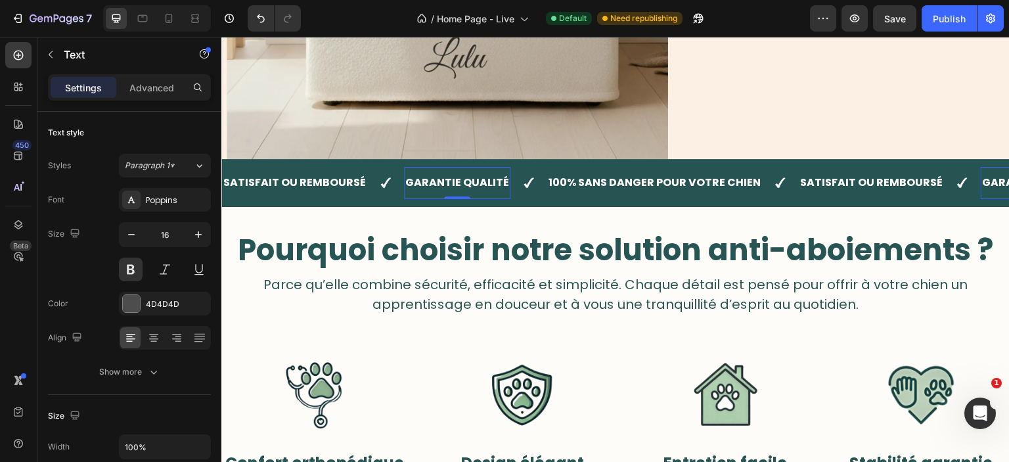
click at [445, 189] on span "GARANTIE QUALITÉ" at bounding box center [458, 182] width 104 height 15
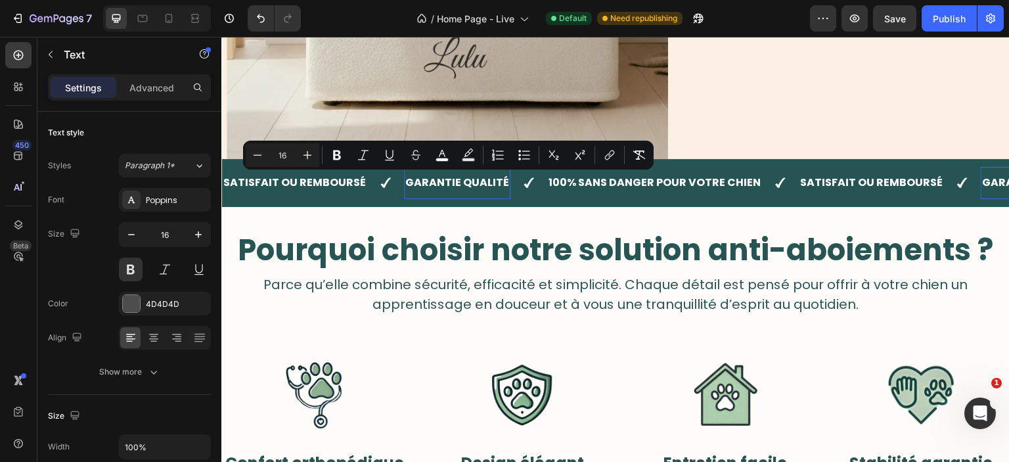
click at [489, 201] on div "SATISFAIT OU REMBOURSÉ Text GARANTIE QUALITÉ Text 0 100% SANS DANGER POUR VOTRE…" at bounding box center [615, 183] width 789 height 48
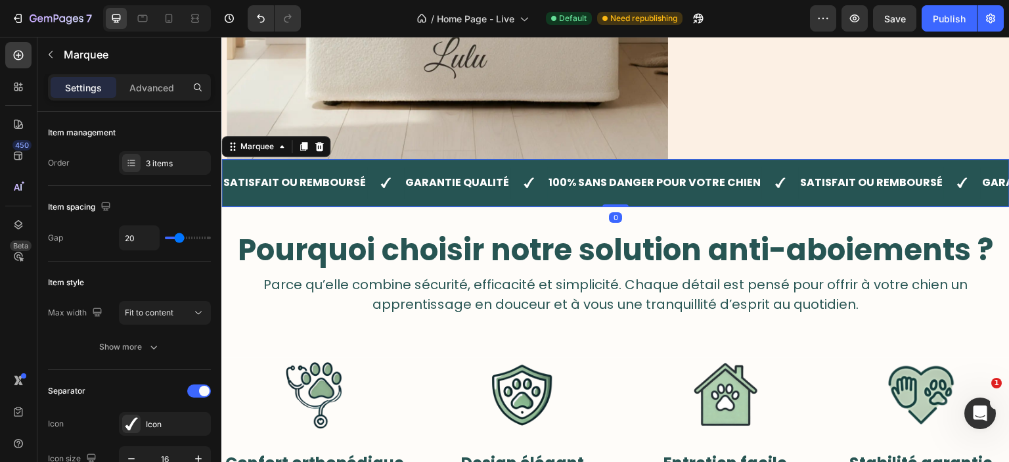
click at [493, 204] on div "SATISFAIT OU REMBOURSÉ Text GARANTIE QUALITÉ Text 100% SANS DANGER POUR VOTRE C…" at bounding box center [615, 183] width 789 height 48
click at [135, 168] on icon at bounding box center [131, 163] width 11 height 11
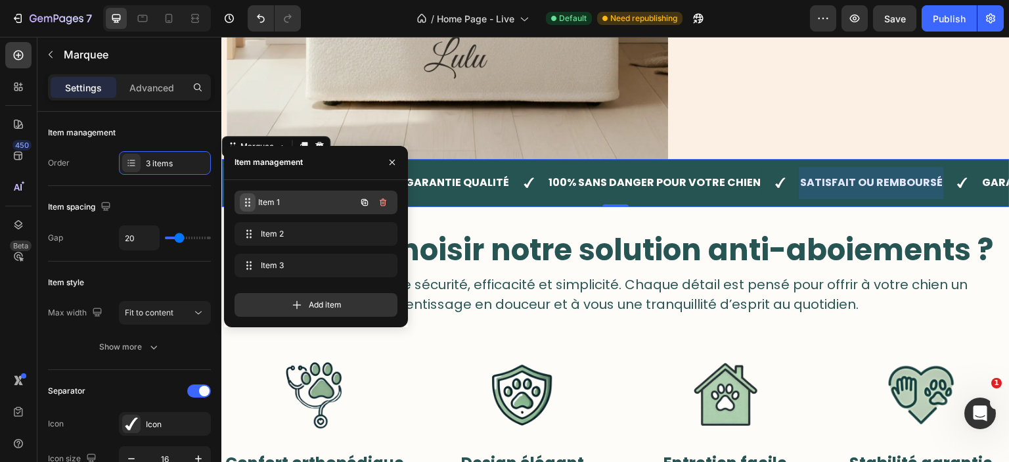
click at [254, 204] on span at bounding box center [248, 202] width 16 height 18
click at [582, 166] on div "SATISFAIT OU REMBOURSÉ Text GARANTIE QUALITÉ Text 100% SANS DANGER POUR VOTRE C…" at bounding box center [615, 183] width 789 height 48
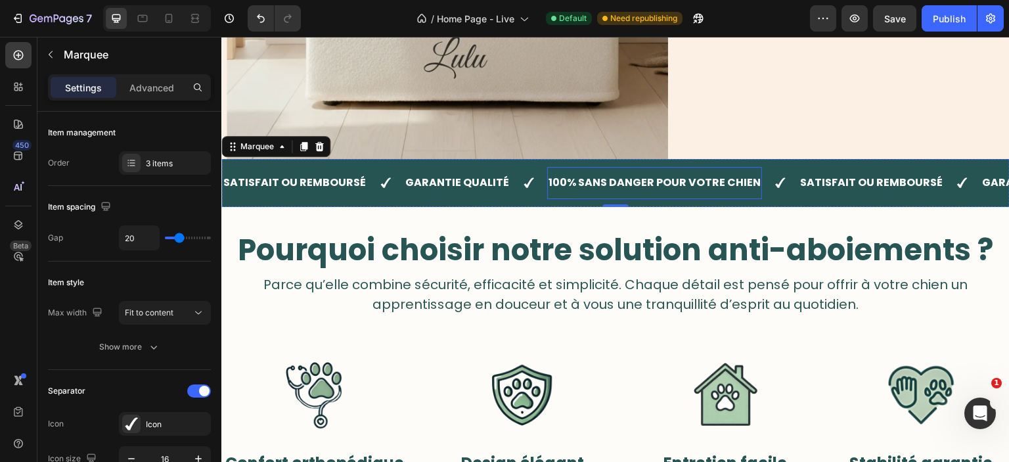
click at [584, 179] on span "100% SANS DANGER POUR VOTRE CHIEN" at bounding box center [655, 182] width 212 height 15
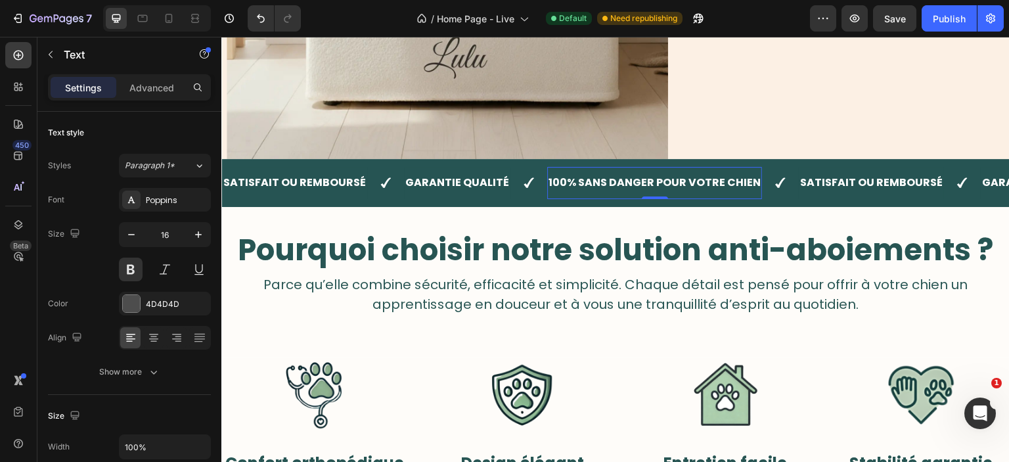
click at [584, 179] on span "100% SANS DANGER POUR VOTRE CHIEN" at bounding box center [655, 182] width 212 height 15
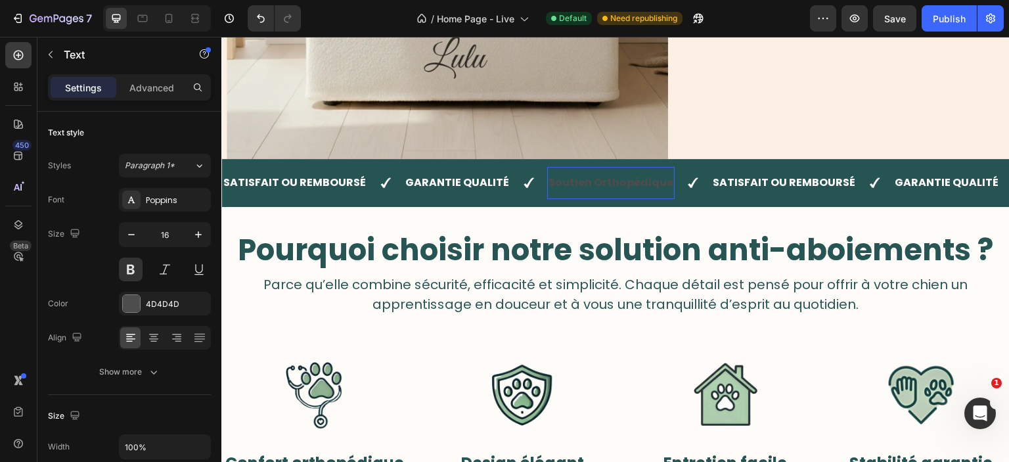
click at [606, 193] on div "Soutien Orthopédique" at bounding box center [611, 183] width 128 height 22
click at [599, 183] on strong "Soutien Orthopédique" at bounding box center [611, 182] width 125 height 15
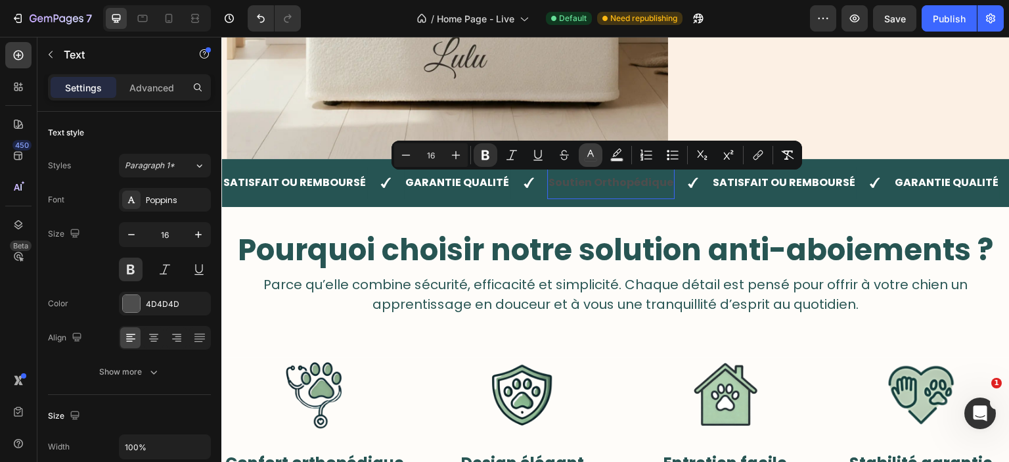
click at [591, 156] on icon "Editor contextual toolbar" at bounding box center [590, 155] width 13 height 13
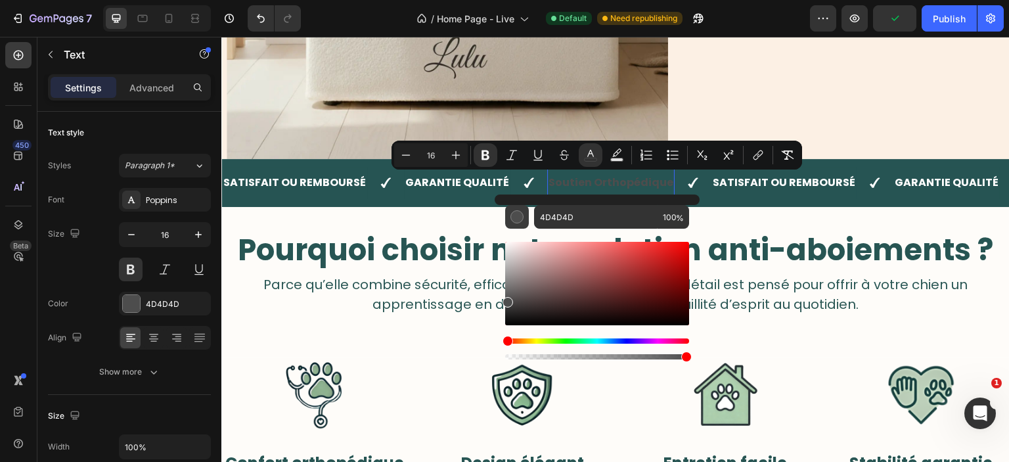
click at [521, 212] on div "Editor contextual toolbar" at bounding box center [517, 216] width 13 height 13
click at [513, 216] on div "Editor contextual toolbar" at bounding box center [517, 216] width 13 height 13
click at [517, 220] on div "Editor contextual toolbar" at bounding box center [517, 216] width 13 height 13
click at [128, 297] on div at bounding box center [131, 303] width 17 height 17
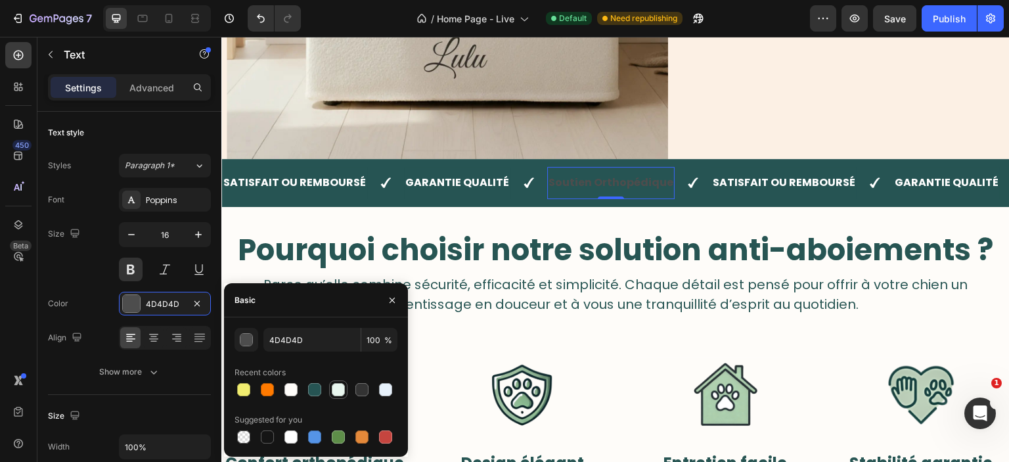
click at [335, 394] on div at bounding box center [338, 389] width 13 height 13
type input "E9F7EF"
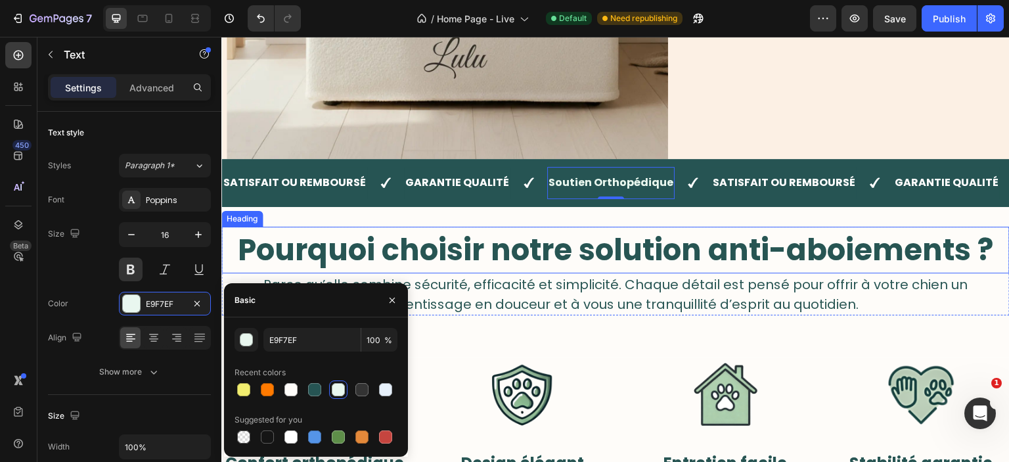
click at [553, 262] on span "Pourquoi choisir notre solution anti-aboiements ?" at bounding box center [616, 249] width 756 height 41
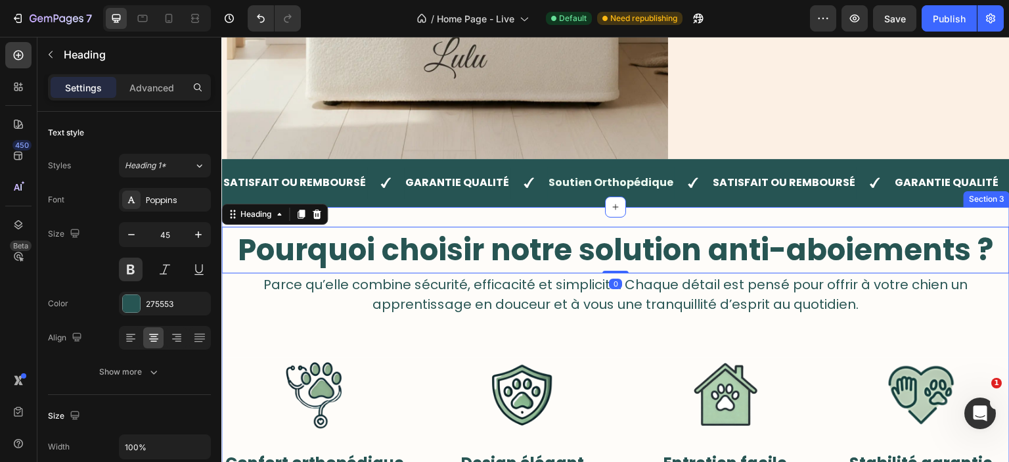
click at [624, 193] on div "Soutien Orthopédique" at bounding box center [611, 183] width 128 height 22
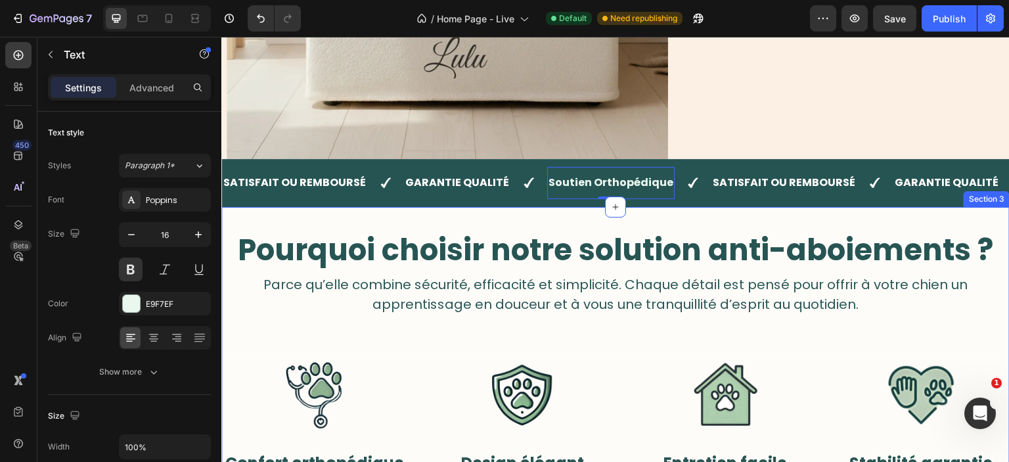
click at [677, 279] on span "Parce qu’elle combine sécurité, efficacité et simplicité. Chaque détail est pen…" at bounding box center [616, 294] width 705 height 38
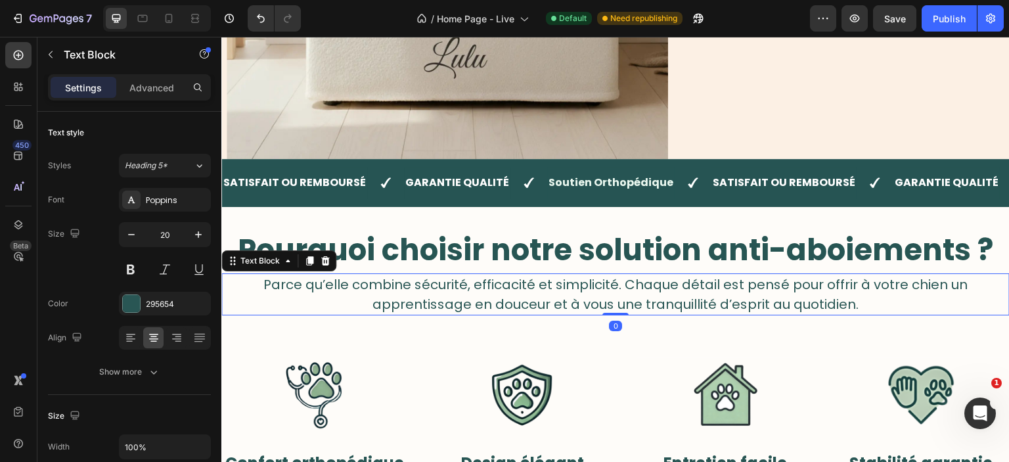
click at [678, 279] on span "Parce qu’elle combine sécurité, efficacité et simplicité. Chaque détail est pen…" at bounding box center [616, 294] width 705 height 38
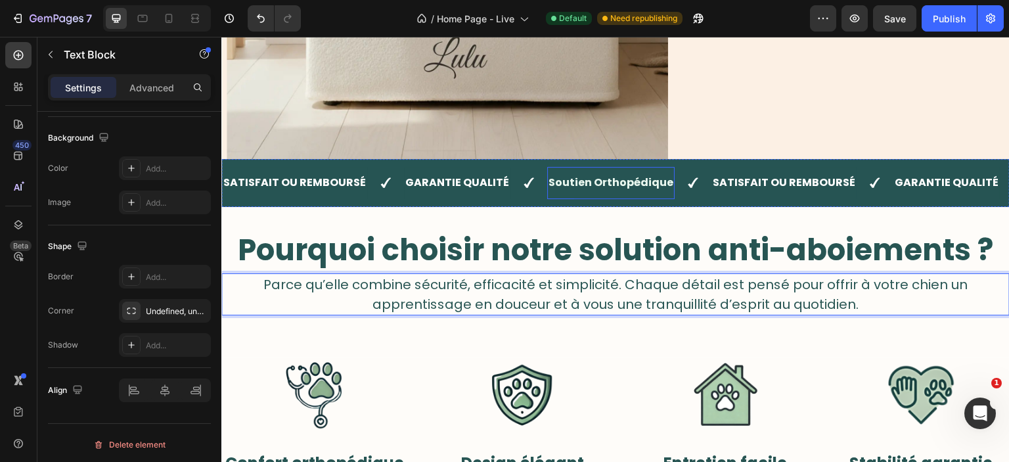
click at [581, 173] on div "Soutien Orthopédique" at bounding box center [611, 183] width 128 height 22
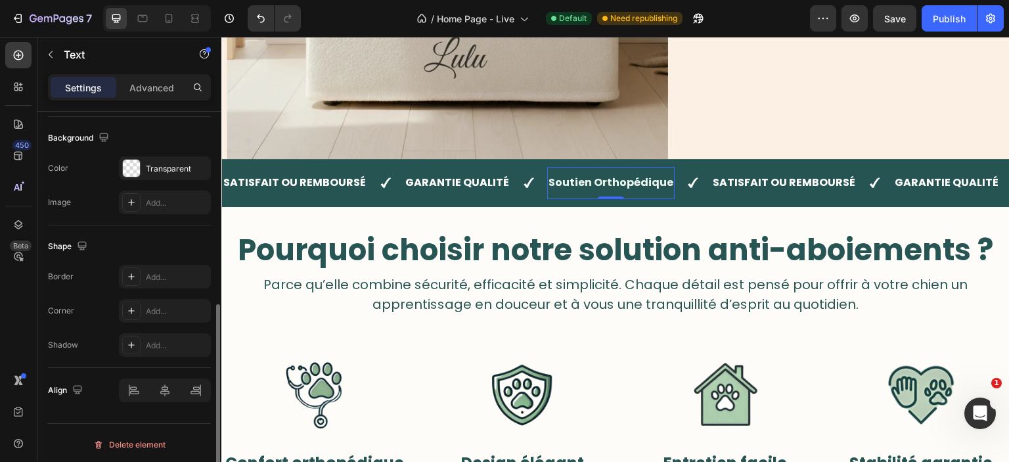
scroll to position [387, 0]
click at [578, 179] on strong "Soutien Orthopédique" at bounding box center [611, 182] width 125 height 15
click at [749, 26] on div "/ Home Page - Live Default Need republishing" at bounding box center [561, 18] width 499 height 26
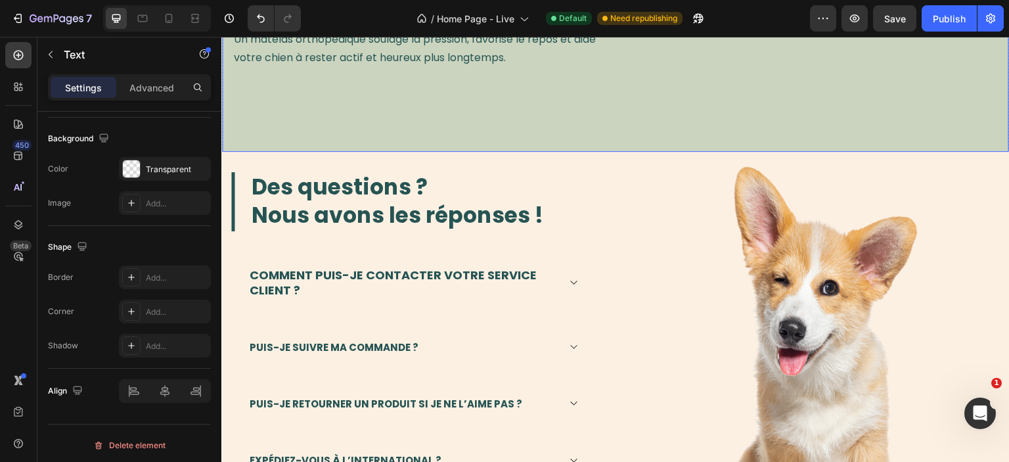
scroll to position [1180, 0]
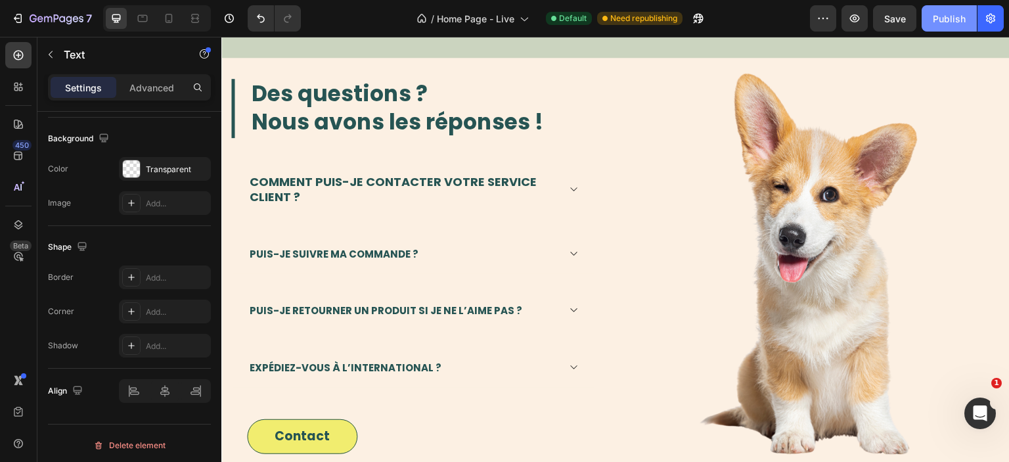
click at [955, 24] on div "Publish" at bounding box center [949, 19] width 33 height 14
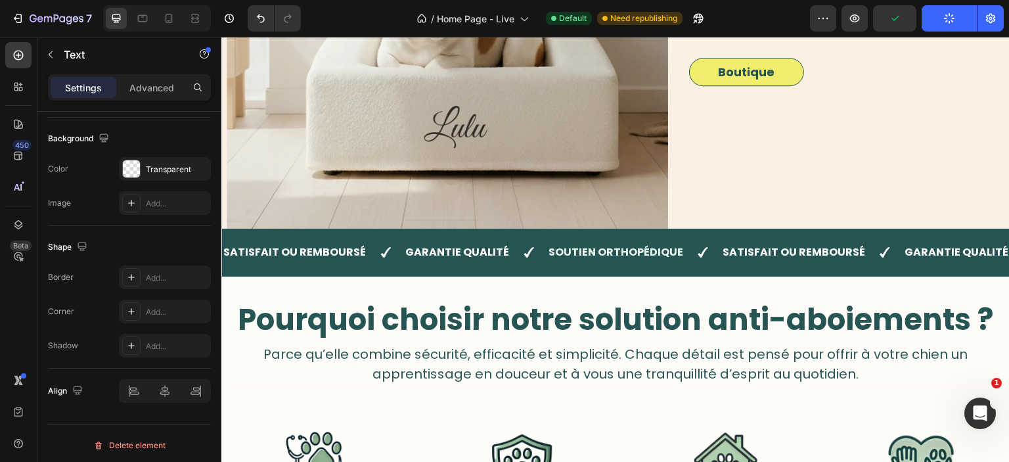
scroll to position [0, 0]
